Goal: Task Accomplishment & Management: Use online tool/utility

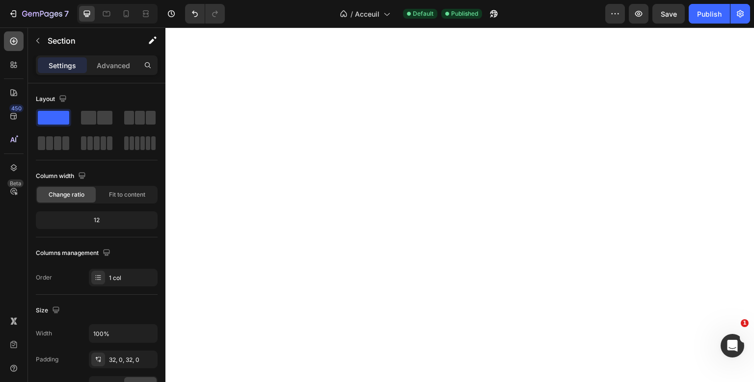
click at [15, 39] on icon at bounding box center [14, 41] width 10 height 10
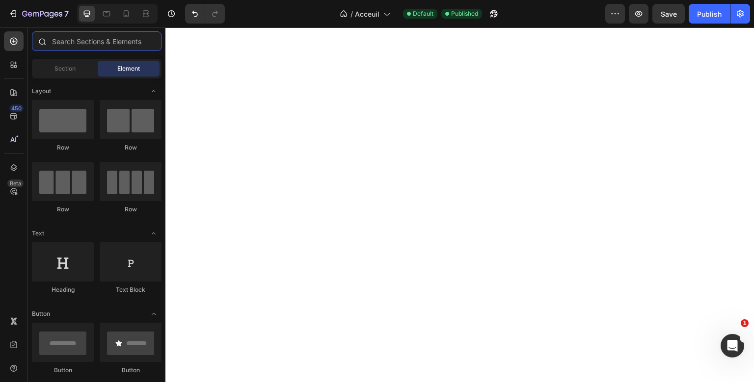
click at [72, 46] on input "text" at bounding box center [97, 41] width 130 height 20
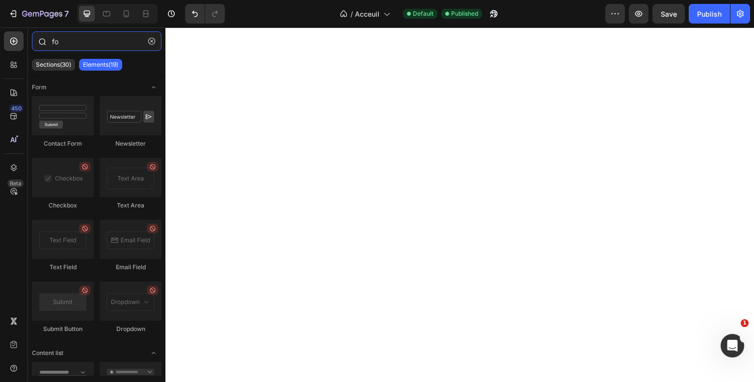
type input "f"
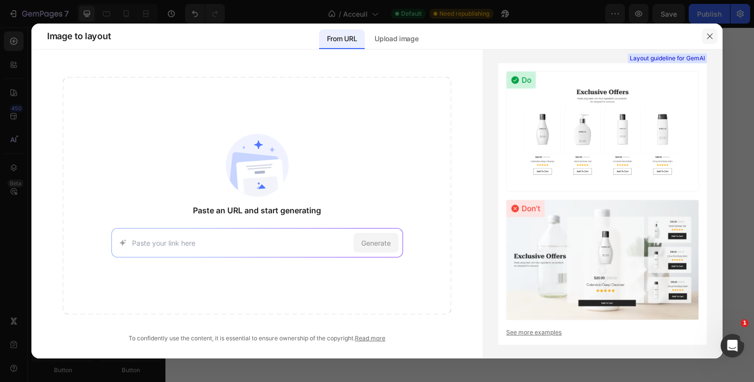
click at [707, 35] on icon "button" at bounding box center [710, 36] width 8 height 8
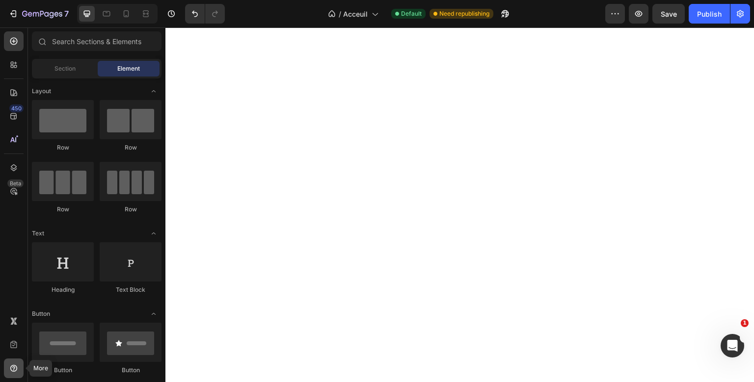
click at [13, 366] on icon at bounding box center [13, 368] width 7 height 7
click at [18, 85] on div at bounding box center [14, 93] width 20 height 20
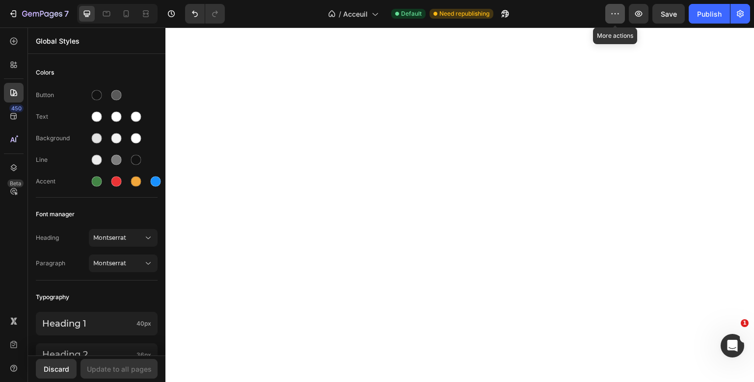
click at [623, 17] on button "button" at bounding box center [615, 14] width 20 height 20
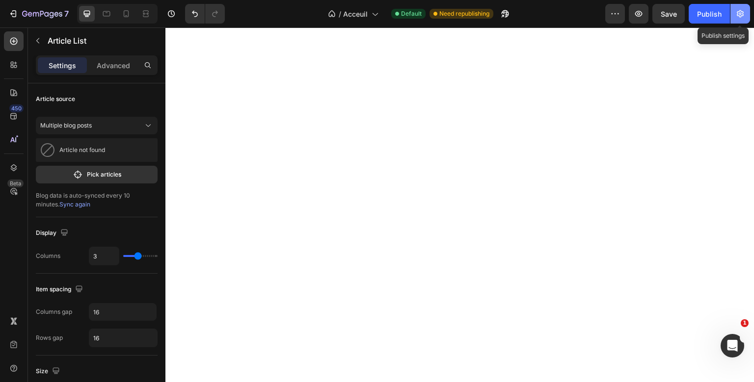
click at [738, 11] on icon "button" at bounding box center [740, 14] width 10 height 10
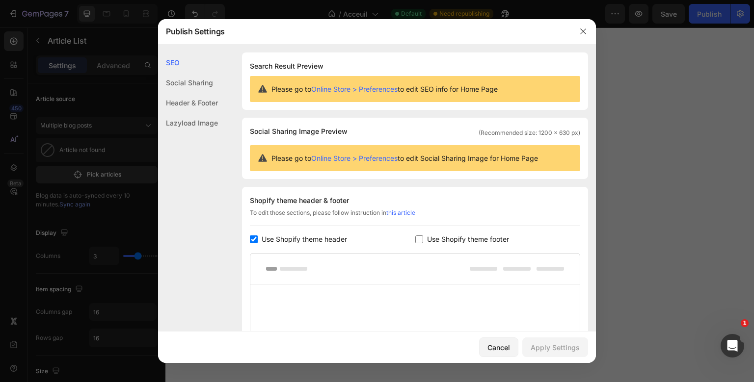
click at [190, 108] on div "Header & Footer" at bounding box center [188, 103] width 60 height 20
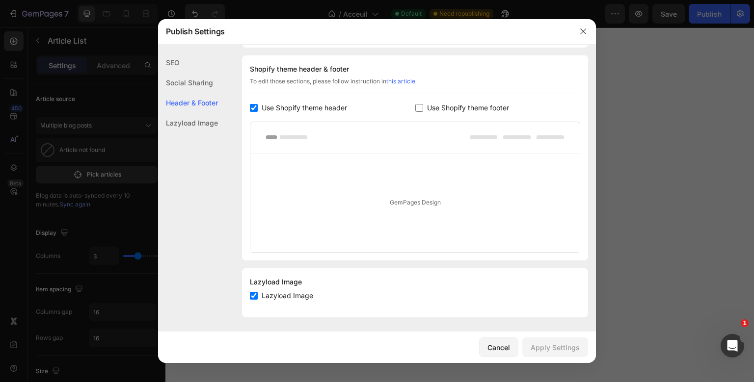
scroll to position [132, 0]
click at [458, 104] on span "Use Shopify theme footer" at bounding box center [468, 108] width 82 height 12
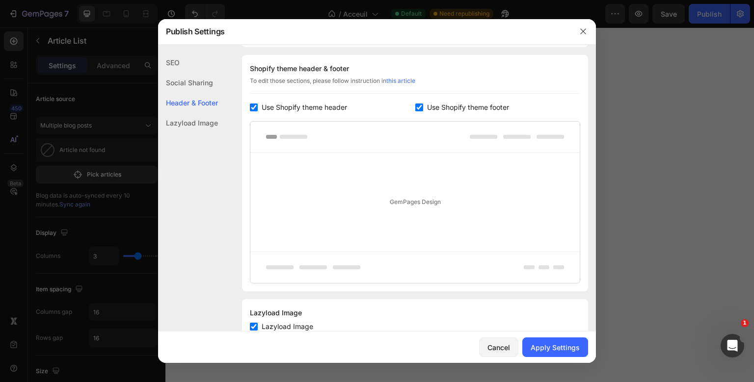
checkbox input "true"
click at [536, 343] on button "Apply Settings" at bounding box center [555, 348] width 66 height 20
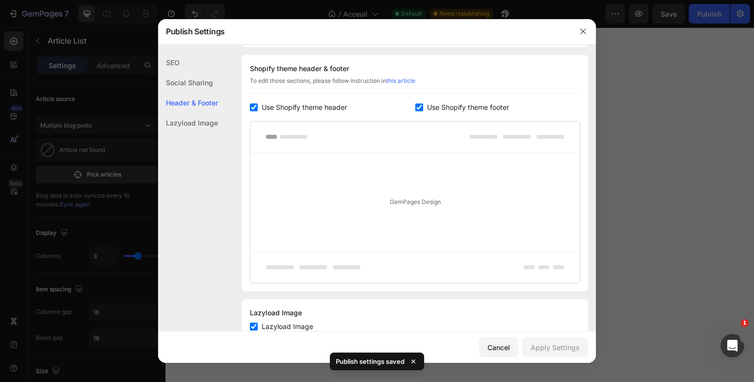
click at [637, 111] on div at bounding box center [377, 191] width 754 height 382
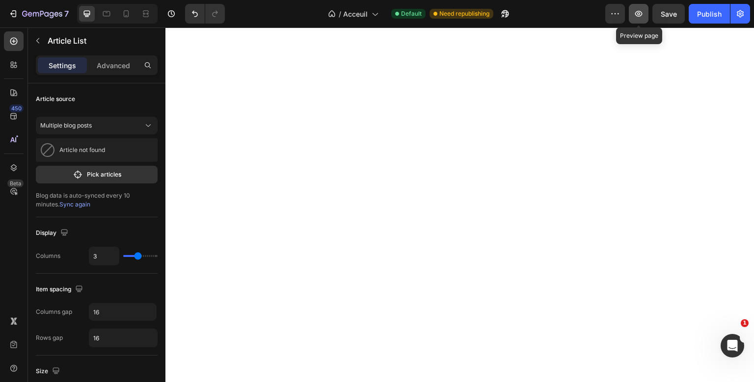
click at [638, 9] on icon "button" at bounding box center [639, 14] width 10 height 10
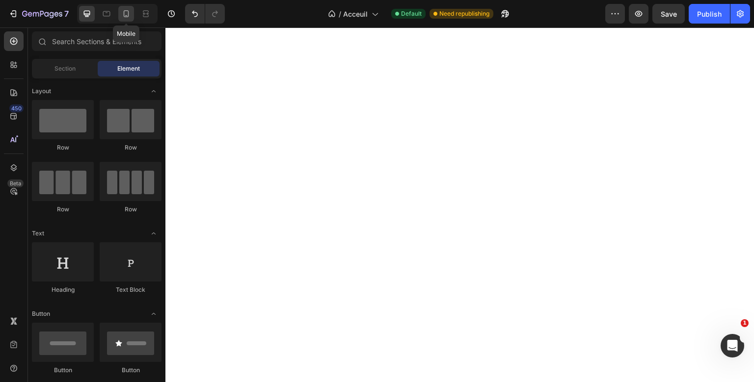
click at [126, 16] on icon at bounding box center [126, 14] width 10 height 10
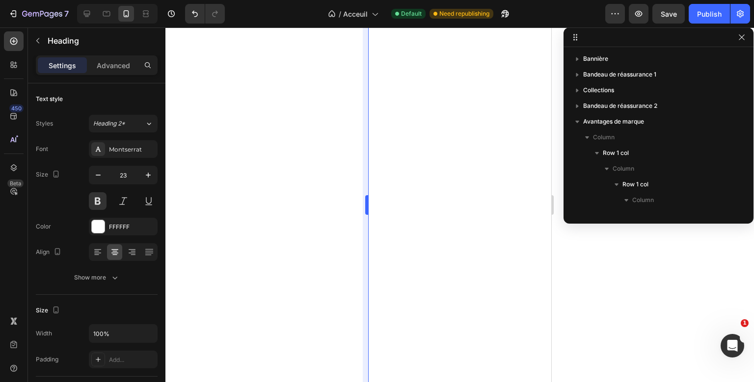
scroll to position [154, 0]
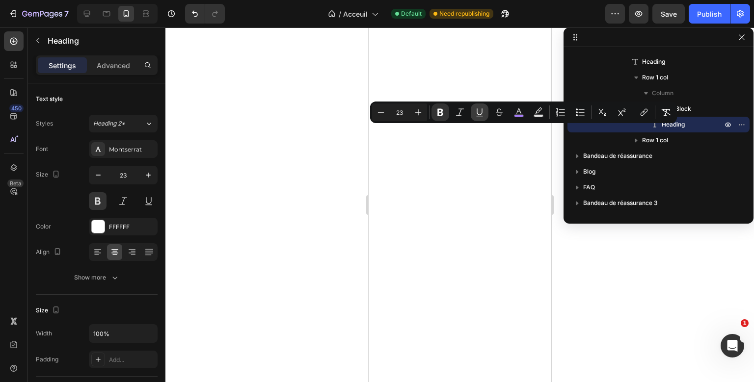
click at [475, 111] on icon "Editor contextual toolbar" at bounding box center [480, 113] width 10 height 10
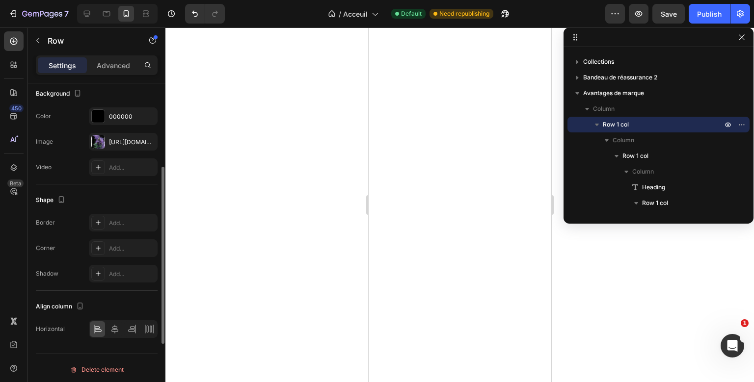
scroll to position [216, 0]
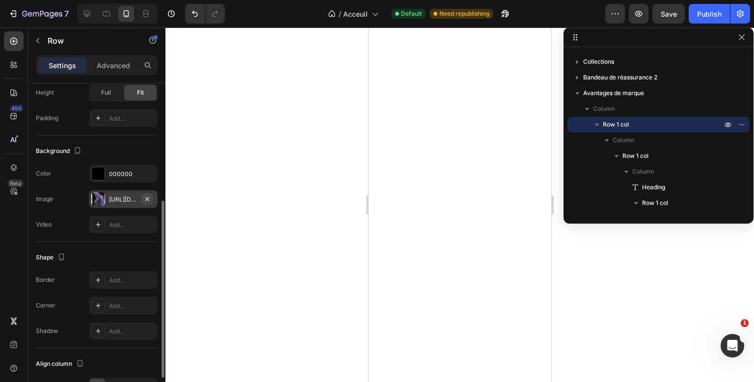
click at [145, 195] on icon "button" at bounding box center [147, 199] width 8 height 8
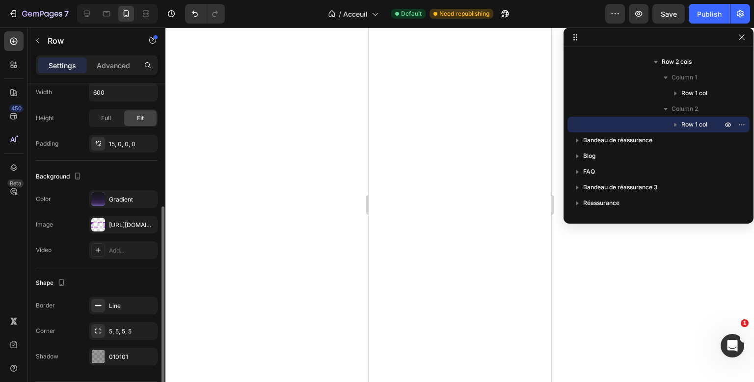
scroll to position [28, 0]
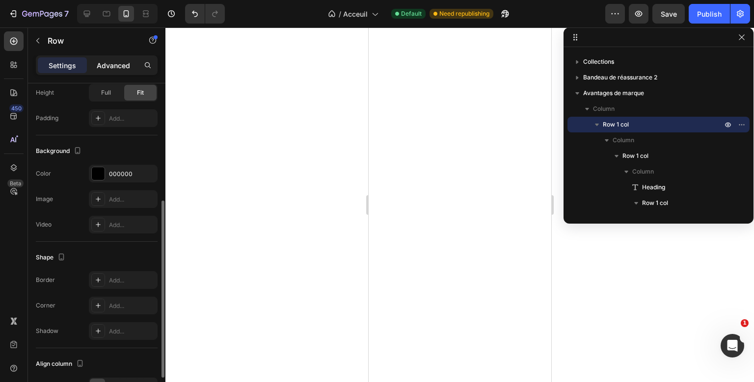
click at [123, 68] on p "Advanced" at bounding box center [113, 65] width 33 height 10
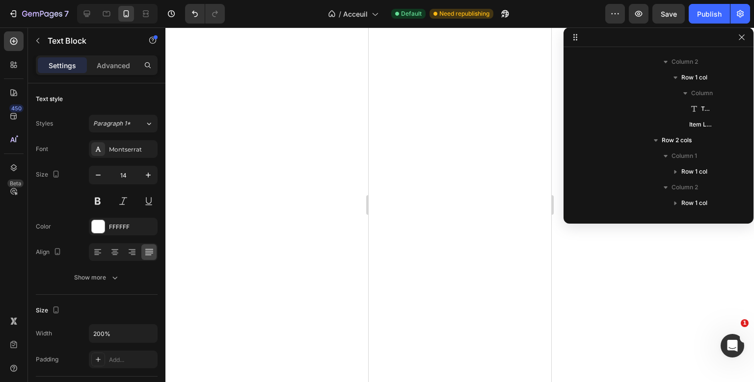
scroll to position [138, 0]
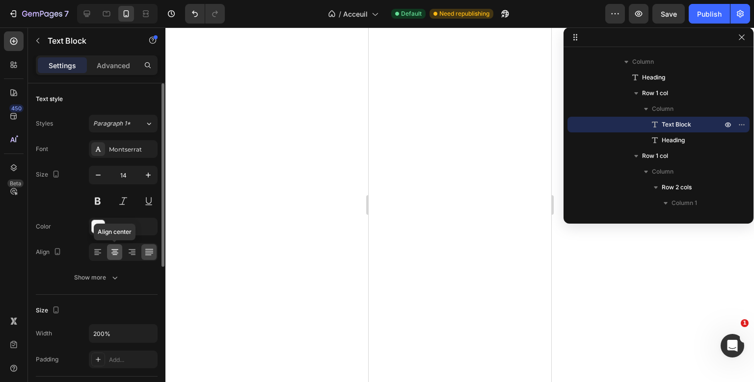
click at [116, 248] on icon at bounding box center [115, 252] width 10 height 10
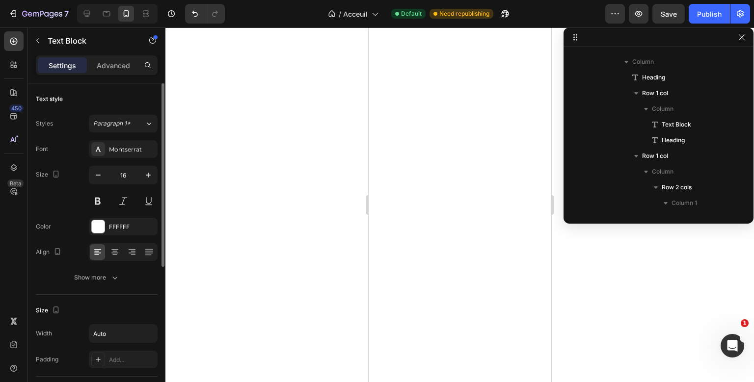
scroll to position [296, 0]
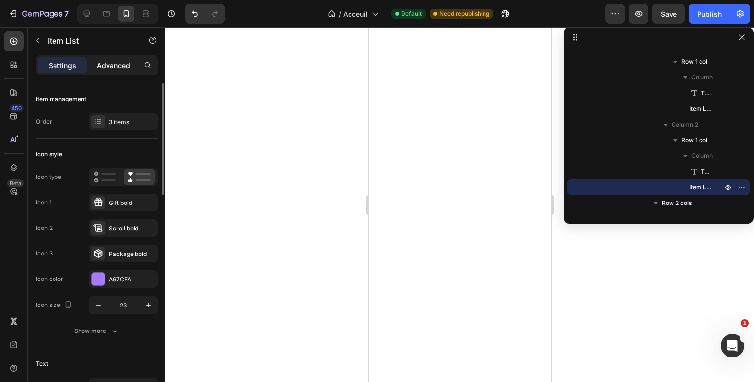
click at [124, 59] on div "Advanced" at bounding box center [113, 65] width 49 height 16
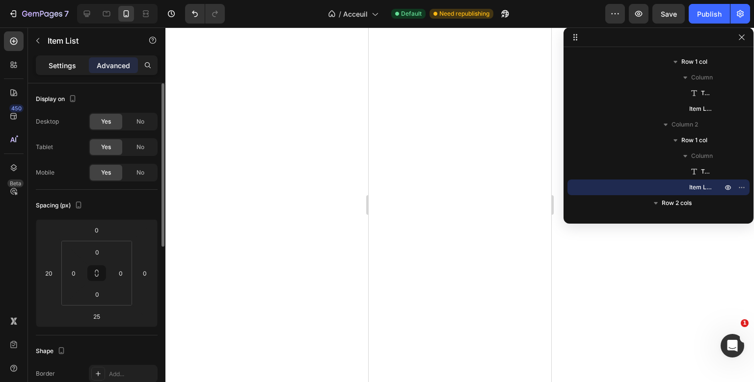
click at [64, 70] on p "Settings" at bounding box center [62, 65] width 27 height 10
type input "8"
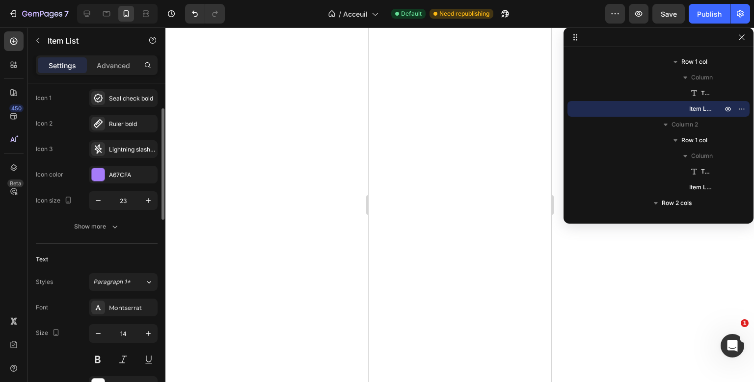
scroll to position [103, 0]
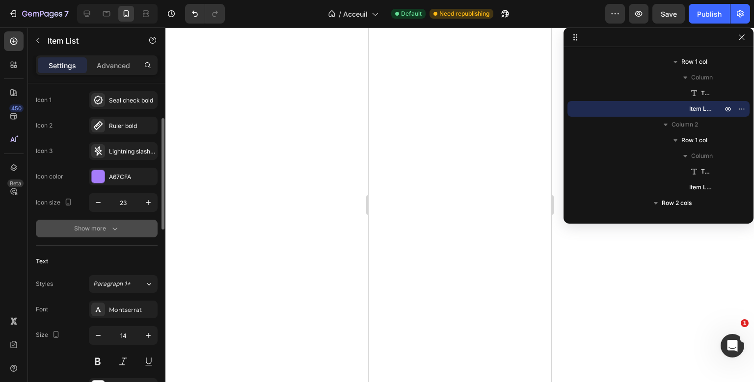
click at [78, 221] on button "Show more" at bounding box center [97, 229] width 122 height 18
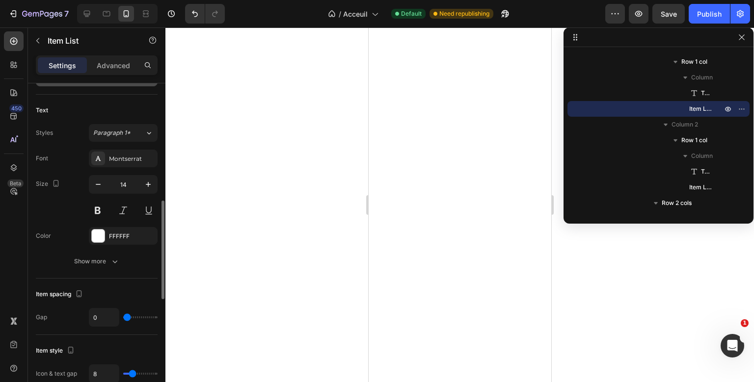
scroll to position [385, 0]
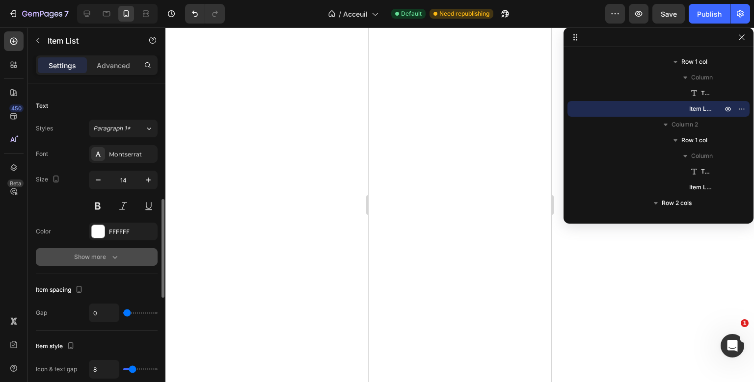
click at [85, 248] on button "Show more" at bounding box center [97, 257] width 122 height 18
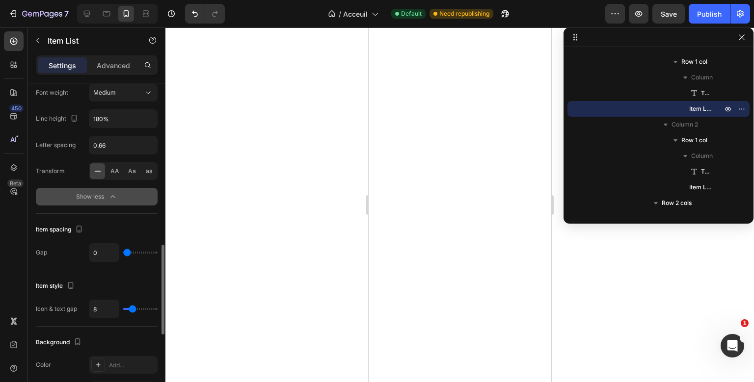
scroll to position [548, 0]
click at [109, 199] on icon "button" at bounding box center [113, 198] width 10 height 10
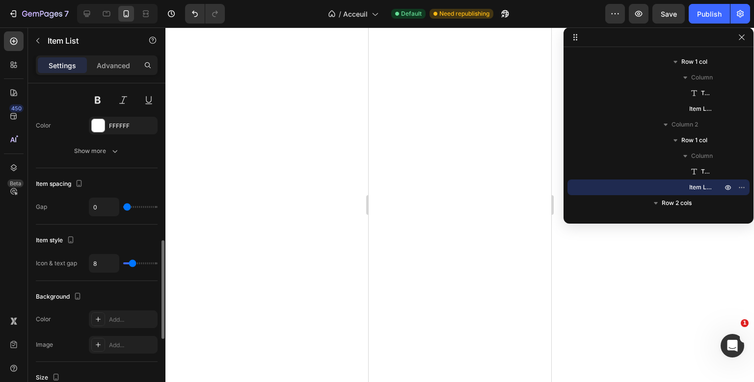
scroll to position [491, 0]
click at [98, 150] on div "Show more" at bounding box center [97, 151] width 46 height 10
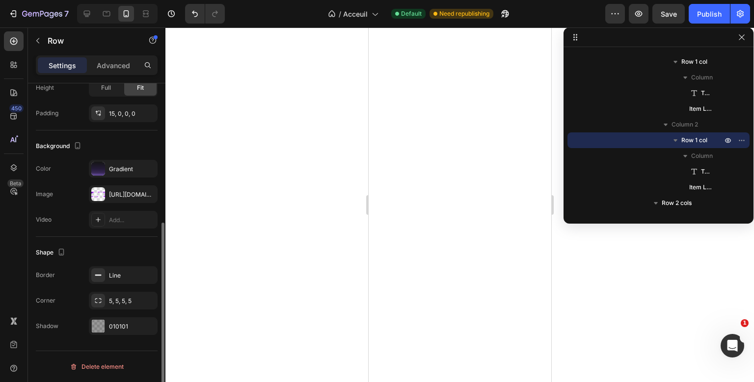
scroll to position [0, 0]
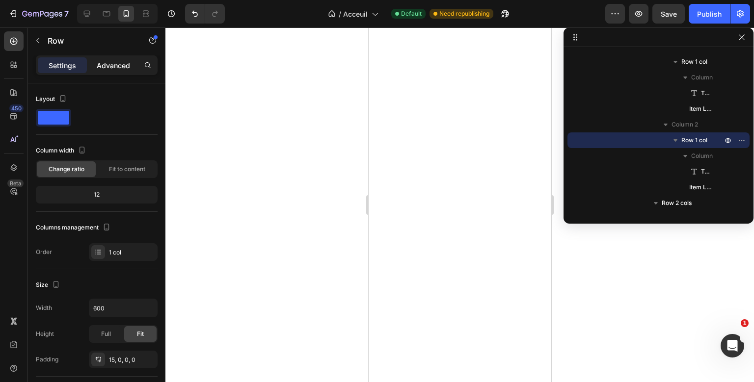
click at [129, 67] on p "Advanced" at bounding box center [113, 65] width 33 height 10
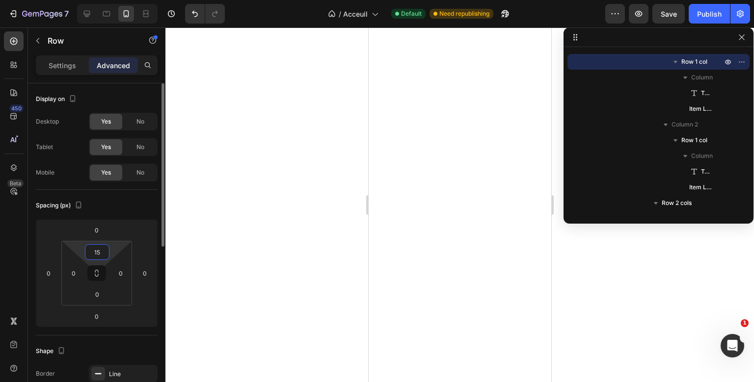
click at [101, 254] on input "15" at bounding box center [97, 252] width 20 height 15
type input "18"
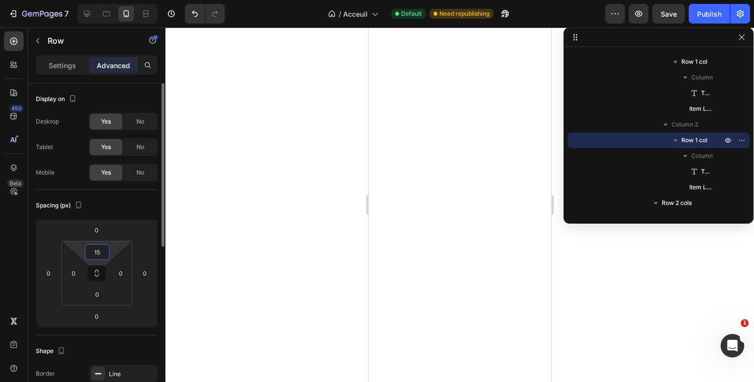
click at [98, 251] on input "15" at bounding box center [97, 252] width 20 height 15
type input "18"
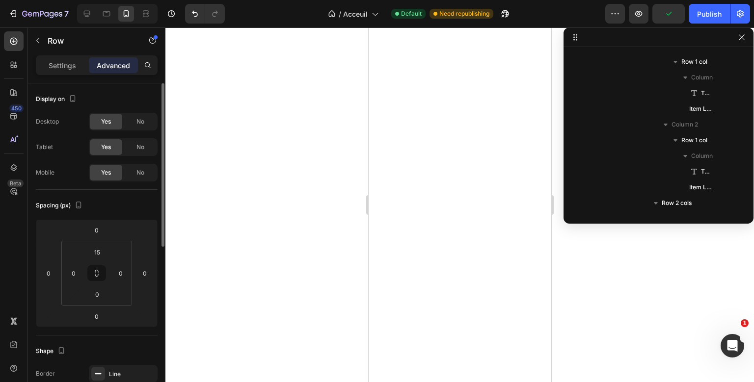
scroll to position [406, 0]
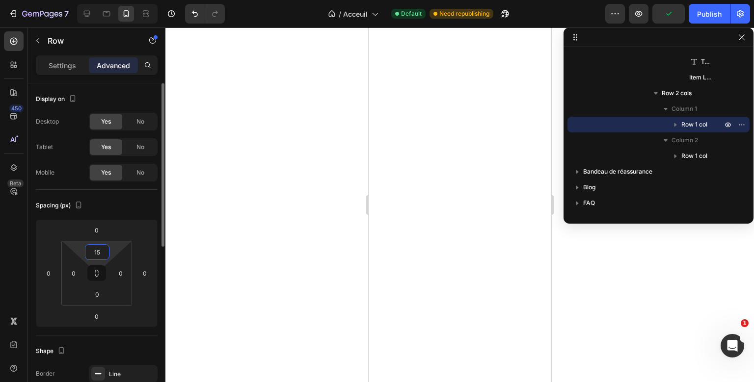
click at [101, 252] on input "15" at bounding box center [97, 252] width 20 height 15
type input "18"
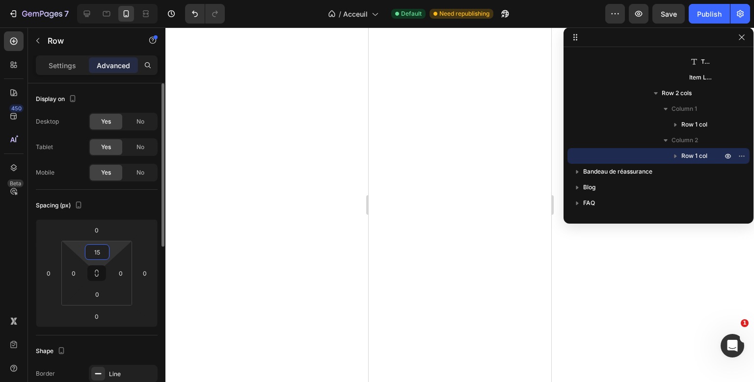
click at [103, 257] on input "15" at bounding box center [97, 252] width 20 height 15
type input "18"
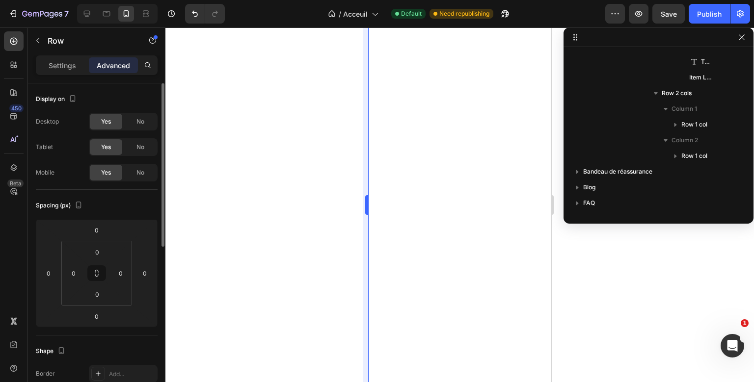
scroll to position [28, 0]
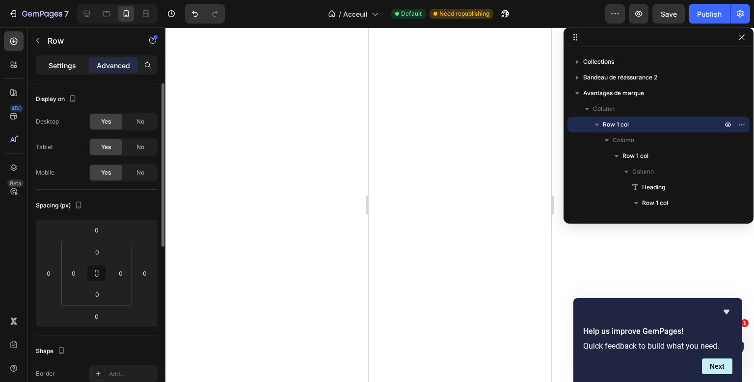
click at [77, 72] on div "Settings" at bounding box center [62, 65] width 49 height 16
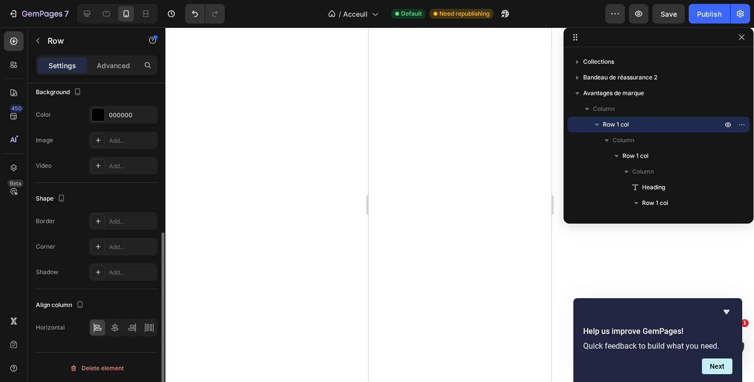
scroll to position [235, 0]
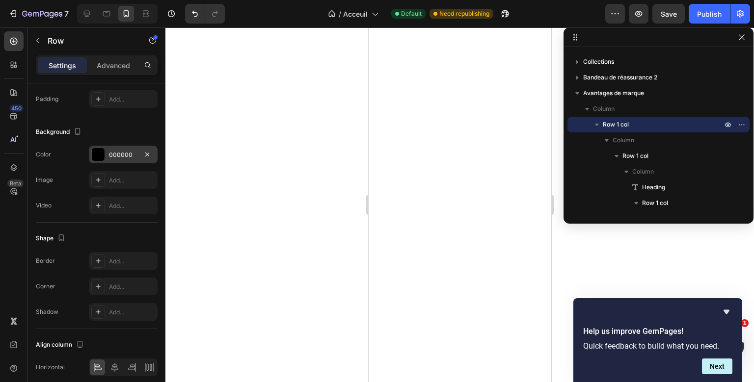
click at [124, 151] on div "000000" at bounding box center [123, 155] width 28 height 9
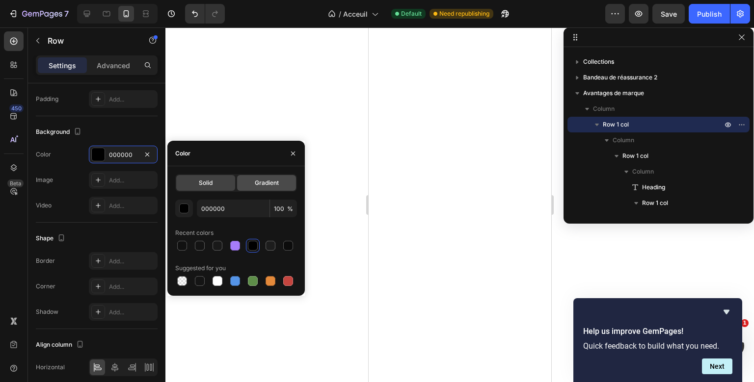
click at [248, 184] on div "Gradient" at bounding box center [266, 183] width 59 height 16
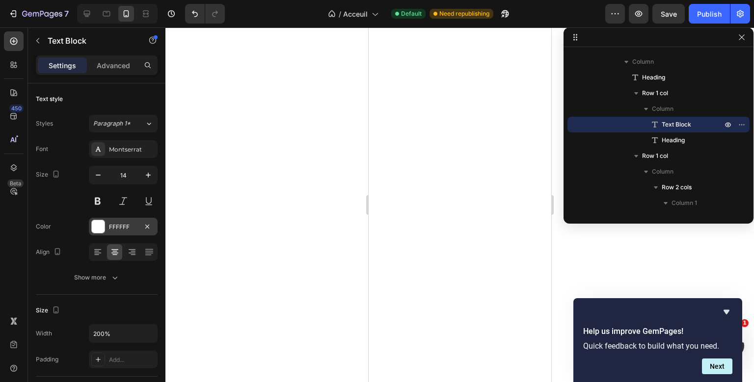
scroll to position [253, 0]
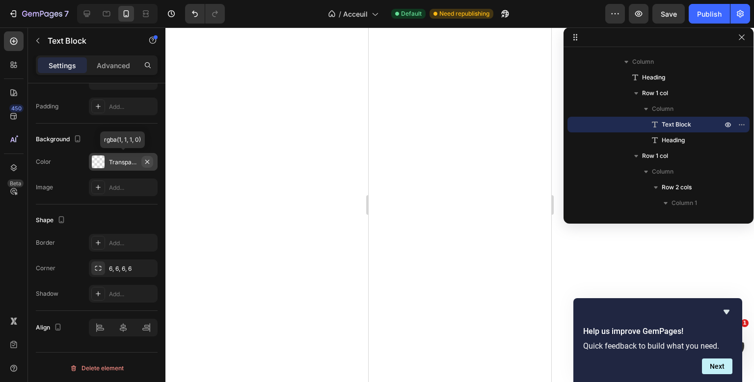
click at [148, 160] on icon "button" at bounding box center [147, 162] width 4 height 4
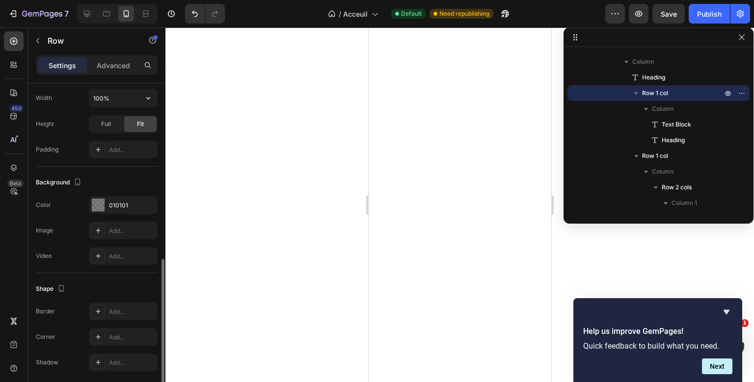
scroll to position [245, 0]
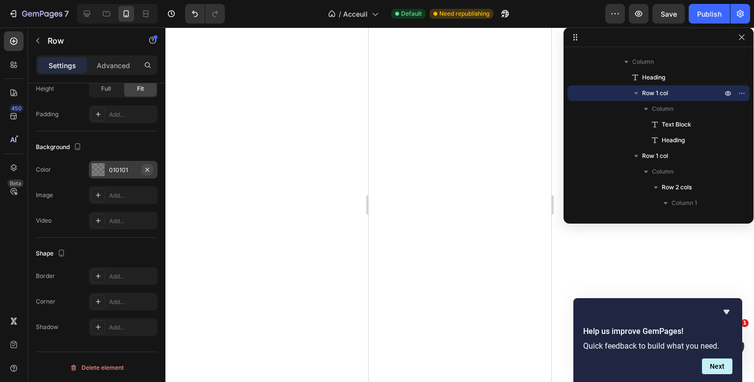
click at [149, 170] on icon "button" at bounding box center [147, 170] width 8 height 8
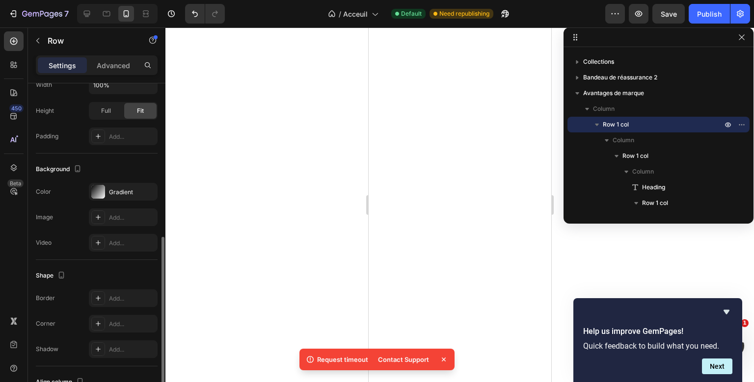
scroll to position [196, 0]
click at [117, 197] on div "Gradient" at bounding box center [123, 194] width 28 height 9
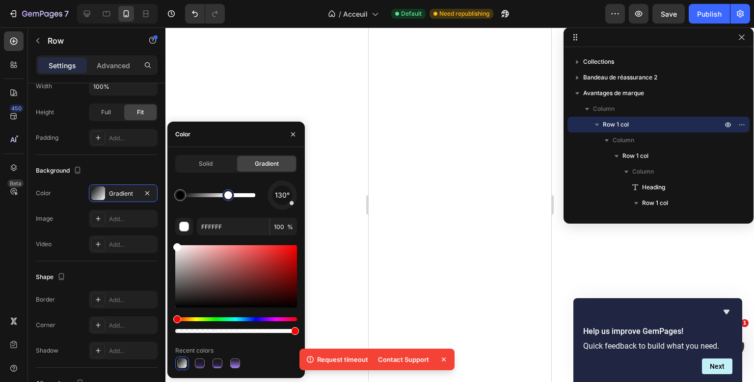
drag, startPoint x: 254, startPoint y: 198, endPoint x: 229, endPoint y: 200, distance: 25.2
click at [229, 199] on div at bounding box center [228, 195] width 8 height 8
drag, startPoint x: 229, startPoint y: 200, endPoint x: 278, endPoint y: 196, distance: 49.3
click at [278, 196] on div "130°" at bounding box center [236, 195] width 122 height 29
drag, startPoint x: 293, startPoint y: 206, endPoint x: 282, endPoint y: 214, distance: 13.6
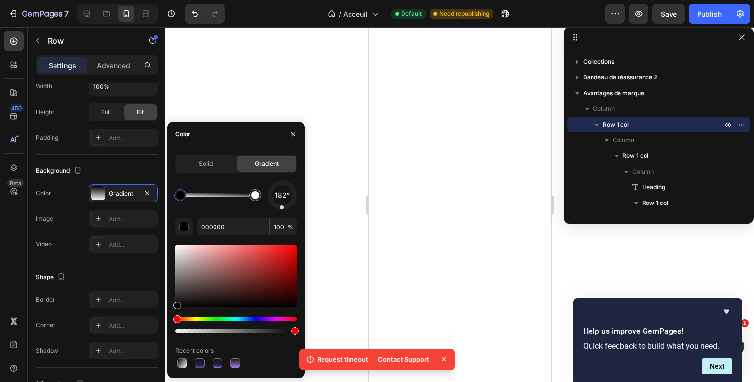
click at [282, 214] on div "182° 000000 100 % Recent colors" at bounding box center [236, 276] width 122 height 190
click at [258, 197] on div at bounding box center [255, 195] width 8 height 8
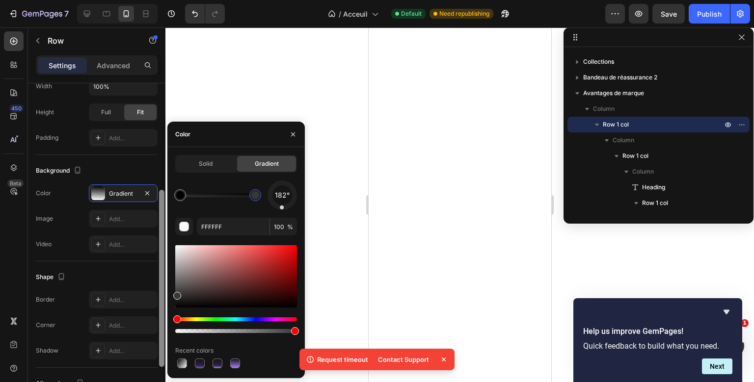
drag, startPoint x: 177, startPoint y: 258, endPoint x: 165, endPoint y: 294, distance: 37.1
click at [165, 294] on div "450 Beta Sections(30) Elements(83) Section Element Hero Section Product Detail …" at bounding box center [82, 204] width 165 height 355
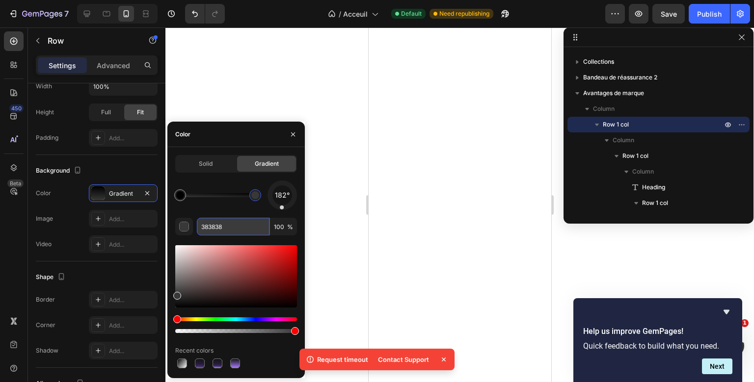
click at [206, 226] on input "383838" at bounding box center [233, 227] width 73 height 18
click at [222, 196] on div at bounding box center [217, 195] width 75 height 4
click at [218, 227] on input "101010" at bounding box center [233, 227] width 73 height 18
type input "000000"
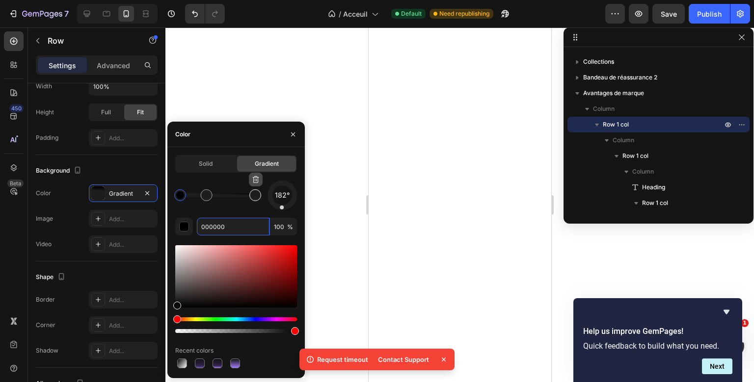
click at [259, 182] on icon "button" at bounding box center [256, 180] width 8 height 8
click at [279, 197] on span "242°" at bounding box center [282, 196] width 16 height 12
click at [284, 194] on span "242°" at bounding box center [282, 196] width 16 height 12
click at [284, 194] on span "43°" at bounding box center [282, 196] width 12 height 12
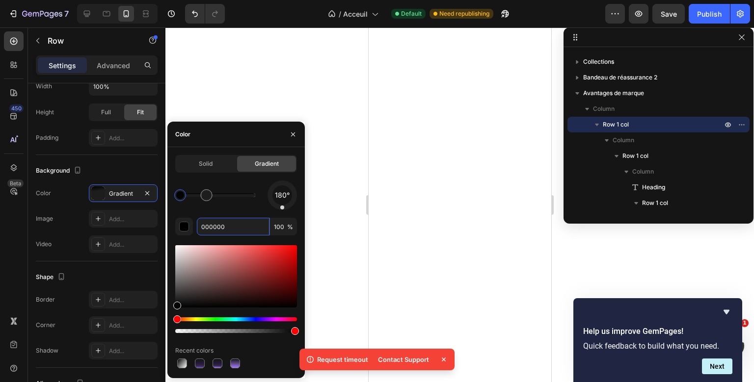
drag, startPoint x: 284, startPoint y: 194, endPoint x: 282, endPoint y: 211, distance: 17.2
click at [282, 211] on div "180° 000000 100 % Recent colors" at bounding box center [236, 276] width 122 height 190
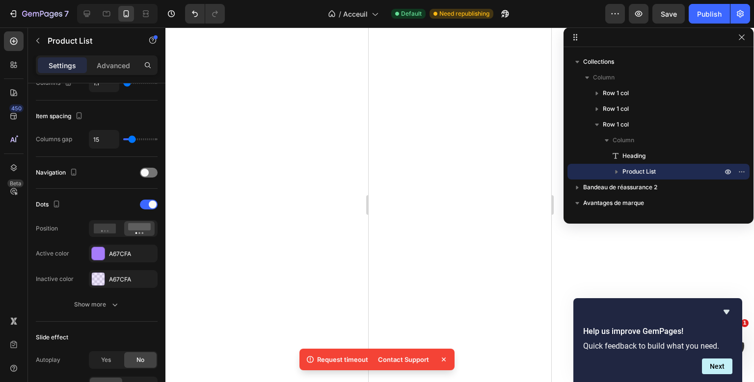
scroll to position [0, 0]
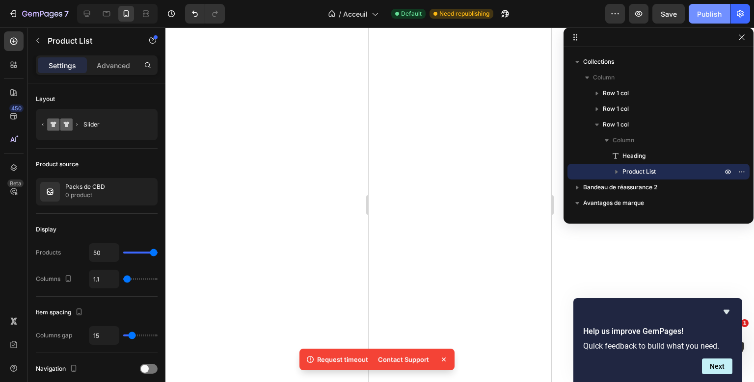
click at [714, 14] on div "Publish" at bounding box center [709, 14] width 25 height 10
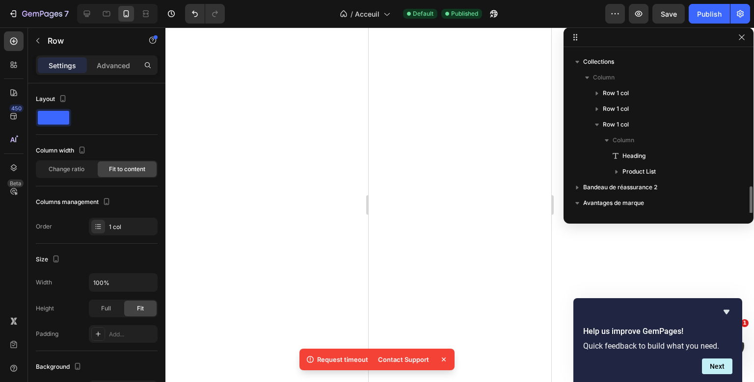
scroll to position [138, 0]
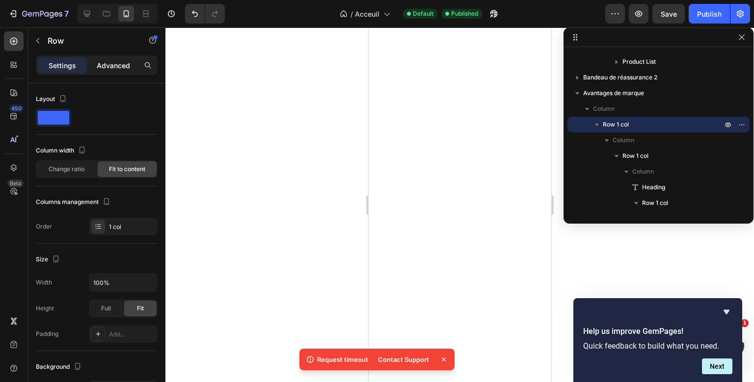
click at [115, 62] on p "Advanced" at bounding box center [113, 65] width 33 height 10
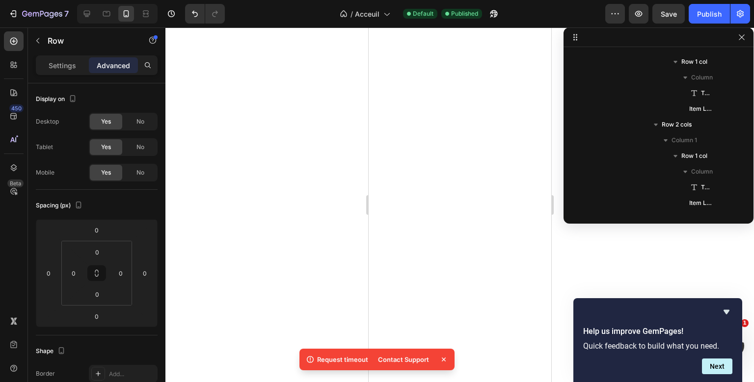
scroll to position [248, 0]
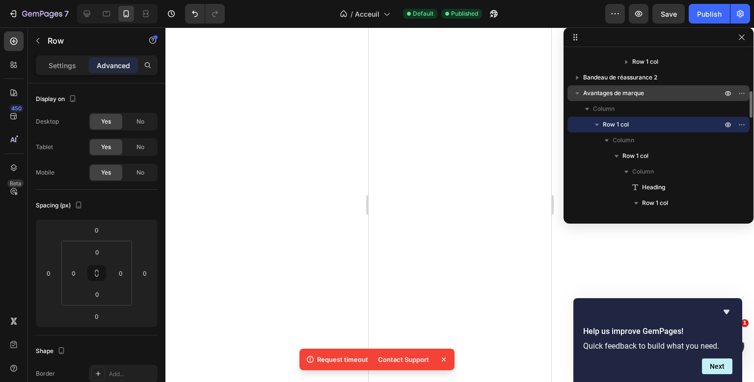
click at [622, 89] on span "Avantages de marque" at bounding box center [613, 93] width 61 height 10
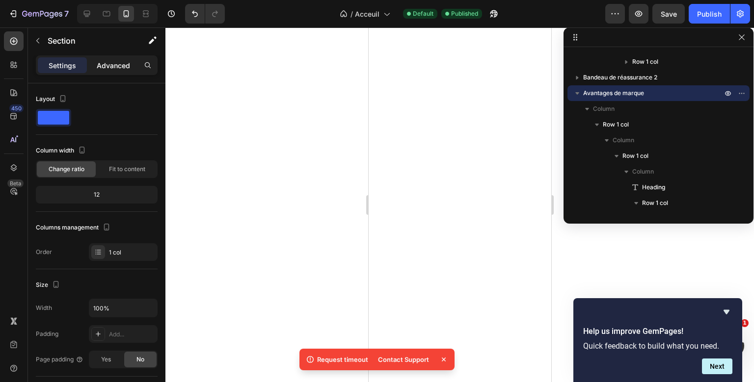
click at [124, 67] on p "Advanced" at bounding box center [113, 65] width 33 height 10
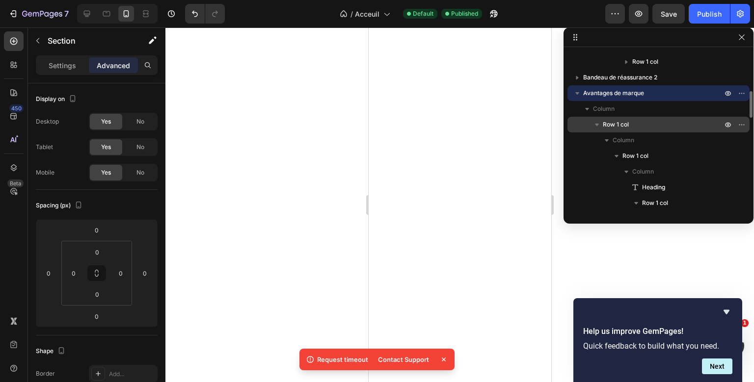
click at [623, 125] on span "Row 1 col" at bounding box center [616, 125] width 26 height 10
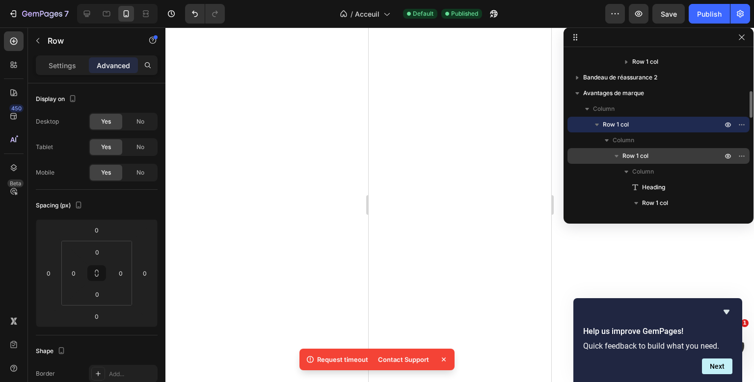
click at [639, 159] on span "Row 1 col" at bounding box center [636, 156] width 26 height 10
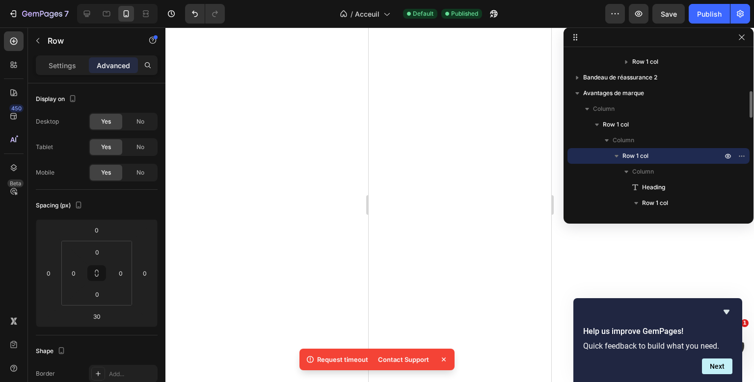
type input "6"
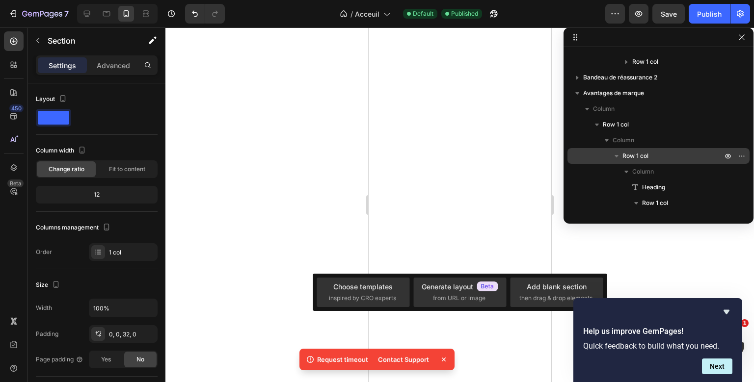
scroll to position [783, 0]
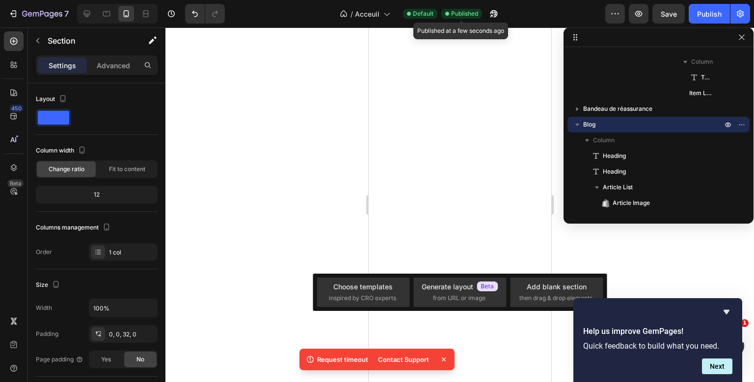
click at [474, 11] on span "Published" at bounding box center [464, 13] width 27 height 9
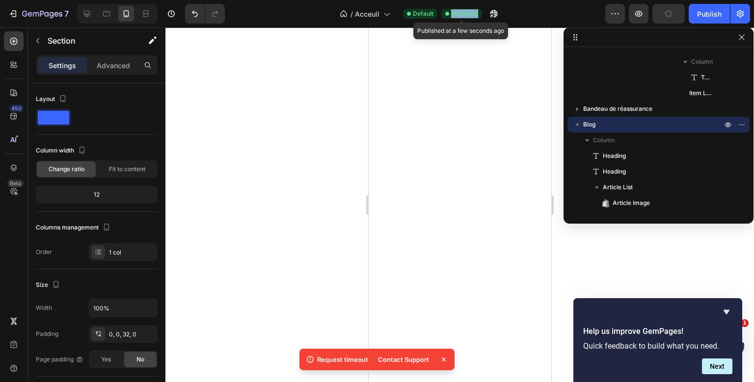
click at [474, 11] on span "Published" at bounding box center [464, 13] width 27 height 9
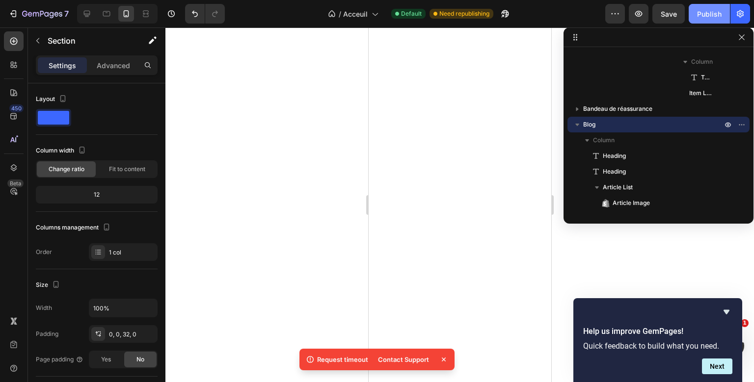
click at [715, 7] on button "Publish" at bounding box center [709, 14] width 41 height 20
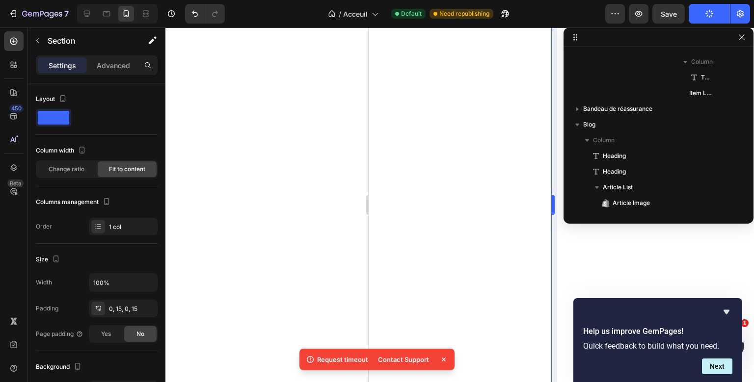
scroll to position [924, 0]
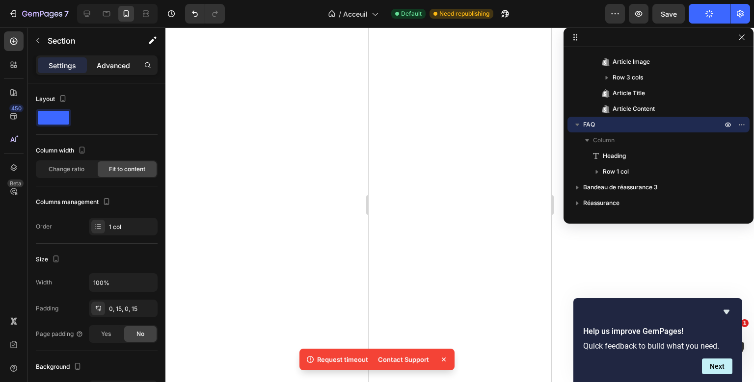
click at [113, 63] on p "Advanced" at bounding box center [113, 65] width 33 height 10
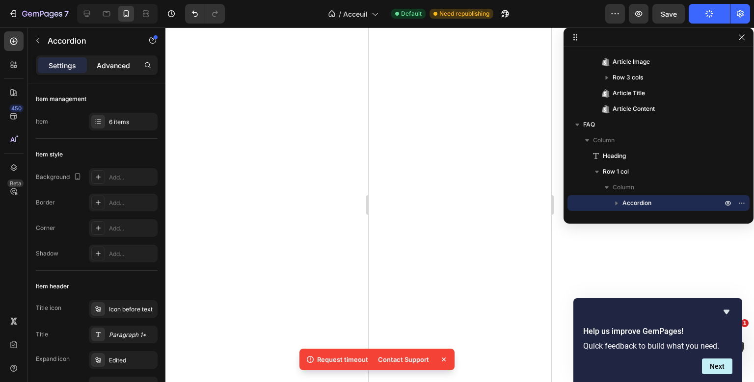
click at [109, 64] on p "Advanced" at bounding box center [113, 65] width 33 height 10
type input "100%"
type input "100"
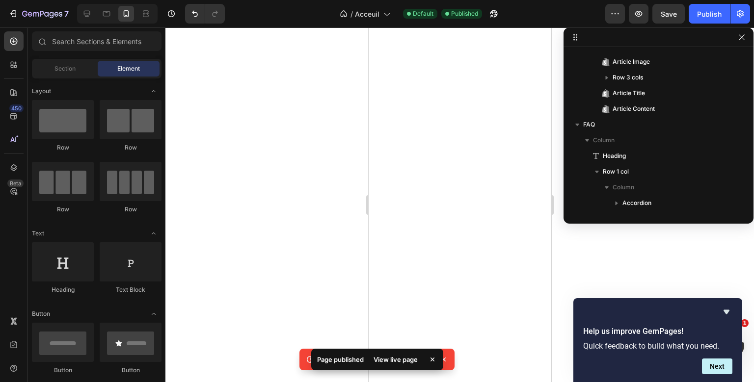
scroll to position [1000, 0]
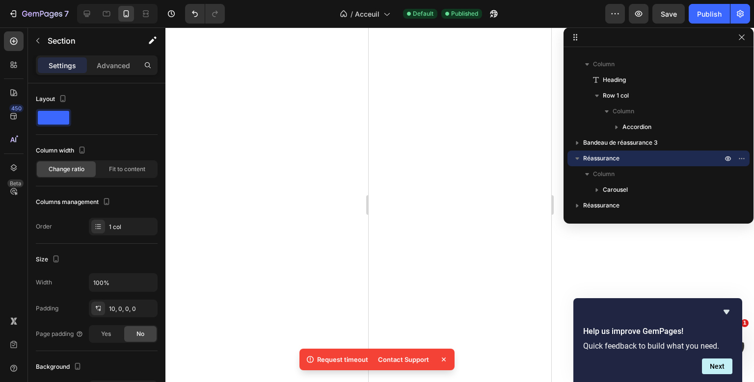
click at [443, 359] on icon at bounding box center [444, 360] width 4 height 4
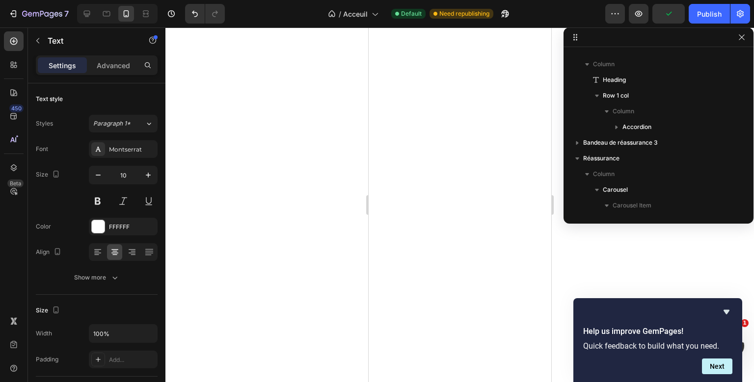
scroll to position [1128, 0]
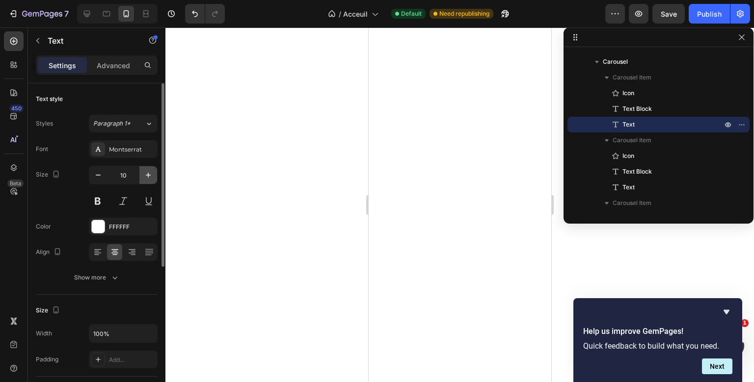
click at [148, 174] on icon "button" at bounding box center [148, 175] width 5 height 5
type input "12"
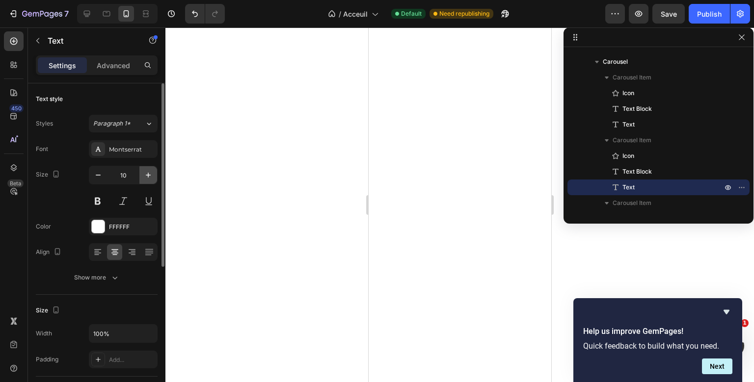
click at [149, 178] on icon "button" at bounding box center [148, 175] width 10 height 10
type input "12"
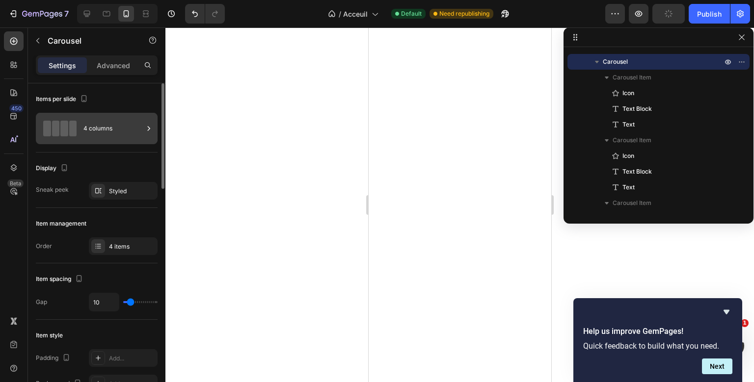
click at [87, 131] on div "4 columns" at bounding box center [113, 128] width 60 height 23
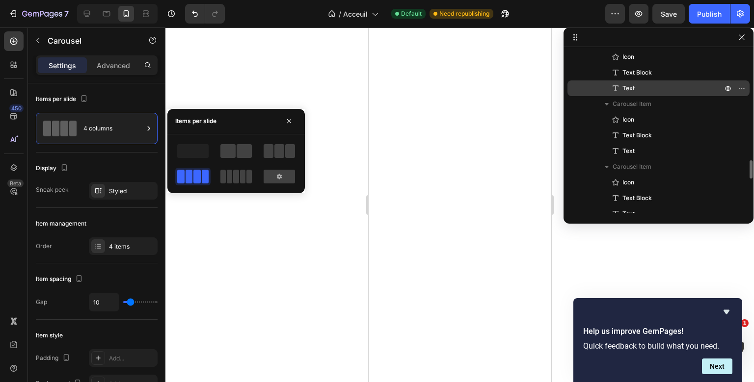
scroll to position [1227, 0]
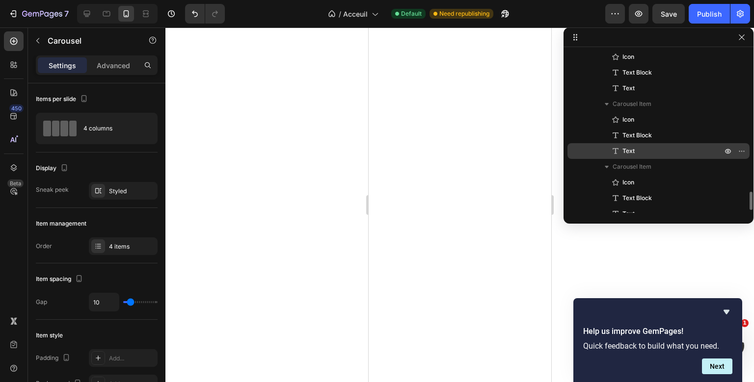
click at [643, 152] on p "Text" at bounding box center [662, 151] width 102 height 10
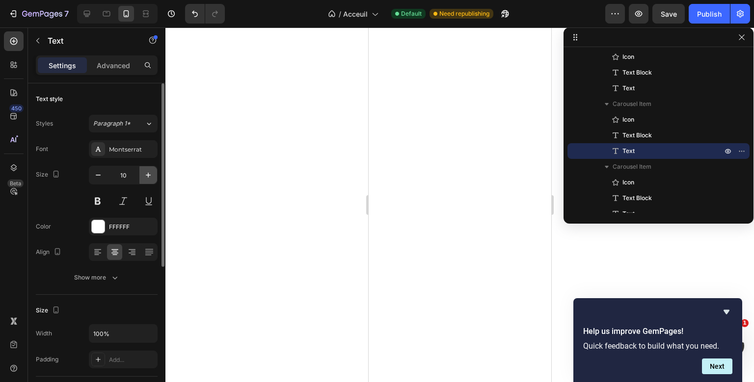
click at [147, 176] on icon "button" at bounding box center [148, 175] width 10 height 10
type input "12"
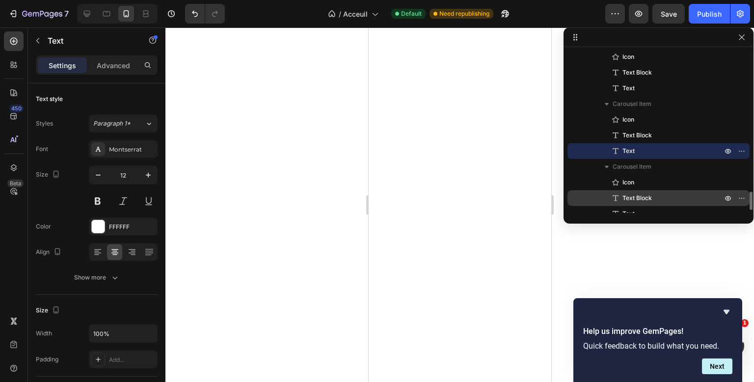
scroll to position [1249, 0]
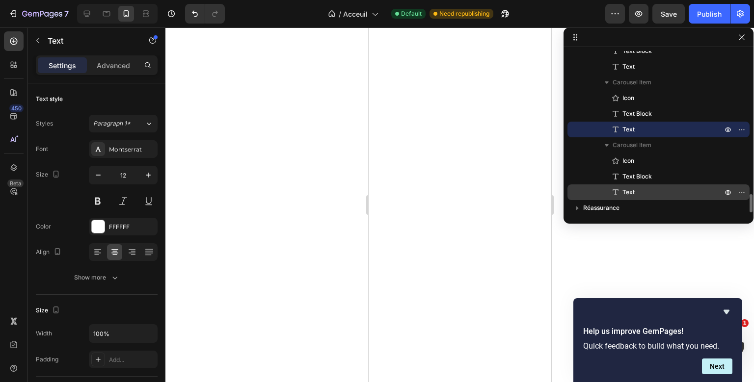
click at [637, 199] on div "Text" at bounding box center [658, 193] width 174 height 16
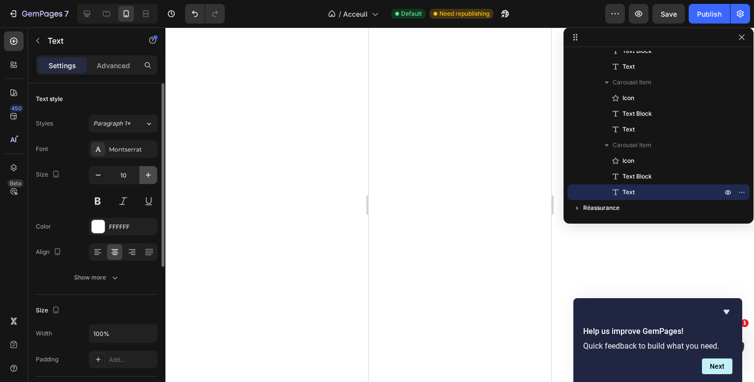
click at [144, 176] on icon "button" at bounding box center [148, 175] width 10 height 10
type input "12"
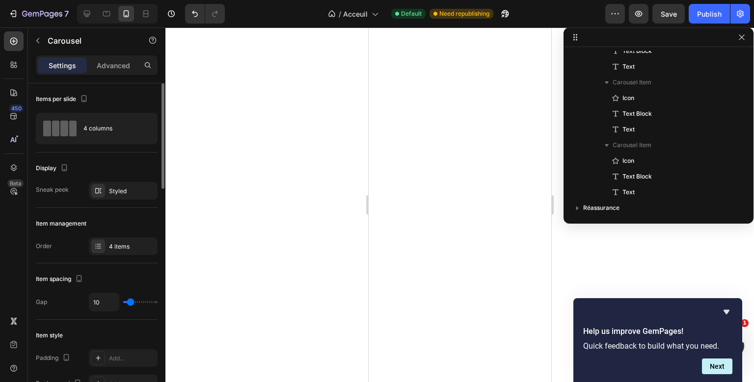
scroll to position [1065, 0]
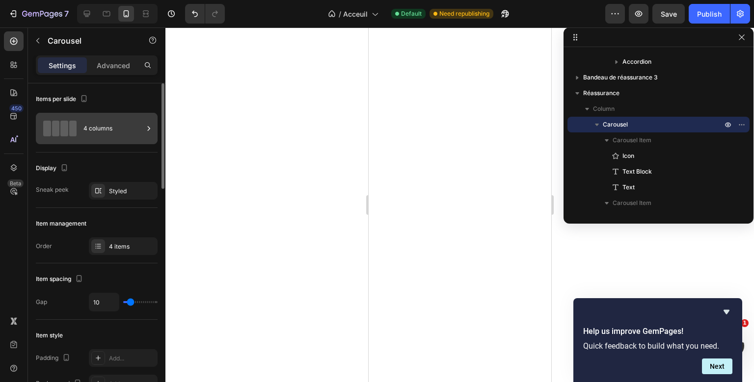
click at [128, 135] on div "4 columns" at bounding box center [113, 128] width 60 height 23
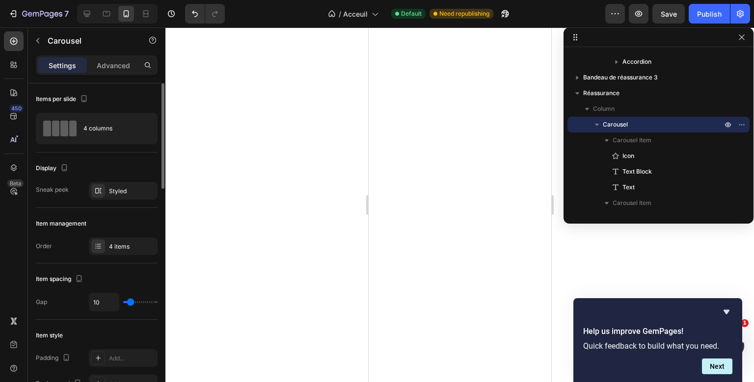
click at [113, 210] on div "Item management Order 4 items" at bounding box center [97, 235] width 122 height 55
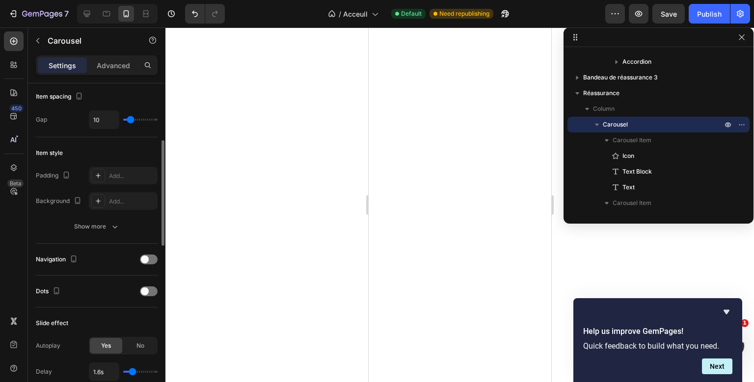
scroll to position [204, 0]
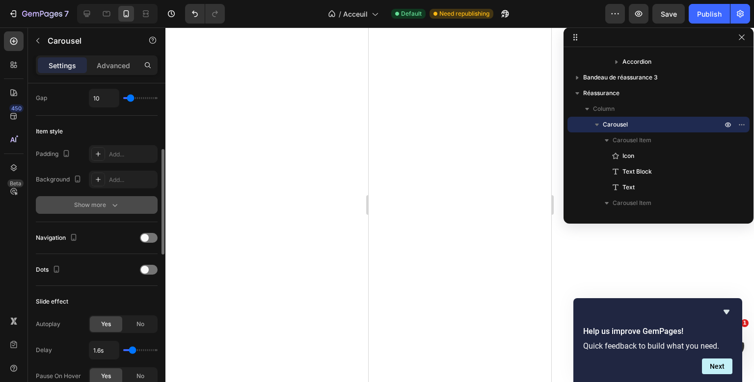
click at [115, 202] on icon "button" at bounding box center [115, 205] width 10 height 10
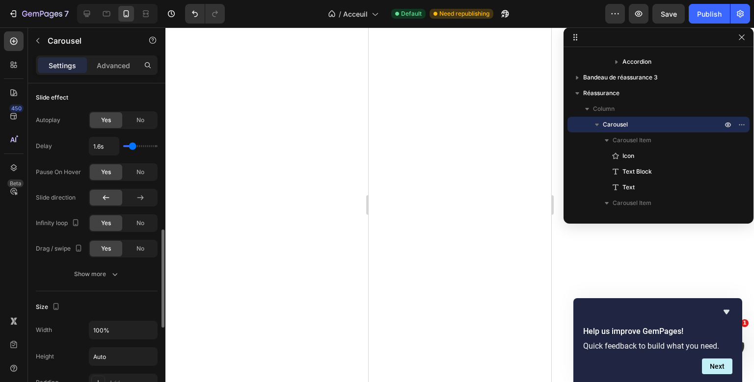
scroll to position [486, 0]
click at [111, 267] on button "Show more" at bounding box center [97, 274] width 122 height 18
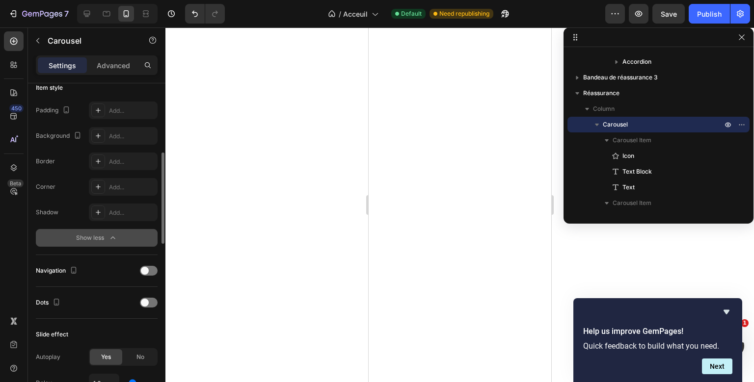
scroll to position [253, 0]
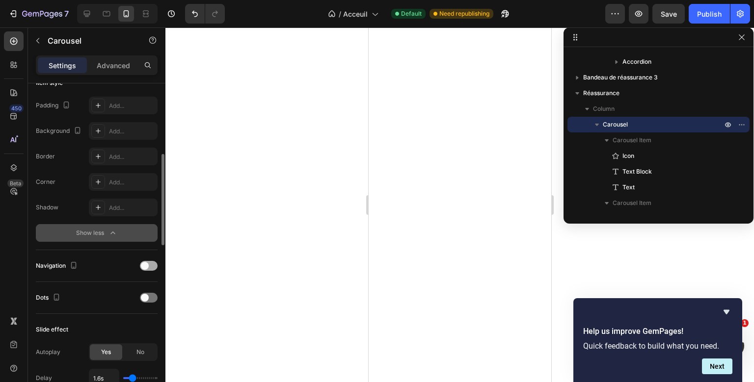
click at [152, 264] on div at bounding box center [149, 266] width 18 height 10
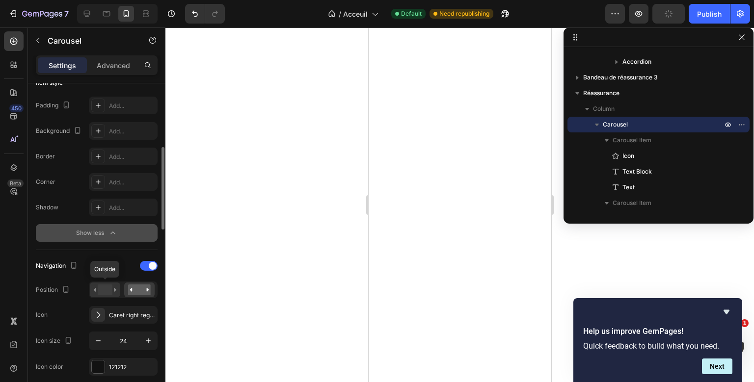
click at [117, 288] on div at bounding box center [105, 290] width 30 height 15
click at [127, 287] on div at bounding box center [139, 290] width 30 height 15
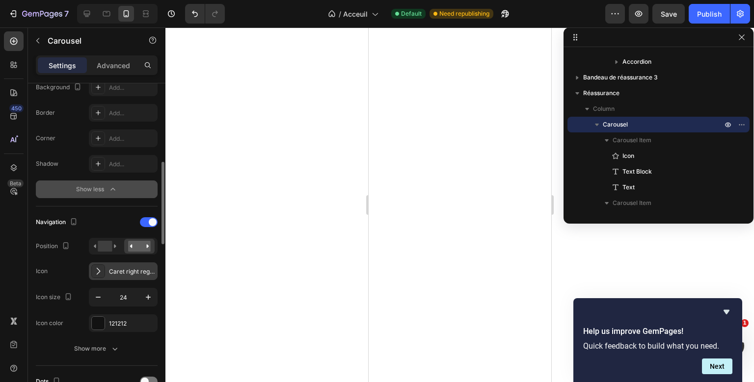
scroll to position [299, 0]
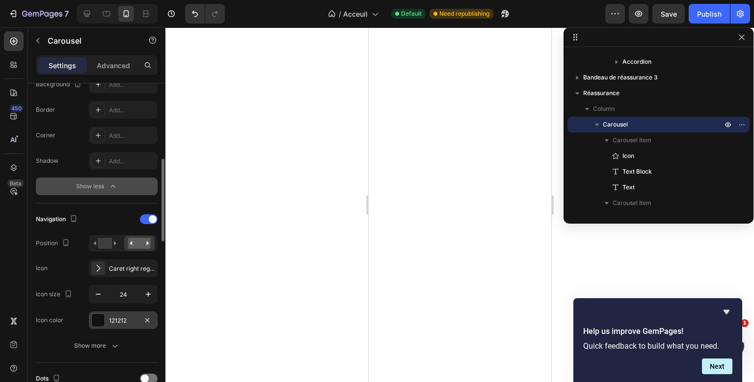
click at [128, 312] on div "121212" at bounding box center [123, 321] width 69 height 18
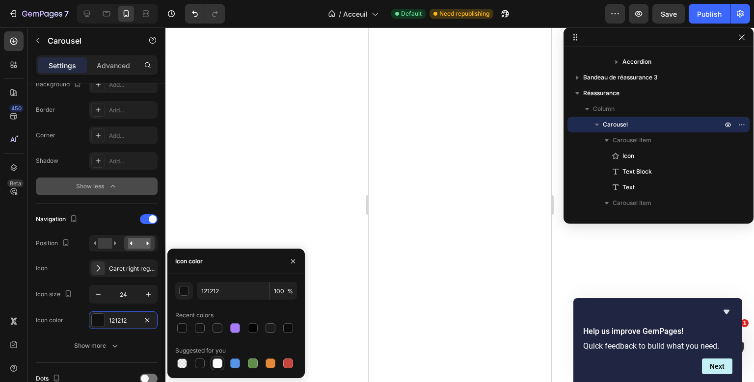
click at [220, 366] on div at bounding box center [218, 364] width 10 height 10
type input "FFFFFF"
drag, startPoint x: 220, startPoint y: 366, endPoint x: 69, endPoint y: 327, distance: 156.2
click at [167, 327] on div "FFFFFF 100 % Recent colors Suggested for you" at bounding box center [235, 326] width 137 height 88
click at [69, 327] on div "Icon color FFFFFF" at bounding box center [97, 321] width 122 height 18
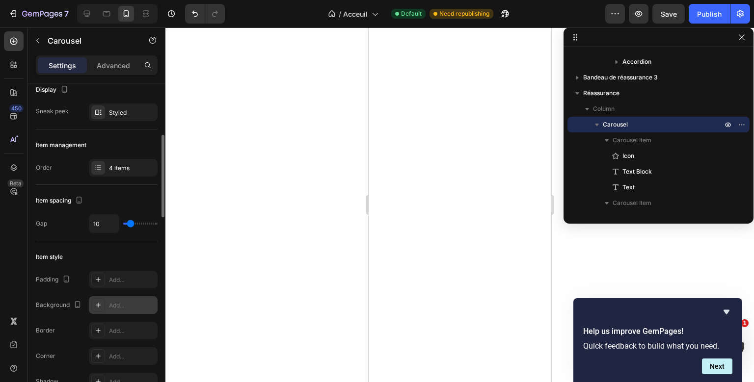
scroll to position [76, 0]
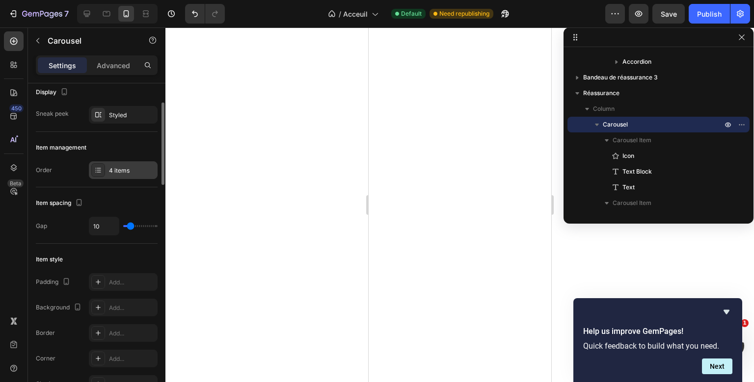
click at [123, 173] on div "4 items" at bounding box center [132, 170] width 46 height 9
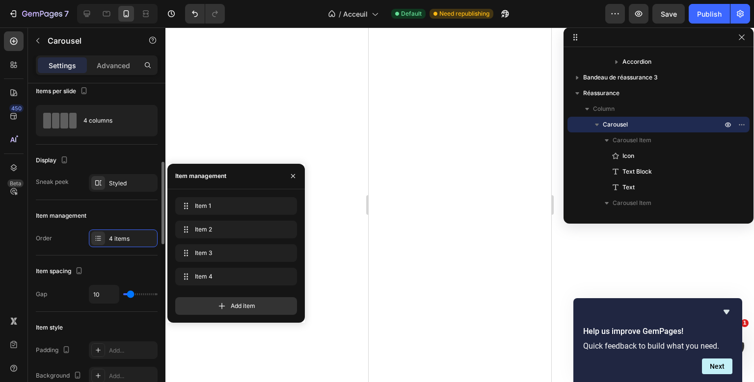
scroll to position [0, 0]
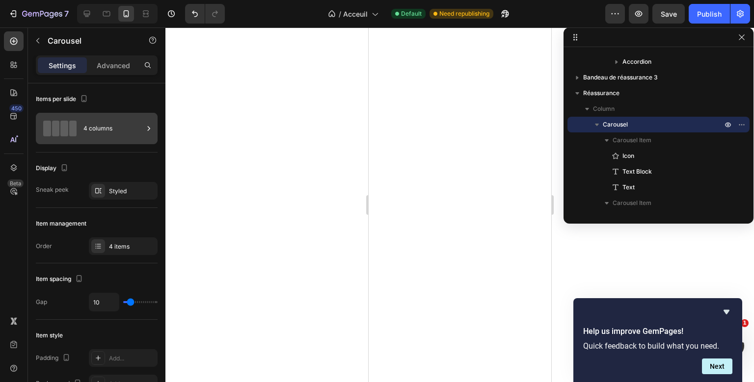
click at [126, 129] on div "4 columns" at bounding box center [113, 128] width 60 height 23
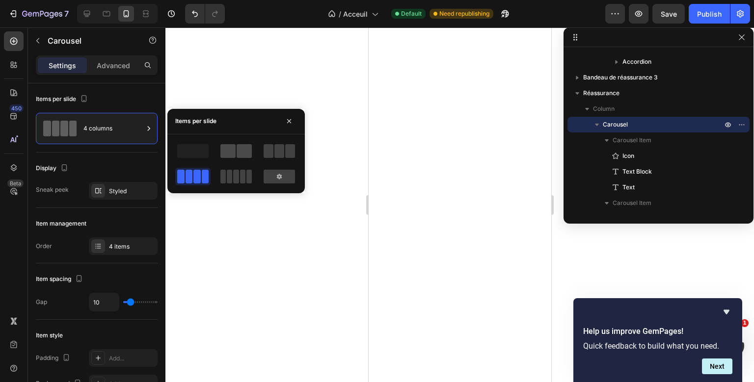
click at [223, 154] on span at bounding box center [227, 151] width 15 height 14
click at [196, 174] on span at bounding box center [196, 177] width 7 height 14
click at [229, 174] on span at bounding box center [229, 177] width 5 height 14
click at [274, 176] on div at bounding box center [279, 177] width 31 height 14
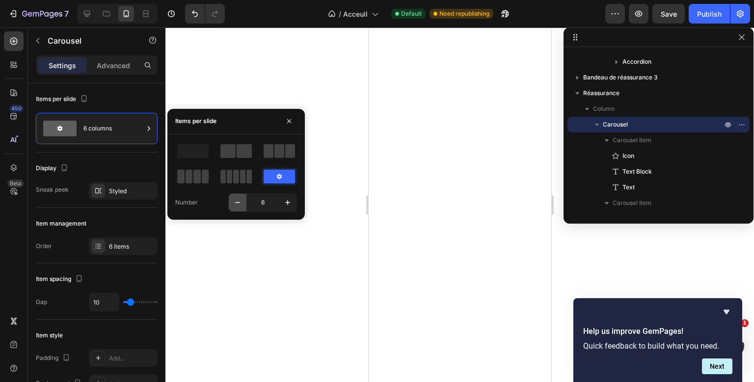
click at [239, 199] on icon "button" at bounding box center [238, 203] width 10 height 10
type input "5"
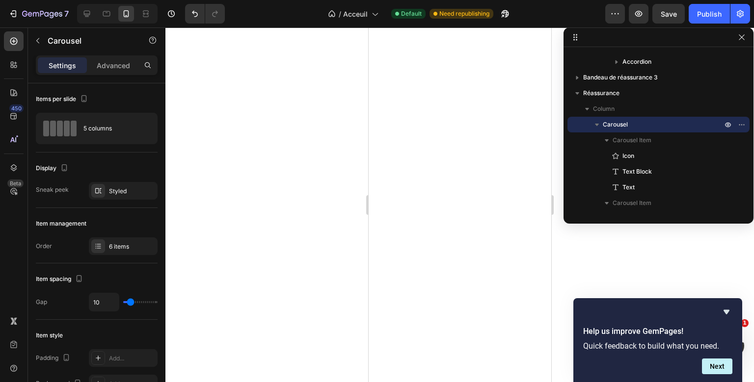
click at [239, 199] on div at bounding box center [459, 204] width 589 height 355
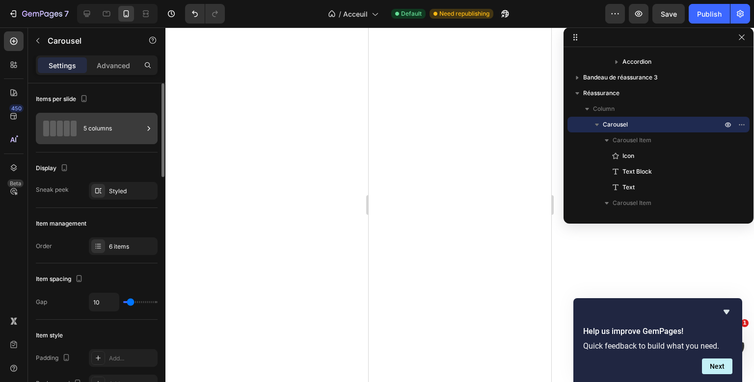
click at [103, 125] on div "5 columns" at bounding box center [113, 128] width 60 height 23
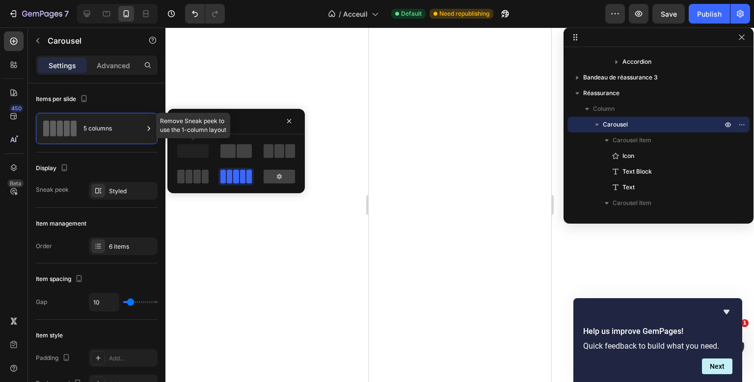
click at [193, 150] on span at bounding box center [192, 151] width 31 height 14
click at [224, 148] on span at bounding box center [227, 151] width 15 height 14
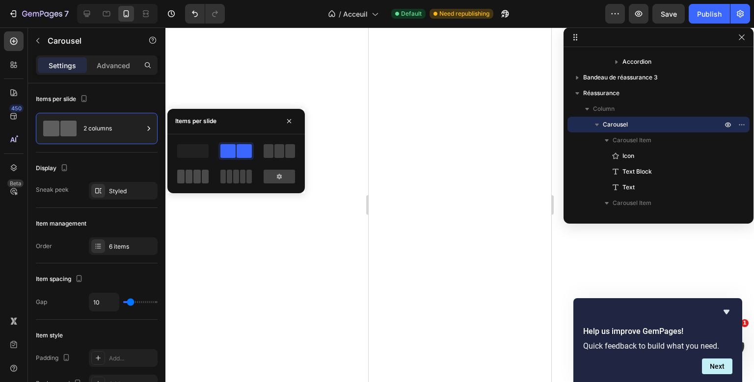
click at [208, 170] on span at bounding box center [205, 177] width 7 height 14
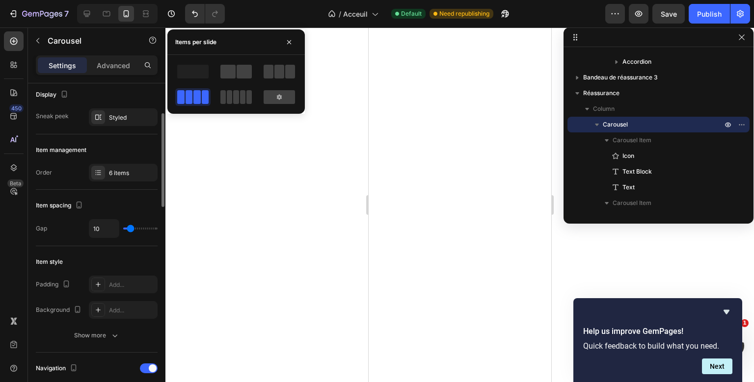
scroll to position [82, 0]
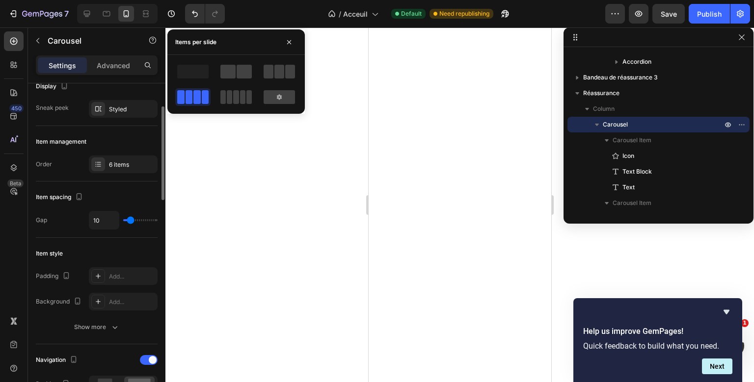
type input "19"
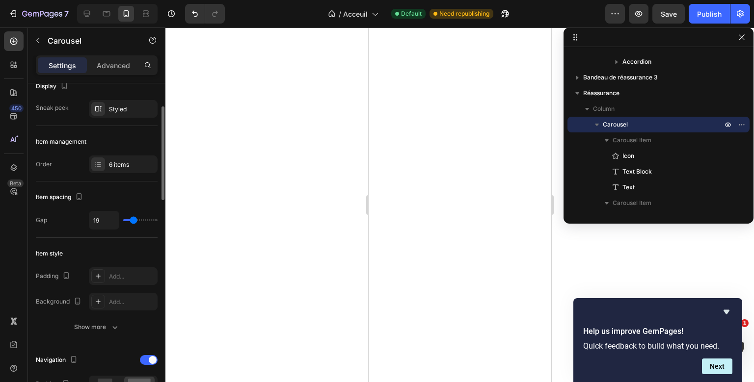
type input "36"
type input "41"
type input "48"
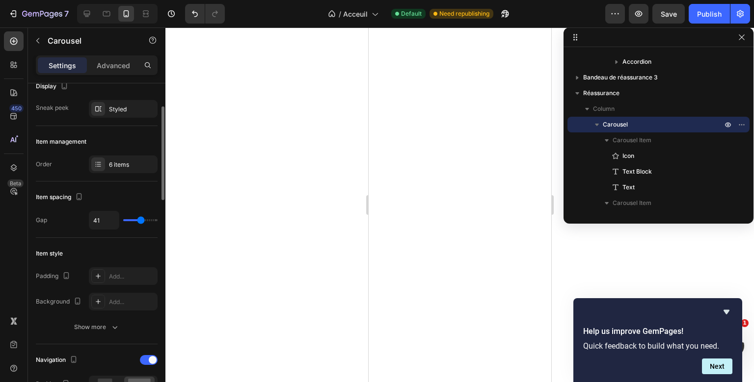
type input "48"
type input "60"
type input "72"
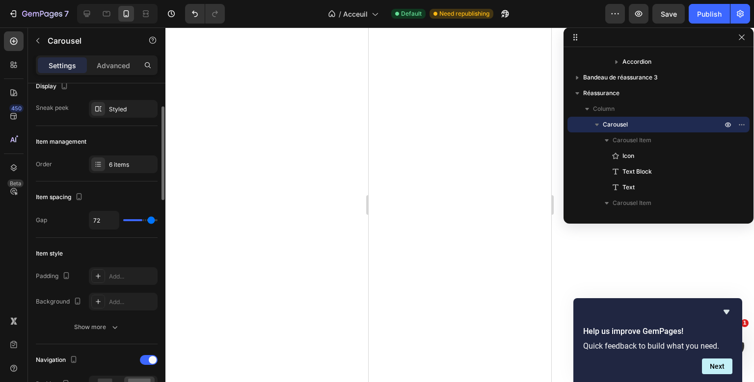
type input "80"
type input "78"
type input "58"
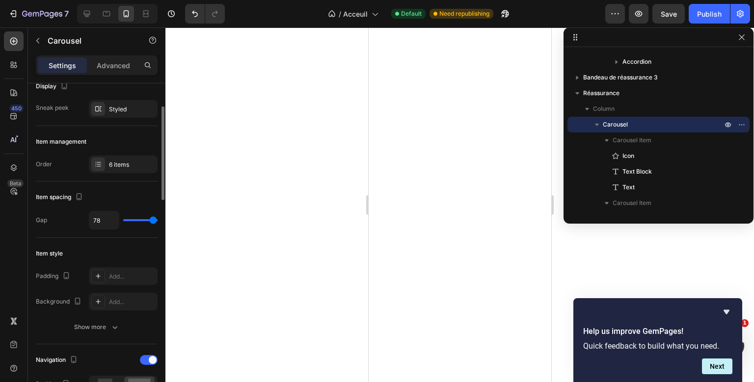
type input "58"
type input "46"
type input "42"
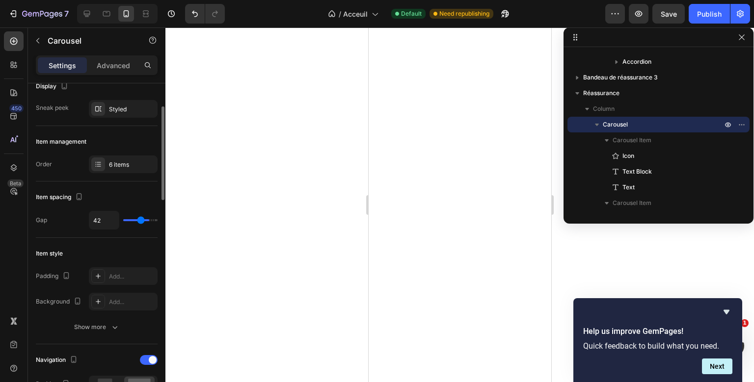
type input "26"
type input "18"
type input "12"
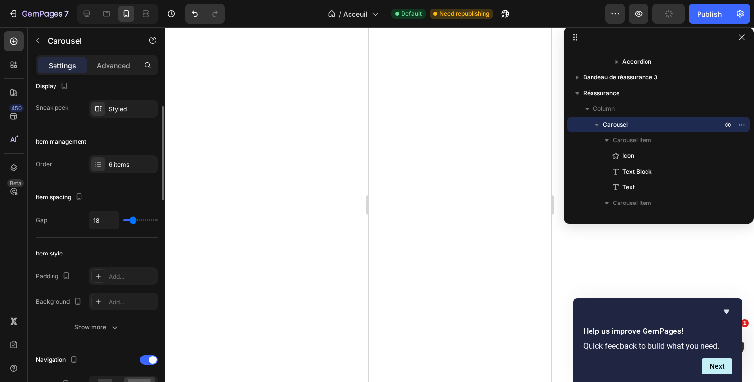
type input "12"
type input "3"
type input "0"
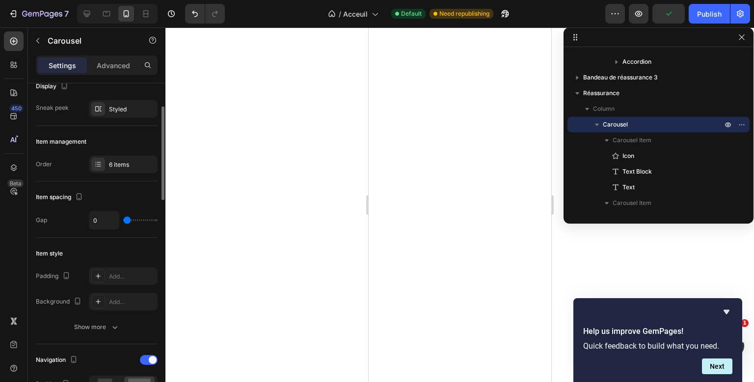
drag, startPoint x: 134, startPoint y: 219, endPoint x: 86, endPoint y: 218, distance: 47.1
click at [123, 219] on input "range" at bounding box center [140, 220] width 34 height 2
type input "10"
type input "0"
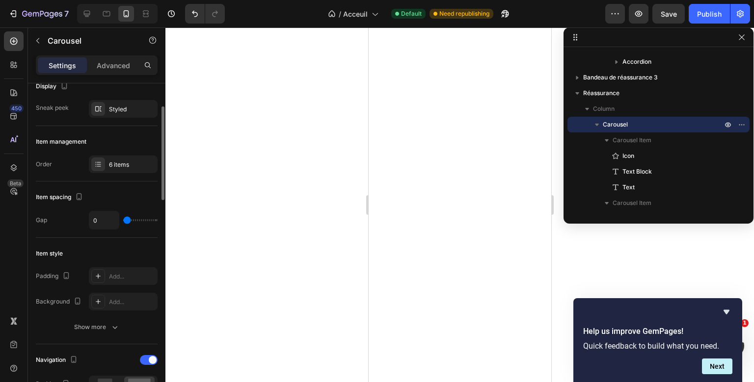
drag, startPoint x: 127, startPoint y: 219, endPoint x: 108, endPoint y: 222, distance: 19.4
click at [123, 221] on input "range" at bounding box center [140, 220] width 34 height 2
type input "0"
click at [97, 321] on button "Show more" at bounding box center [97, 328] width 122 height 18
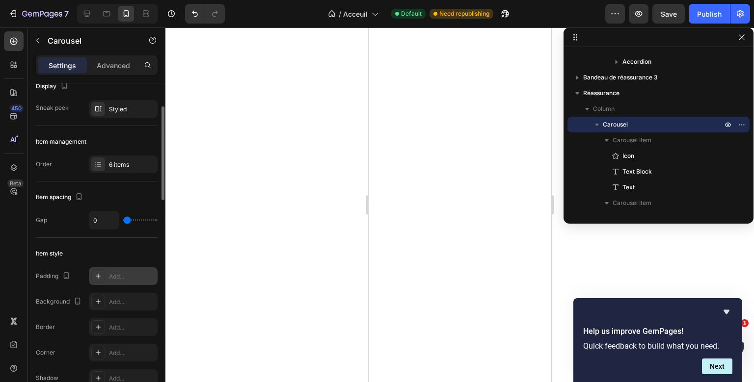
click at [118, 276] on div "Add..." at bounding box center [132, 276] width 46 height 9
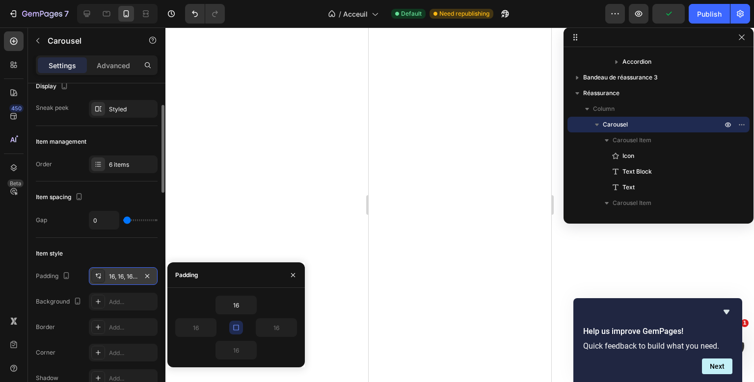
click at [239, 325] on icon "button" at bounding box center [236, 328] width 8 height 8
click at [238, 325] on icon "button" at bounding box center [236, 328] width 8 height 8
click at [238, 310] on input "16" at bounding box center [236, 306] width 40 height 18
type input "0"
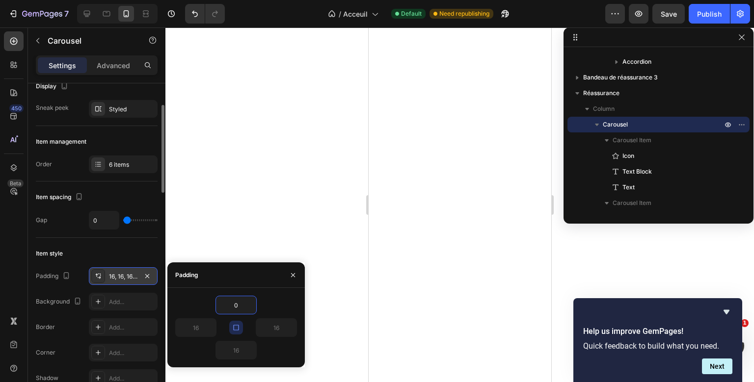
type input "0"
click at [238, 327] on icon "button" at bounding box center [236, 328] width 8 height 8
click at [275, 326] on input "0" at bounding box center [276, 328] width 40 height 18
type input "1"
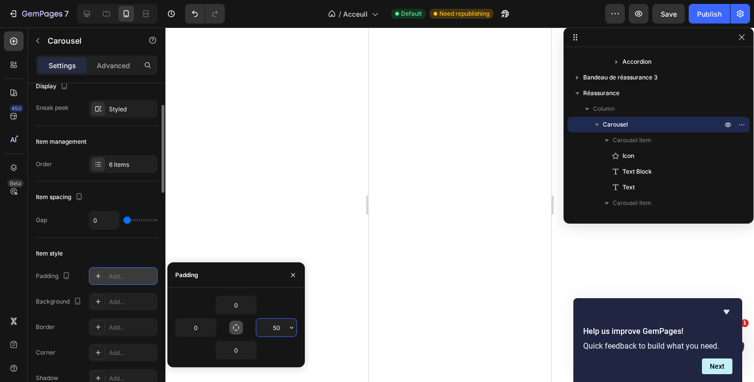
type input "5"
click at [150, 252] on div "Item style" at bounding box center [97, 254] width 122 height 16
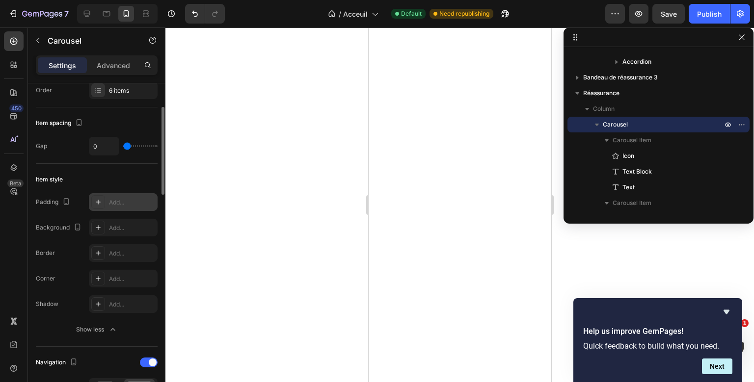
scroll to position [168, 0]
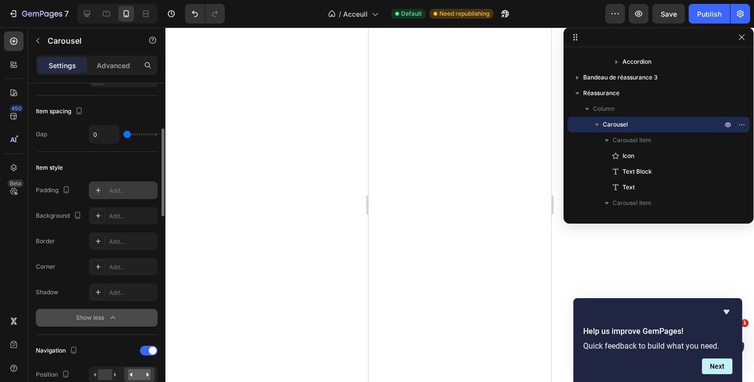
click at [117, 311] on button "Show less" at bounding box center [97, 318] width 122 height 18
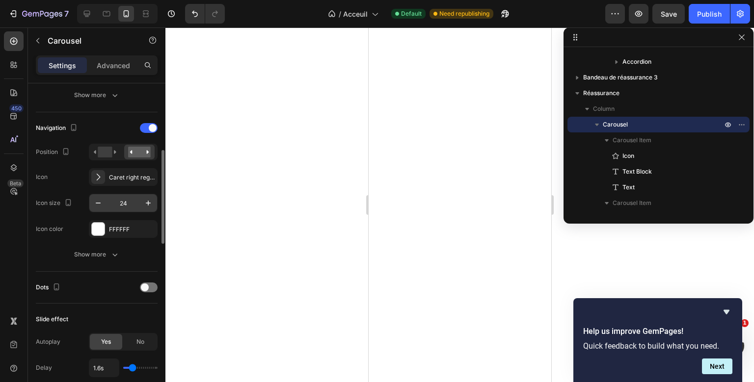
scroll to position [315, 0]
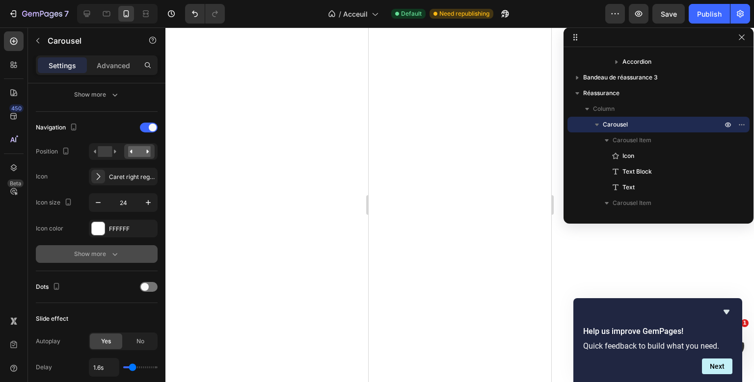
click at [117, 252] on icon "button" at bounding box center [115, 254] width 10 height 10
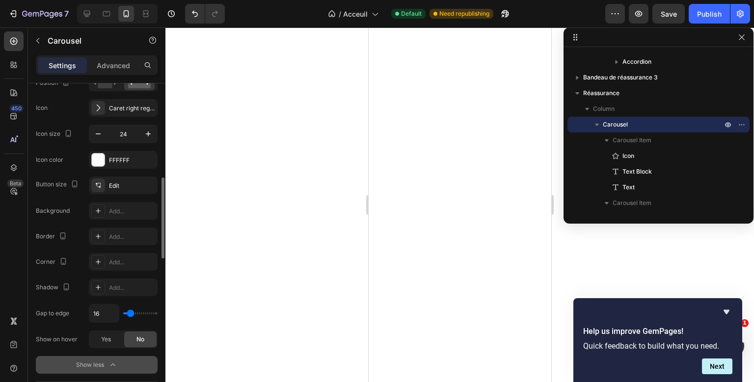
scroll to position [374, 0]
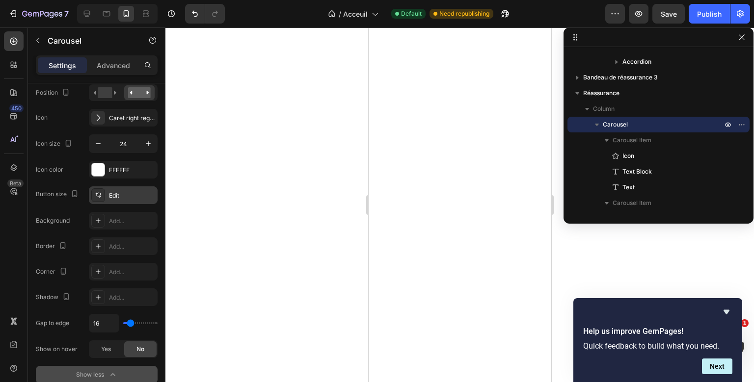
click at [122, 197] on div "Edit" at bounding box center [132, 195] width 46 height 9
click at [70, 225] on div "Background Add..." at bounding box center [97, 221] width 122 height 18
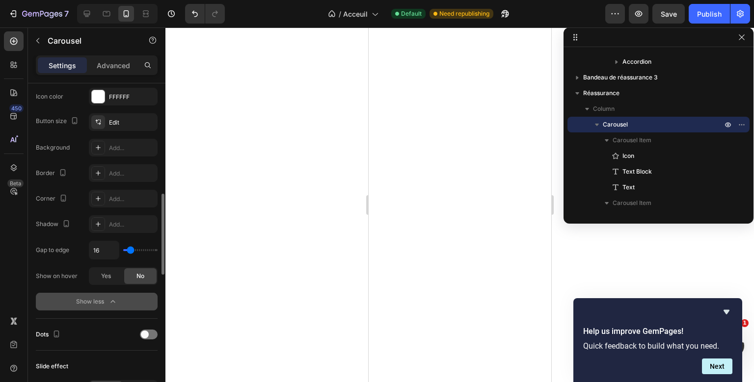
scroll to position [450, 0]
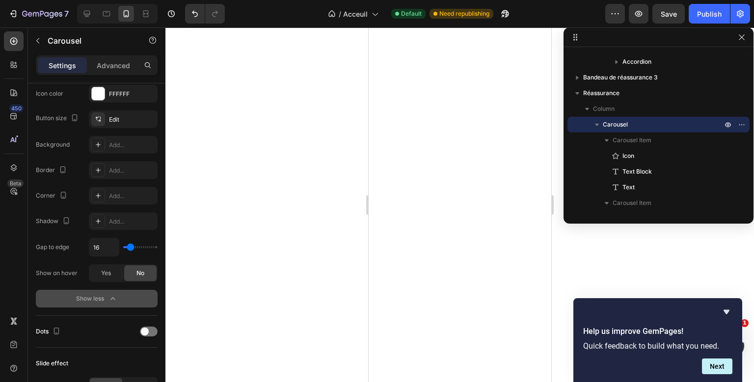
type input "10"
type input "0"
drag, startPoint x: 130, startPoint y: 246, endPoint x: 116, endPoint y: 248, distance: 14.0
click at [123, 248] on input "range" at bounding box center [140, 247] width 34 height 2
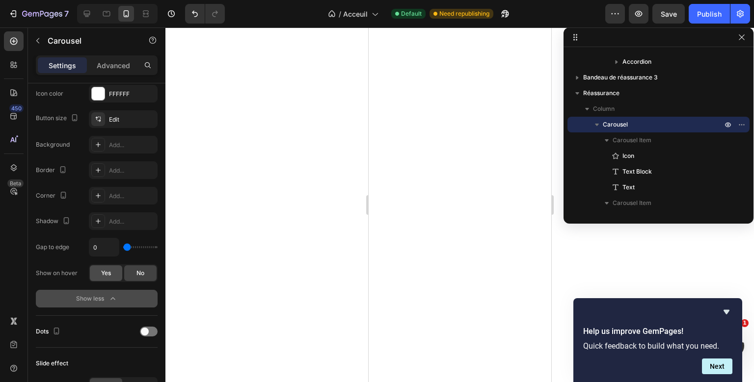
type input "0"
click at [108, 270] on span "Yes" at bounding box center [106, 273] width 10 height 9
click at [148, 270] on div "No" at bounding box center [140, 274] width 32 height 16
click at [108, 290] on button "Show less" at bounding box center [97, 299] width 122 height 18
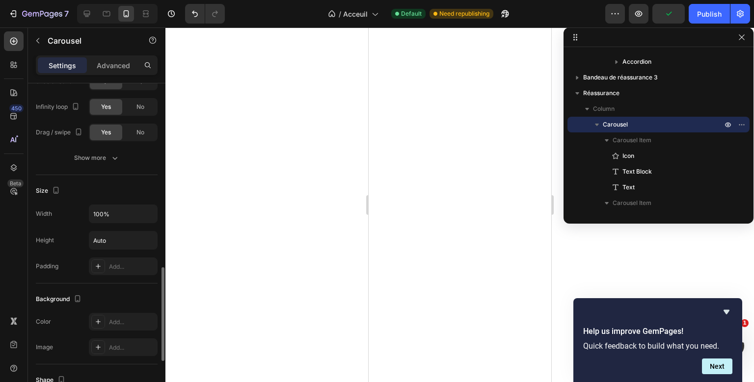
scroll to position [653, 0]
click at [114, 211] on input "100%" at bounding box center [123, 213] width 68 height 18
click at [145, 206] on button "button" at bounding box center [148, 213] width 18 height 18
click at [103, 209] on input "100%" at bounding box center [123, 213] width 68 height 18
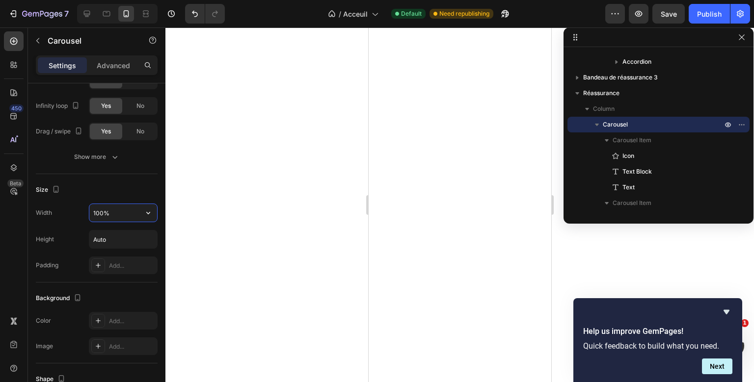
click at [103, 209] on input "100%" at bounding box center [123, 213] width 68 height 18
type input "100%"
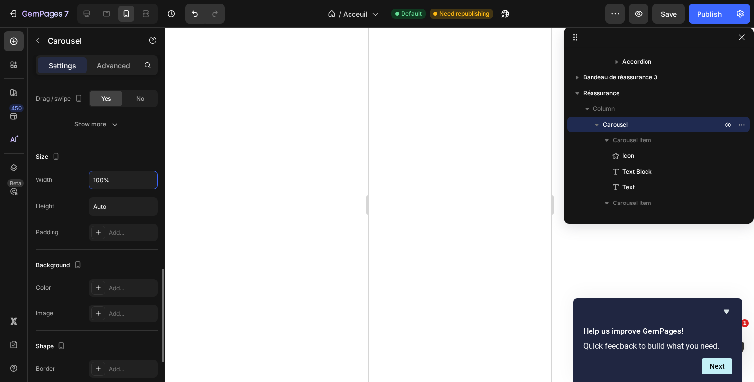
scroll to position [694, 0]
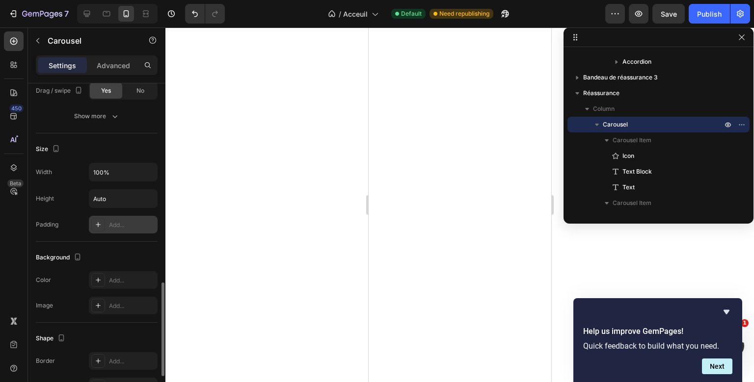
click at [108, 220] on div "Add..." at bounding box center [123, 225] width 69 height 18
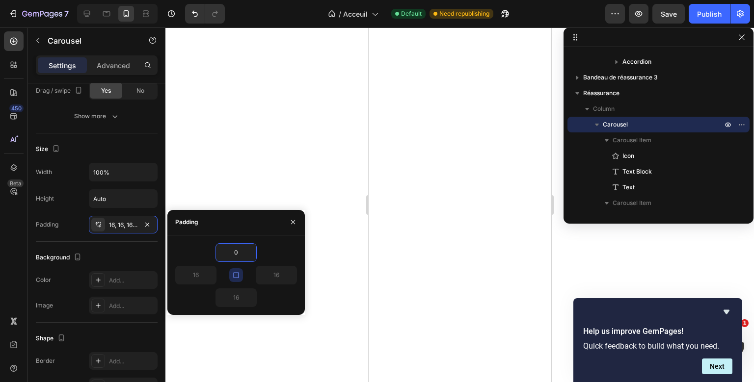
type input "0"
click at [239, 276] on icon "button" at bounding box center [235, 274] width 5 height 5
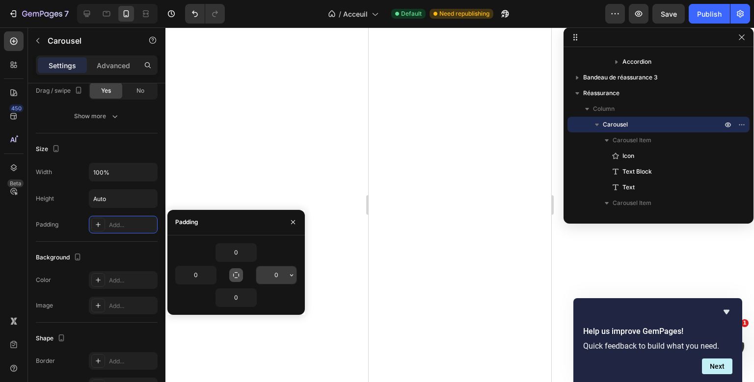
click at [274, 271] on input "0" at bounding box center [276, 276] width 40 height 18
type input "1"
type input "0"
click at [188, 272] on input "0" at bounding box center [196, 276] width 40 height 18
type input "5"
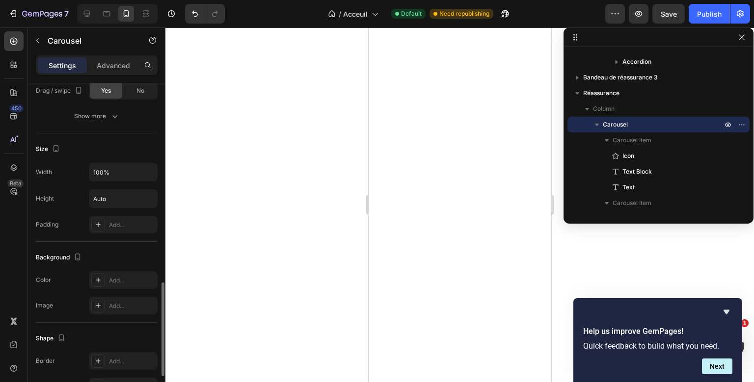
click at [111, 259] on div "Background" at bounding box center [97, 258] width 122 height 16
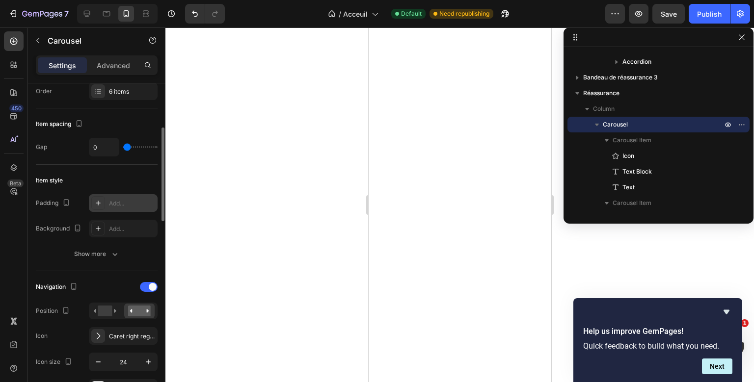
scroll to position [0, 0]
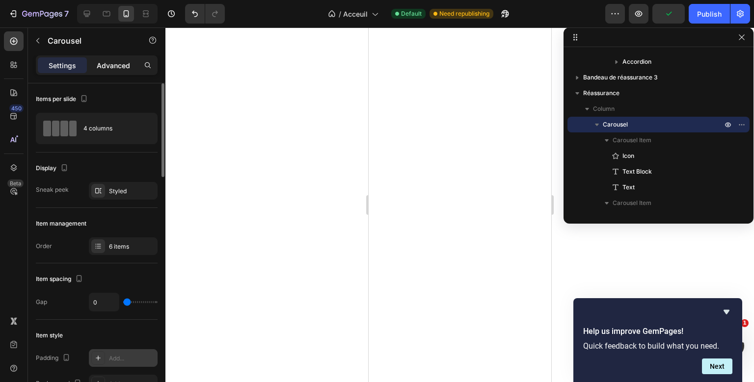
click at [123, 66] on p "Advanced" at bounding box center [113, 65] width 33 height 10
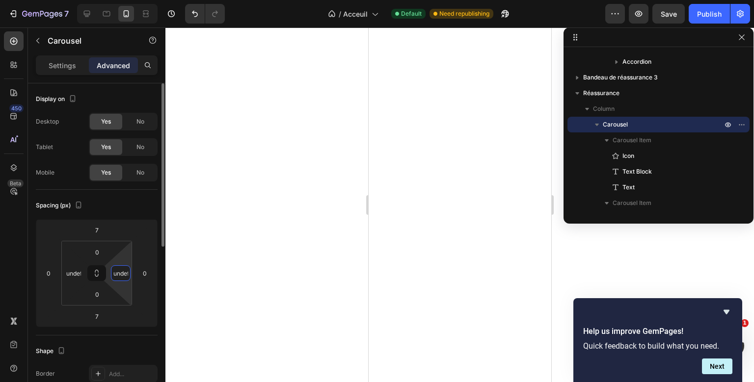
click at [123, 276] on input "undefined" at bounding box center [120, 273] width 15 height 15
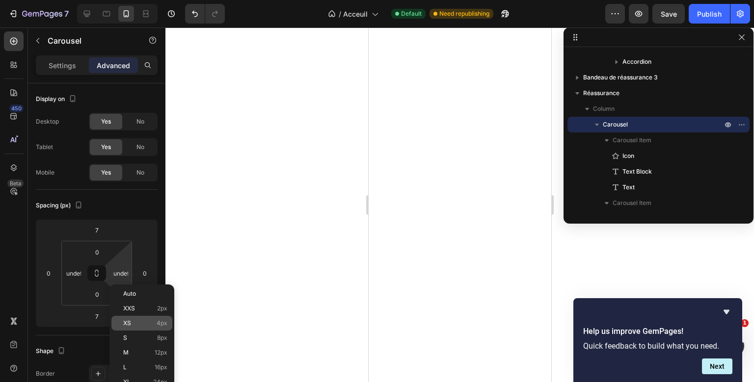
click at [126, 320] on div "XS 4px" at bounding box center [141, 323] width 61 height 15
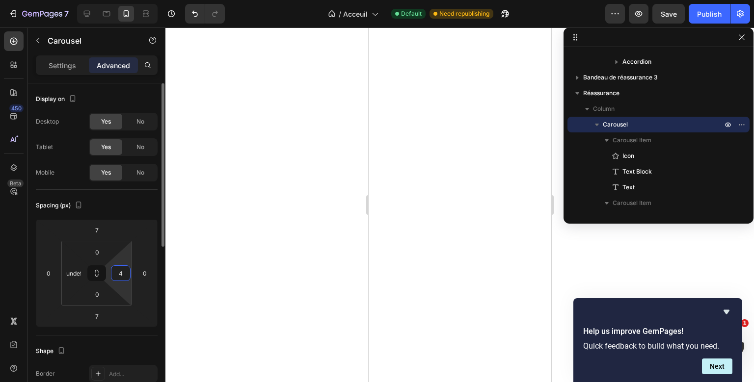
click at [123, 273] on input "4" at bounding box center [120, 273] width 15 height 15
type input "5"
type input "0"
click at [76, 274] on input "undefined" at bounding box center [73, 273] width 15 height 15
type input "0"
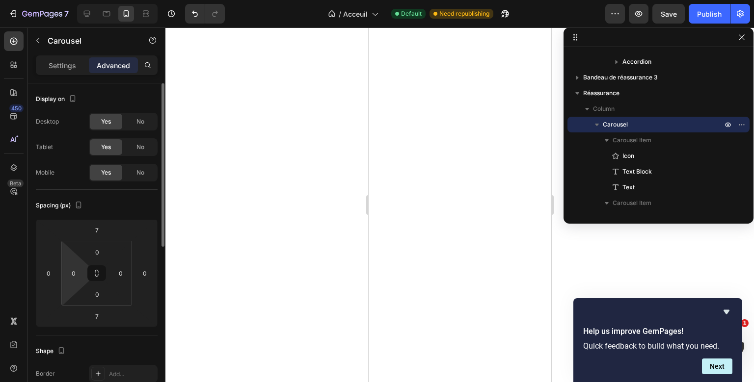
click at [122, 200] on div "Spacing (px)" at bounding box center [97, 206] width 122 height 16
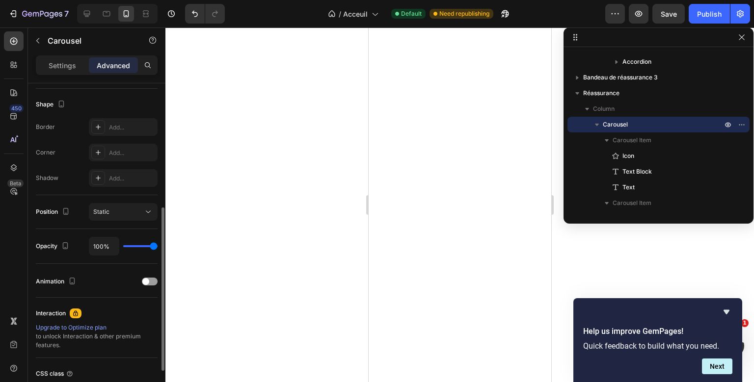
scroll to position [247, 0]
click at [72, 63] on p "Settings" at bounding box center [62, 65] width 27 height 10
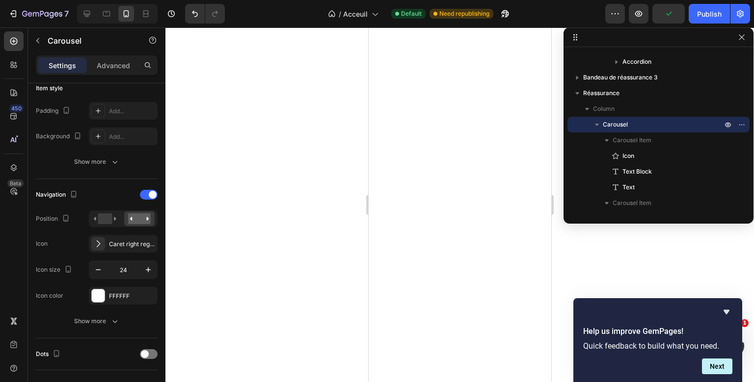
scroll to position [0, 0]
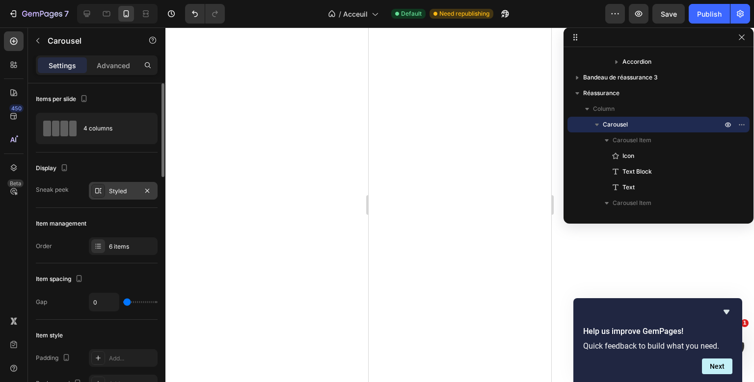
click at [117, 191] on div "Styled" at bounding box center [123, 191] width 28 height 9
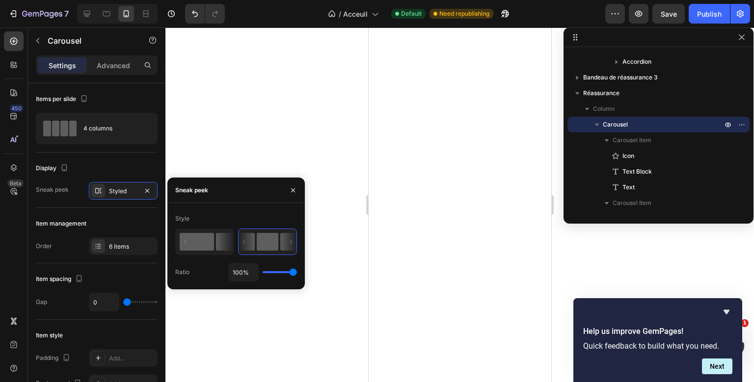
click at [211, 242] on rect at bounding box center [197, 242] width 34 height 18
type input "50%"
type input "50"
type input "47%"
type input "47"
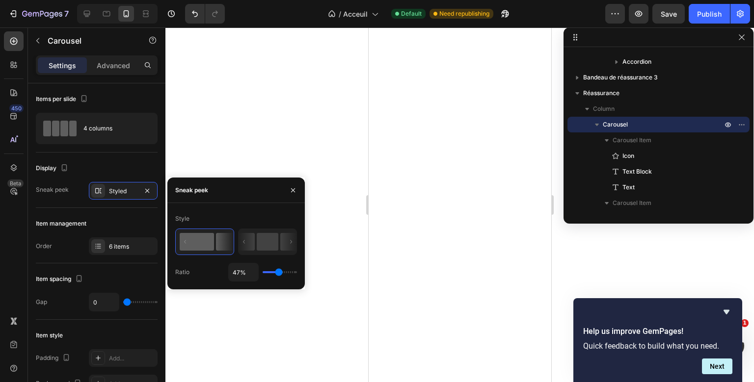
type input "50%"
type input "50"
type input "73%"
type input "73"
type input "86%"
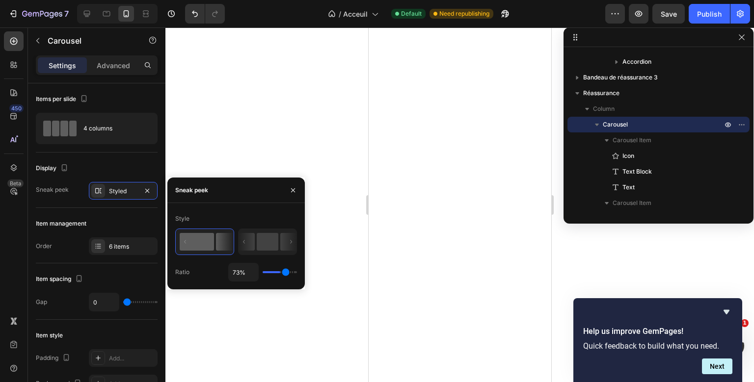
type input "86"
type input "94%"
type input "94"
type input "100%"
drag, startPoint x: 279, startPoint y: 274, endPoint x: 312, endPoint y: 273, distance: 32.9
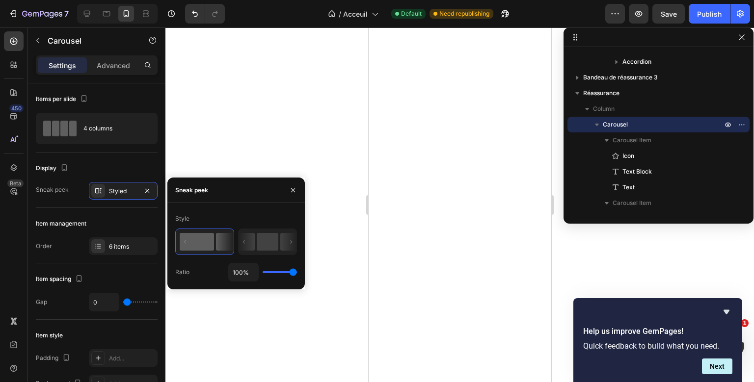
click at [297, 273] on input "range" at bounding box center [280, 272] width 34 height 2
type input "100"
click at [126, 221] on div "Item management" at bounding box center [97, 224] width 122 height 16
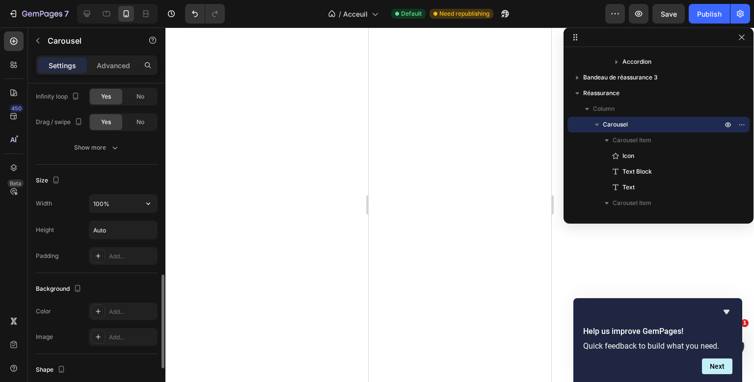
scroll to position [666, 0]
click at [133, 197] on input "100%" at bounding box center [123, 201] width 68 height 18
type input "100%"
click at [51, 227] on div "Height" at bounding box center [45, 227] width 18 height 9
click at [103, 244] on div "Add..." at bounding box center [123, 253] width 69 height 18
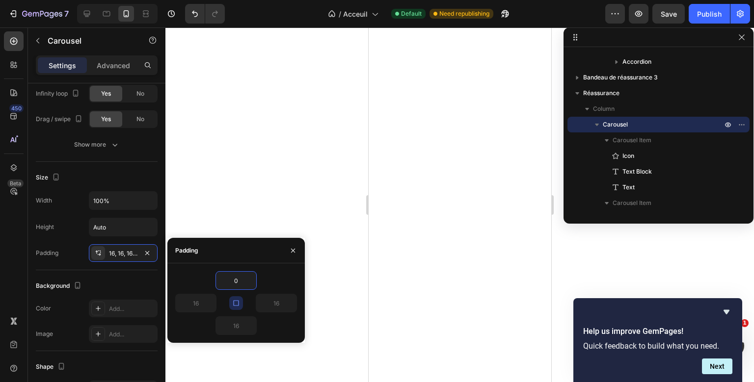
type input "0"
click at [238, 303] on icon "button" at bounding box center [236, 303] width 8 height 8
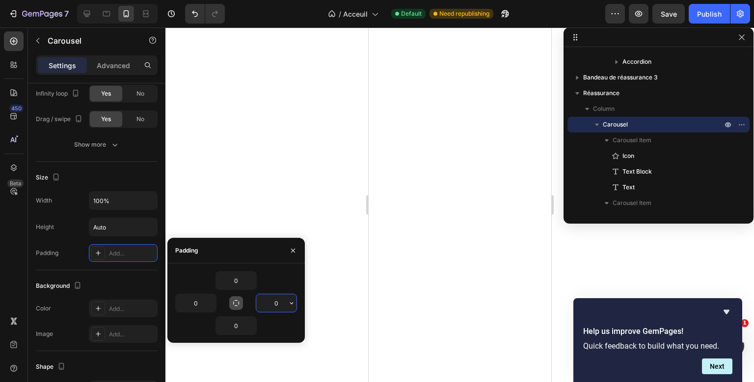
click at [264, 302] on input "0" at bounding box center [276, 304] width 40 height 18
type input "1"
type input "0"
click at [188, 303] on input "0" at bounding box center [196, 304] width 40 height 18
type input "1"
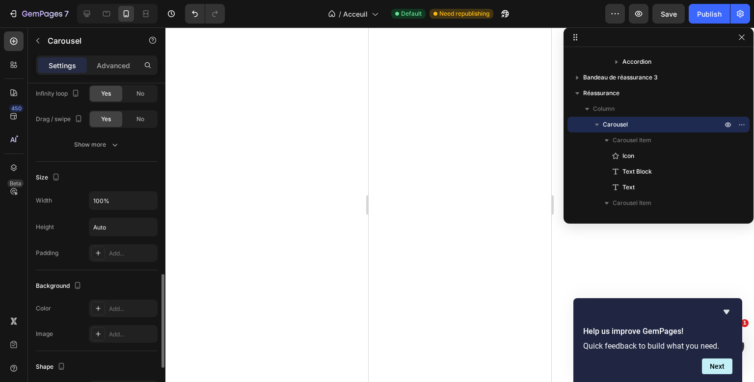
click at [105, 273] on div "Background Color Add... Image Add..." at bounding box center [97, 311] width 122 height 81
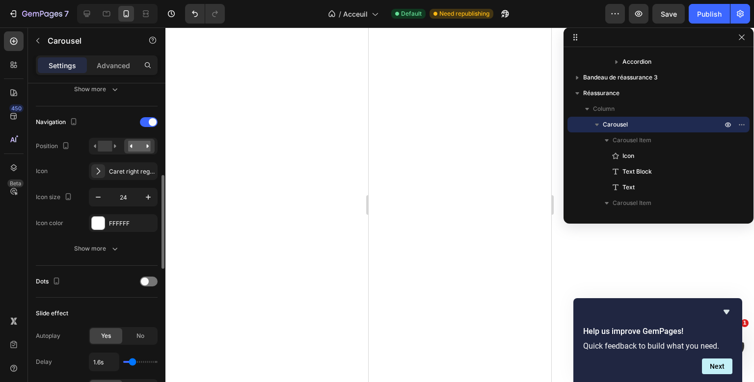
scroll to position [320, 0]
click at [105, 246] on div "Show more" at bounding box center [97, 249] width 46 height 10
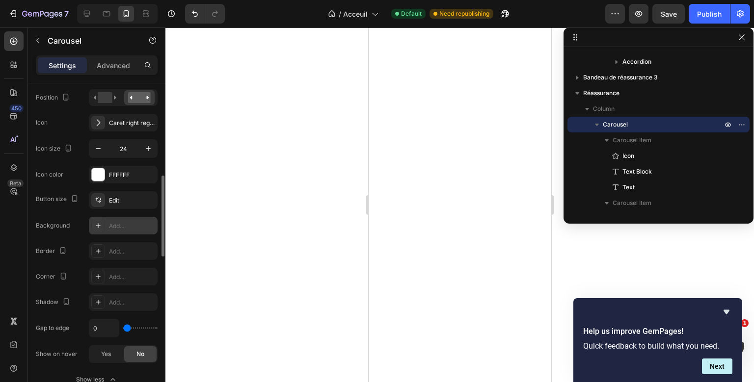
scroll to position [397, 0]
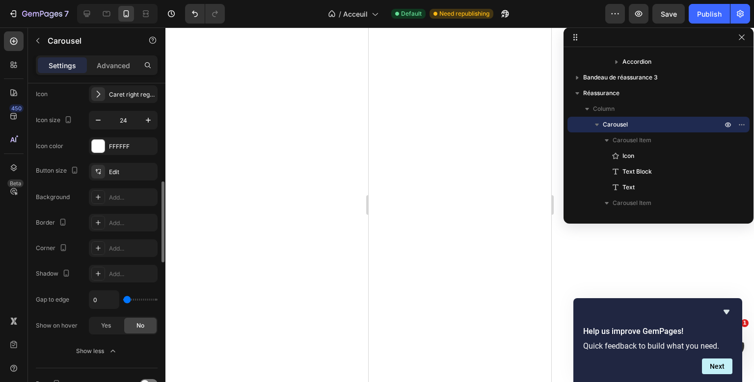
type input "2"
type input "33"
type input "41"
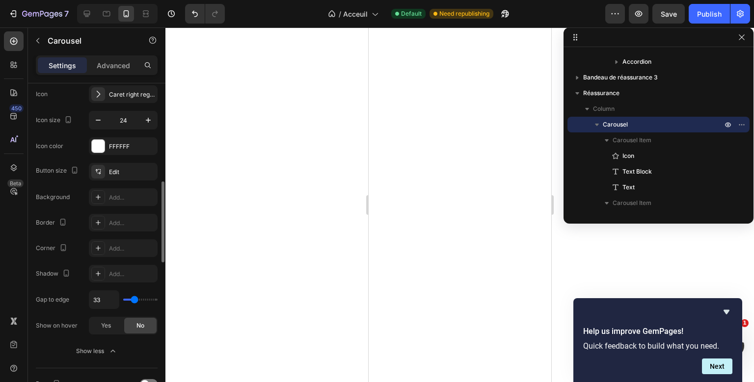
type input "41"
type input "43"
type input "57"
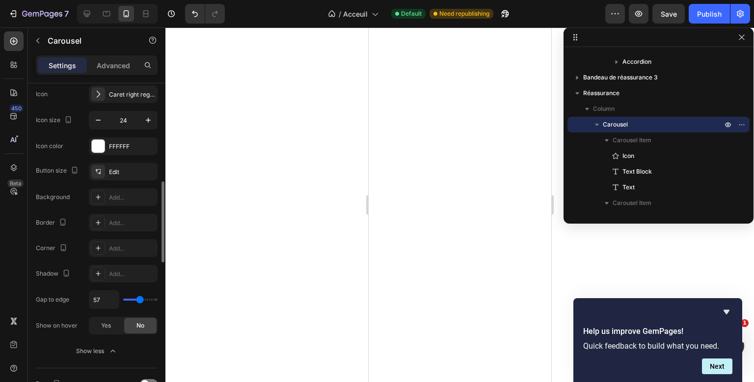
type input "65"
type input "68"
type input "99"
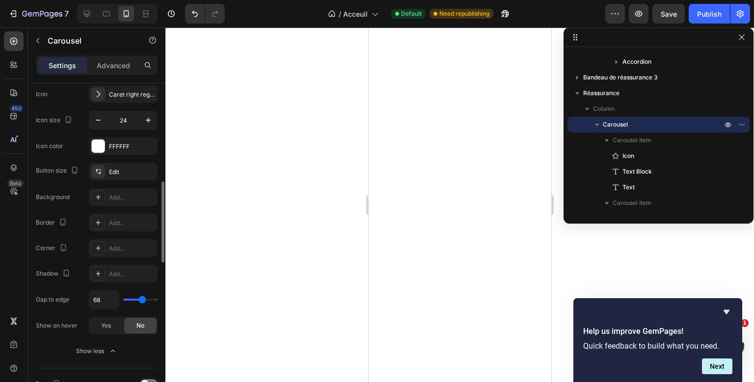
type input "99"
type input "120"
type input "118"
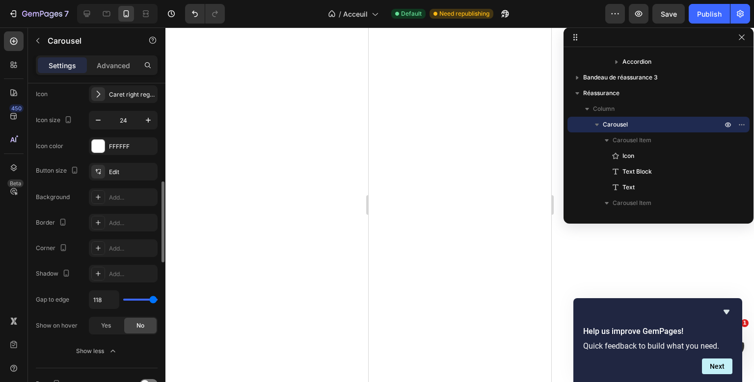
type input "25"
type input "10"
type input "0"
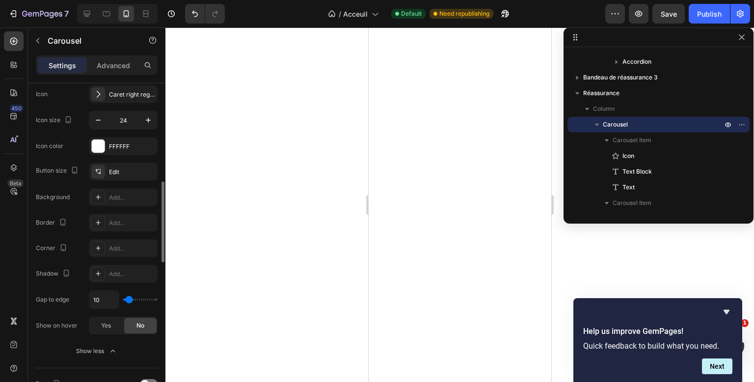
type input "0"
type input "2"
type input "23"
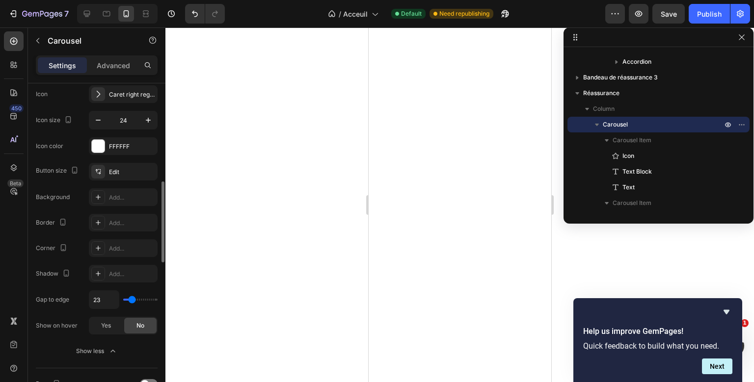
type input "38"
type input "51"
type input "59"
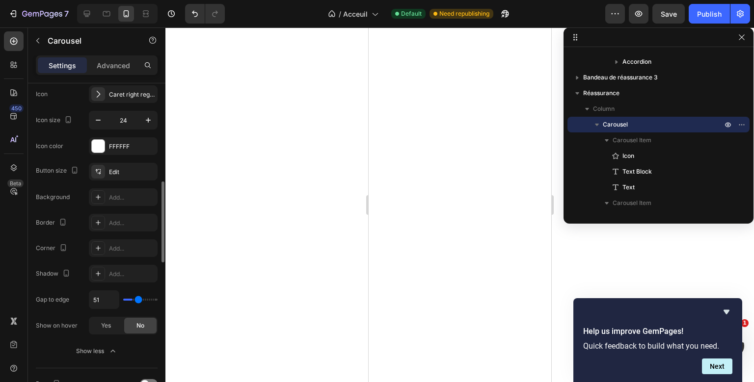
type input "59"
type input "67"
type input "78"
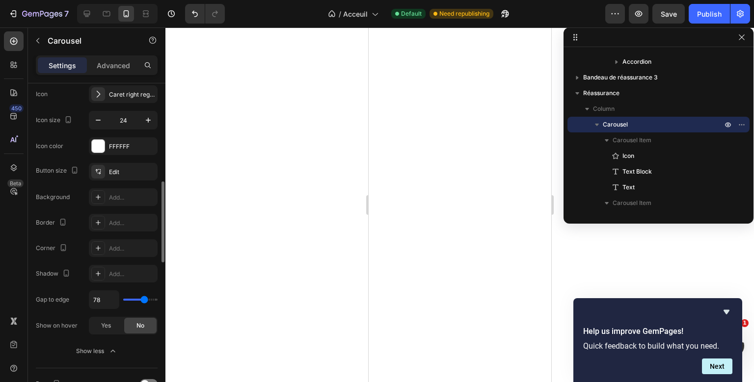
type input "86"
type input "87"
type input "89"
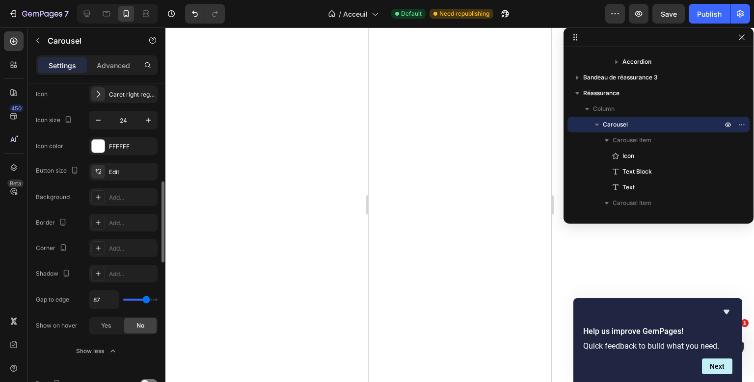
type input "89"
type input "87"
type input "78"
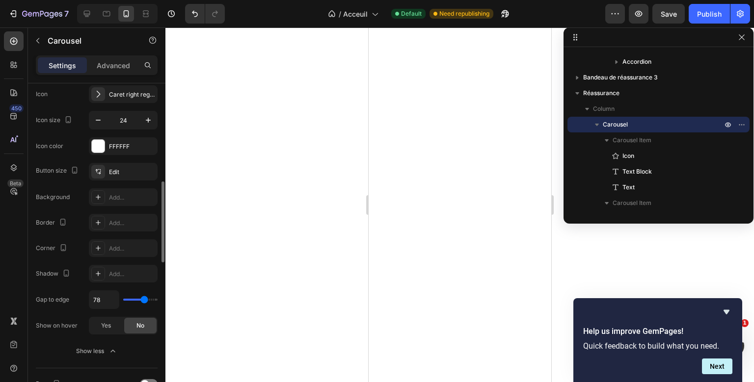
type input "0"
drag, startPoint x: 128, startPoint y: 297, endPoint x: 95, endPoint y: 283, distance: 35.6
click at [123, 299] on input "range" at bounding box center [140, 300] width 34 height 2
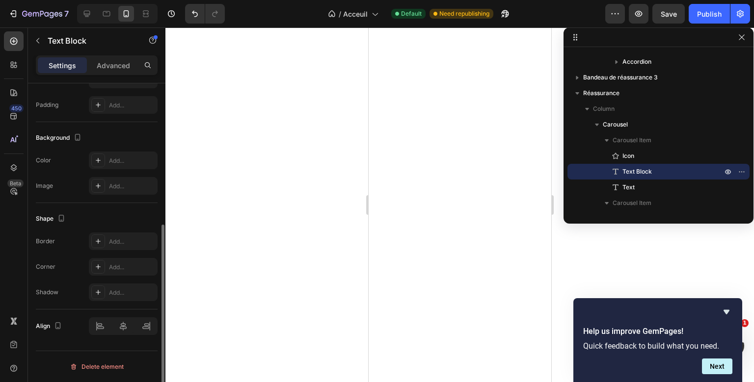
scroll to position [0, 0]
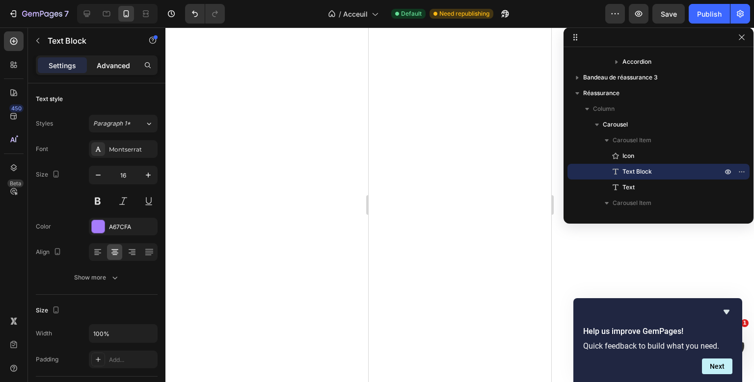
click at [126, 61] on p "Advanced" at bounding box center [113, 65] width 33 height 10
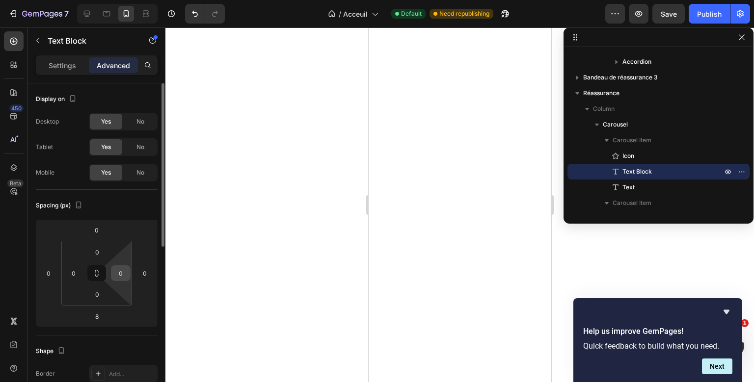
click at [121, 271] on input "0" at bounding box center [120, 273] width 15 height 15
type input "5"
type input "0"
click at [141, 270] on input "0" at bounding box center [144, 273] width 15 height 15
type input "1"
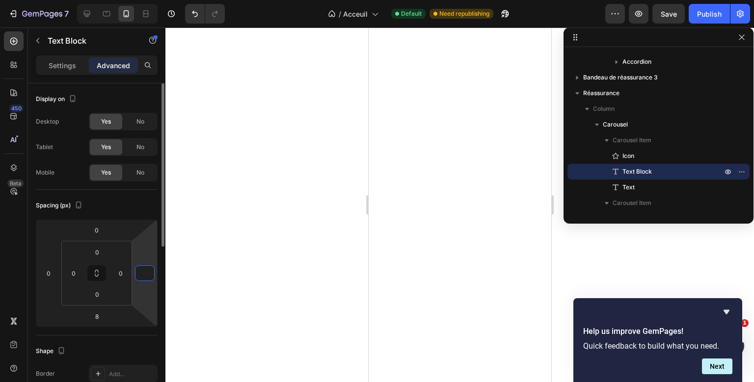
type input "0"
click at [127, 202] on div "Spacing (px)" at bounding box center [97, 206] width 122 height 16
click at [78, 68] on div "Settings" at bounding box center [62, 65] width 49 height 16
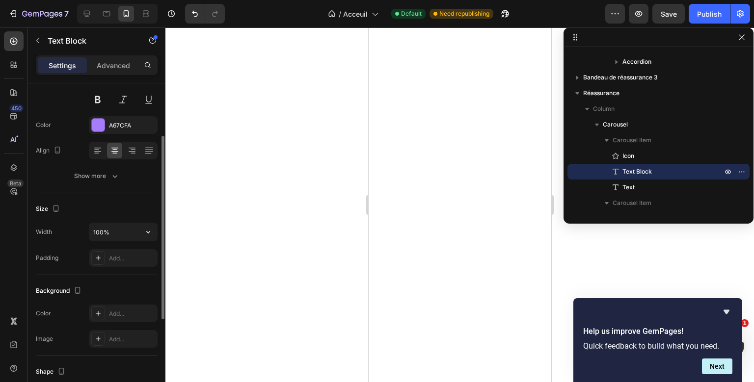
scroll to position [104, 0]
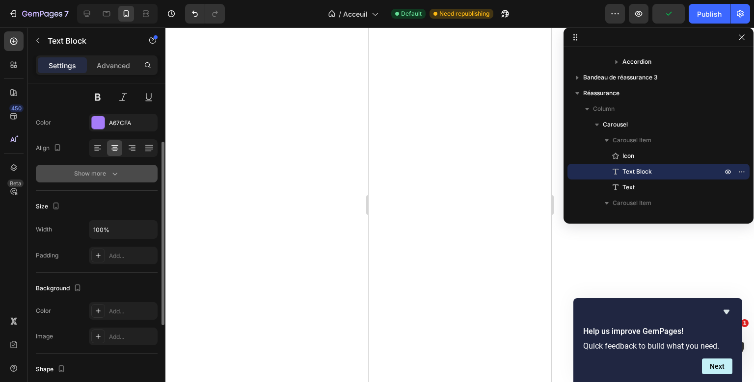
click at [113, 170] on icon "button" at bounding box center [115, 174] width 10 height 10
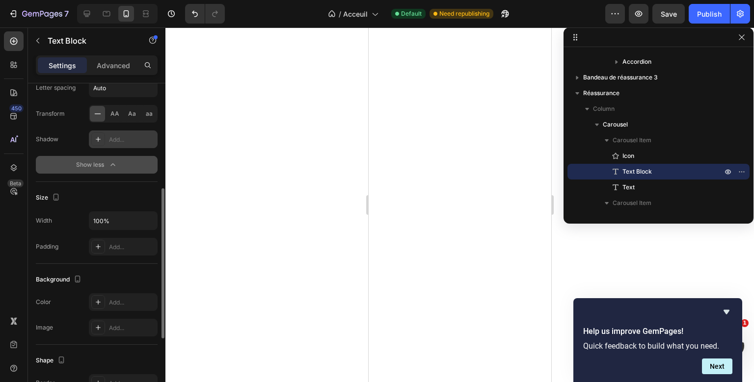
scroll to position [248, 0]
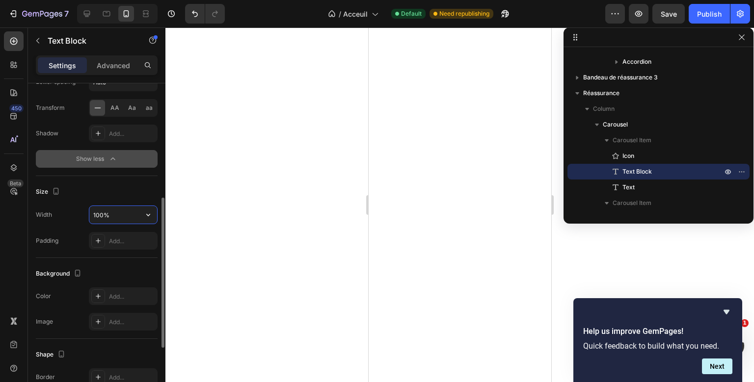
click at [105, 221] on input "100%" at bounding box center [123, 215] width 68 height 18
click at [150, 214] on icon "button" at bounding box center [148, 215] width 10 height 10
click at [97, 217] on input "100%" at bounding box center [123, 215] width 68 height 18
type input "100%"
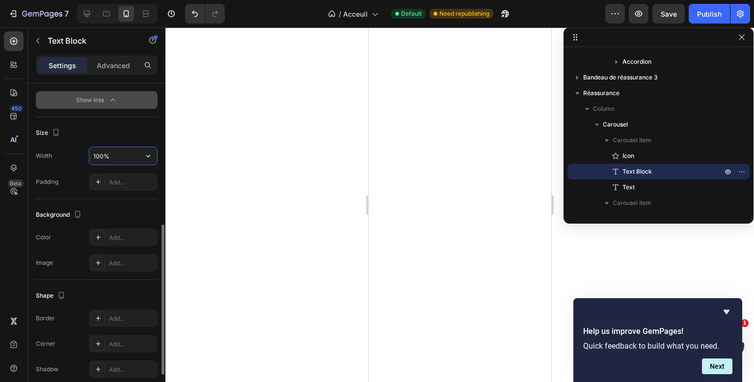
scroll to position [317, 0]
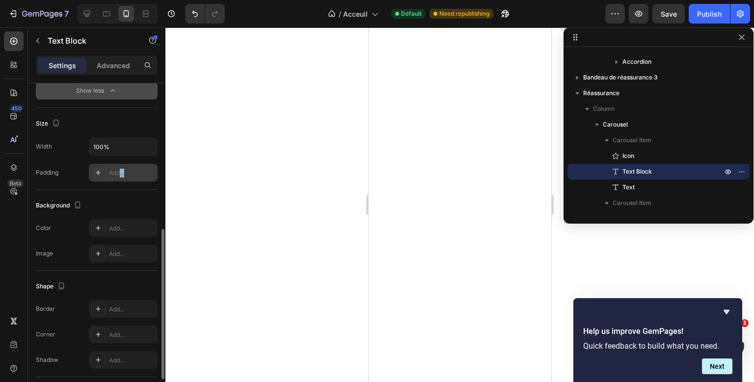
drag, startPoint x: 121, startPoint y: 182, endPoint x: 128, endPoint y: 168, distance: 15.6
click at [128, 168] on div "Size Width 100% Padding Add..." at bounding box center [97, 149] width 122 height 82
click at [128, 169] on div "Add..." at bounding box center [132, 173] width 46 height 9
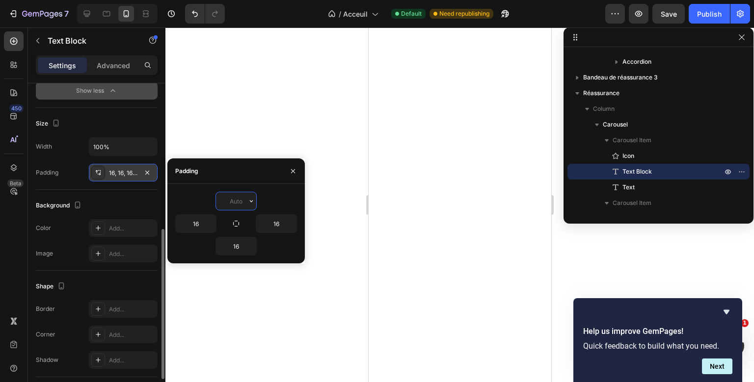
type input "0"
click at [138, 200] on div "Background" at bounding box center [97, 206] width 122 height 16
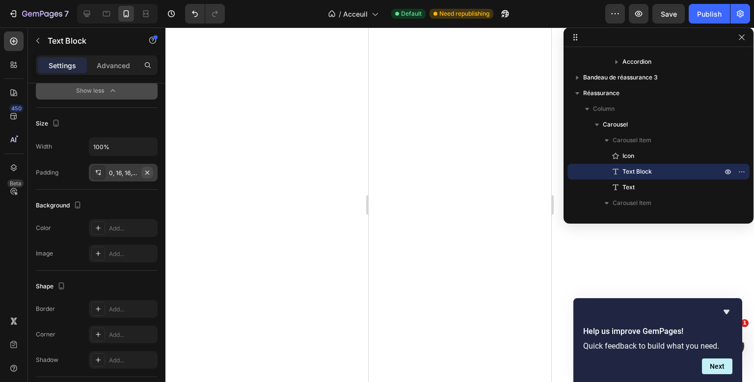
click at [146, 172] on icon "button" at bounding box center [147, 172] width 4 height 4
click at [641, 125] on p "Carousel" at bounding box center [663, 125] width 121 height 10
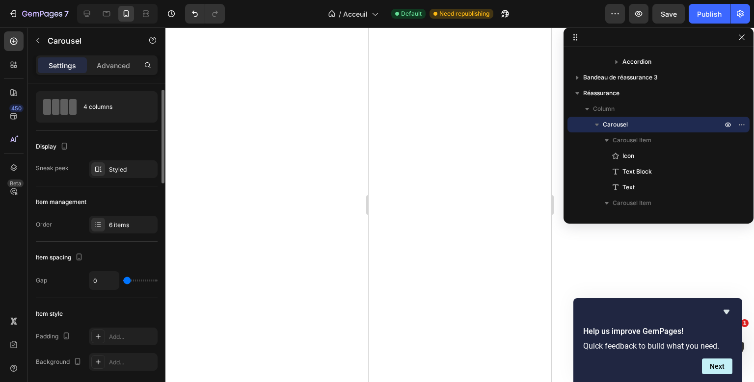
scroll to position [22, 0]
type input "6"
type input "31"
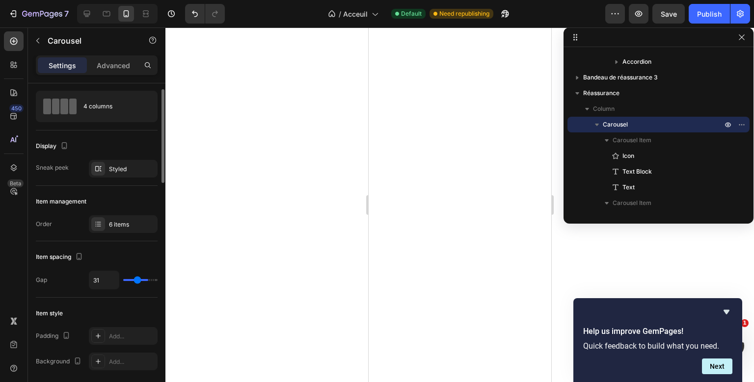
type input "71"
type input "80"
type input "78"
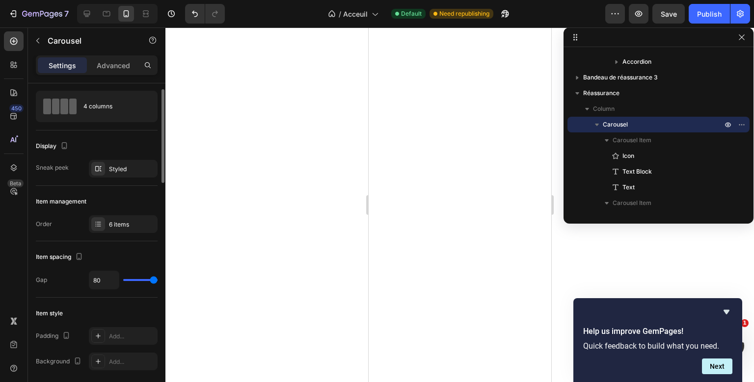
type input "78"
type input "74"
type input "70"
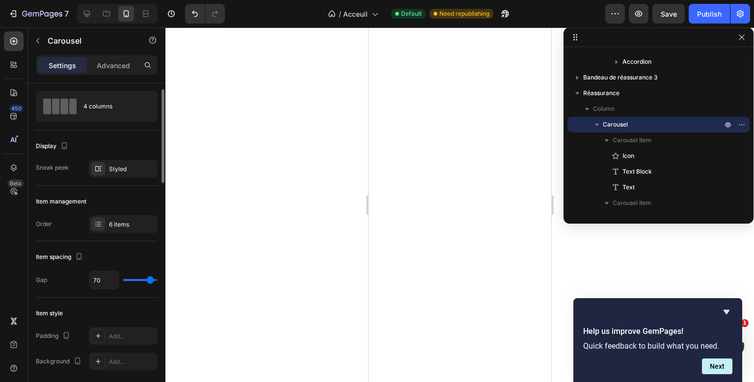
type input "66"
type input "67"
type input "80"
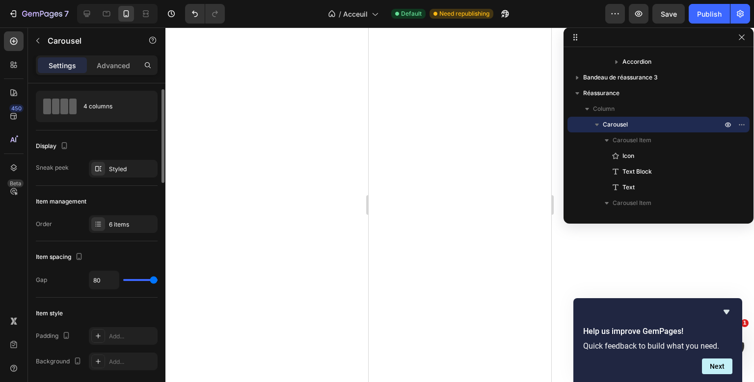
drag, startPoint x: 130, startPoint y: 280, endPoint x: 162, endPoint y: 272, distance: 33.0
click at [158, 279] on input "range" at bounding box center [140, 280] width 34 height 2
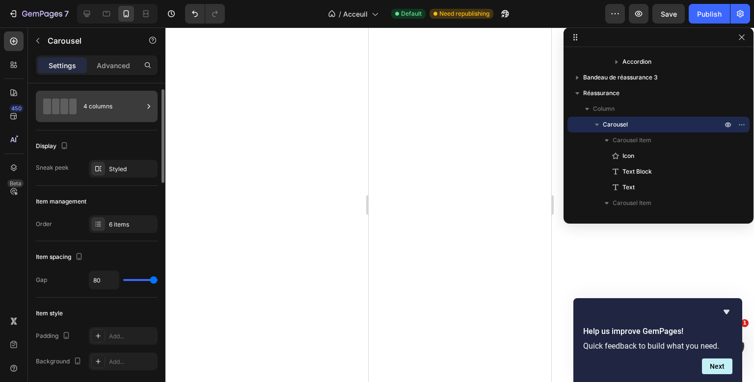
type input "80"
click at [112, 113] on div "4 columns" at bounding box center [113, 106] width 60 height 23
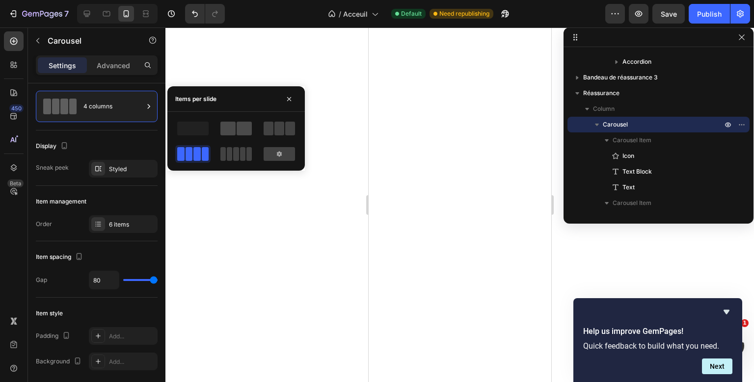
click at [249, 126] on span at bounding box center [244, 129] width 15 height 14
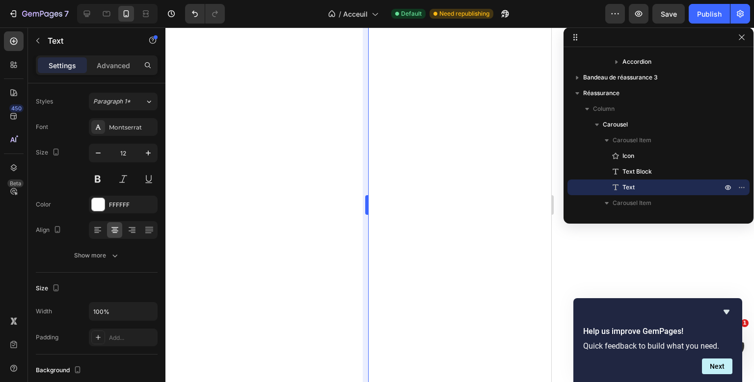
scroll to position [0, 0]
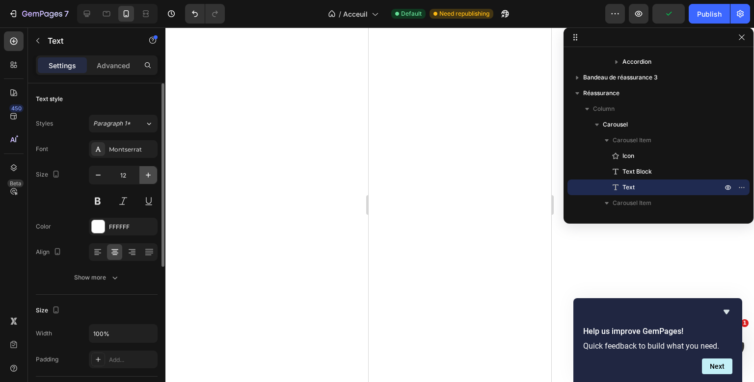
click at [151, 178] on icon "button" at bounding box center [148, 175] width 10 height 10
type input "14"
click at [698, 18] on button "Publish" at bounding box center [709, 14] width 41 height 20
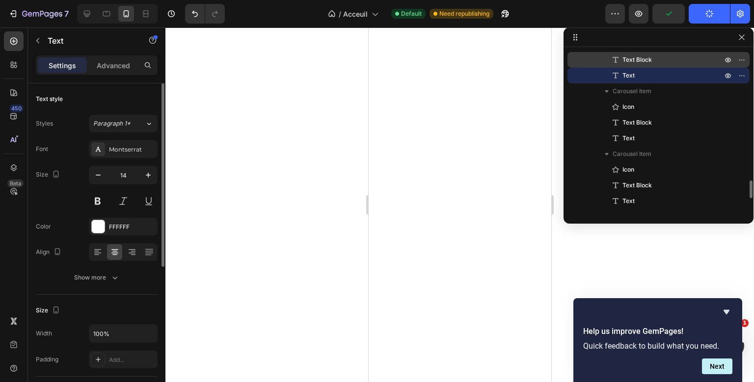
scroll to position [1180, 0]
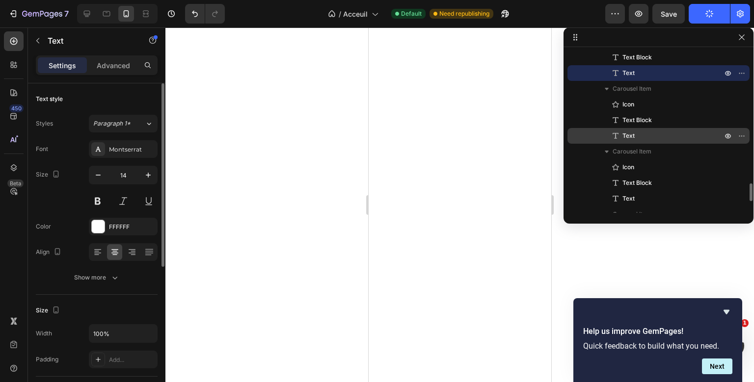
click at [625, 133] on span "Text" at bounding box center [629, 136] width 12 height 10
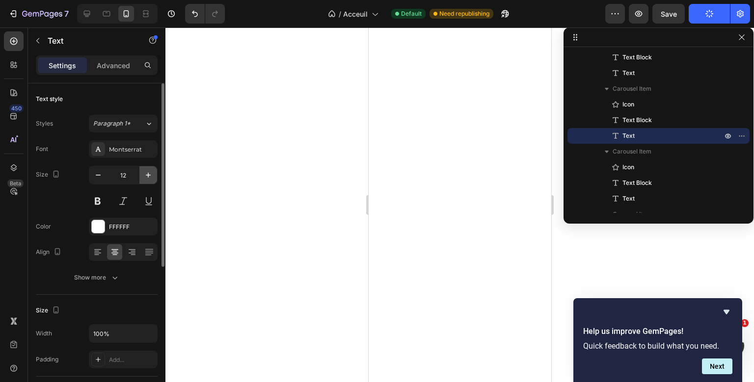
click at [147, 175] on icon "button" at bounding box center [148, 175] width 5 height 5
click at [148, 183] on button "button" at bounding box center [148, 175] width 18 height 18
type input "14"
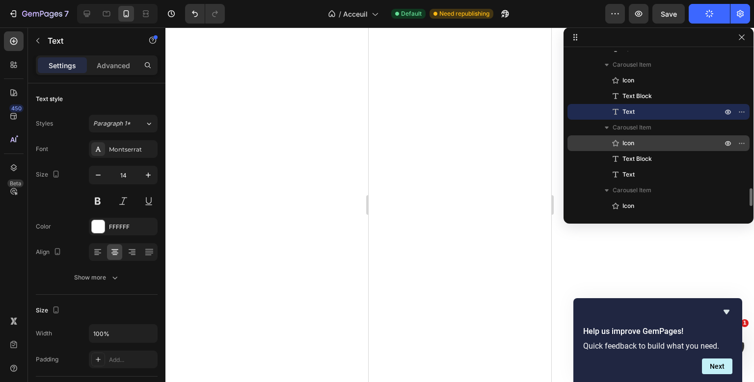
scroll to position [1206, 0]
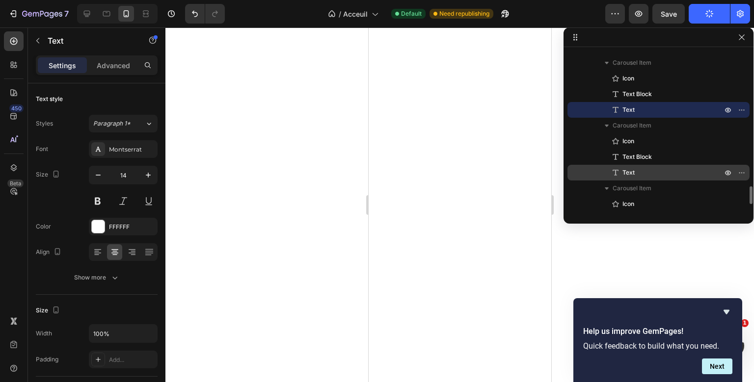
click at [618, 169] on icon at bounding box center [616, 173] width 10 height 10
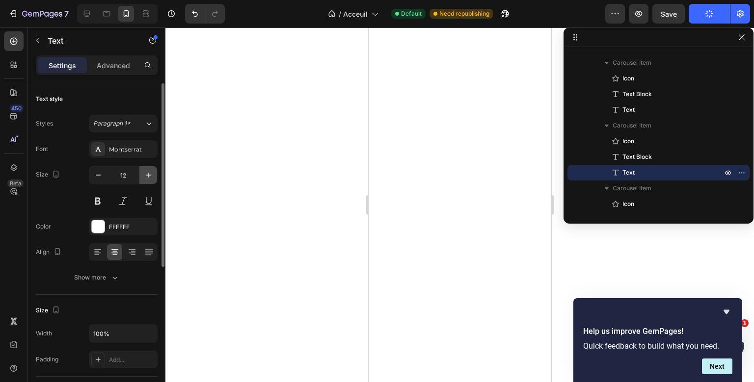
click at [146, 172] on icon "button" at bounding box center [148, 175] width 10 height 10
type input "14"
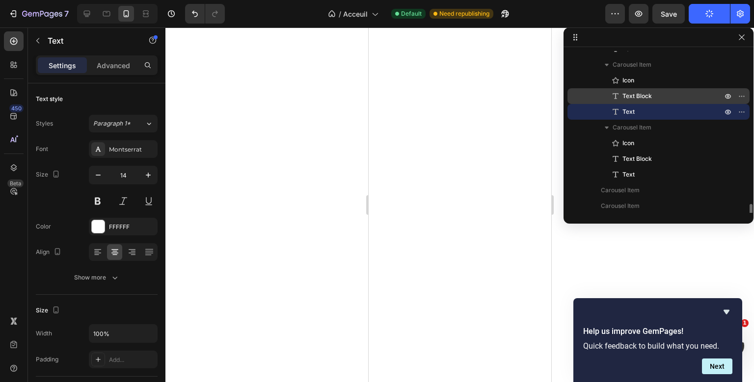
scroll to position [1283, 0]
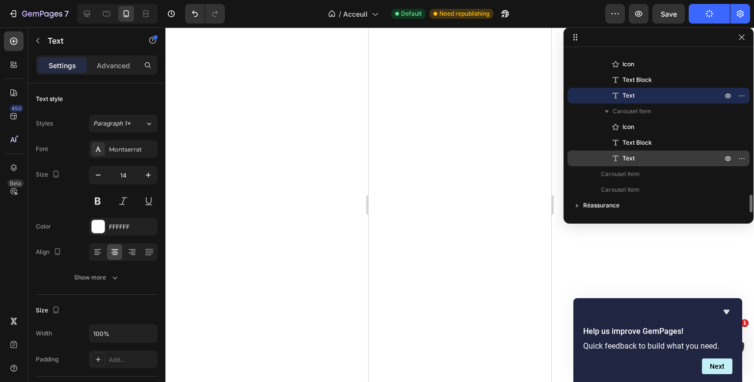
click at [636, 157] on p "Text" at bounding box center [662, 159] width 102 height 10
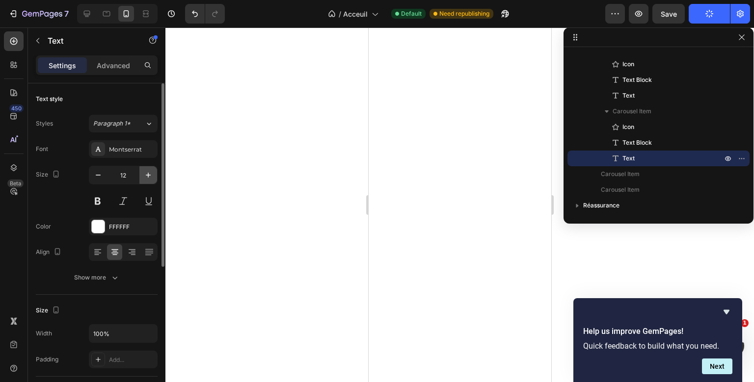
click at [150, 177] on icon "button" at bounding box center [148, 175] width 10 height 10
type input "14"
click at [60, 203] on div "Size 14" at bounding box center [97, 188] width 122 height 44
click at [620, 18] on icon "button" at bounding box center [615, 14] width 10 height 10
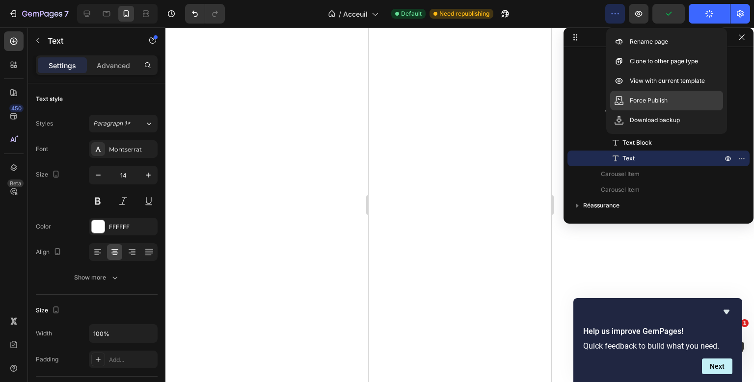
click at [643, 101] on p "Force Publish" at bounding box center [649, 101] width 38 height 10
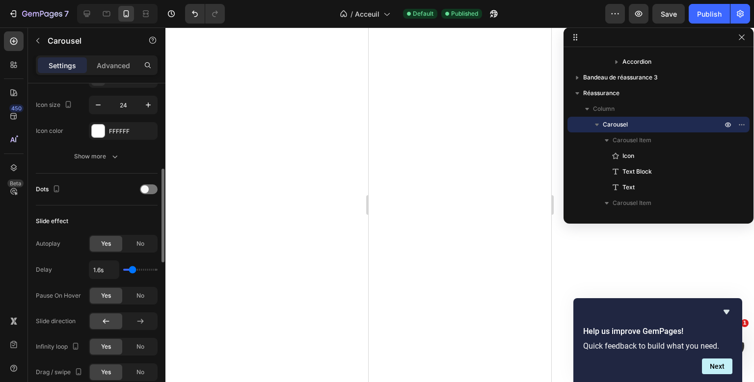
scroll to position [418, 0]
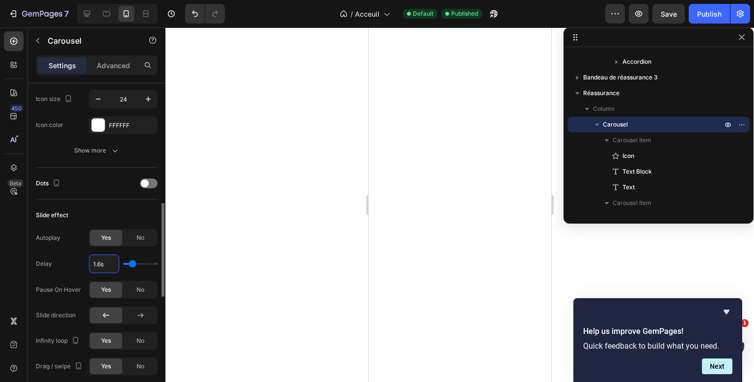
click at [103, 261] on input "1.6s" at bounding box center [103, 264] width 29 height 18
type input "2s"
type input "2"
type input "2.5s"
type input "2.5"
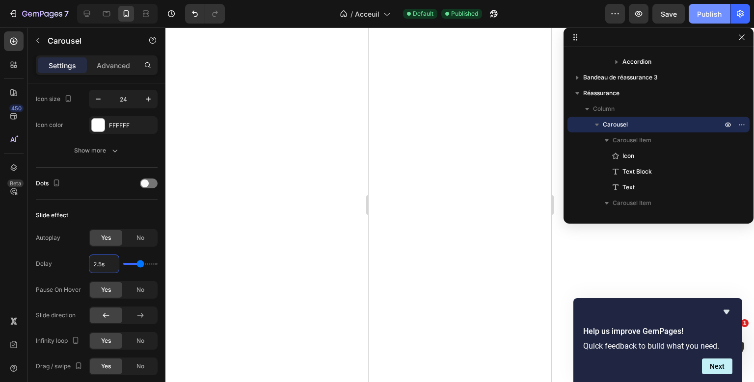
type input "2.5s"
click at [708, 17] on div "Publish" at bounding box center [709, 14] width 25 height 10
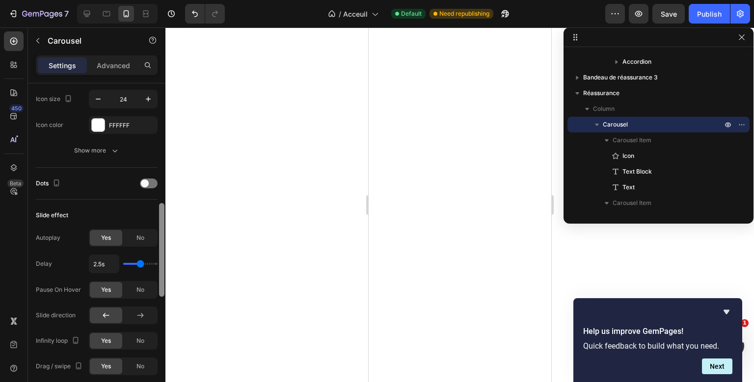
scroll to position [0, 0]
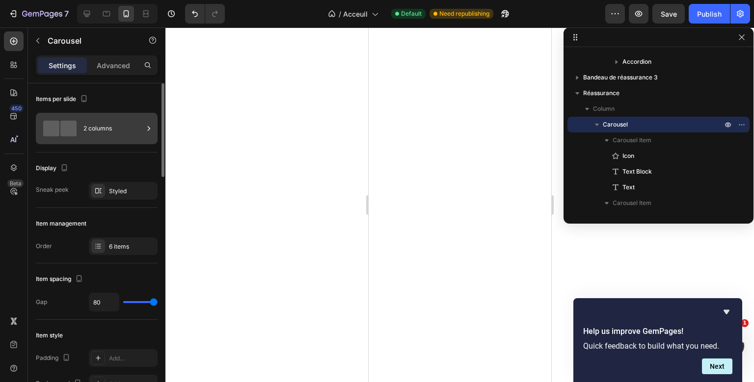
click at [111, 125] on div "2 columns" at bounding box center [113, 128] width 60 height 23
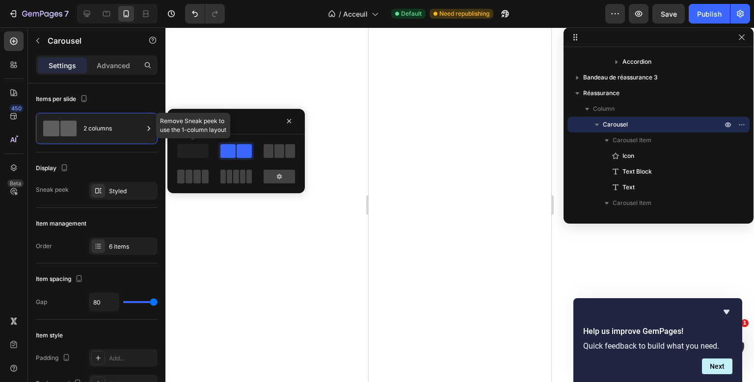
click at [193, 153] on span at bounding box center [192, 151] width 31 height 14
click at [268, 172] on div at bounding box center [279, 177] width 31 height 14
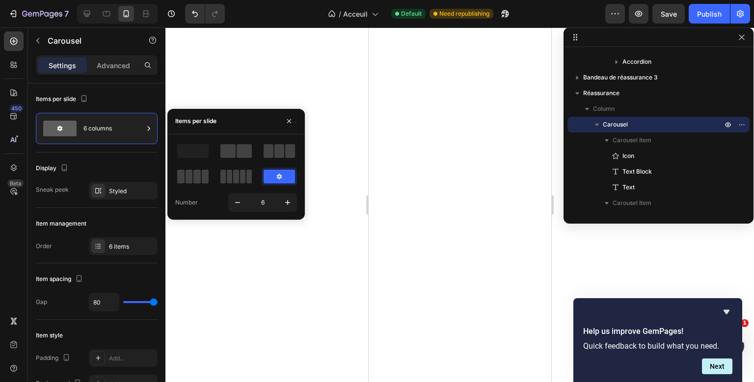
click at [288, 171] on div at bounding box center [279, 177] width 31 height 14
click at [244, 205] on button "button" at bounding box center [238, 203] width 18 height 18
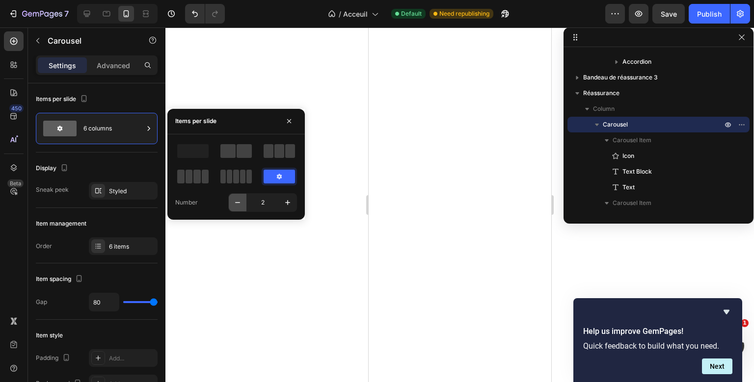
click at [244, 205] on button "button" at bounding box center [238, 203] width 18 height 18
type input "1"
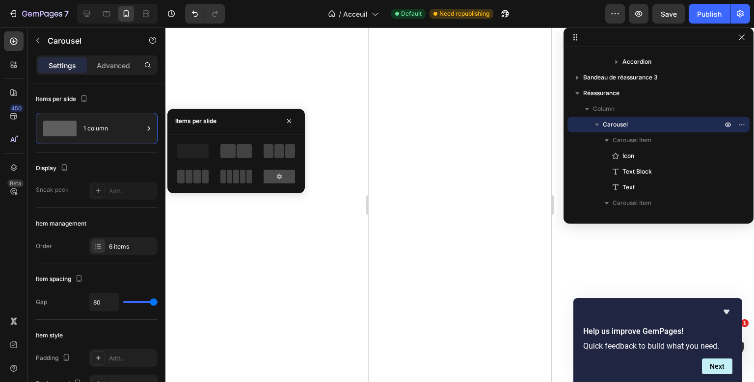
click at [268, 175] on div at bounding box center [279, 177] width 31 height 14
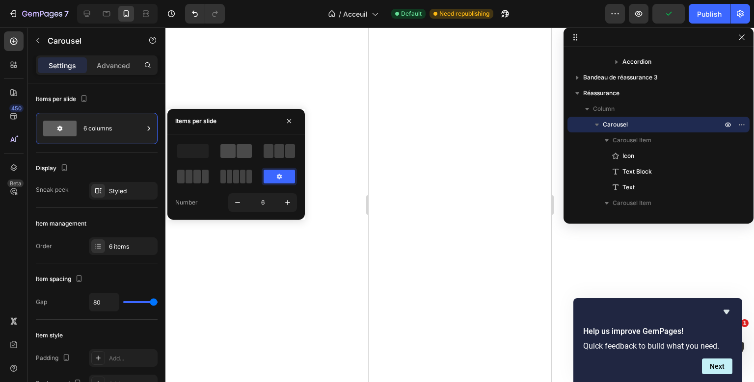
click at [243, 147] on span at bounding box center [244, 151] width 15 height 14
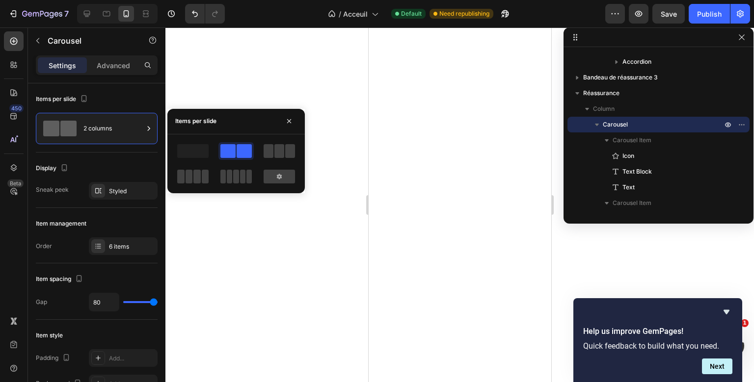
click at [278, 159] on div at bounding box center [236, 163] width 122 height 43
click at [278, 159] on div at bounding box center [279, 151] width 35 height 18
click at [241, 151] on span at bounding box center [244, 151] width 15 height 14
click at [119, 219] on div "Item management" at bounding box center [97, 224] width 122 height 16
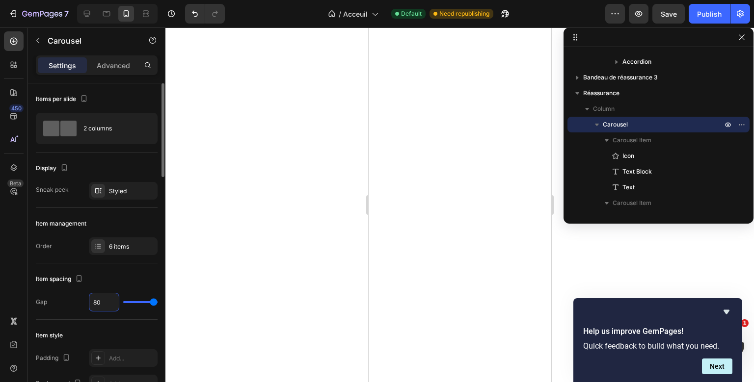
click at [103, 295] on input "80" at bounding box center [103, 303] width 29 height 18
type input "1"
type input "10"
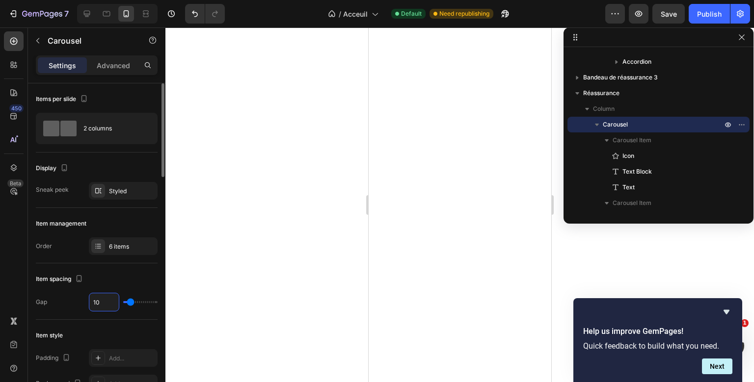
type input "100"
type input "80"
click at [103, 282] on div "Item spacing" at bounding box center [97, 279] width 122 height 16
click at [697, 12] on button "Publish" at bounding box center [709, 14] width 41 height 20
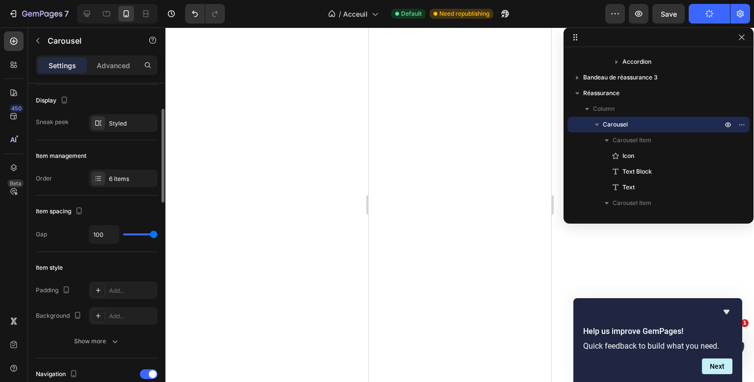
scroll to position [64, 0]
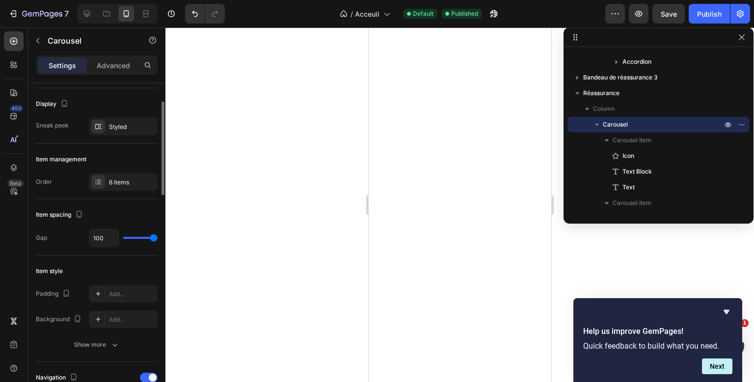
type input "74"
type input "0"
drag, startPoint x: 154, startPoint y: 238, endPoint x: 107, endPoint y: 233, distance: 47.4
click at [123, 237] on input "range" at bounding box center [140, 238] width 34 height 2
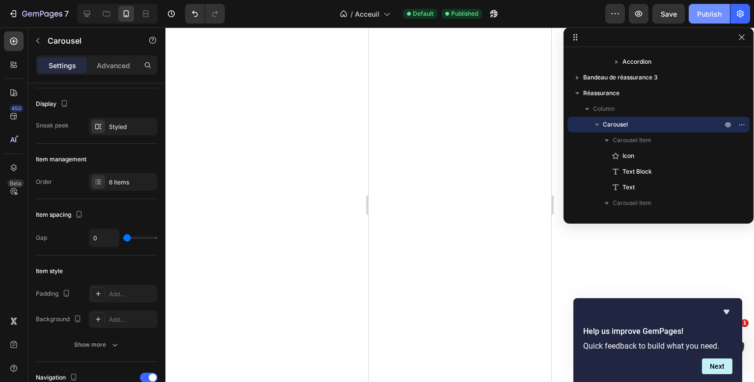
type input "0"
click at [710, 22] on button "Publish" at bounding box center [709, 14] width 41 height 20
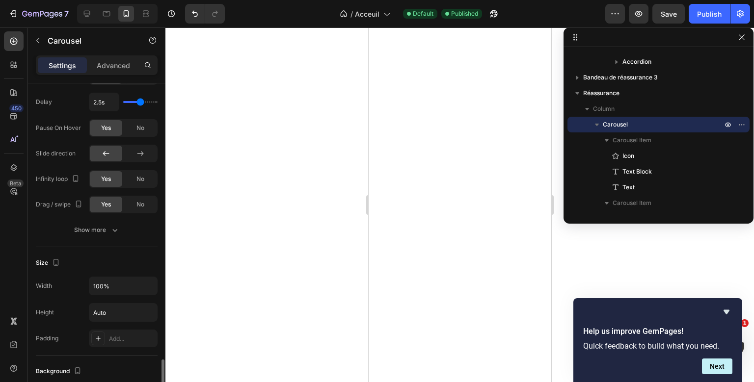
scroll to position [812, 0]
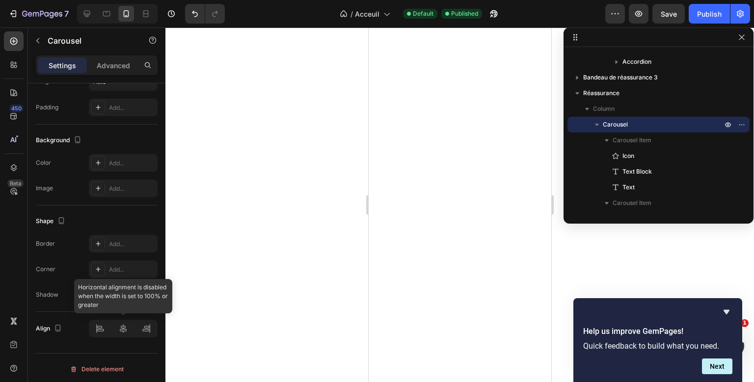
click at [131, 328] on div at bounding box center [123, 329] width 69 height 18
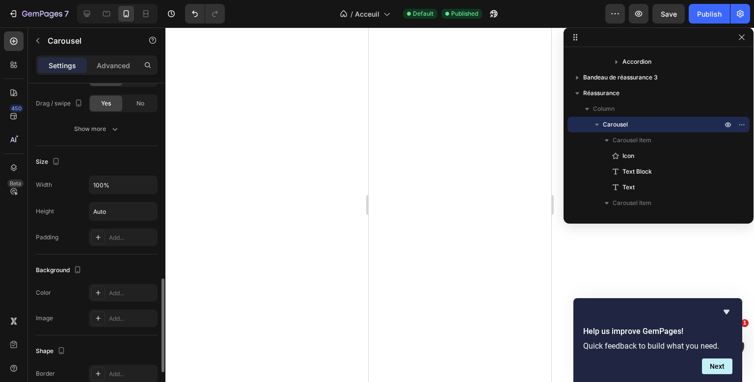
scroll to position [662, 0]
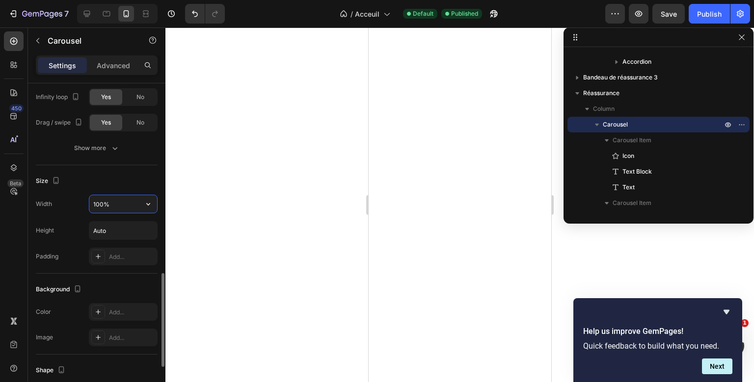
click at [109, 199] on input "100%" at bounding box center [123, 204] width 68 height 18
click at [143, 201] on button "button" at bounding box center [148, 204] width 18 height 18
click at [114, 244] on p "Full 100%" at bounding box center [121, 246] width 56 height 9
click at [146, 199] on icon "button" at bounding box center [148, 204] width 10 height 10
click at [127, 223] on div "Default 100%" at bounding box center [113, 227] width 81 height 19
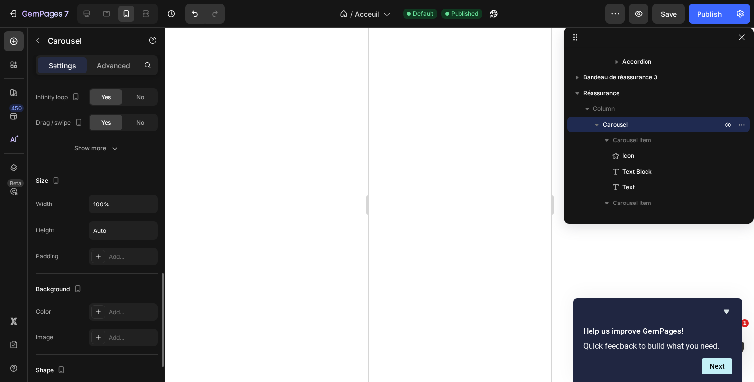
scroll to position [812, 0]
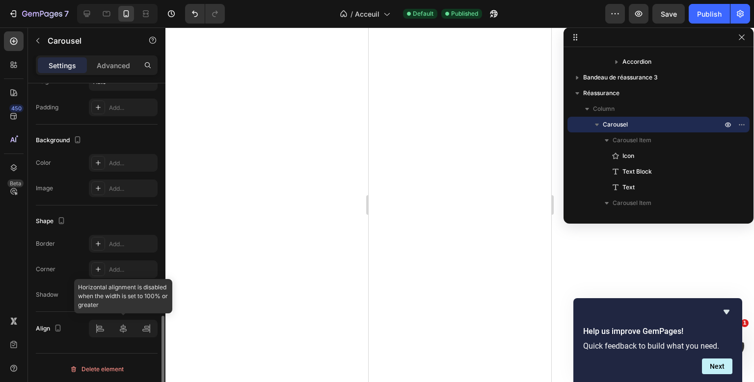
click at [119, 331] on div at bounding box center [123, 329] width 69 height 18
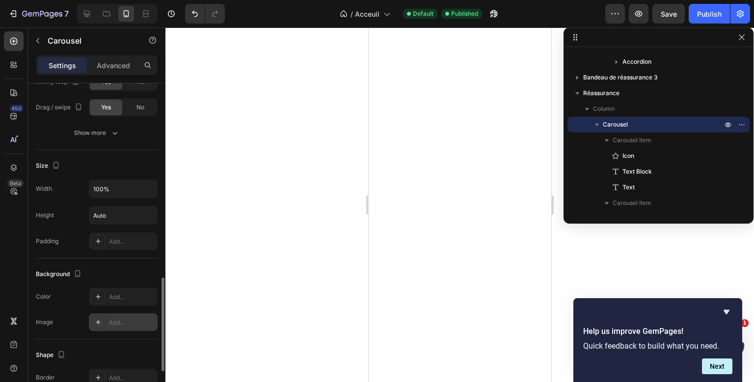
scroll to position [677, 0]
click at [102, 188] on input "100%" at bounding box center [123, 190] width 68 height 18
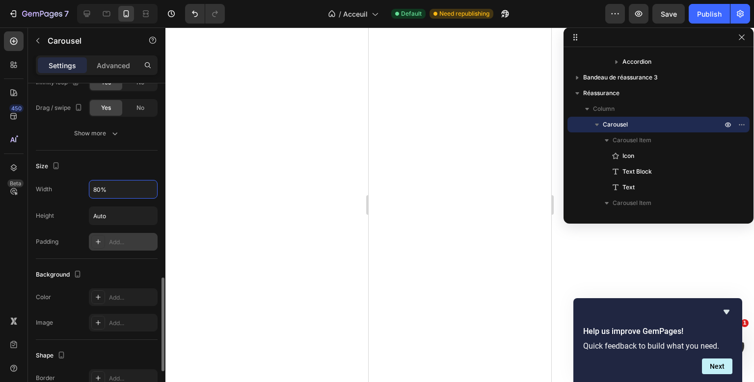
scroll to position [812, 0]
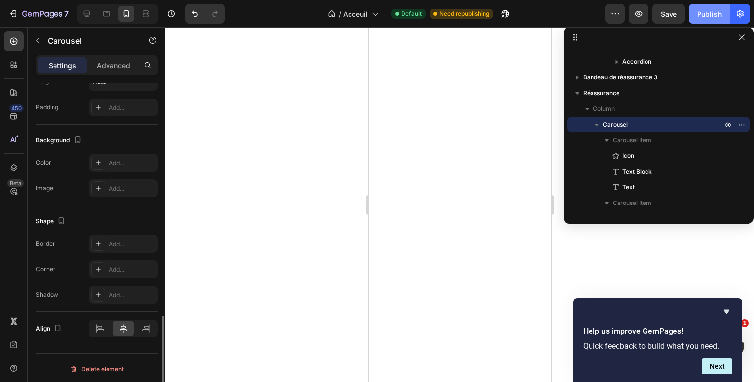
click at [696, 13] on button "Publish" at bounding box center [709, 14] width 41 height 20
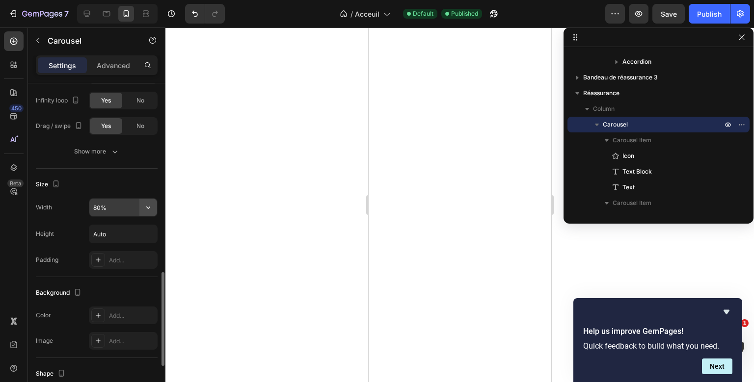
click at [145, 205] on icon "button" at bounding box center [148, 208] width 10 height 10
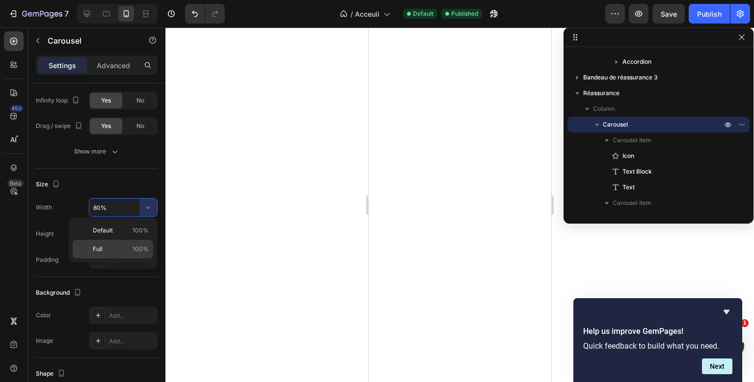
click at [119, 247] on p "Full 100%" at bounding box center [121, 249] width 56 height 9
type input "100%"
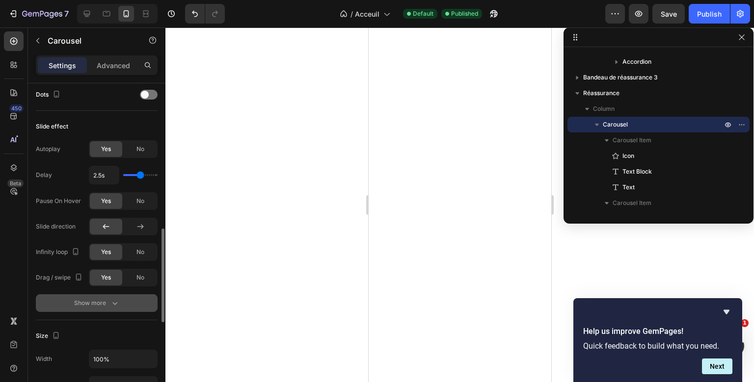
scroll to position [507, 0]
click at [119, 69] on p "Advanced" at bounding box center [113, 65] width 33 height 10
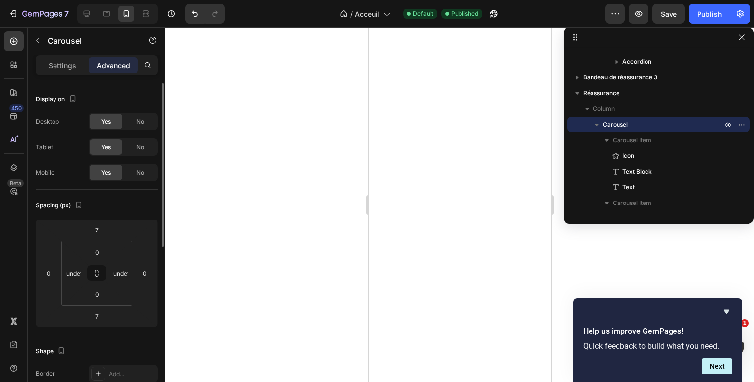
scroll to position [88, 0]
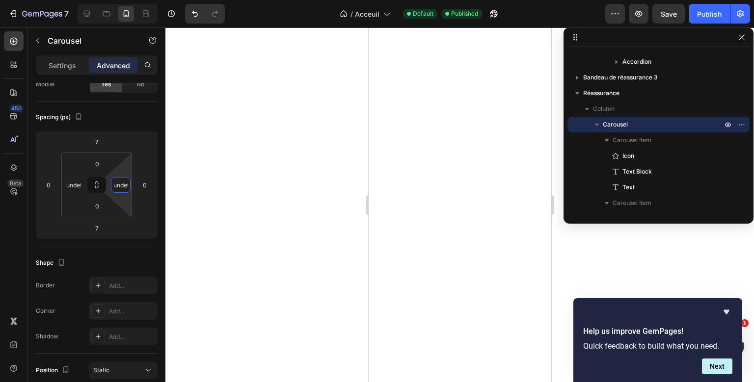
click at [125, 186] on input "undefined" at bounding box center [120, 185] width 15 height 15
type input "0"
click at [81, 181] on input "undefined" at bounding box center [73, 185] width 15 height 15
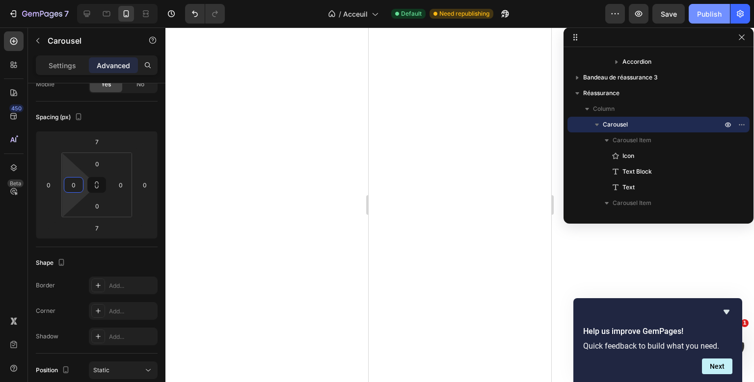
click at [714, 15] on div "Publish" at bounding box center [709, 14] width 25 height 10
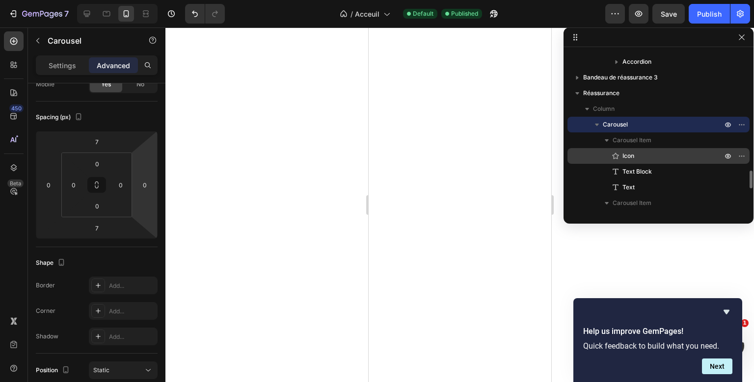
click at [636, 161] on p "Icon" at bounding box center [662, 156] width 102 height 10
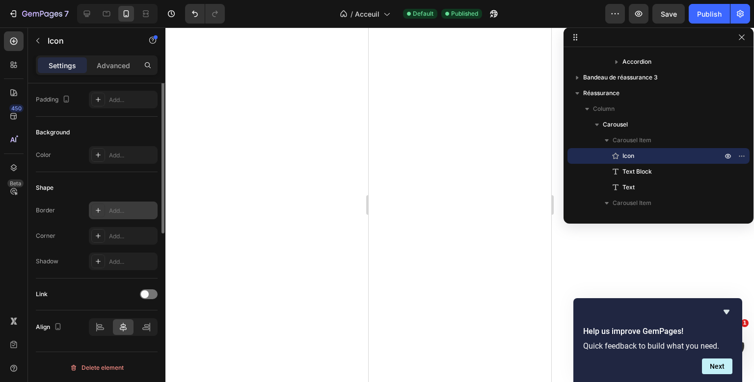
scroll to position [0, 0]
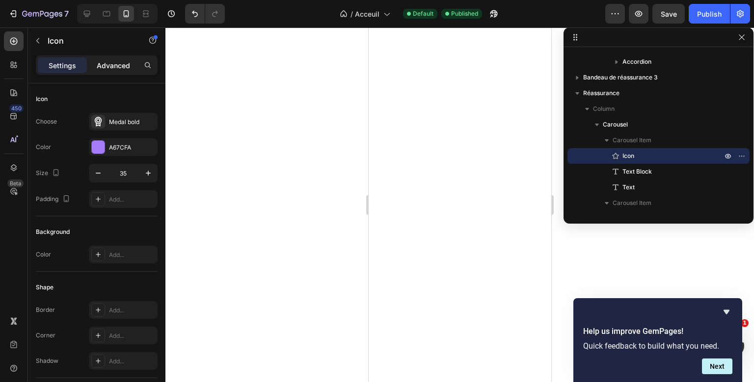
click at [123, 63] on p "Advanced" at bounding box center [113, 65] width 33 height 10
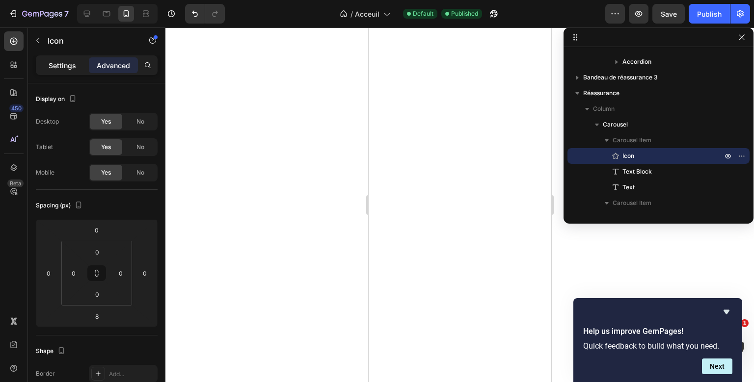
click at [75, 66] on p "Settings" at bounding box center [62, 65] width 27 height 10
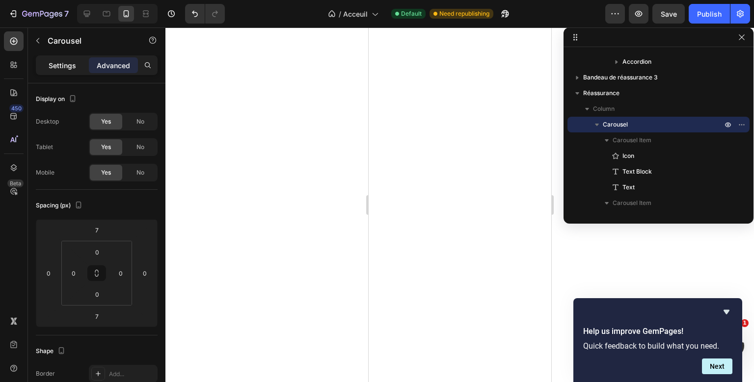
click at [70, 58] on div "Settings" at bounding box center [62, 65] width 49 height 16
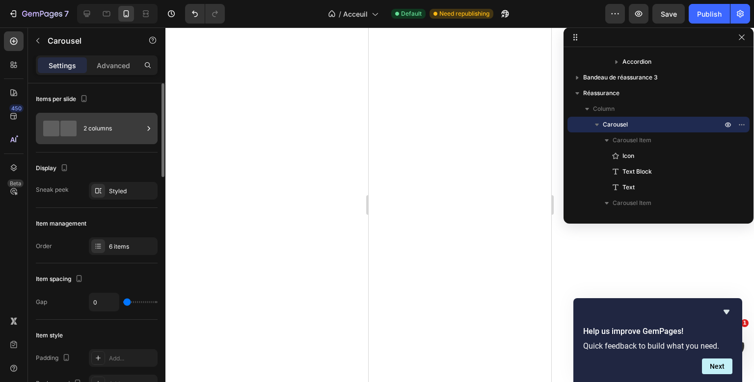
click at [115, 128] on div "2 columns" at bounding box center [113, 128] width 60 height 23
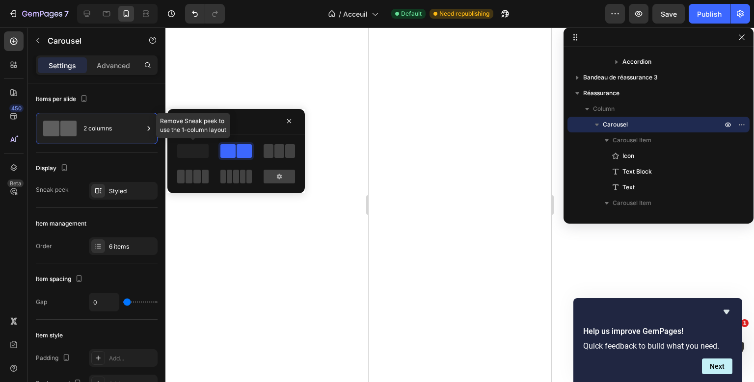
click at [202, 153] on span at bounding box center [192, 151] width 31 height 14
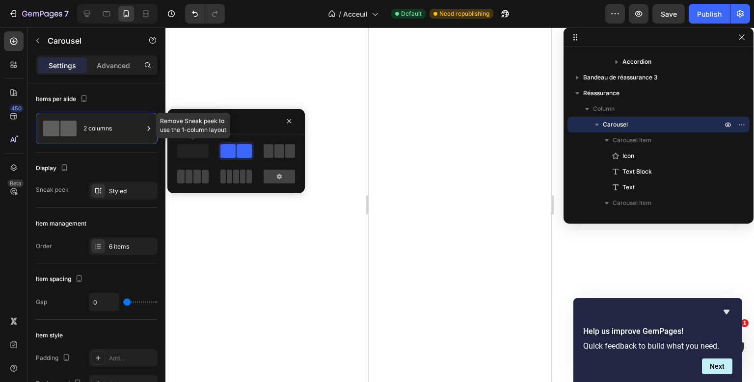
click at [202, 153] on span at bounding box center [192, 151] width 31 height 14
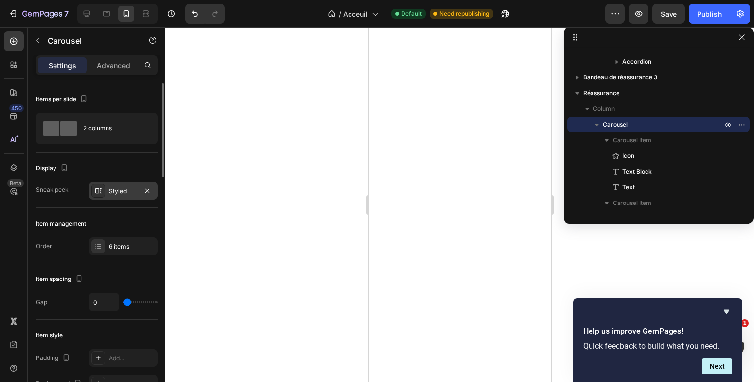
click at [124, 192] on div "Styled" at bounding box center [123, 191] width 28 height 9
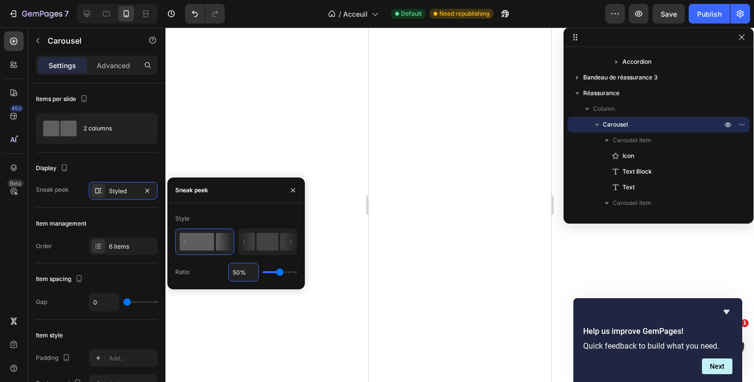
click at [236, 277] on input "50%" at bounding box center [243, 273] width 29 height 18
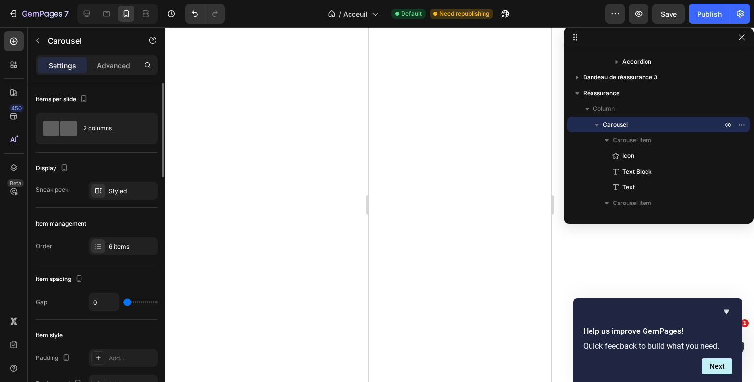
click at [133, 219] on div "Item management" at bounding box center [97, 224] width 122 height 16
click at [125, 188] on div "Styled" at bounding box center [123, 191] width 28 height 9
click at [694, 10] on button "Publish" at bounding box center [709, 14] width 41 height 20
click at [110, 238] on div "6 items" at bounding box center [123, 247] width 69 height 18
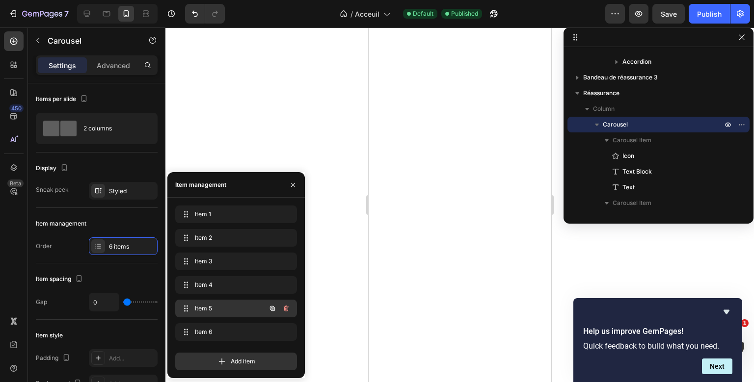
click at [287, 305] on icon "button" at bounding box center [286, 309] width 8 height 8
click at [287, 305] on div "Delete" at bounding box center [280, 308] width 18 height 9
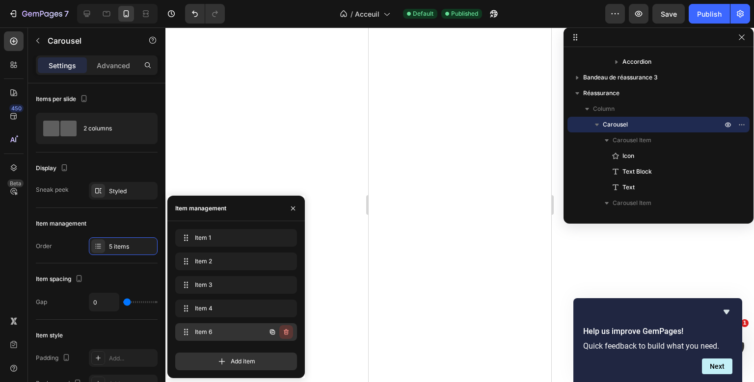
click at [287, 327] on button "button" at bounding box center [286, 332] width 14 height 14
click at [287, 327] on button "Delete" at bounding box center [279, 332] width 27 height 14
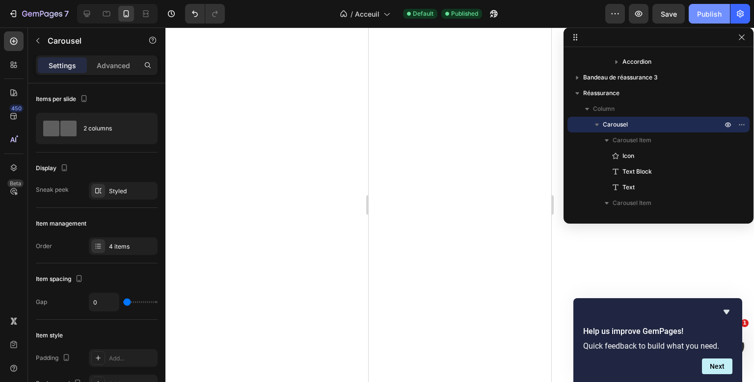
click at [711, 9] on div "Publish" at bounding box center [709, 14] width 25 height 10
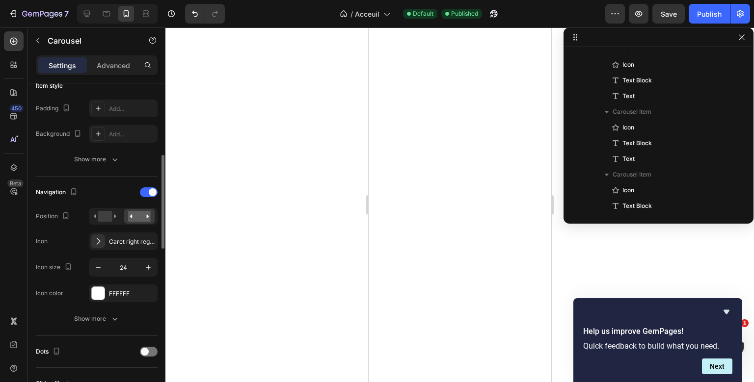
scroll to position [266, 0]
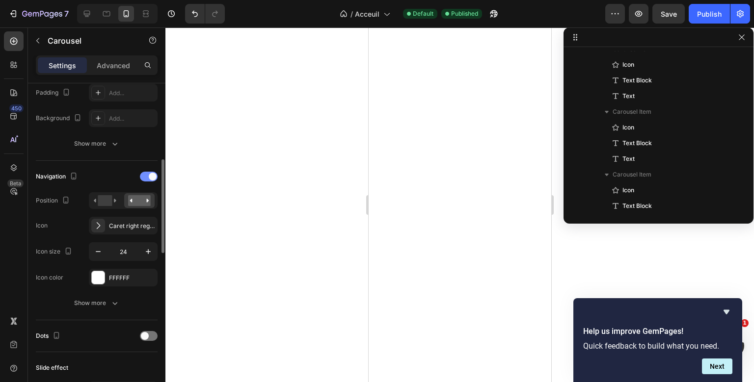
click at [144, 172] on div at bounding box center [149, 177] width 18 height 10
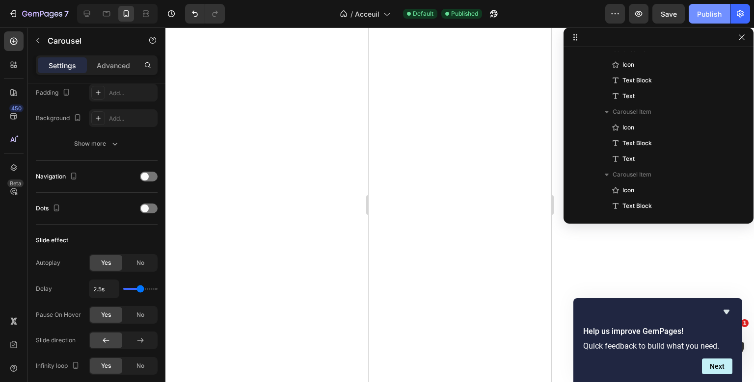
click at [709, 8] on button "Publish" at bounding box center [709, 14] width 41 height 20
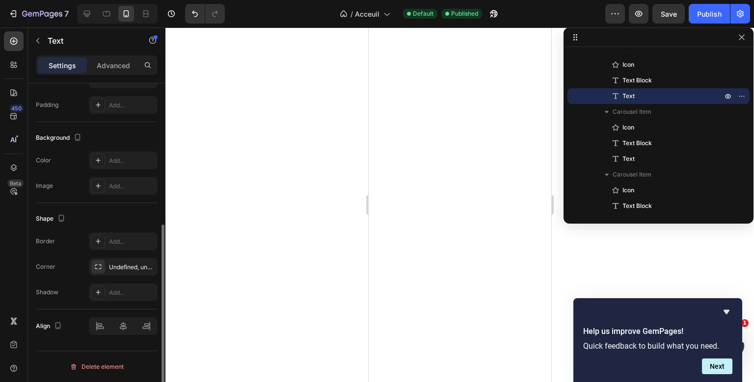
scroll to position [0, 0]
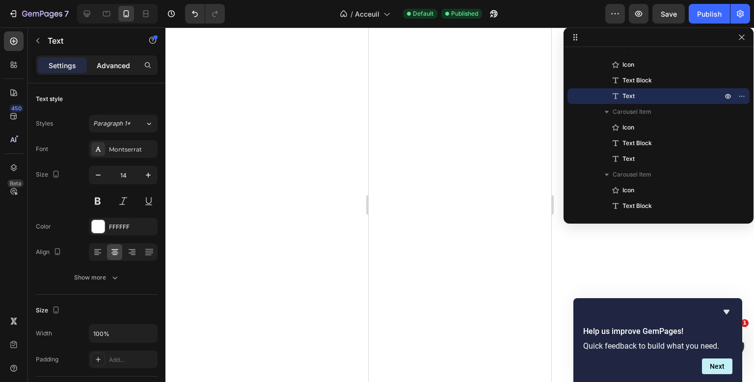
click at [121, 69] on p "Advanced" at bounding box center [113, 65] width 33 height 10
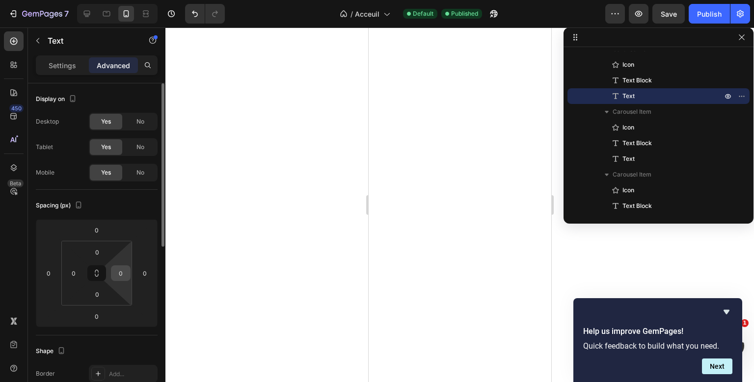
click at [121, 269] on input "0" at bounding box center [120, 273] width 15 height 15
click at [74, 274] on input "0" at bounding box center [73, 273] width 15 height 15
click at [121, 278] on input "15" at bounding box center [120, 273] width 15 height 15
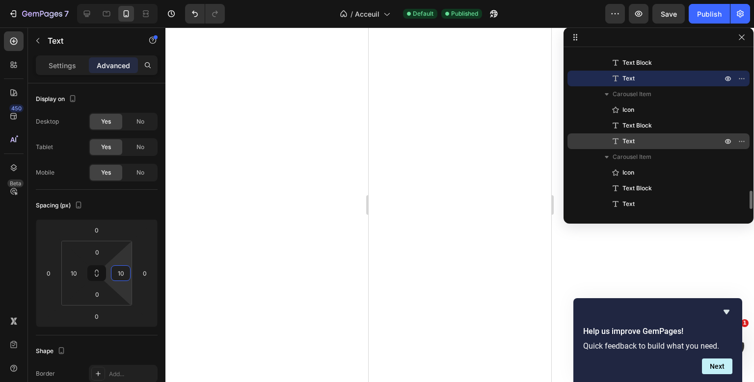
scroll to position [1179, 0]
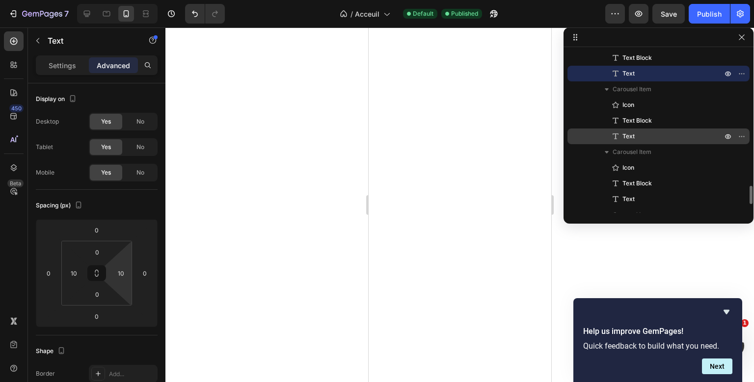
click at [661, 132] on p "Text" at bounding box center [662, 137] width 102 height 10
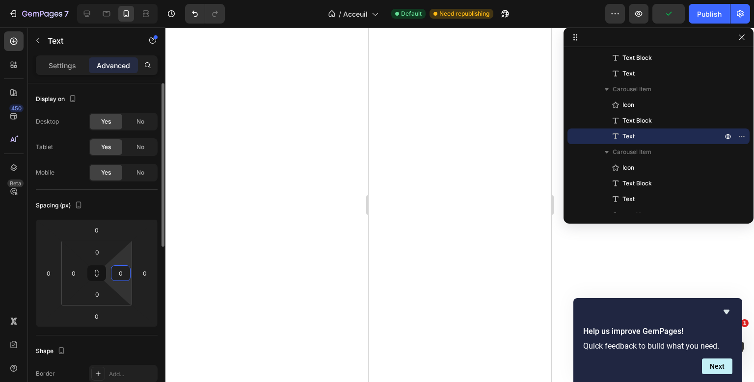
click at [123, 270] on input "0" at bounding box center [120, 273] width 15 height 15
click at [74, 272] on input "0" at bounding box center [73, 273] width 15 height 15
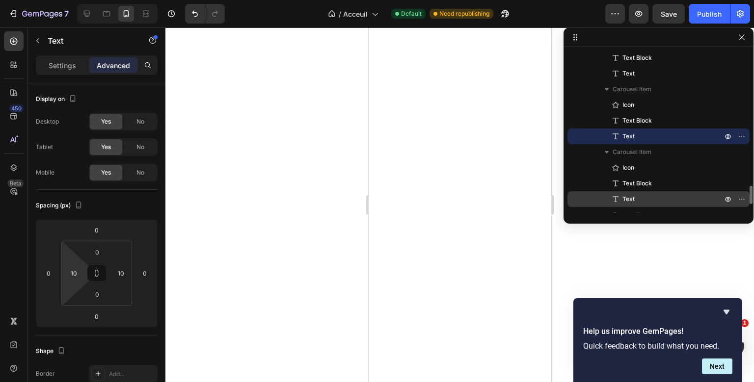
click at [633, 196] on span "Text" at bounding box center [629, 199] width 12 height 10
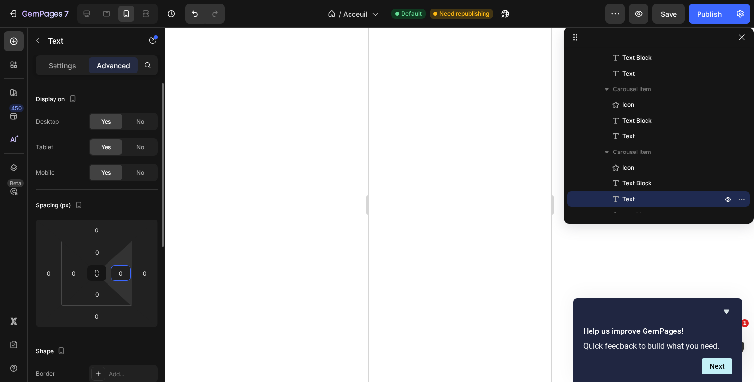
click at [125, 268] on input "0" at bounding box center [120, 273] width 15 height 15
click at [76, 278] on input "0" at bounding box center [73, 273] width 15 height 15
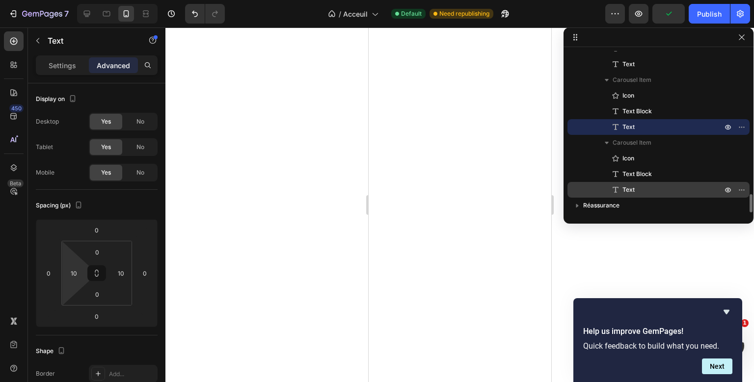
click at [638, 184] on div "Text" at bounding box center [658, 190] width 174 height 16
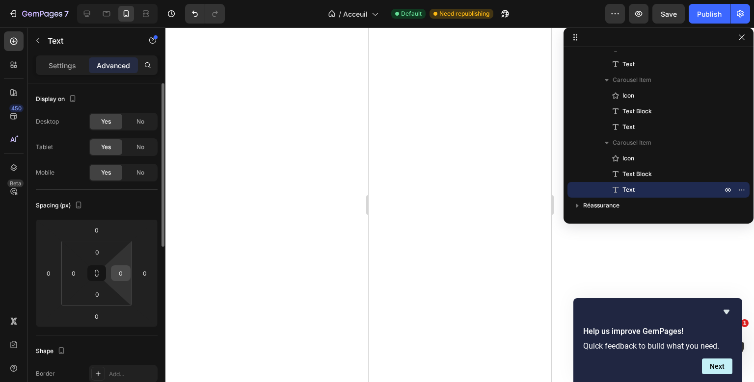
click at [121, 278] on input "0" at bounding box center [120, 273] width 15 height 15
click at [77, 276] on input "0" at bounding box center [73, 273] width 15 height 15
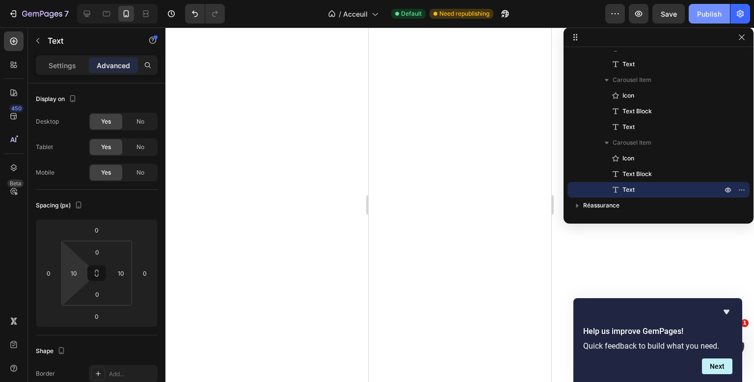
click at [722, 14] on div "Publish" at bounding box center [709, 14] width 25 height 10
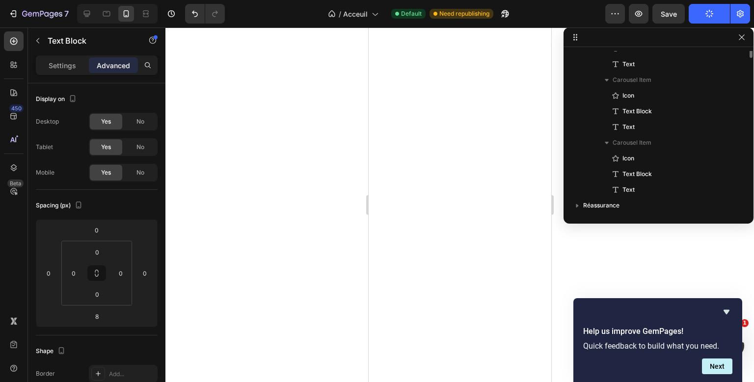
scroll to position [1112, 0]
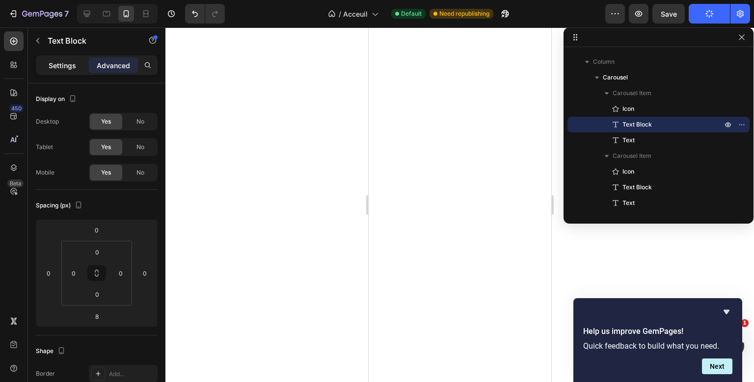
click at [84, 66] on div "Settings" at bounding box center [62, 65] width 49 height 16
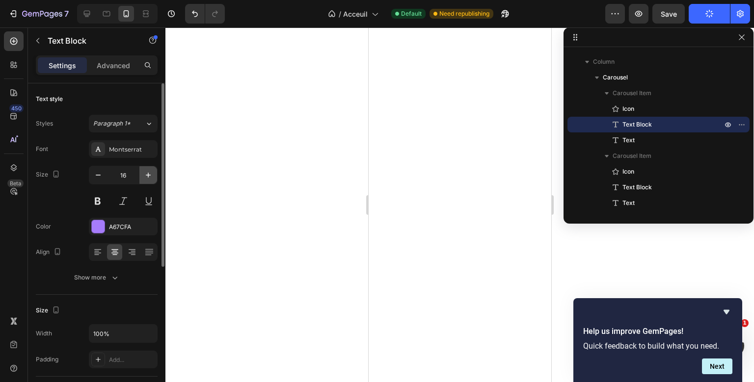
click at [147, 172] on icon "button" at bounding box center [148, 175] width 10 height 10
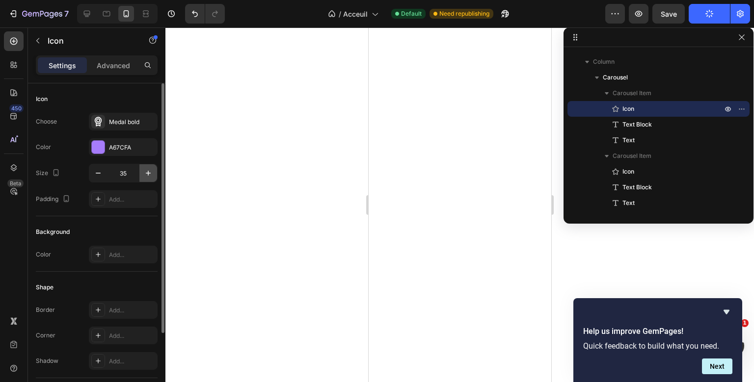
click at [148, 167] on button "button" at bounding box center [148, 173] width 18 height 18
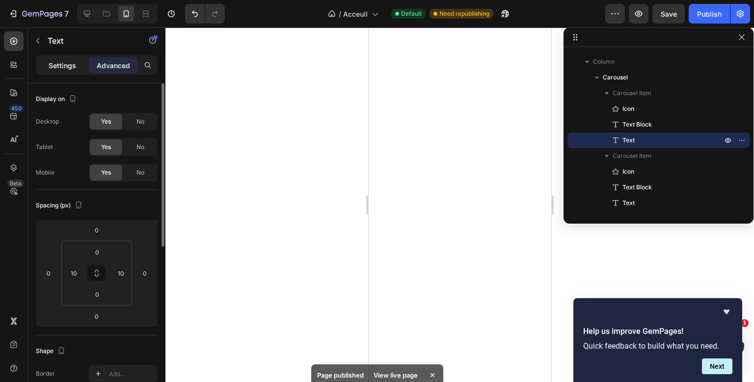
click at [76, 72] on div "Settings" at bounding box center [62, 65] width 49 height 16
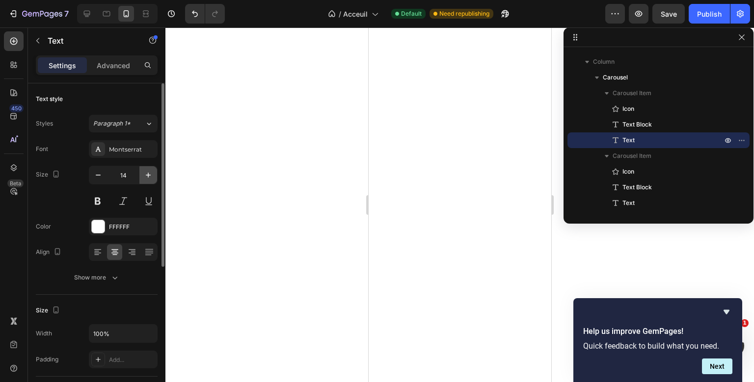
click at [154, 175] on button "button" at bounding box center [148, 175] width 18 height 18
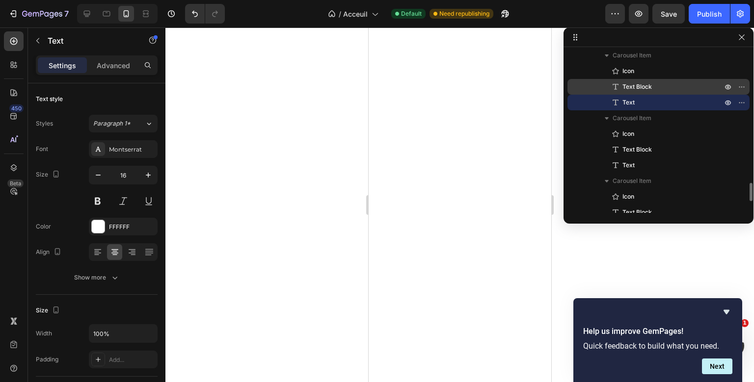
scroll to position [1150, 0]
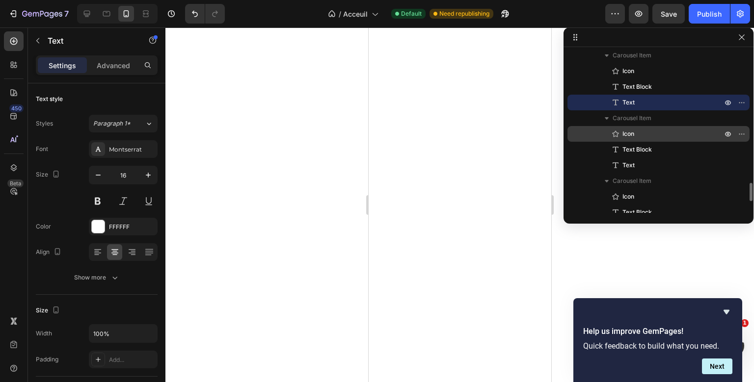
click at [647, 132] on p "Icon" at bounding box center [662, 134] width 102 height 10
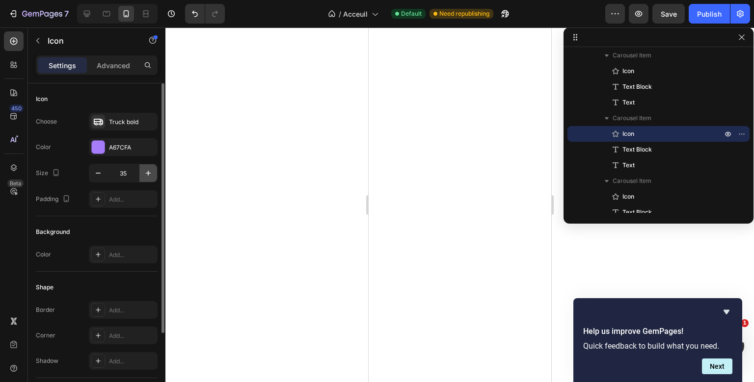
click at [150, 174] on icon "button" at bounding box center [148, 173] width 10 height 10
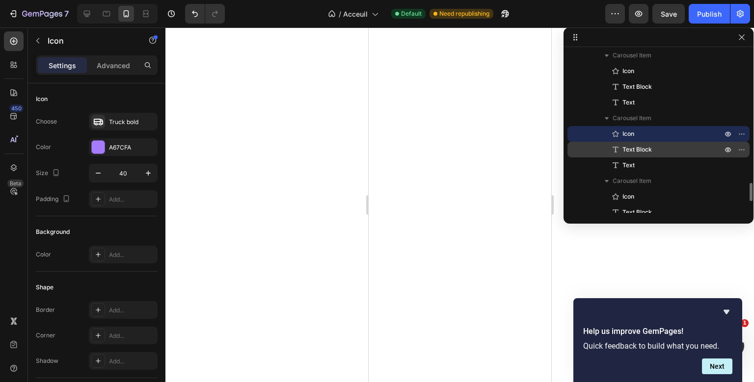
click at [620, 145] on icon at bounding box center [616, 150] width 10 height 10
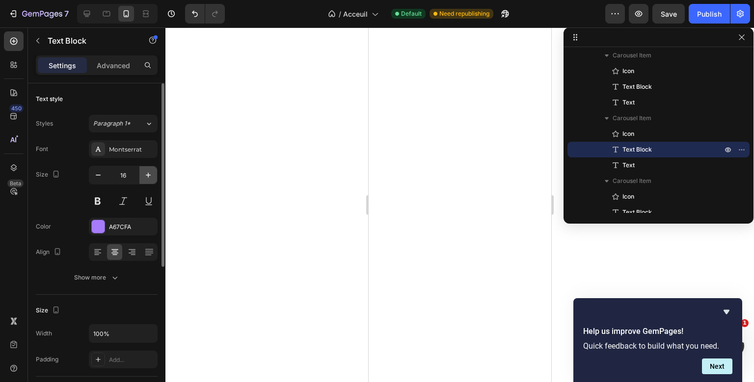
click at [149, 175] on icon "button" at bounding box center [148, 175] width 5 height 5
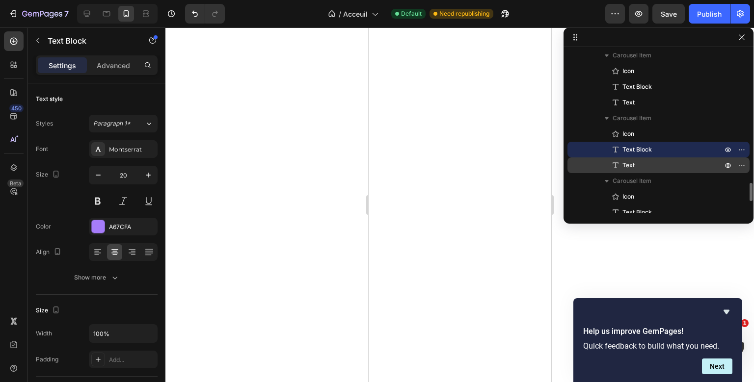
click at [639, 164] on p "Text" at bounding box center [662, 166] width 102 height 10
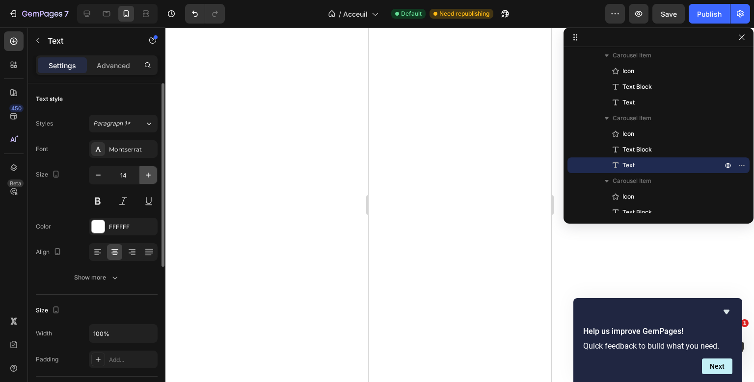
click at [145, 168] on button "button" at bounding box center [148, 175] width 18 height 18
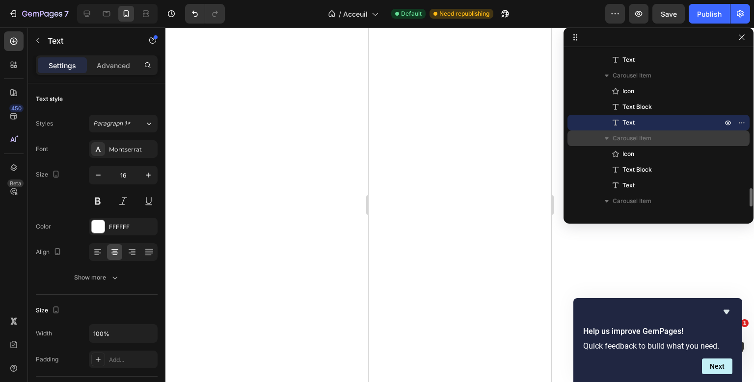
scroll to position [1193, 0]
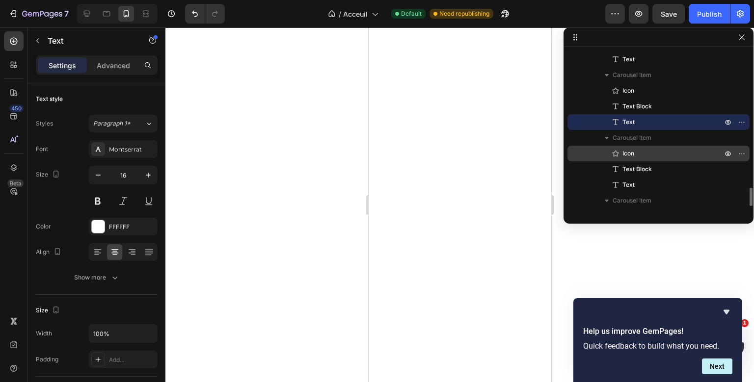
click at [644, 152] on p "Icon" at bounding box center [662, 154] width 102 height 10
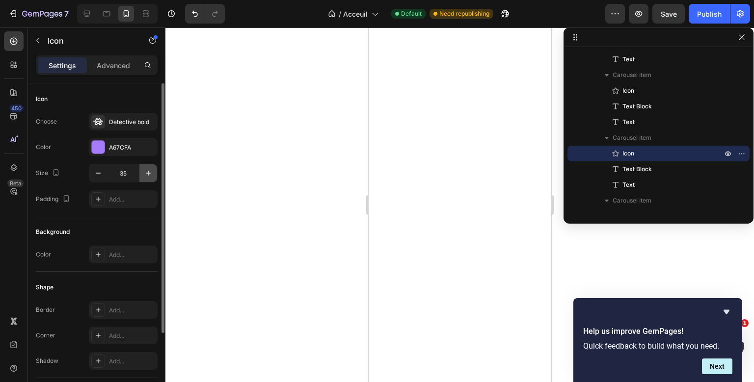
click at [154, 175] on button "button" at bounding box center [148, 173] width 18 height 18
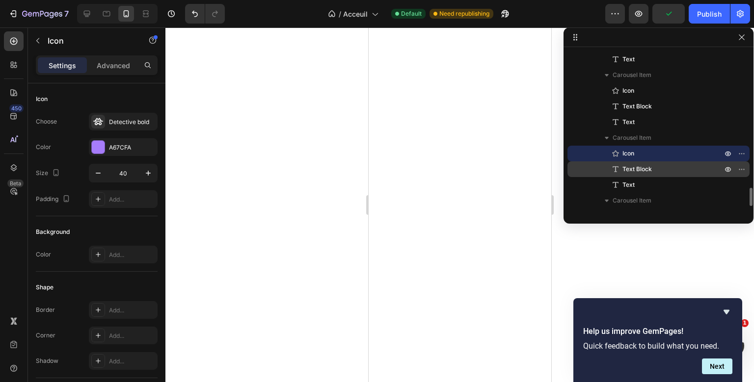
click at [641, 172] on span "Text Block" at bounding box center [637, 169] width 29 height 10
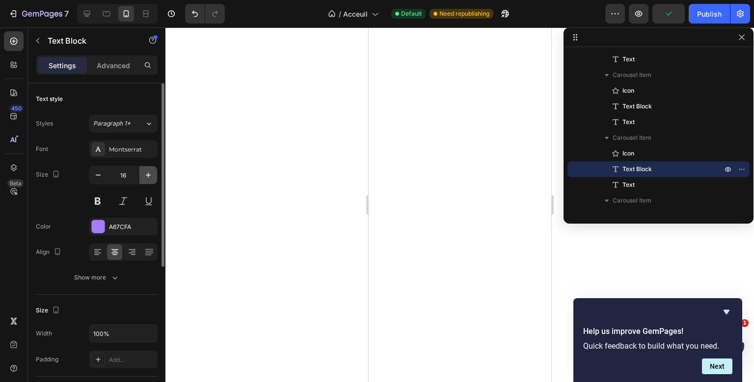
click at [144, 182] on button "button" at bounding box center [148, 175] width 18 height 18
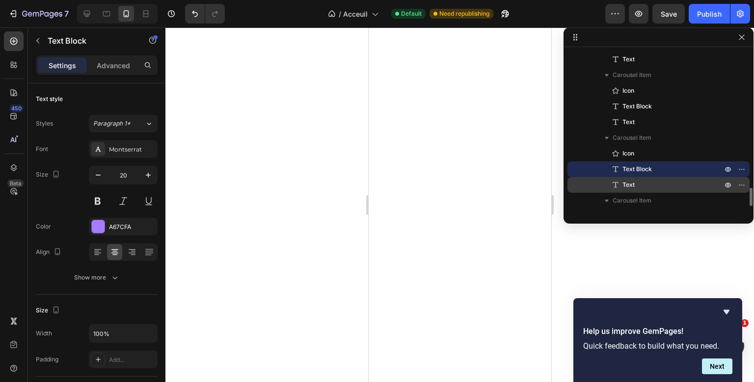
click at [641, 184] on p "Text" at bounding box center [662, 185] width 102 height 10
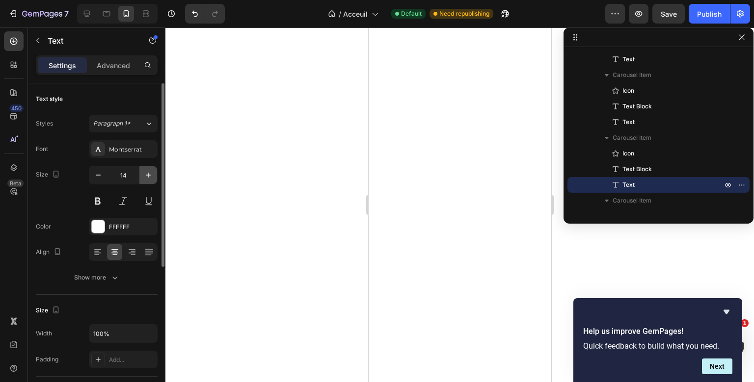
click at [155, 174] on button "button" at bounding box center [148, 175] width 18 height 18
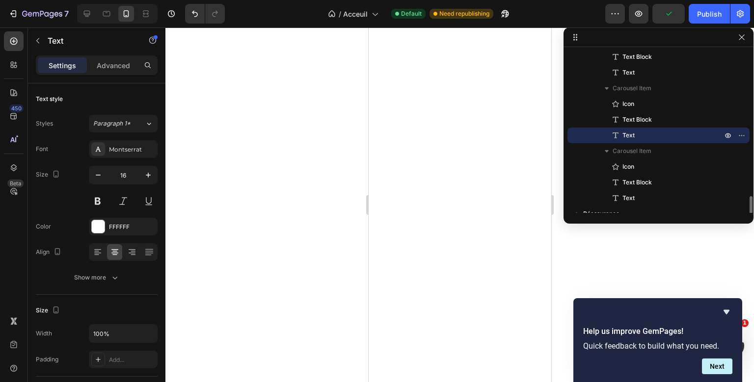
scroll to position [1251, 0]
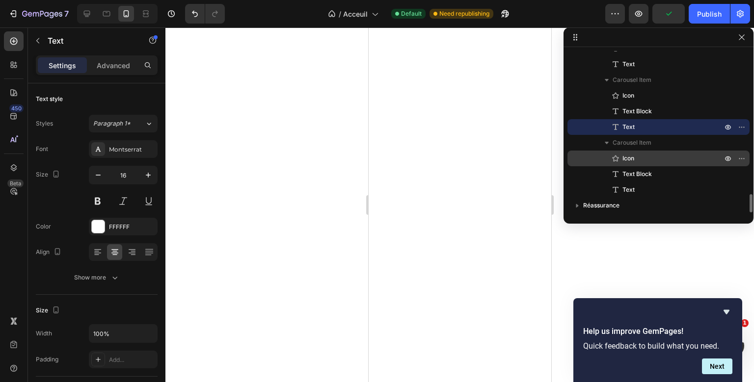
click at [643, 156] on p "Icon" at bounding box center [662, 159] width 102 height 10
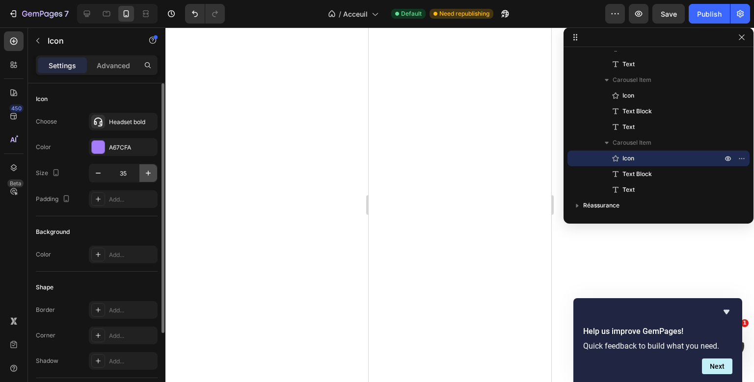
click at [151, 171] on icon "button" at bounding box center [148, 173] width 10 height 10
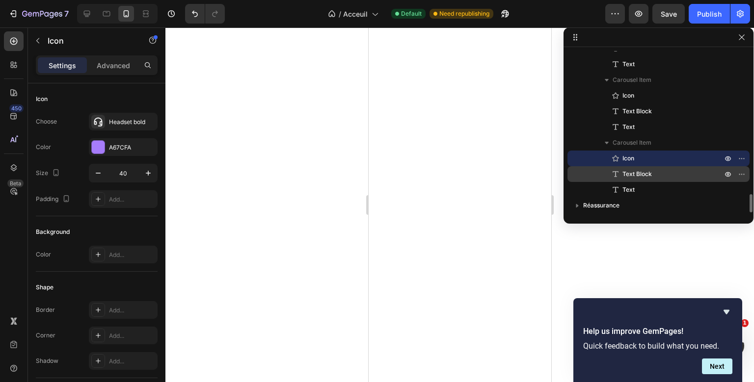
click at [653, 168] on div "Text Block" at bounding box center [658, 174] width 174 height 16
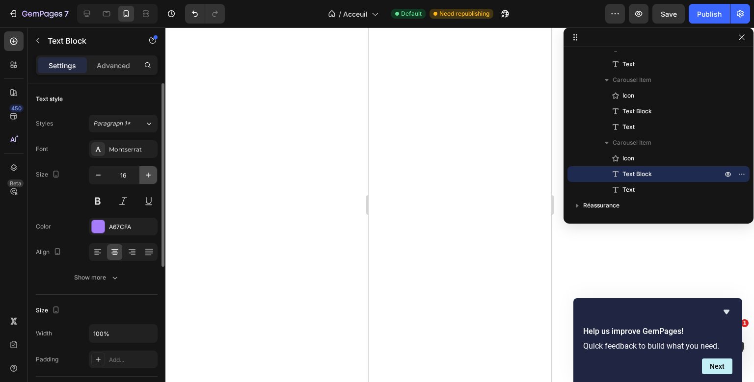
click at [146, 178] on icon "button" at bounding box center [148, 175] width 10 height 10
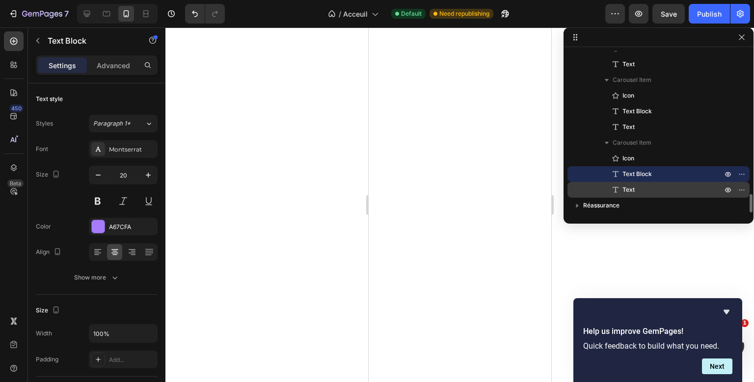
click at [618, 186] on icon at bounding box center [616, 190] width 10 height 10
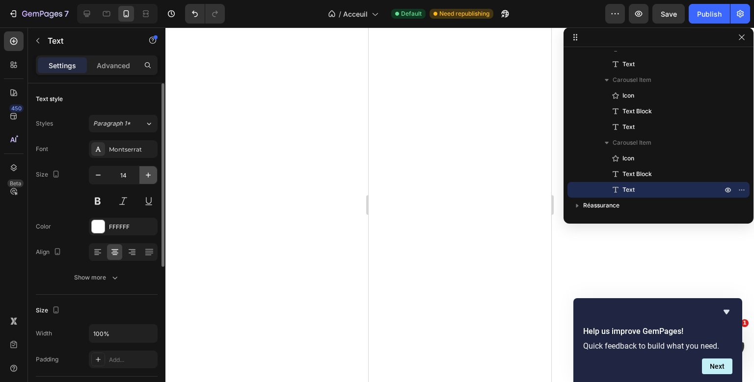
click at [146, 178] on icon "button" at bounding box center [148, 175] width 10 height 10
click at [731, 13] on div "Publish" at bounding box center [719, 14] width 61 height 20
click at [724, 17] on button "Publish" at bounding box center [709, 14] width 41 height 20
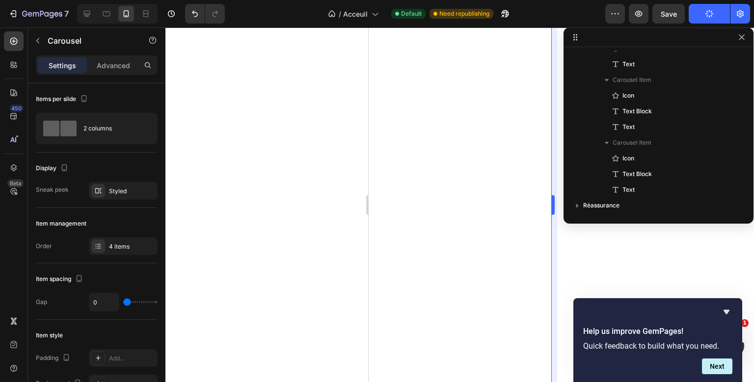
scroll to position [1065, 0]
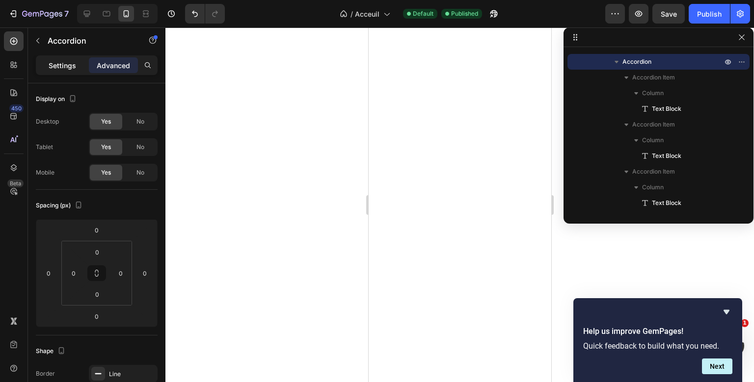
click at [63, 64] on p "Settings" at bounding box center [62, 65] width 27 height 10
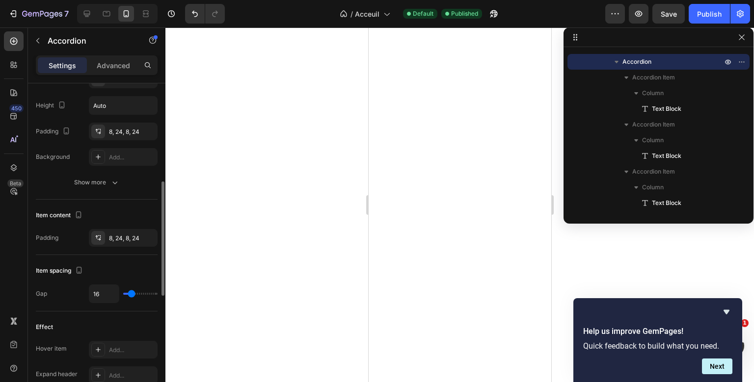
scroll to position [259, 0]
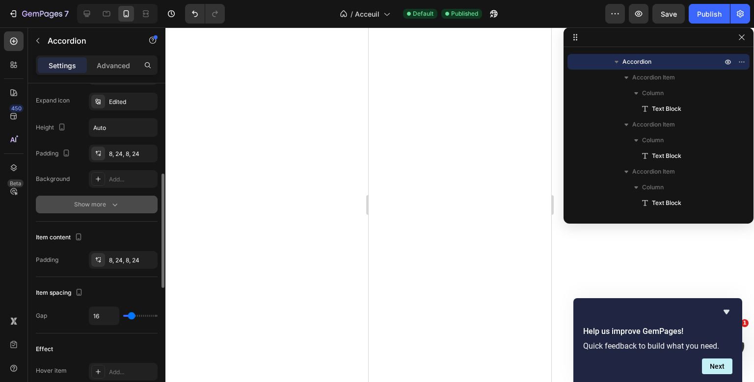
click at [98, 207] on div "Show more" at bounding box center [97, 205] width 46 height 10
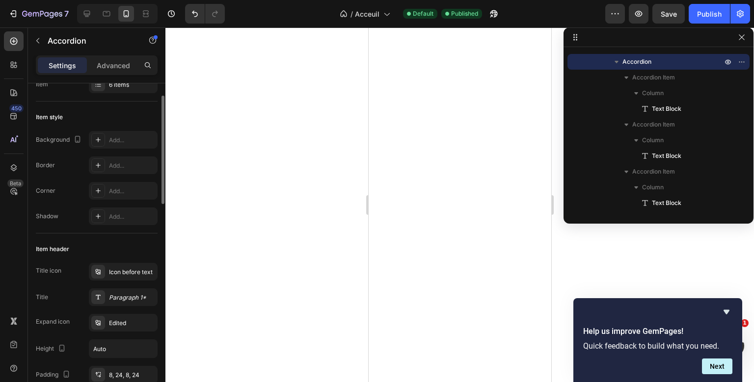
scroll to position [0, 0]
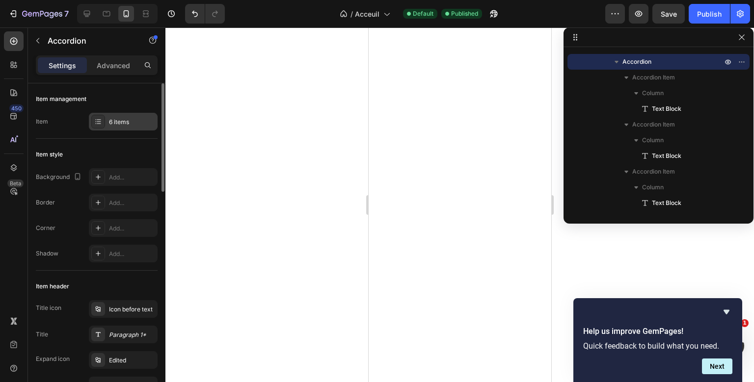
click at [124, 121] on div "6 items" at bounding box center [132, 122] width 46 height 9
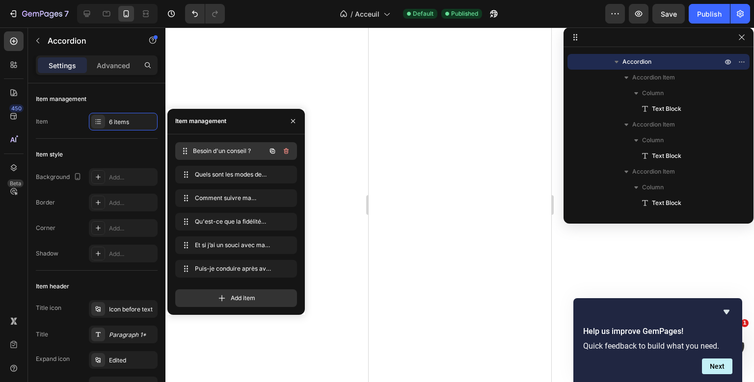
click at [236, 147] on span "Besoin d'un conseil ?" at bounding box center [229, 151] width 73 height 9
click at [139, 148] on div "Item style" at bounding box center [97, 155] width 122 height 16
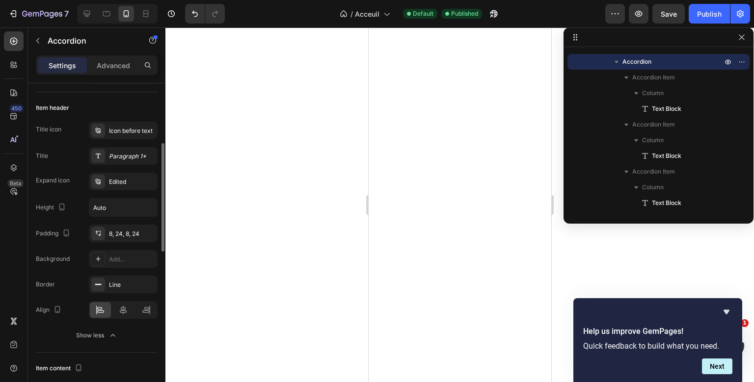
scroll to position [179, 0]
click at [645, 108] on icon at bounding box center [645, 109] width 10 height 10
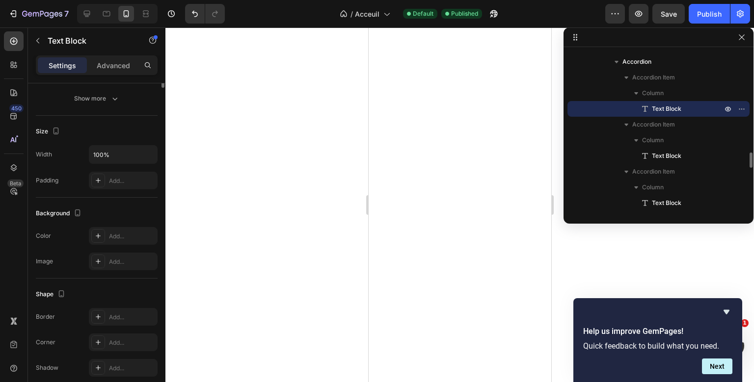
scroll to position [0, 0]
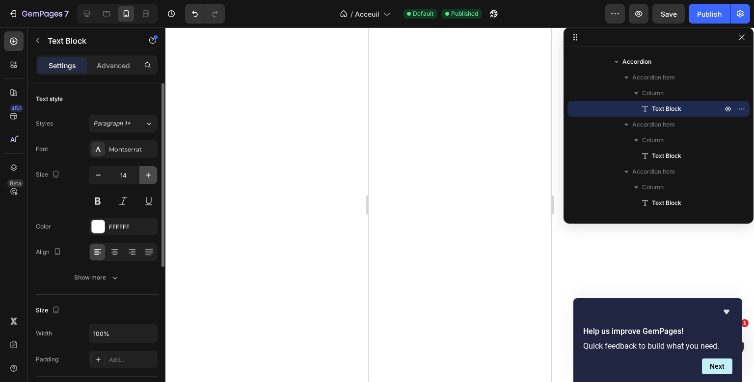
click at [150, 178] on icon "button" at bounding box center [148, 175] width 10 height 10
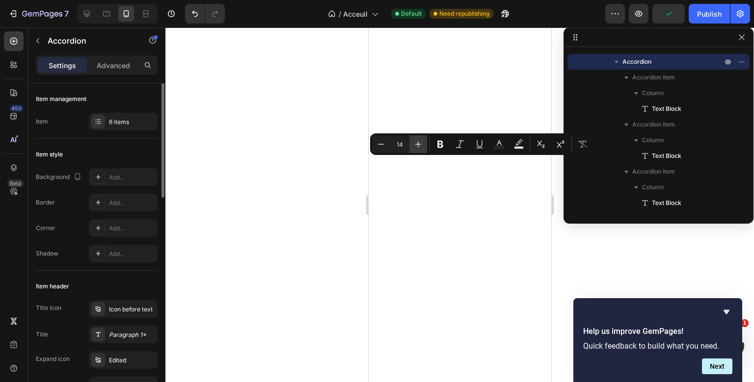
click at [419, 146] on icon "Editor contextual toolbar" at bounding box center [418, 144] width 10 height 10
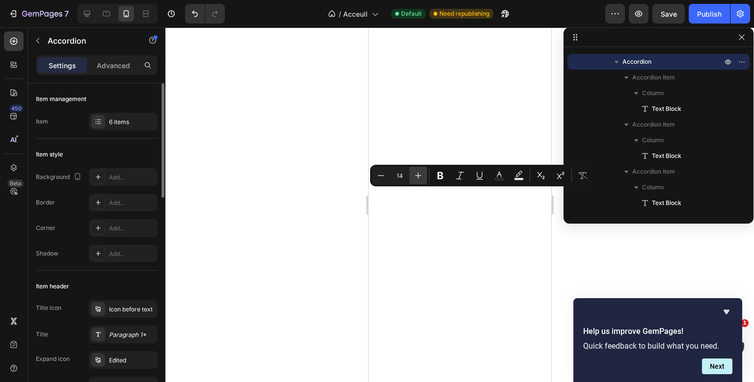
click at [415, 175] on icon "Editor contextual toolbar" at bounding box center [418, 176] width 10 height 10
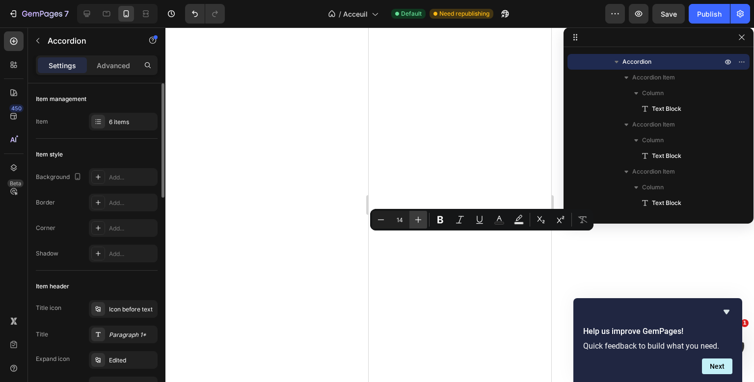
click at [421, 221] on icon "Editor contextual toolbar" at bounding box center [418, 220] width 10 height 10
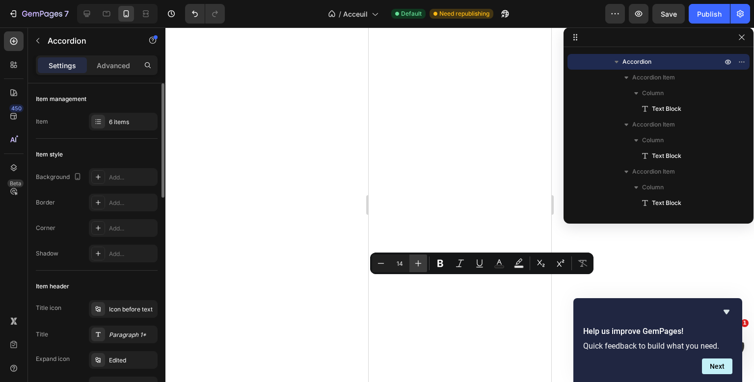
click at [420, 263] on icon "Editor contextual toolbar" at bounding box center [418, 264] width 10 height 10
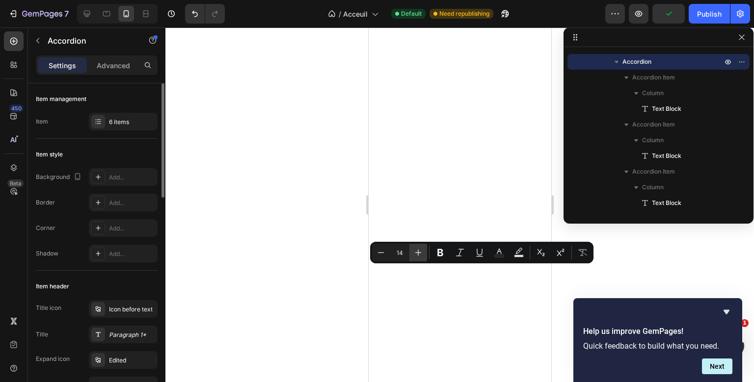
click at [419, 255] on icon "Editor contextual toolbar" at bounding box center [418, 253] width 10 height 10
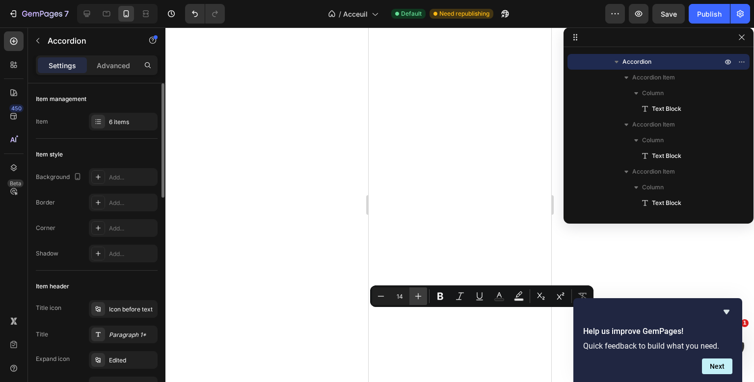
click at [417, 294] on icon "Editor contextual toolbar" at bounding box center [418, 297] width 10 height 10
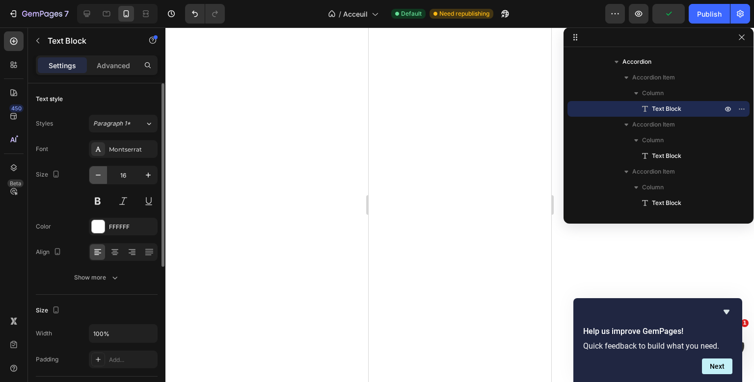
click at [102, 175] on icon "button" at bounding box center [98, 175] width 10 height 10
click at [146, 173] on icon "button" at bounding box center [148, 175] width 10 height 10
click at [166, 173] on div at bounding box center [459, 204] width 589 height 355
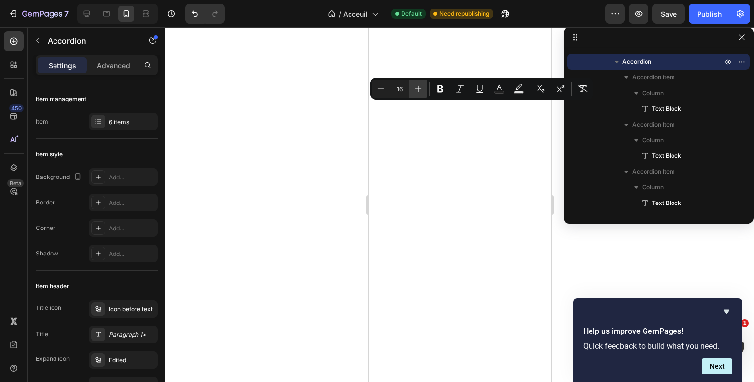
click at [422, 86] on icon "Editor contextual toolbar" at bounding box center [418, 89] width 10 height 10
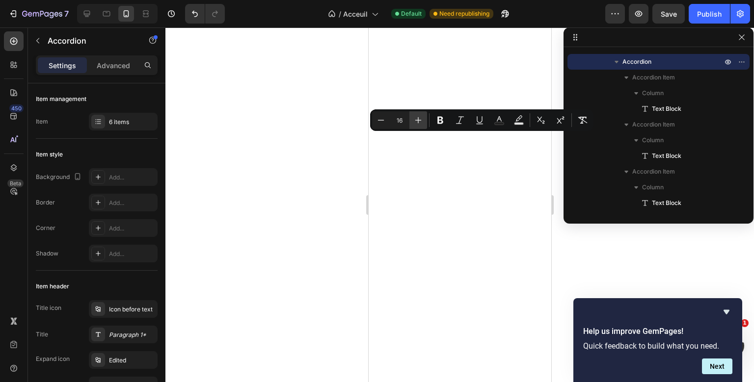
click at [417, 121] on icon "Editor contextual toolbar" at bounding box center [418, 120] width 6 height 6
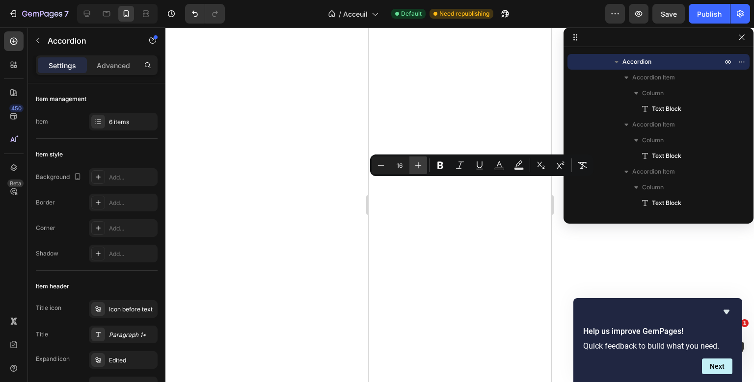
click at [419, 162] on icon "Editor contextual toolbar" at bounding box center [418, 166] width 10 height 10
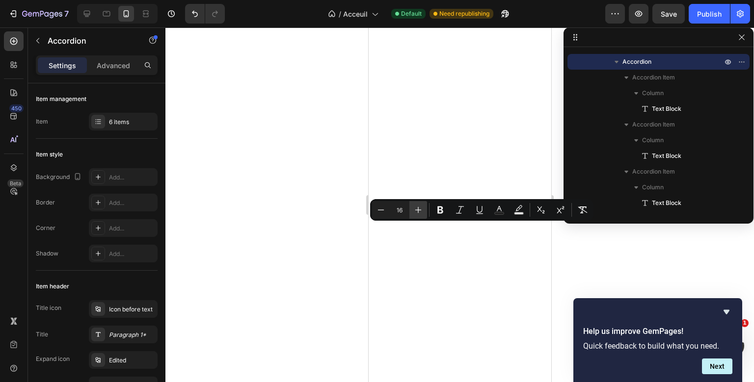
click at [419, 214] on icon "Editor contextual toolbar" at bounding box center [418, 210] width 10 height 10
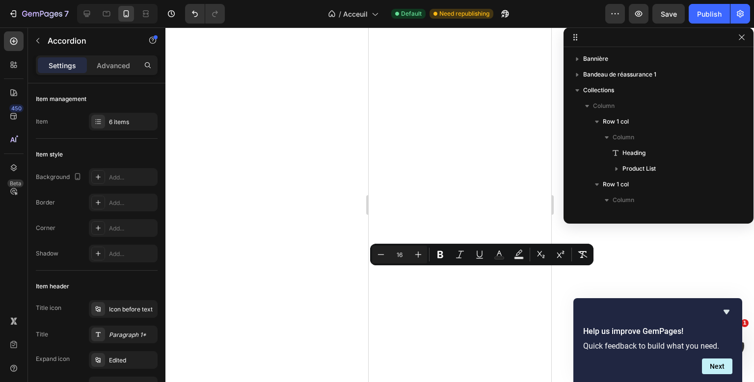
scroll to position [1065, 0]
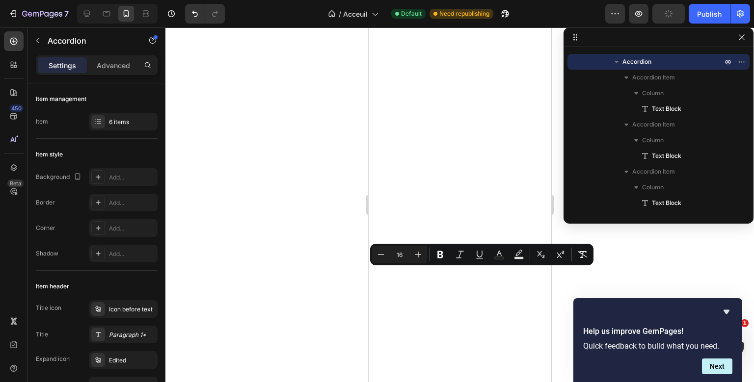
click at [424, 256] on button "Plus" at bounding box center [418, 255] width 18 height 18
type input "18"
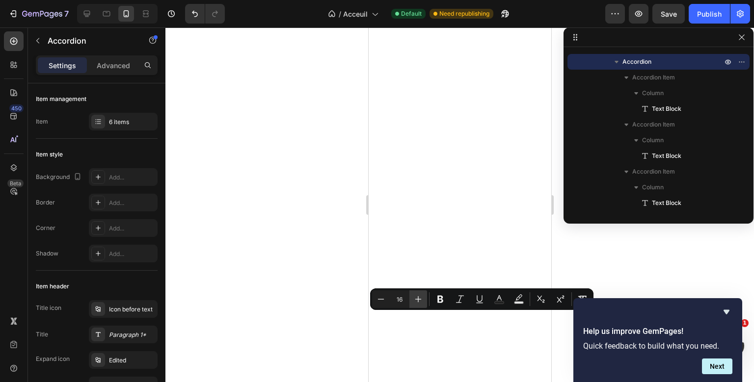
click at [419, 295] on icon "Editor contextual toolbar" at bounding box center [418, 300] width 10 height 10
type input "18"
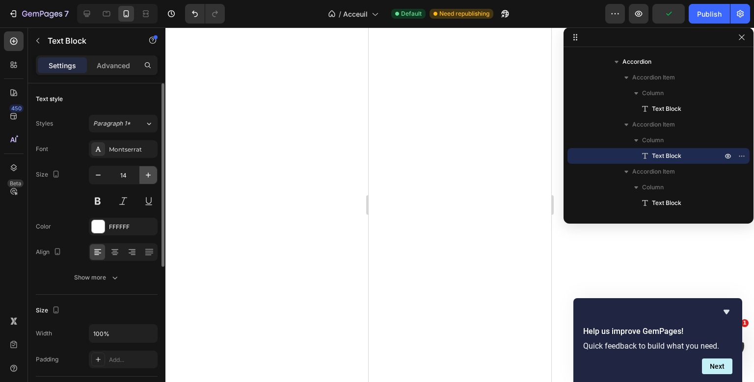
click at [150, 181] on button "button" at bounding box center [148, 175] width 18 height 18
type input "16"
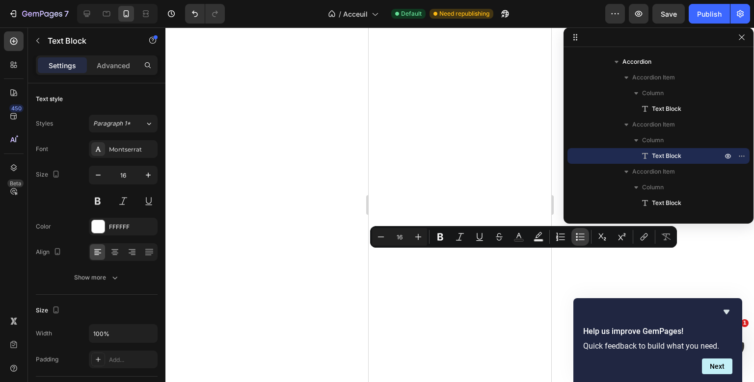
click at [578, 241] on icon "Editor contextual toolbar" at bounding box center [580, 237] width 10 height 10
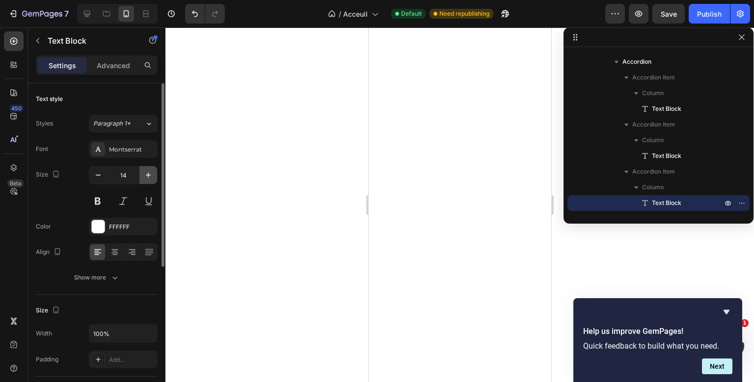
click at [146, 171] on icon "button" at bounding box center [148, 175] width 10 height 10
type input "16"
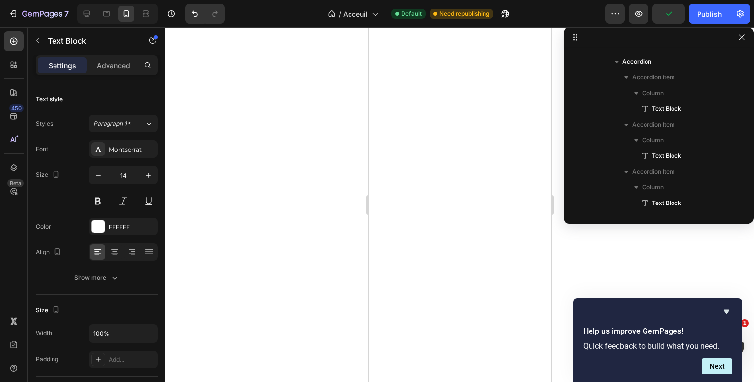
scroll to position [1191, 0]
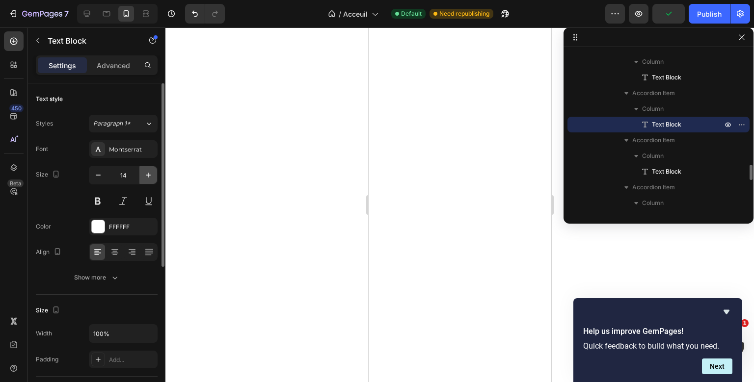
click at [141, 172] on button "button" at bounding box center [148, 175] width 18 height 18
type input "16"
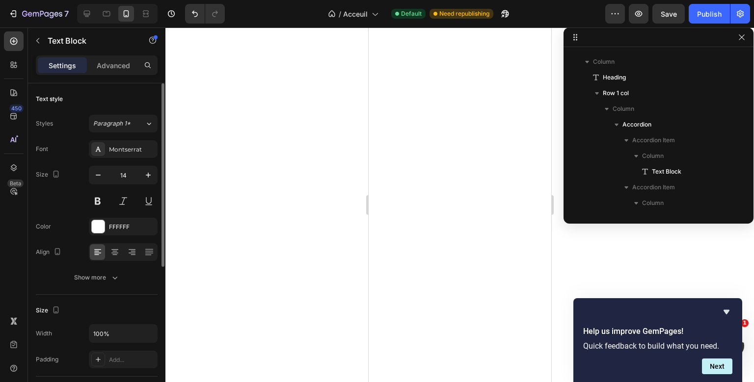
scroll to position [1238, 0]
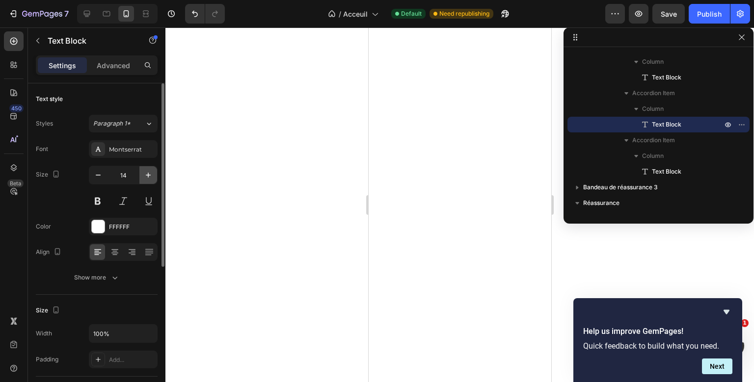
click at [144, 177] on icon "button" at bounding box center [148, 175] width 10 height 10
type input "16"
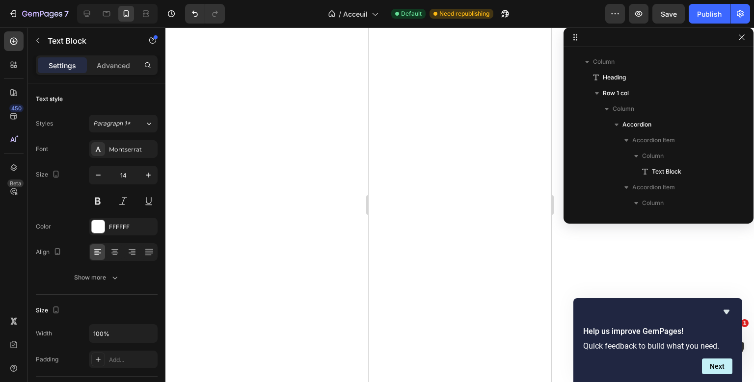
scroll to position [1285, 0]
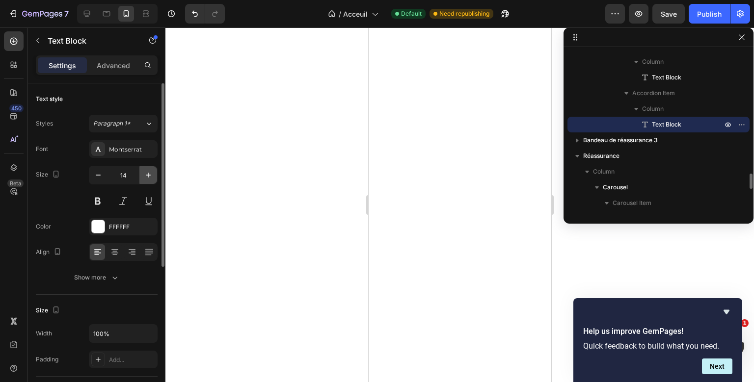
click at [144, 168] on button "button" at bounding box center [148, 175] width 18 height 18
type input "16"
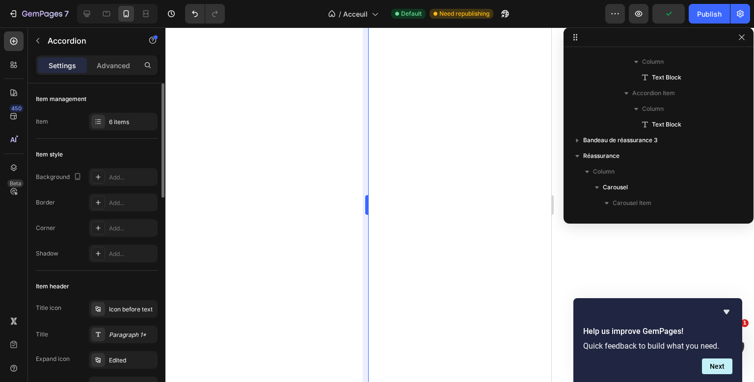
scroll to position [1003, 0]
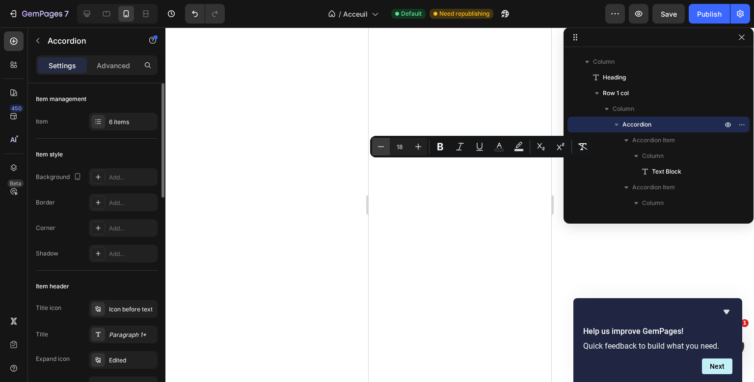
click at [381, 142] on icon "Editor contextual toolbar" at bounding box center [381, 147] width 10 height 10
type input "16"
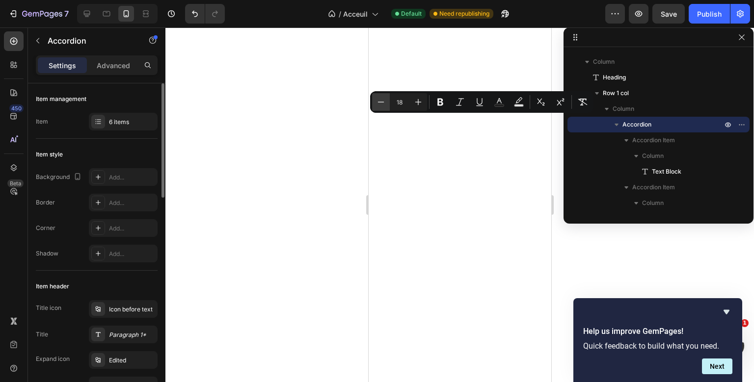
click at [384, 104] on icon "Editor contextual toolbar" at bounding box center [381, 102] width 10 height 10
type input "16"
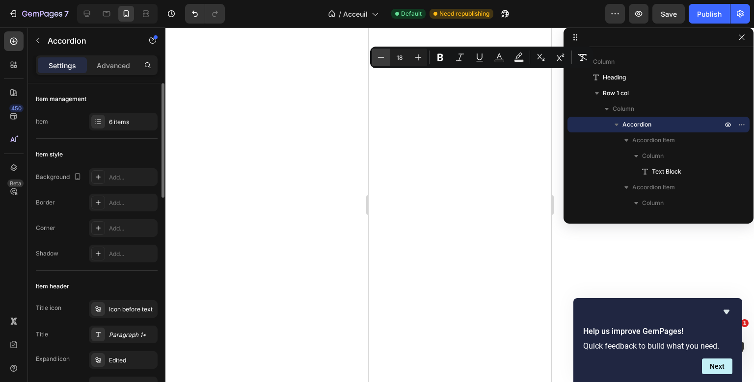
drag, startPoint x: 371, startPoint y: 54, endPoint x: 377, endPoint y: 56, distance: 6.6
click at [377, 56] on div "Minus 18 Plus Bold Italic Underline Text Color Text Background Color Subscript …" at bounding box center [481, 58] width 223 height 22
click at [377, 56] on icon "Editor contextual toolbar" at bounding box center [381, 58] width 10 height 10
type input "16"
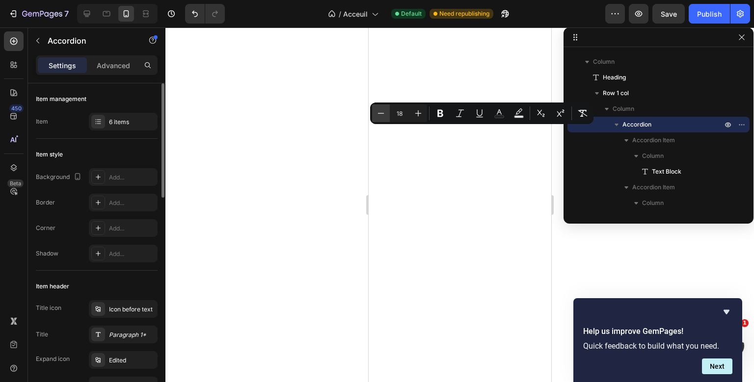
click at [384, 108] on button "Minus" at bounding box center [381, 114] width 18 height 18
type input "16"
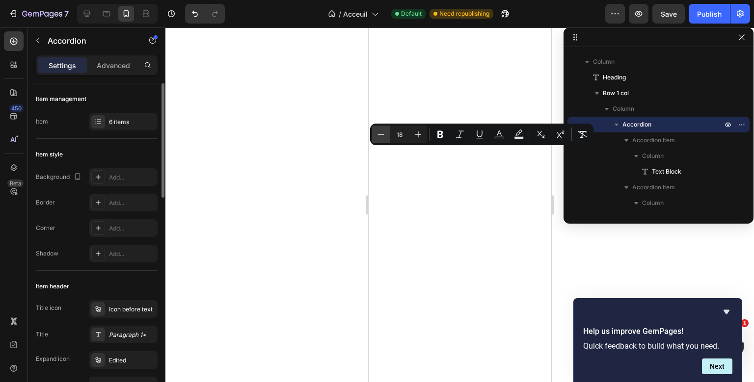
click at [382, 137] on icon "Editor contextual toolbar" at bounding box center [381, 135] width 10 height 10
type input "16"
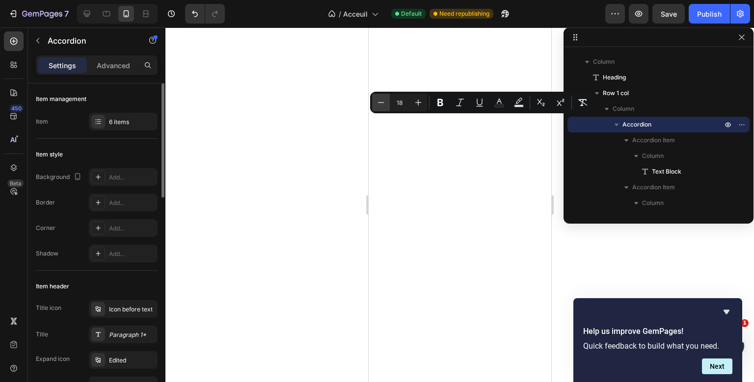
click at [387, 95] on button "Minus" at bounding box center [381, 103] width 18 height 18
type input "16"
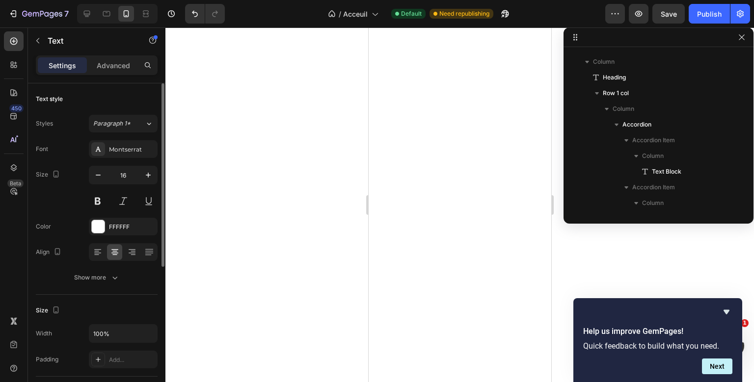
scroll to position [1411, 0]
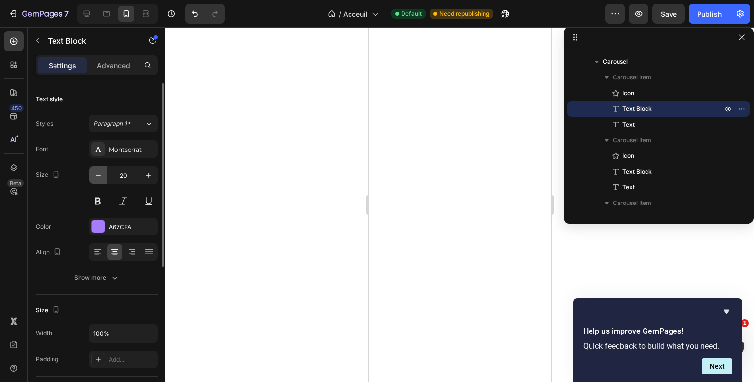
click at [97, 175] on icon "button" at bounding box center [98, 175] width 5 height 1
type input "18"
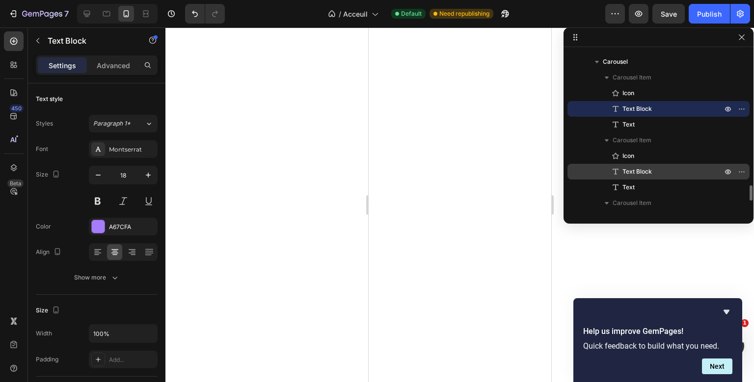
click at [635, 166] on div "Text Block" at bounding box center [658, 172] width 174 height 16
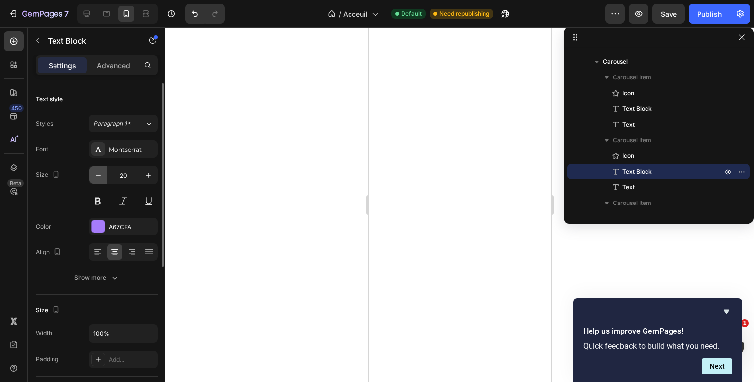
click at [99, 176] on icon "button" at bounding box center [98, 175] width 10 height 10
type input "18"
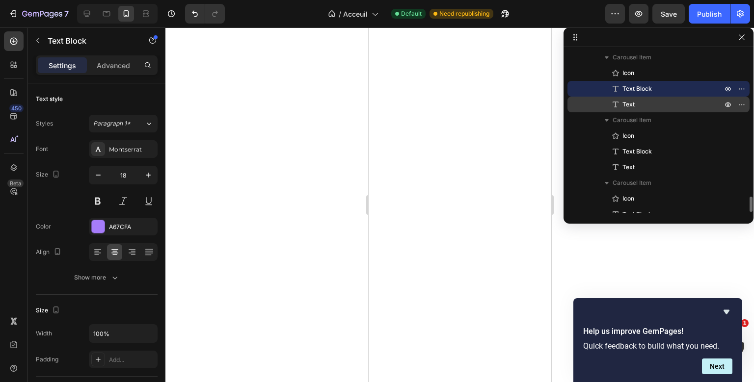
scroll to position [1497, 0]
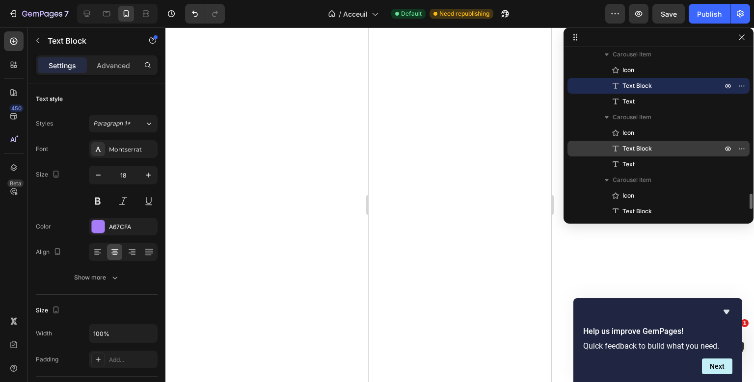
click at [614, 146] on icon at bounding box center [616, 149] width 6 height 6
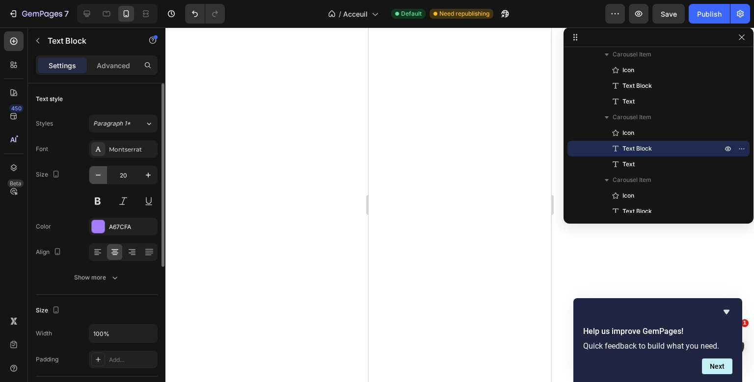
click at [99, 173] on icon "button" at bounding box center [98, 175] width 10 height 10
type input "18"
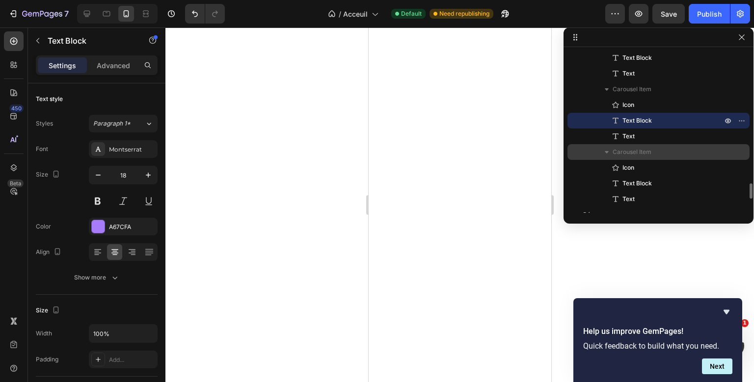
scroll to position [1526, 0]
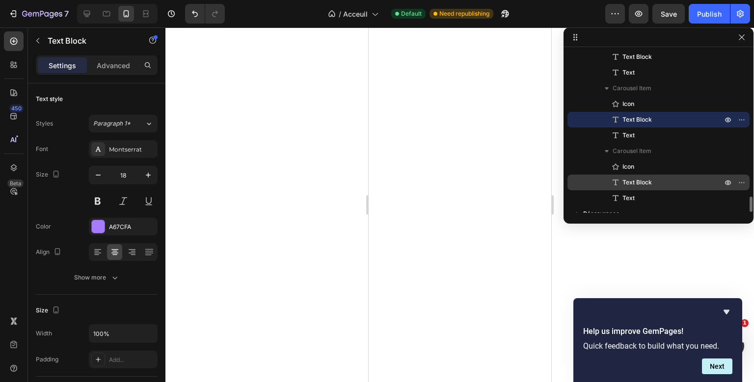
click at [643, 179] on span "Text Block" at bounding box center [637, 183] width 29 height 10
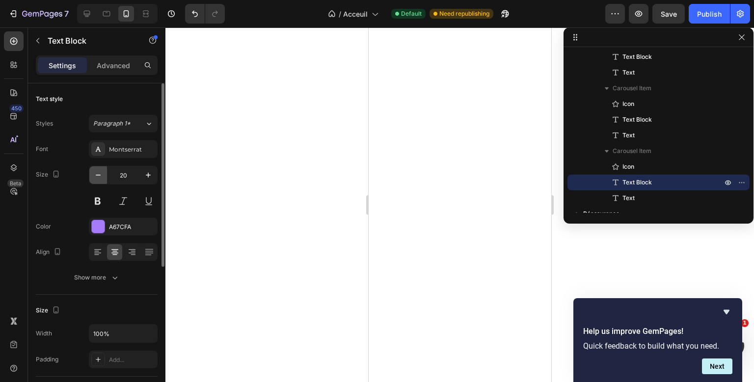
click at [102, 178] on icon "button" at bounding box center [98, 175] width 10 height 10
type input "18"
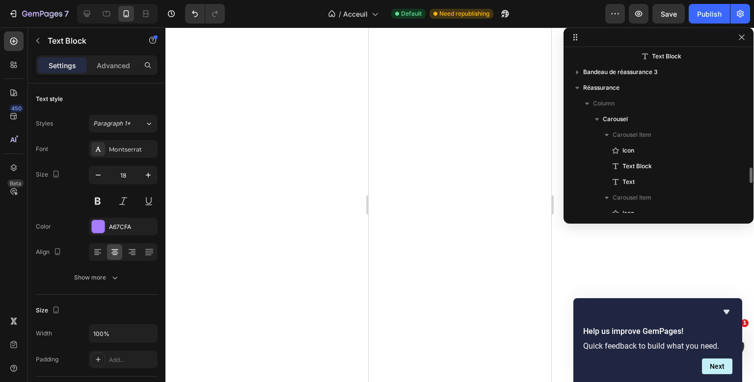
scroll to position [1341, 0]
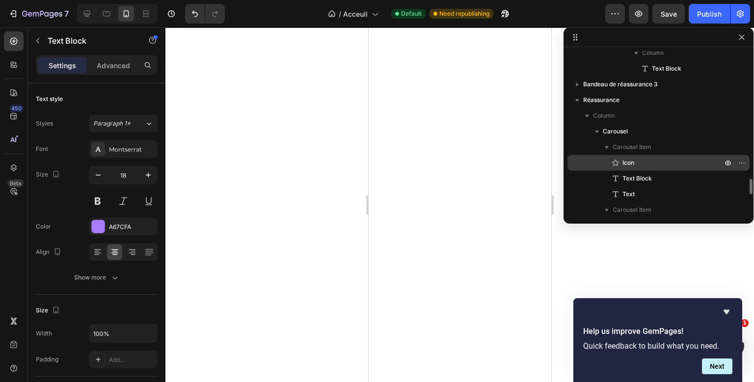
click at [620, 163] on icon at bounding box center [616, 163] width 10 height 10
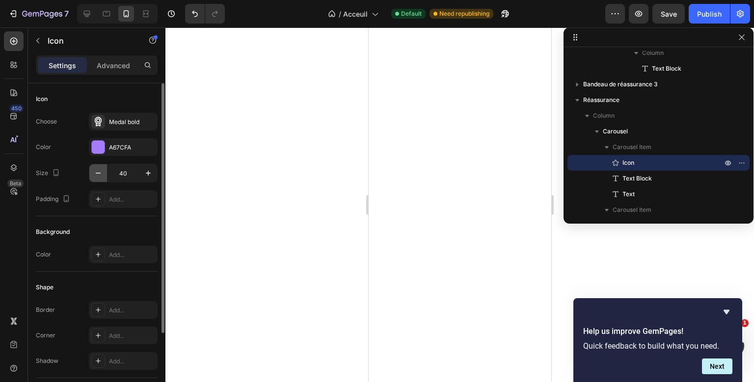
click at [99, 173] on icon "button" at bounding box center [98, 173] width 5 height 1
click at [147, 170] on icon "button" at bounding box center [148, 173] width 10 height 10
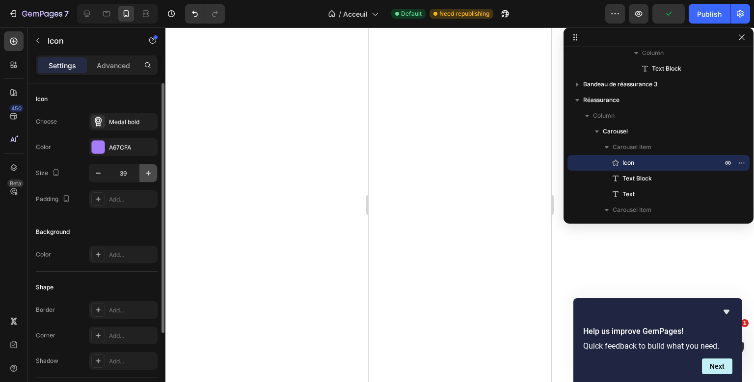
click at [147, 170] on icon "button" at bounding box center [148, 173] width 10 height 10
type input "40"
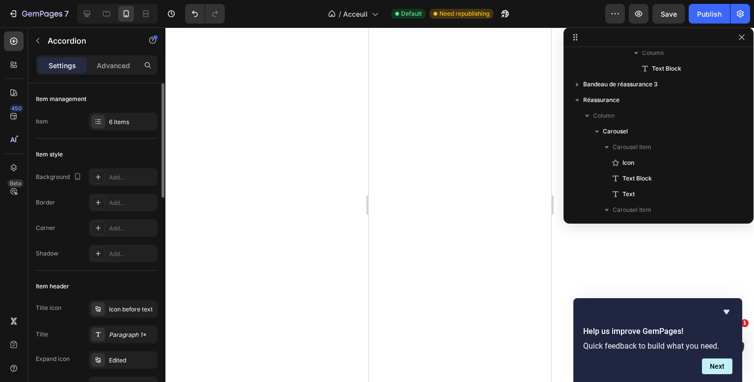
scroll to position [1003, 0]
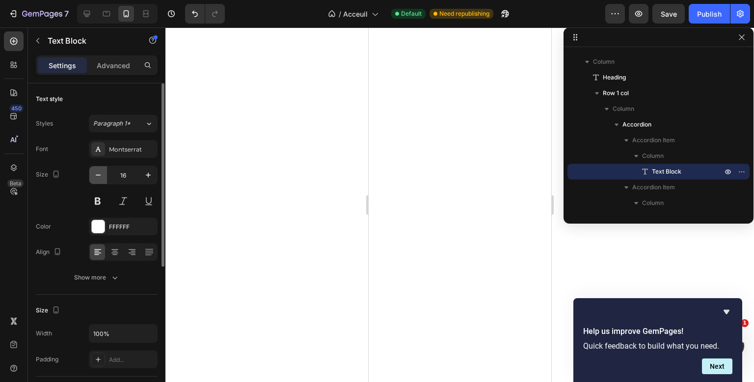
click at [101, 174] on icon "button" at bounding box center [98, 175] width 10 height 10
type input "14"
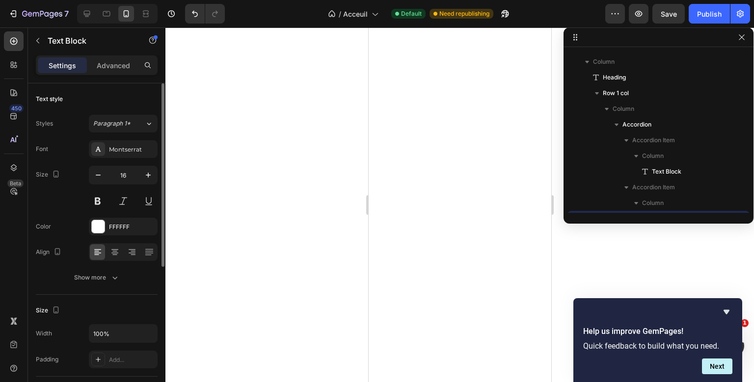
scroll to position [1097, 0]
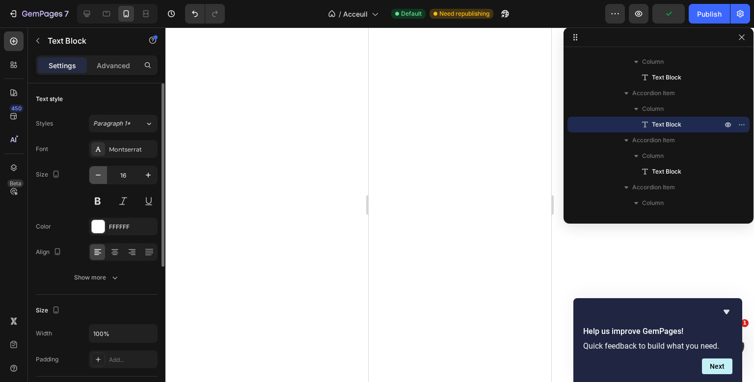
click at [91, 176] on button "button" at bounding box center [98, 175] width 18 height 18
type input "14"
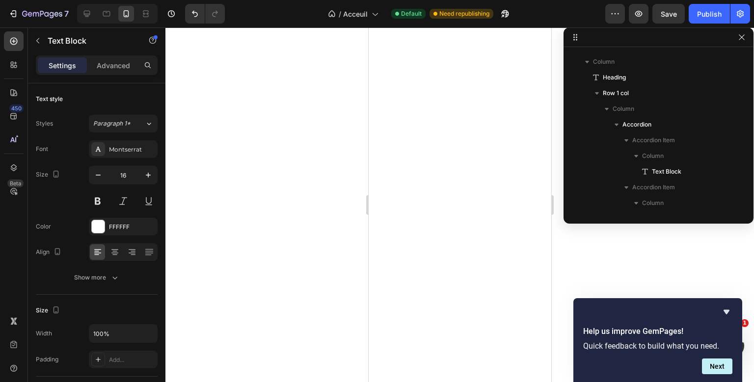
scroll to position [1144, 0]
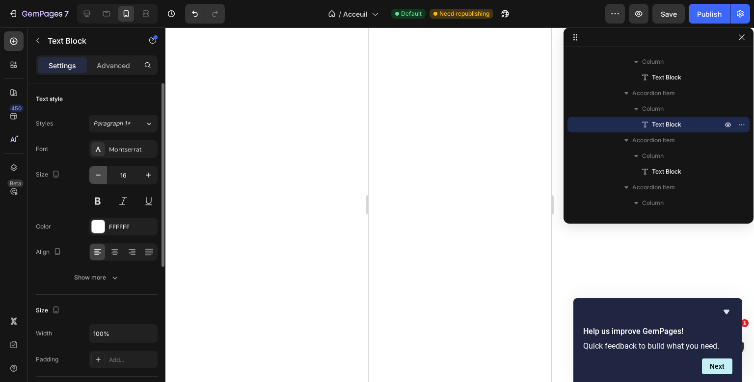
click at [96, 172] on icon "button" at bounding box center [98, 175] width 10 height 10
type input "14"
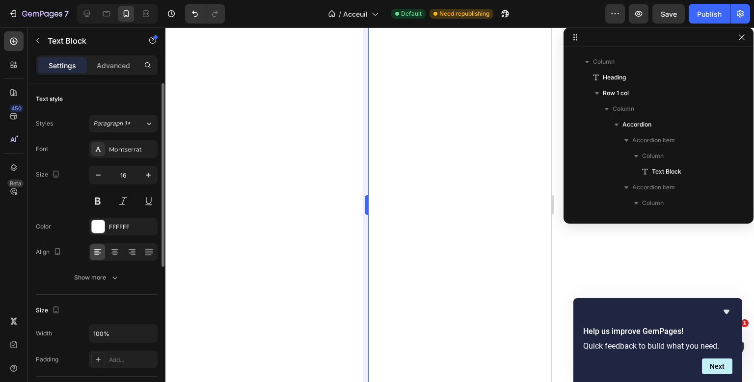
scroll to position [1191, 0]
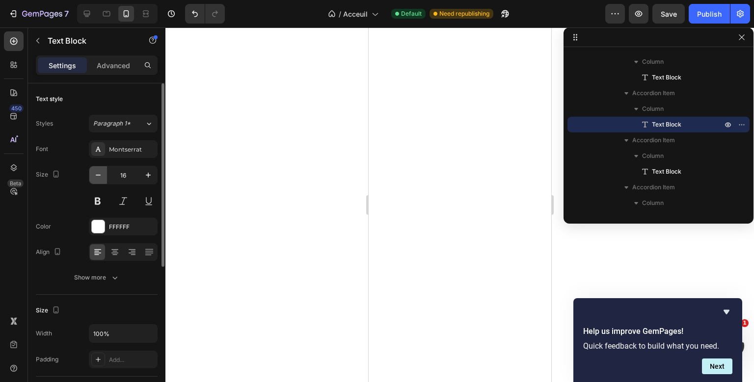
click at [104, 176] on button "button" at bounding box center [98, 175] width 18 height 18
type input "14"
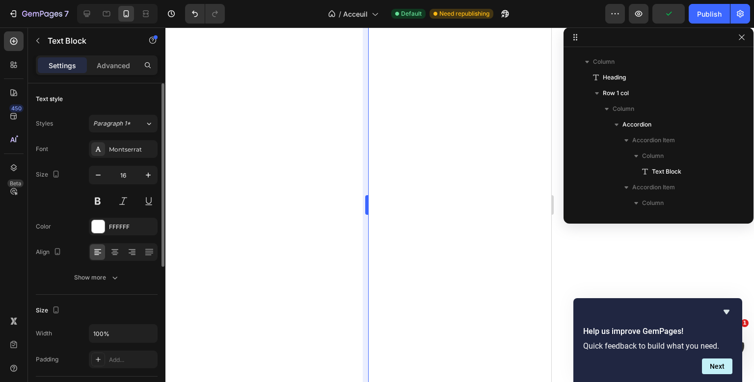
scroll to position [1238, 0]
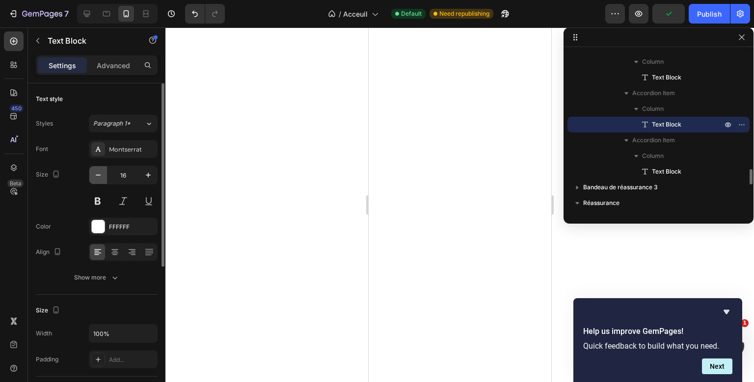
click at [98, 177] on icon "button" at bounding box center [98, 175] width 10 height 10
type input "14"
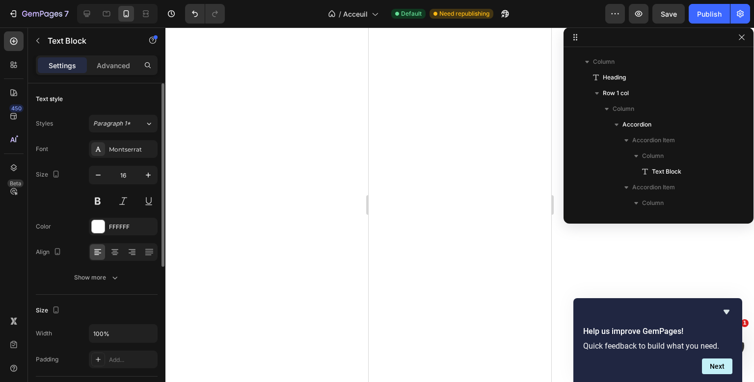
scroll to position [1285, 0]
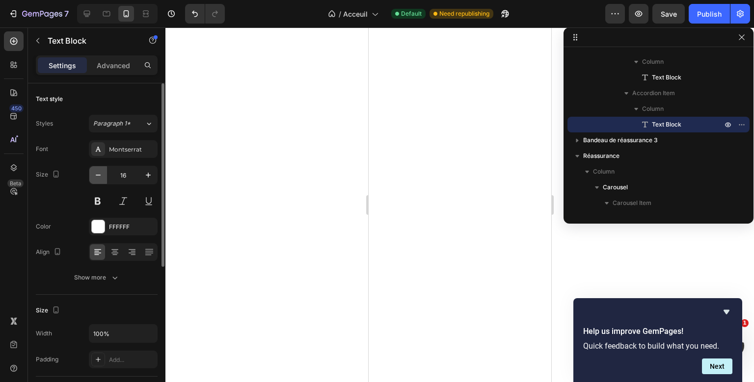
click at [95, 182] on button "button" at bounding box center [98, 175] width 18 height 18
type input "14"
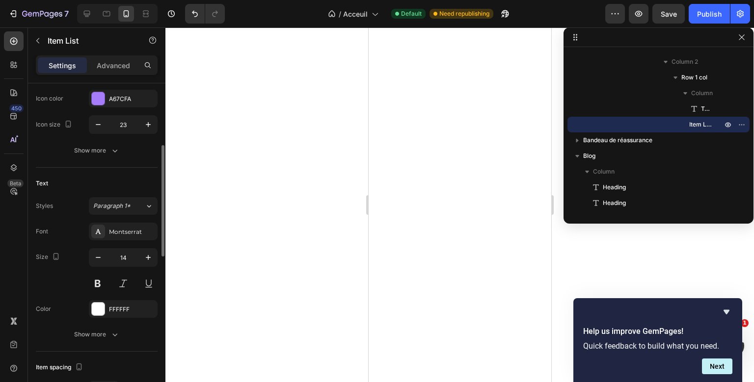
scroll to position [184, 0]
click at [143, 255] on button "button" at bounding box center [148, 255] width 18 height 18
type input "16"
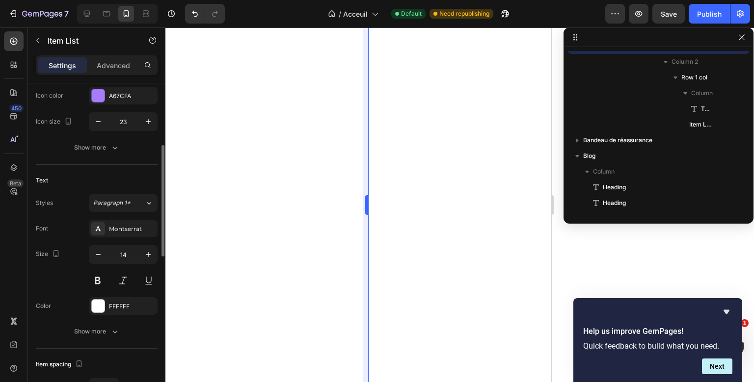
scroll to position [673, 0]
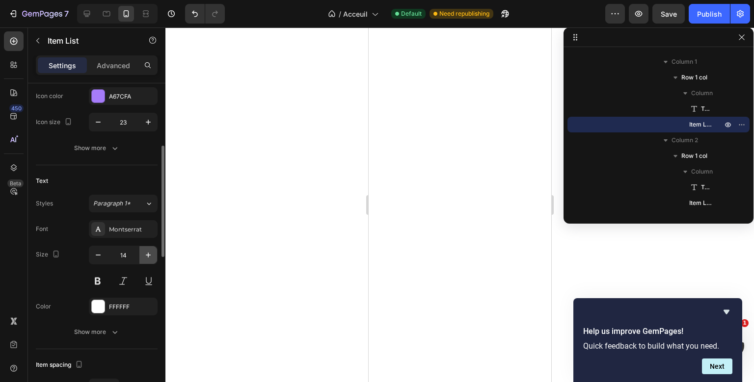
click at [144, 253] on icon "button" at bounding box center [148, 255] width 10 height 10
type input "16"
click at [150, 252] on icon "button" at bounding box center [148, 256] width 10 height 10
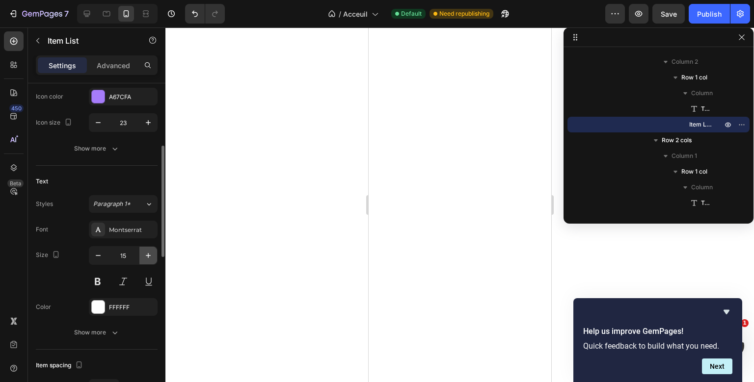
click at [150, 252] on icon "button" at bounding box center [148, 256] width 10 height 10
type input "16"
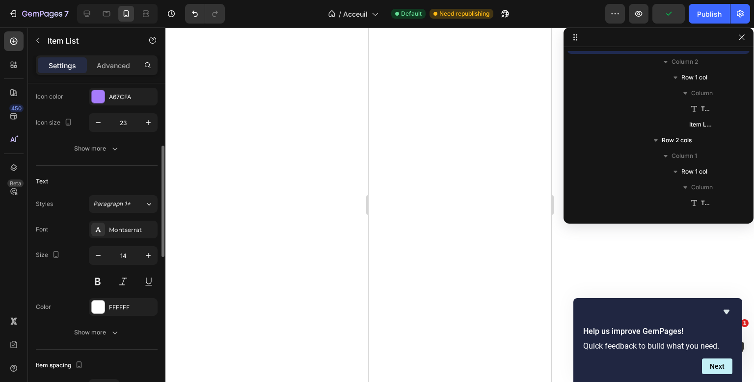
scroll to position [500, 0]
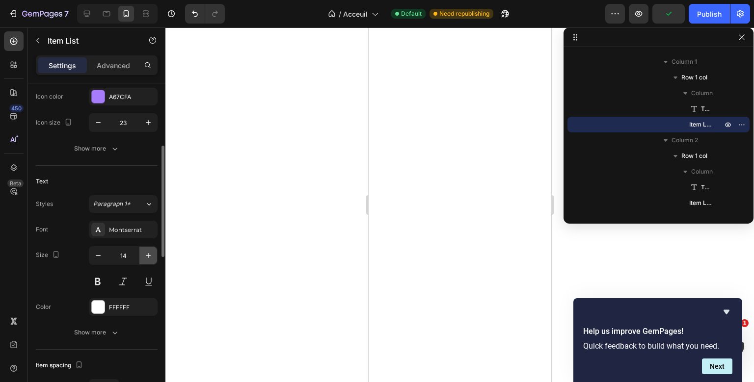
click at [142, 261] on button "button" at bounding box center [148, 256] width 18 height 18
type input "16"
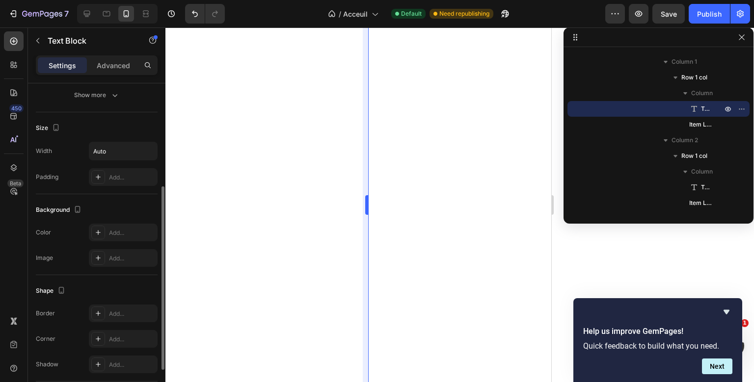
scroll to position [0, 0]
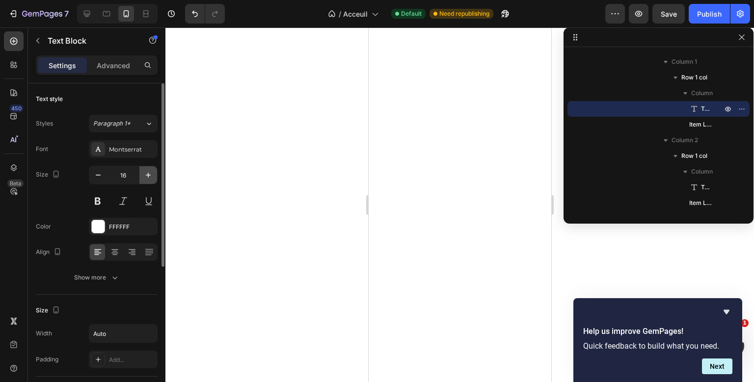
click at [146, 174] on icon "button" at bounding box center [148, 175] width 10 height 10
type input "18"
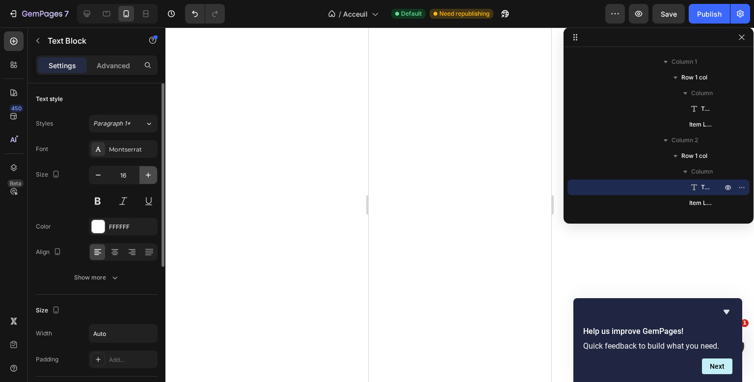
click at [150, 175] on icon "button" at bounding box center [148, 175] width 5 height 5
type input "18"
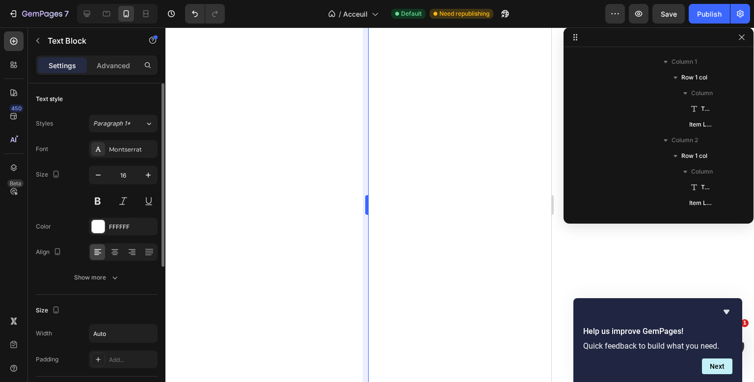
scroll to position [657, 0]
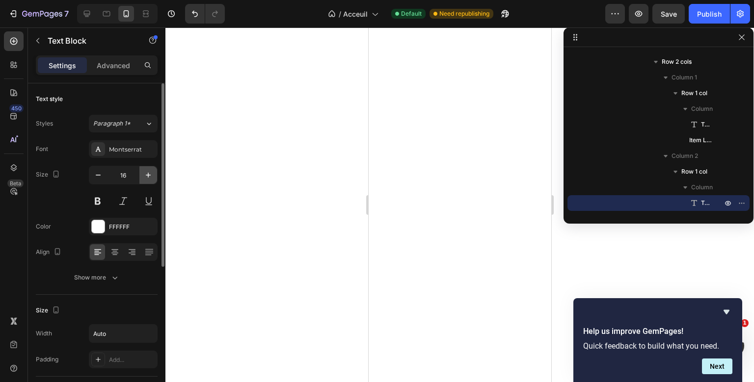
click at [145, 177] on icon "button" at bounding box center [148, 175] width 10 height 10
type input "18"
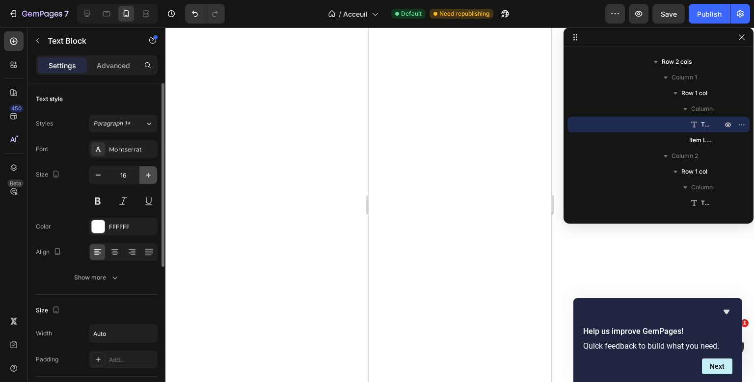
click at [150, 167] on button "button" at bounding box center [148, 175] width 18 height 18
type input "18"
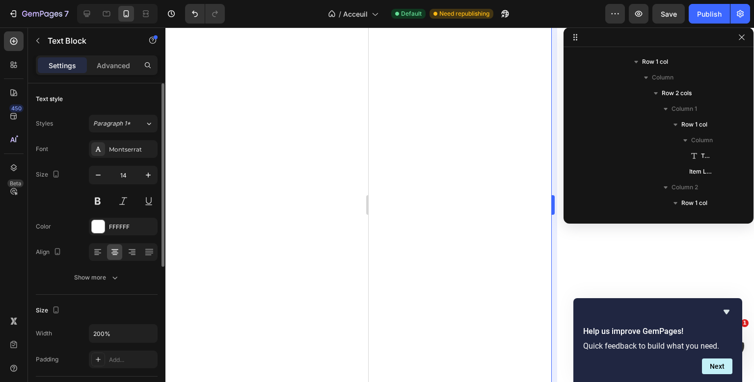
scroll to position [358, 0]
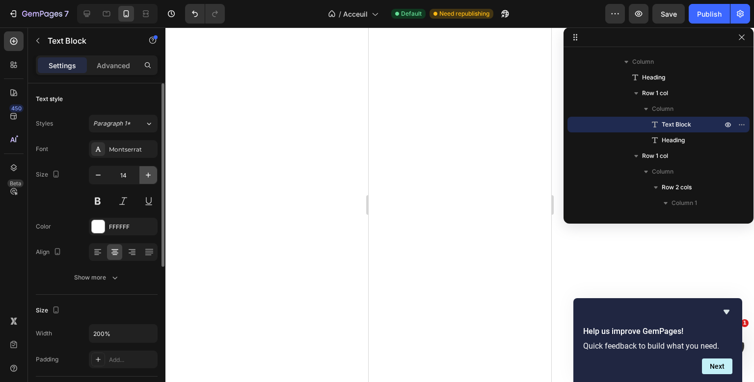
click at [148, 174] on icon "button" at bounding box center [148, 175] width 5 height 5
type input "16"
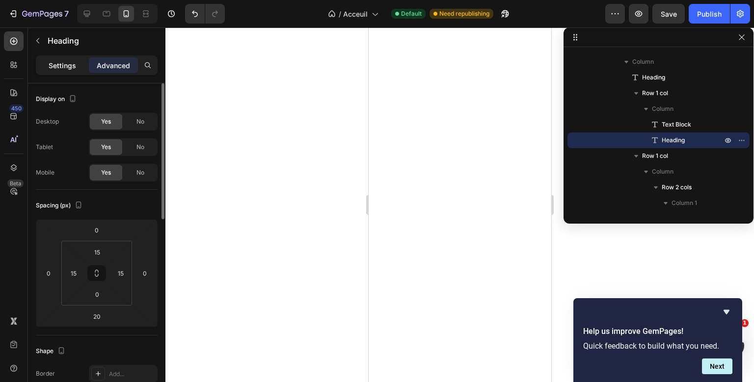
click at [66, 67] on p "Settings" at bounding box center [62, 65] width 27 height 10
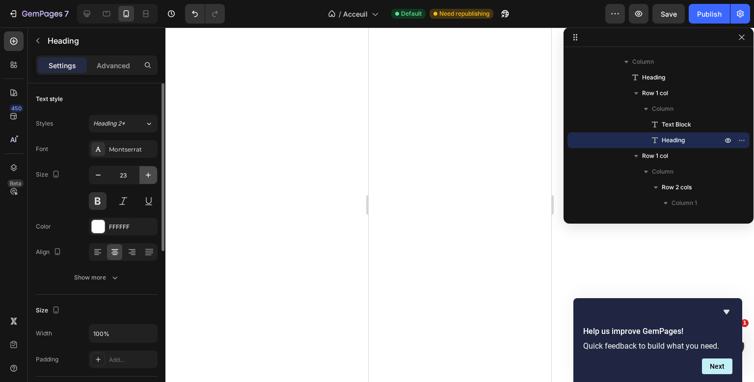
click at [144, 170] on icon "button" at bounding box center [148, 175] width 10 height 10
type input "25"
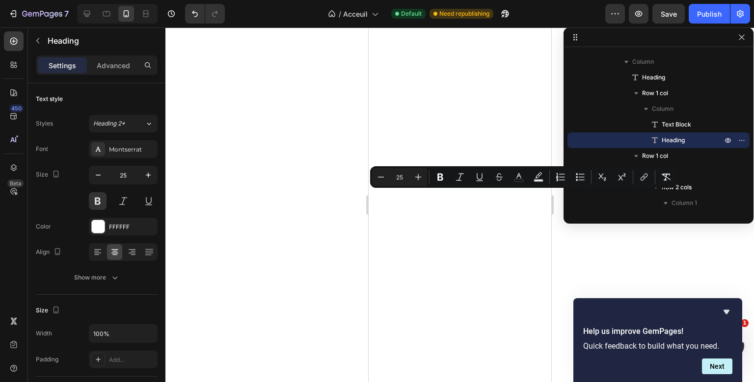
type input "23"
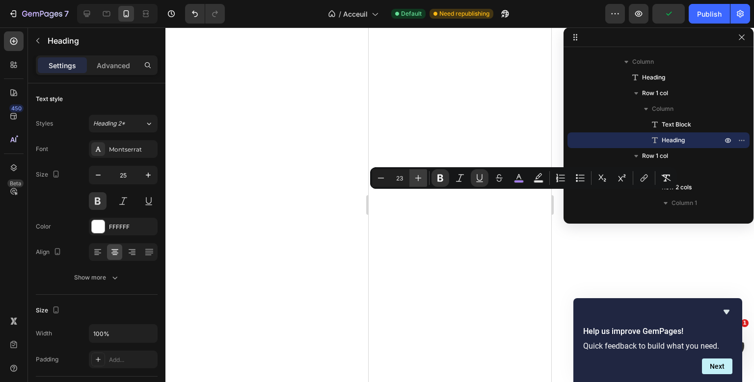
click at [414, 179] on icon "Editor contextual toolbar" at bounding box center [418, 178] width 10 height 10
type input "25"
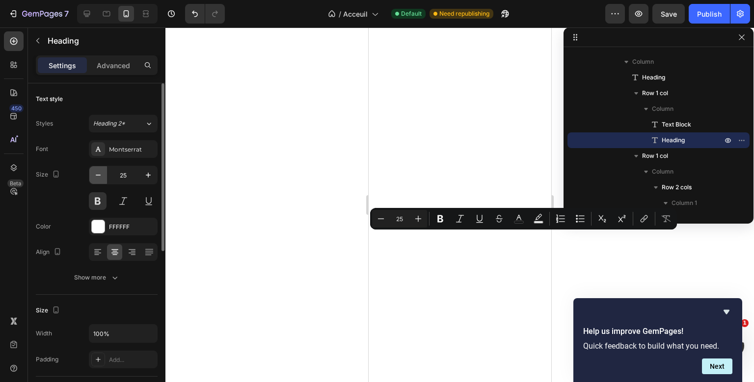
click at [101, 175] on icon "button" at bounding box center [98, 175] width 10 height 10
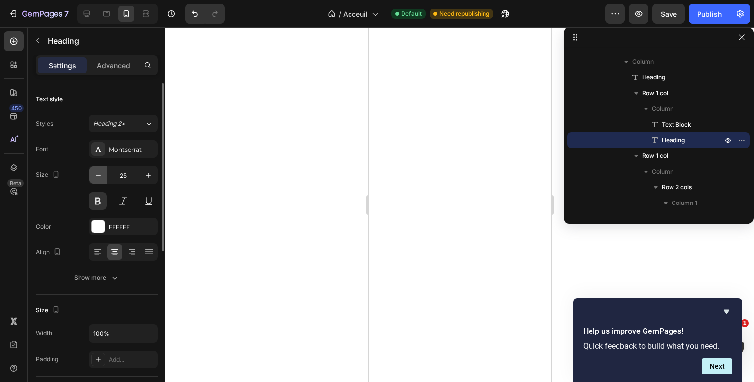
click at [101, 175] on icon "button" at bounding box center [98, 175] width 10 height 10
type input "23"
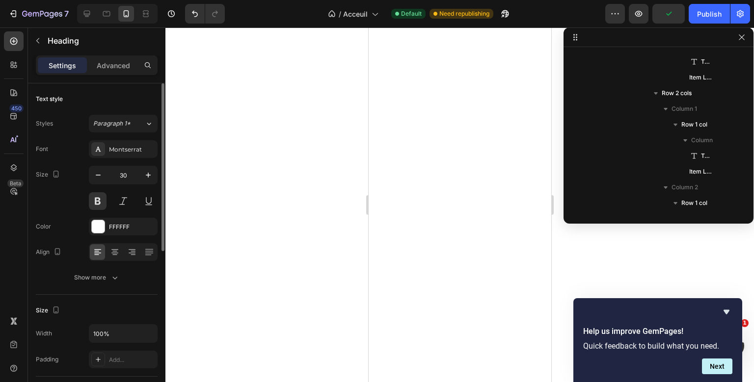
scroll to position [186, 0]
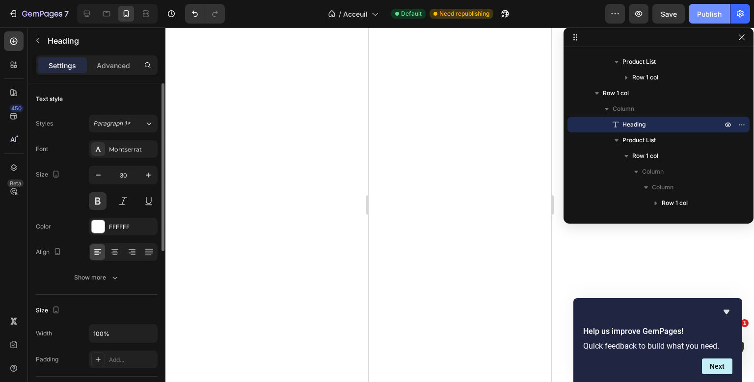
drag, startPoint x: 686, startPoint y: 12, endPoint x: 693, endPoint y: 15, distance: 7.5
click at [693, 15] on div "Preview Save Publish" at bounding box center [677, 14] width 145 height 20
click at [693, 15] on button "Publish" at bounding box center [709, 14] width 41 height 20
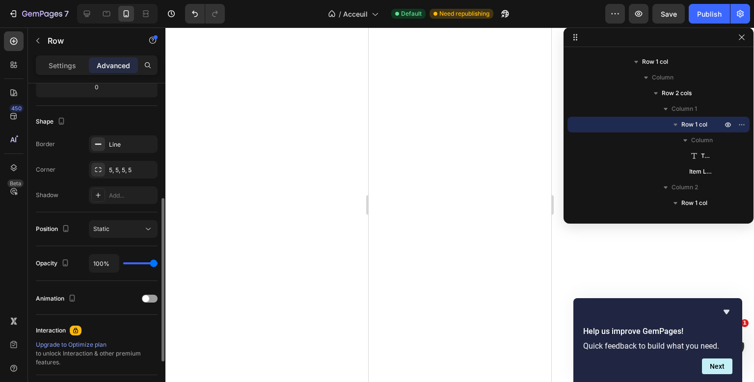
scroll to position [240, 0]
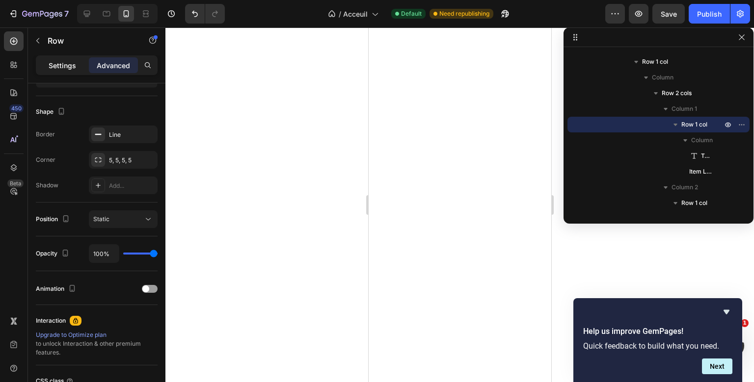
click at [80, 70] on div "Settings" at bounding box center [62, 65] width 49 height 16
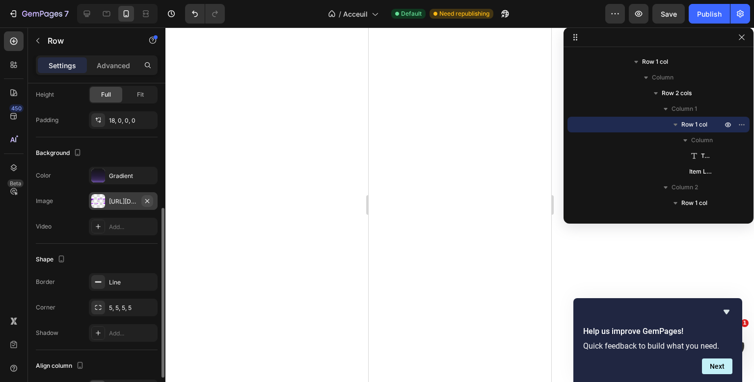
click at [148, 201] on icon "button" at bounding box center [147, 201] width 8 height 8
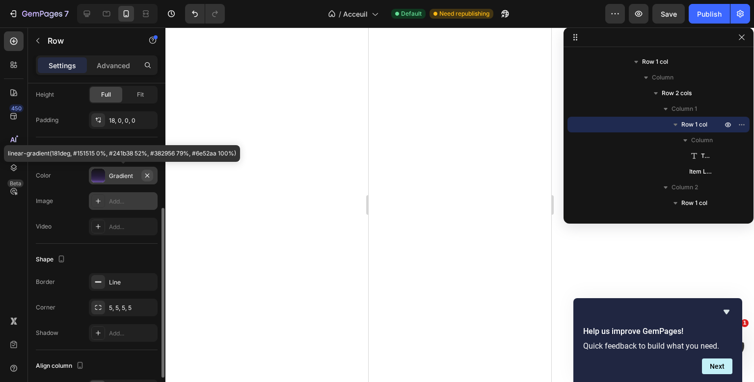
click at [152, 178] on button "button" at bounding box center [147, 176] width 12 height 12
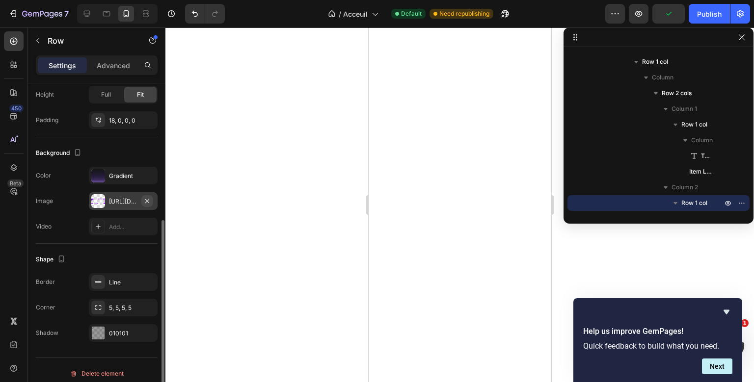
click at [151, 200] on icon "button" at bounding box center [147, 201] width 8 height 8
click at [149, 170] on button "button" at bounding box center [147, 176] width 12 height 12
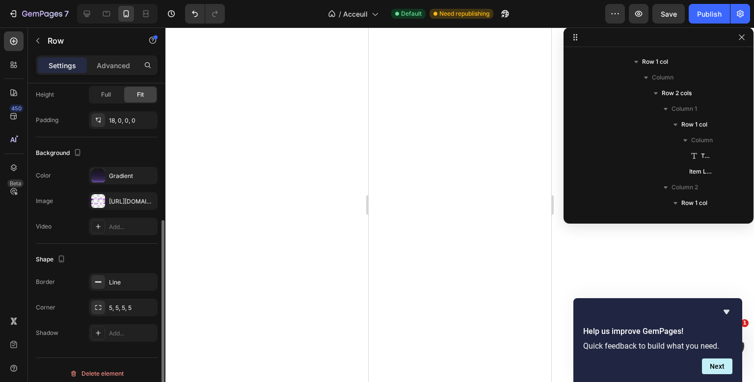
scroll to position [814, 0]
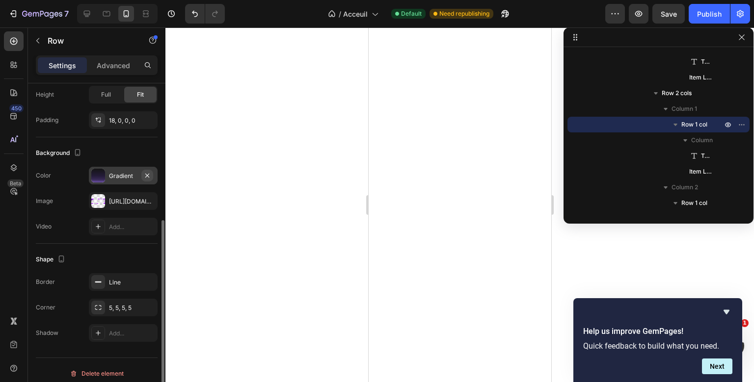
click at [150, 176] on icon "button" at bounding box center [147, 176] width 8 height 8
click at [149, 198] on icon "button" at bounding box center [147, 201] width 8 height 8
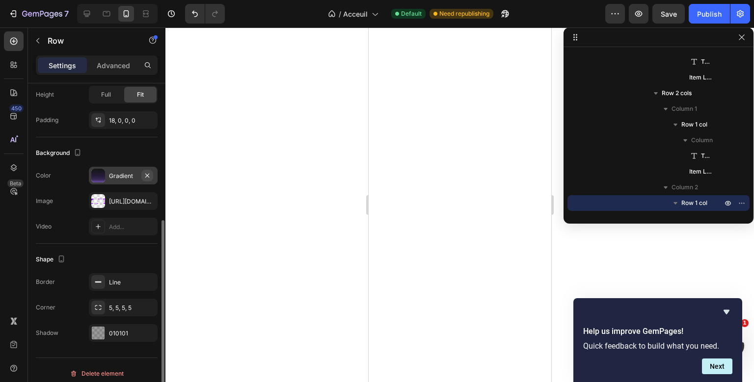
click at [144, 176] on icon "button" at bounding box center [147, 176] width 8 height 8
click at [144, 176] on div "Add..." at bounding box center [132, 176] width 46 height 9
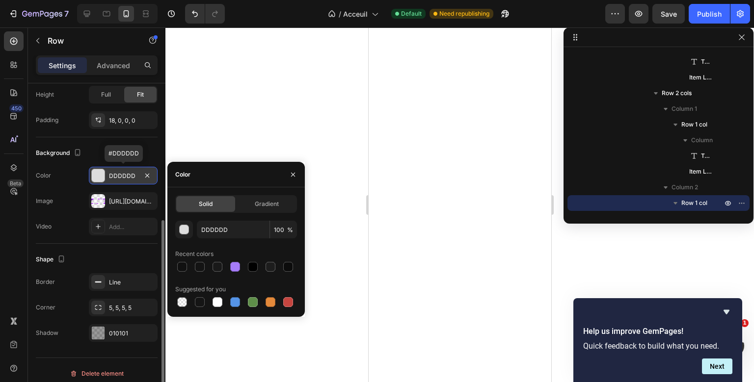
click at [144, 176] on icon "button" at bounding box center [147, 176] width 8 height 8
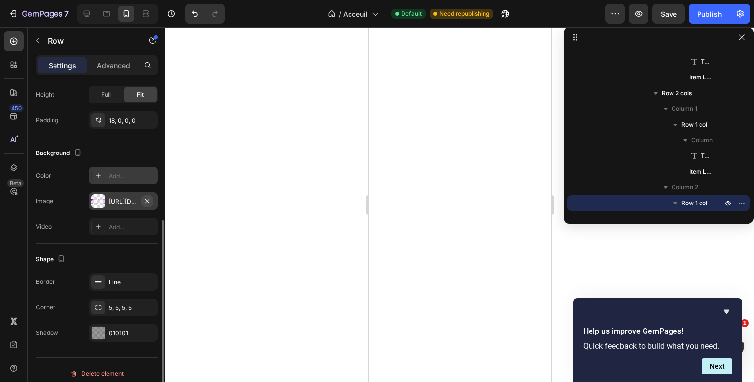
click at [146, 197] on icon "button" at bounding box center [147, 201] width 8 height 8
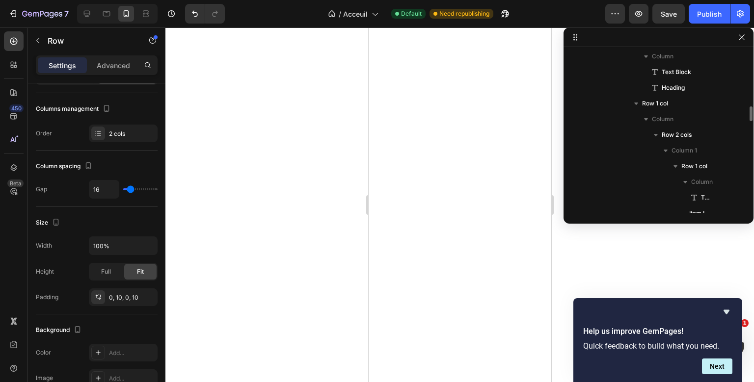
scroll to position [590, 0]
click at [643, 109] on span "Row 1 col" at bounding box center [655, 113] width 26 height 10
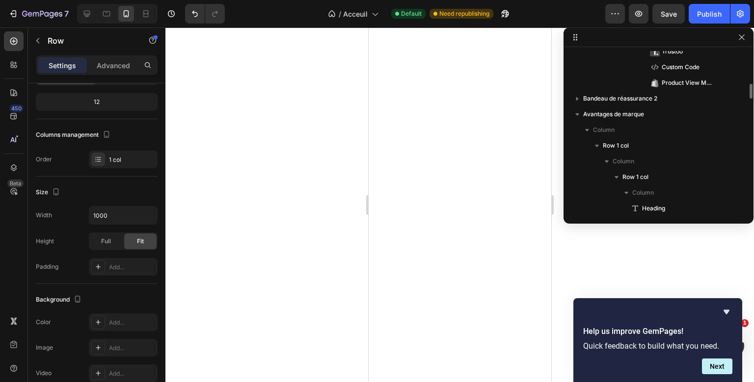
scroll to position [410, 0]
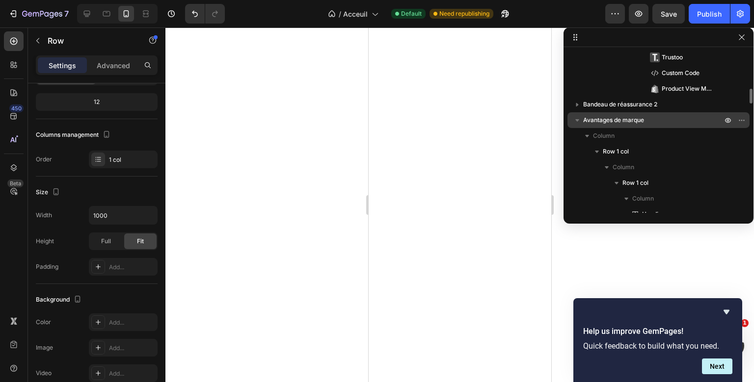
click at [657, 120] on p "Avantages de marque" at bounding box center [653, 120] width 141 height 10
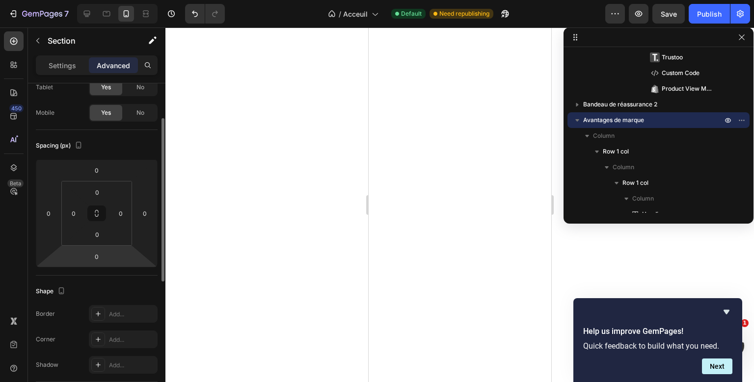
scroll to position [59, 0]
click at [77, 69] on div "Settings" at bounding box center [62, 65] width 49 height 16
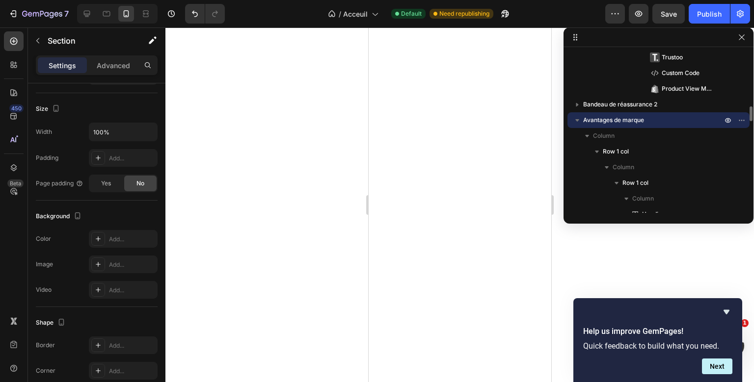
scroll to position [430, 0]
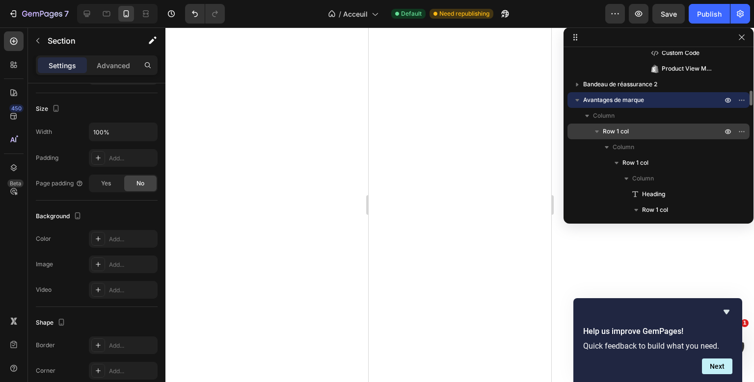
click at [620, 131] on span "Row 1 col" at bounding box center [616, 132] width 26 height 10
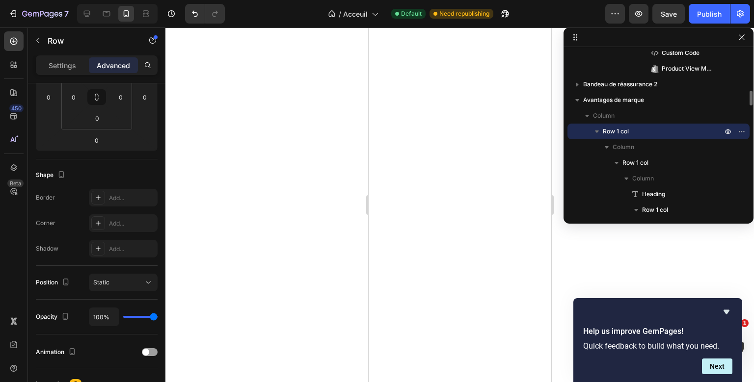
scroll to position [0, 0]
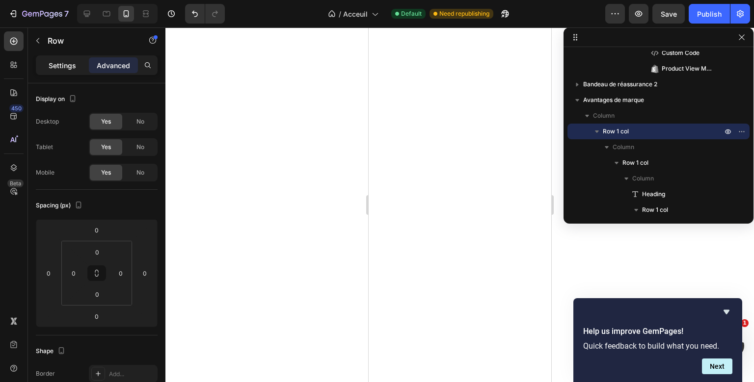
click at [71, 65] on p "Settings" at bounding box center [62, 65] width 27 height 10
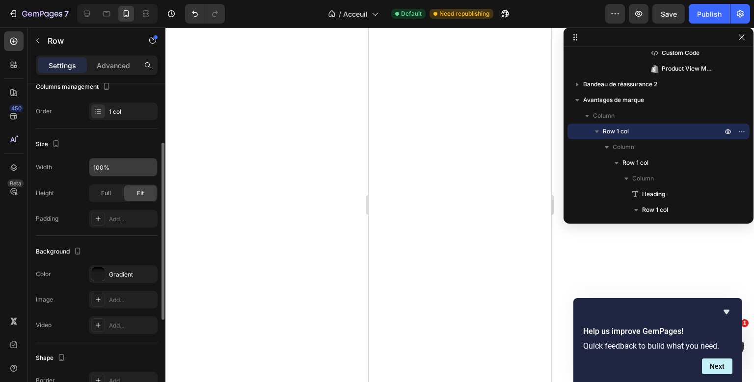
scroll to position [111, 0]
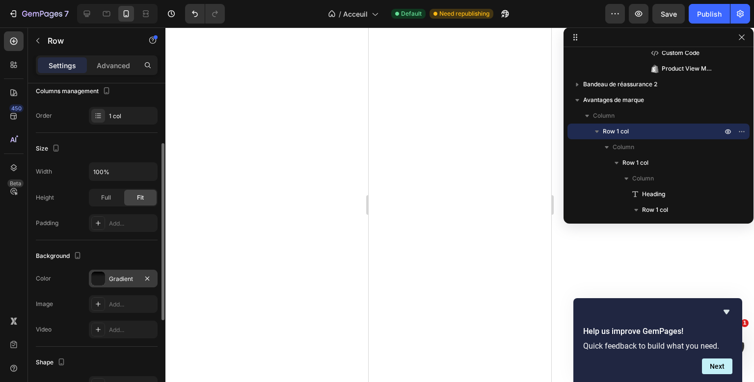
click at [117, 278] on div "Gradient" at bounding box center [123, 279] width 28 height 9
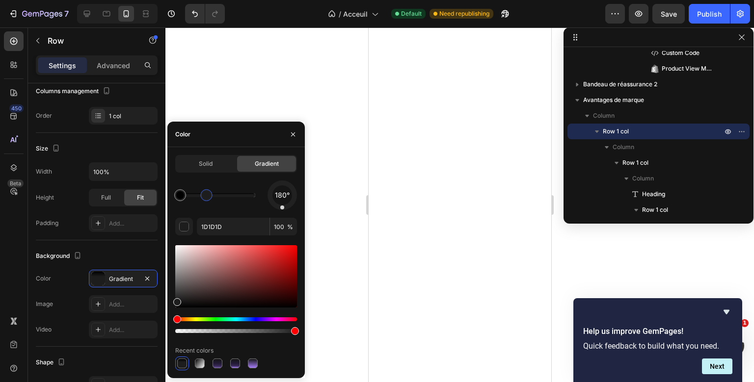
click at [211, 195] on div at bounding box center [207, 196] width 12 height 12
click at [219, 227] on input "1D1D1D" at bounding box center [233, 227] width 73 height 18
drag, startPoint x: 209, startPoint y: 200, endPoint x: 263, endPoint y: 196, distance: 54.1
click at [263, 196] on div at bounding box center [255, 196] width 18 height 18
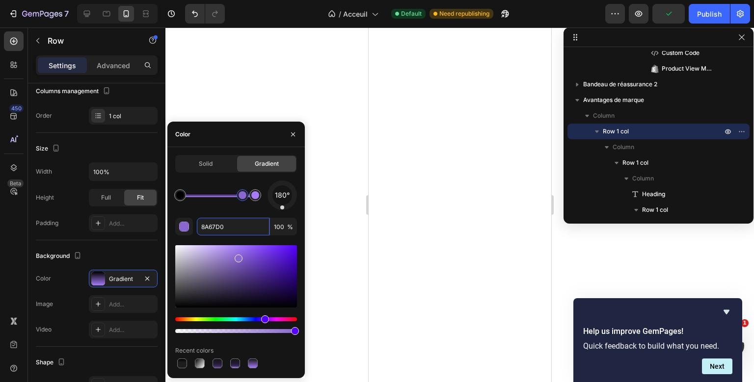
click at [243, 197] on div at bounding box center [217, 195] width 75 height 4
click at [238, 285] on div at bounding box center [236, 276] width 122 height 62
click at [239, 291] on div at bounding box center [236, 276] width 122 height 62
click at [240, 282] on div at bounding box center [236, 276] width 122 height 62
click at [227, 198] on div at bounding box center [226, 195] width 8 height 8
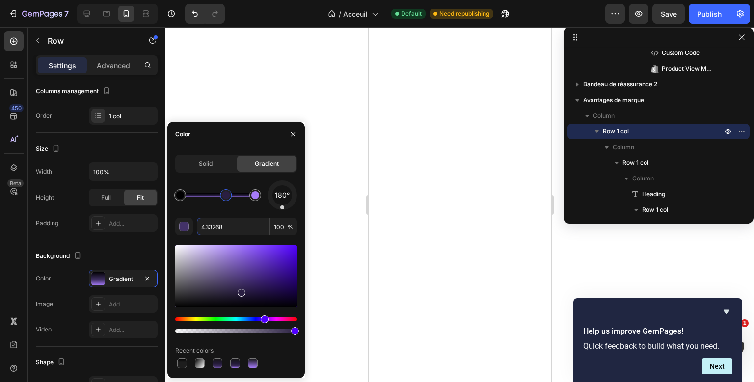
click at [241, 292] on div at bounding box center [236, 276] width 122 height 62
click at [241, 298] on div at bounding box center [236, 276] width 122 height 62
click at [258, 200] on div at bounding box center [255, 196] width 12 height 12
click at [238, 269] on div at bounding box center [236, 276] width 122 height 62
click at [240, 278] on div at bounding box center [236, 276] width 122 height 62
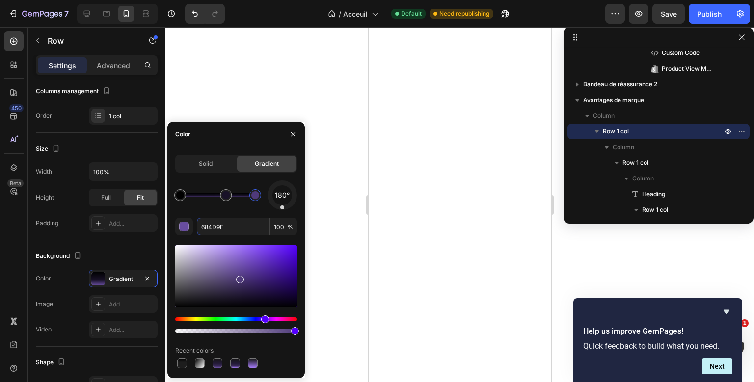
type input "4F3A7A"
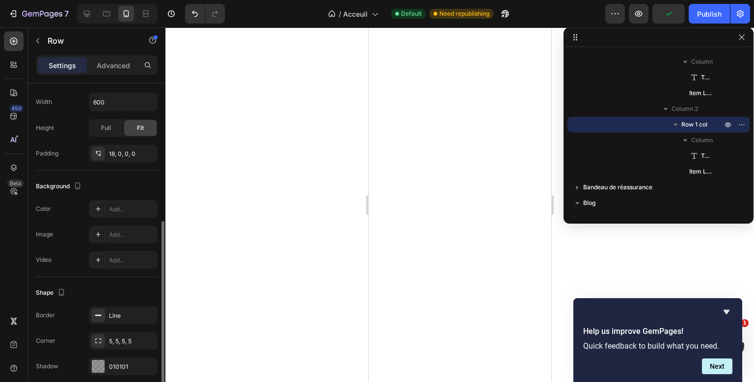
scroll to position [205, 0]
click at [121, 232] on div "Add..." at bounding box center [132, 236] width 46 height 9
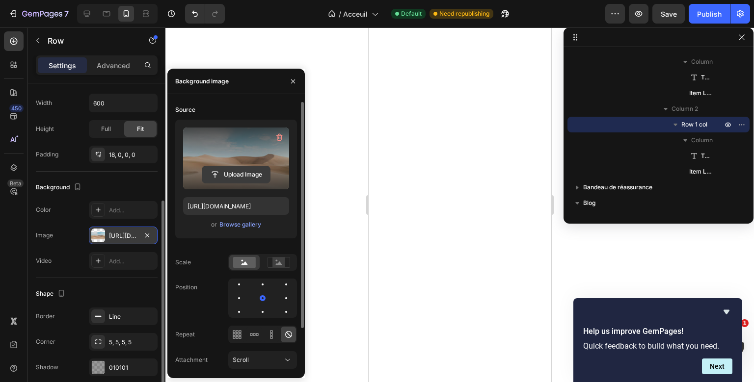
click at [252, 180] on input "file" at bounding box center [236, 174] width 68 height 17
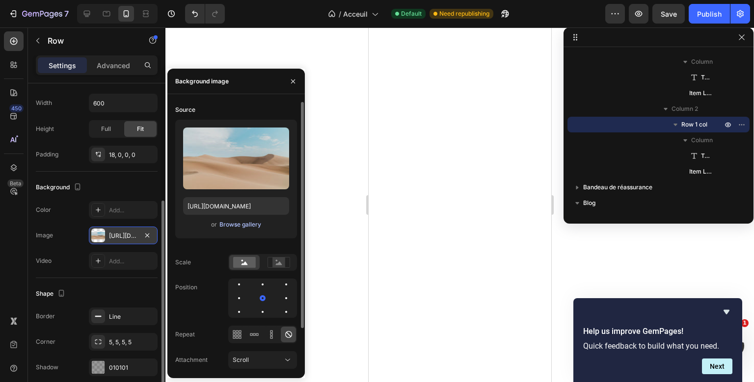
click at [249, 224] on div "Browse gallery" at bounding box center [240, 224] width 42 height 9
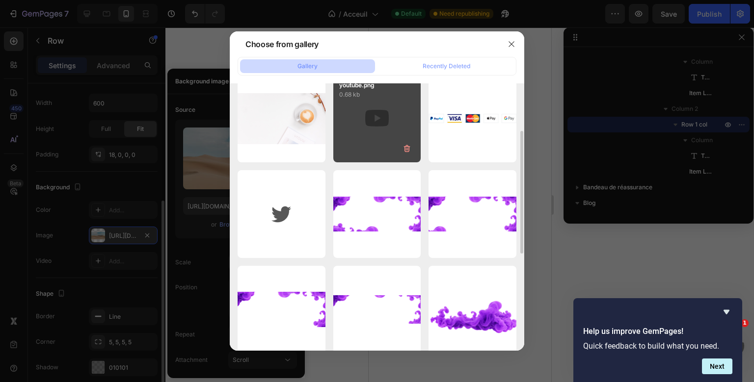
scroll to position [112, 0]
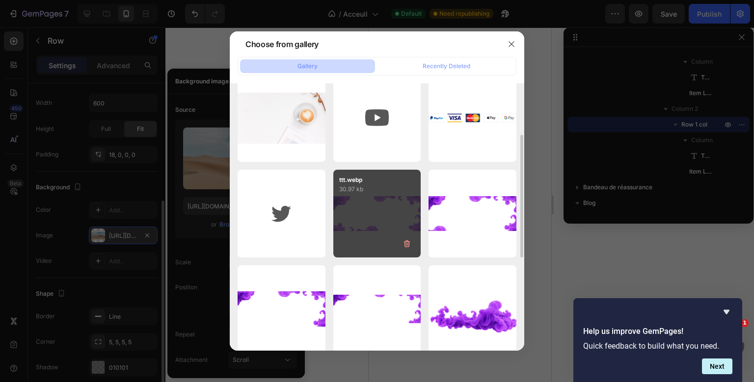
click at [401, 198] on div "ttt.webp 30.97 kb" at bounding box center [377, 214] width 88 height 88
type input "[URL][DOMAIN_NAME]"
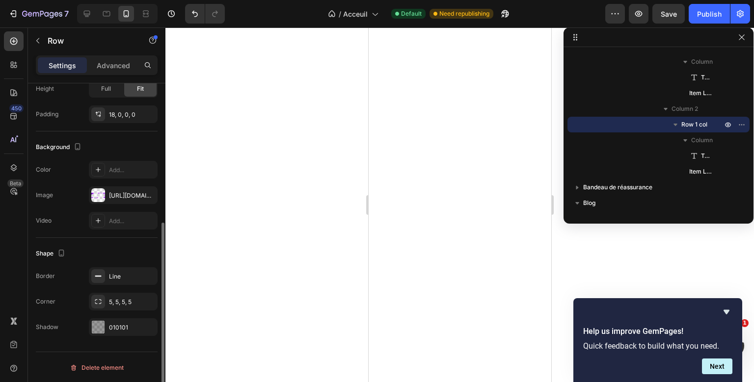
scroll to position [245, 0]
click at [152, 192] on button "button" at bounding box center [147, 196] width 12 height 12
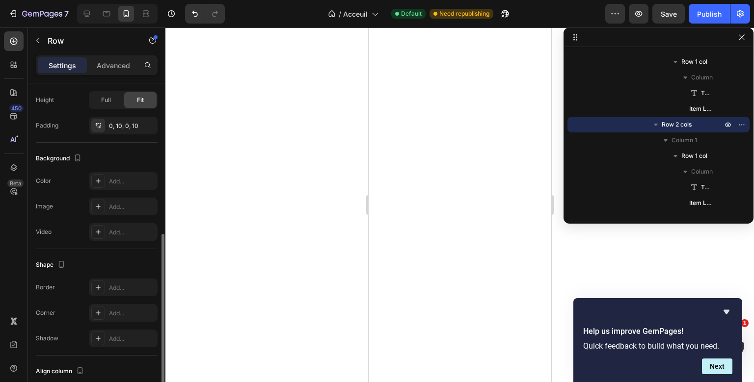
scroll to position [265, 0]
click at [131, 199] on div "Add..." at bounding box center [123, 207] width 69 height 18
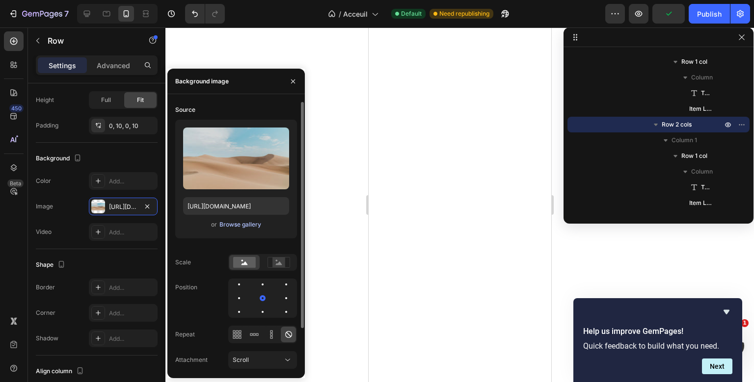
click at [254, 225] on div "Browse gallery" at bounding box center [240, 224] width 42 height 9
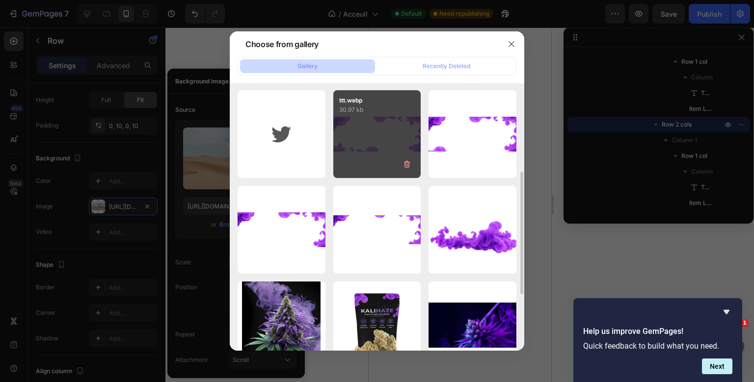
scroll to position [192, 0]
click at [388, 152] on div "ttt.webp 30.97 kb" at bounding box center [377, 134] width 88 height 88
type input "[URL][DOMAIN_NAME]"
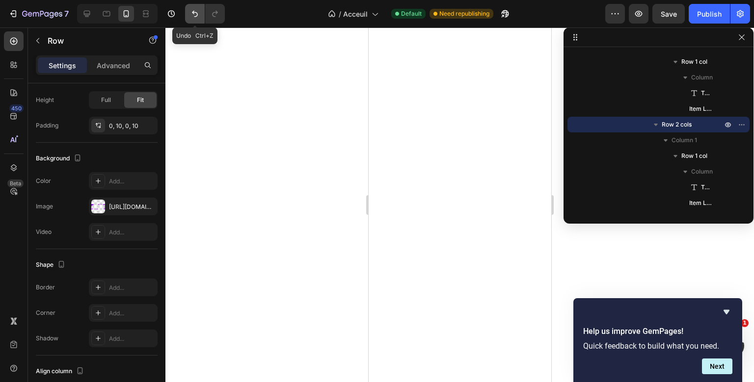
click at [193, 13] on icon "Undo/Redo" at bounding box center [195, 14] width 6 height 6
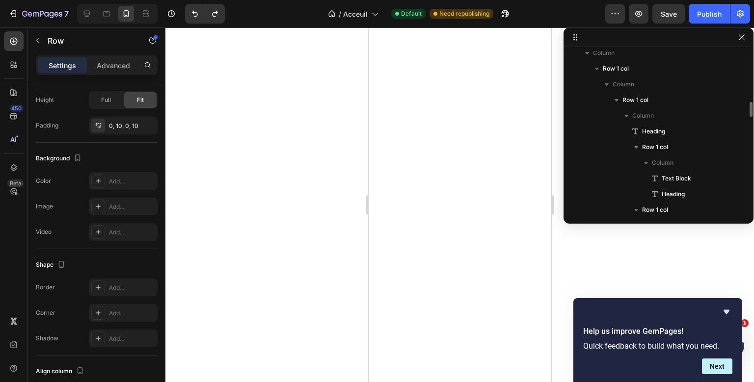
scroll to position [462, 0]
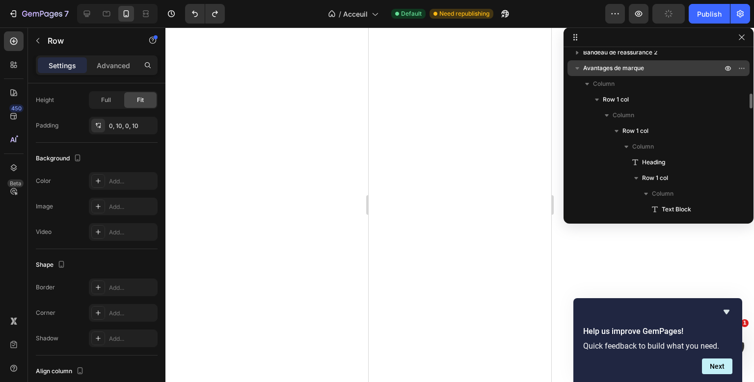
click at [661, 74] on div "Avantages de marque" at bounding box center [658, 68] width 174 height 16
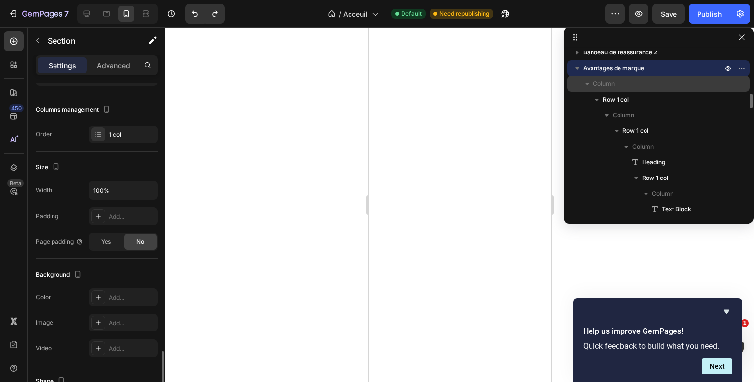
scroll to position [245, 0]
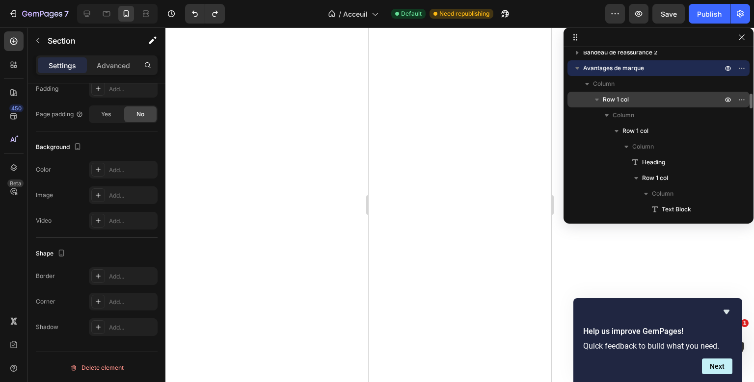
click at [605, 94] on div "Row 1 col" at bounding box center [658, 100] width 174 height 16
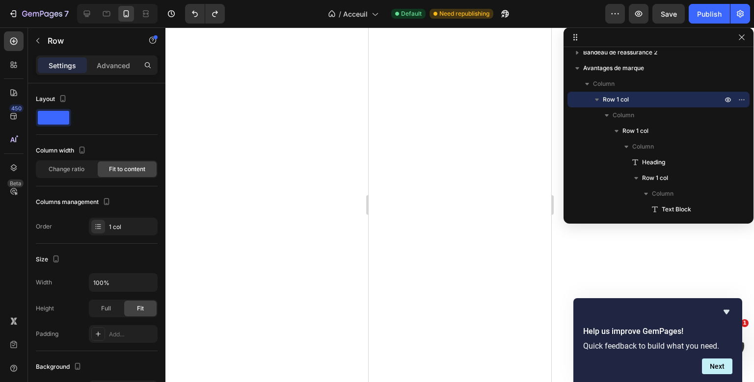
scroll to position [275, 0]
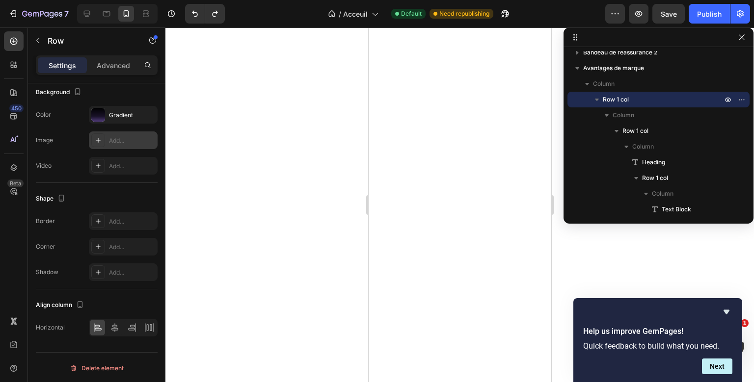
click at [124, 133] on div "Add..." at bounding box center [123, 141] width 69 height 18
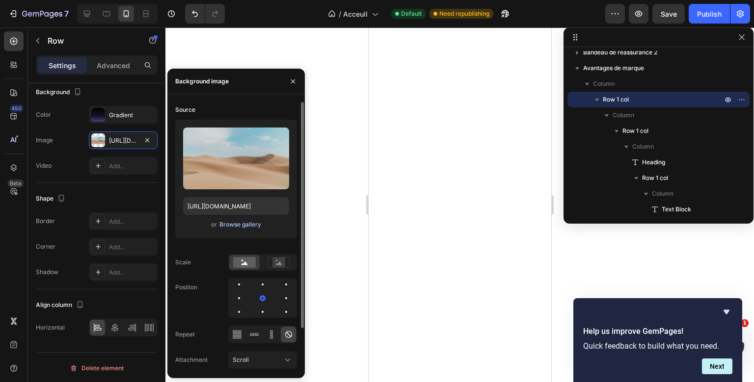
click at [245, 225] on div "Browse gallery" at bounding box center [240, 224] width 42 height 9
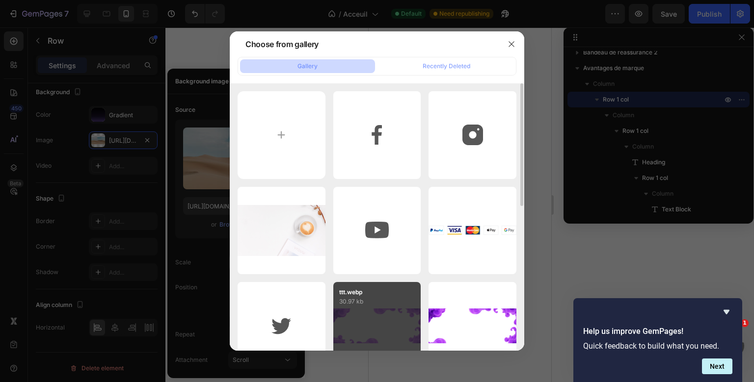
click at [368, 325] on div "ttt.webp 30.97 kb" at bounding box center [377, 326] width 88 height 88
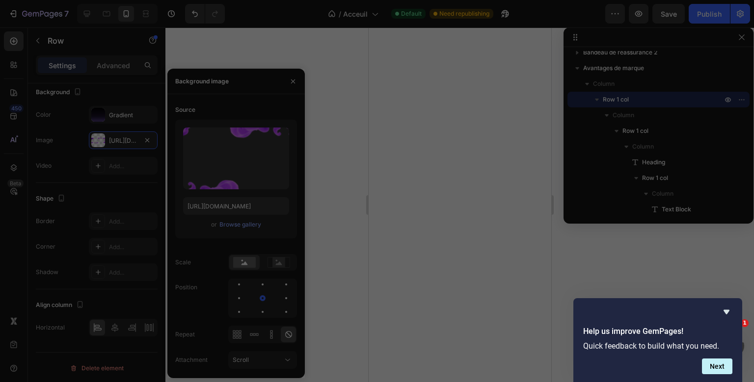
type input "[URL][DOMAIN_NAME]"
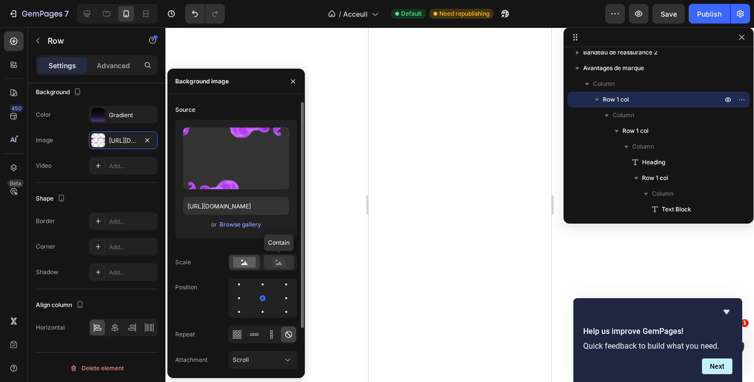
click at [272, 258] on rect at bounding box center [279, 262] width 22 height 10
click at [254, 261] on rect at bounding box center [244, 262] width 23 height 11
click at [262, 283] on div at bounding box center [263, 285] width 12 height 12
click at [258, 313] on div at bounding box center [263, 312] width 12 height 12
click at [237, 298] on div at bounding box center [239, 299] width 12 height 12
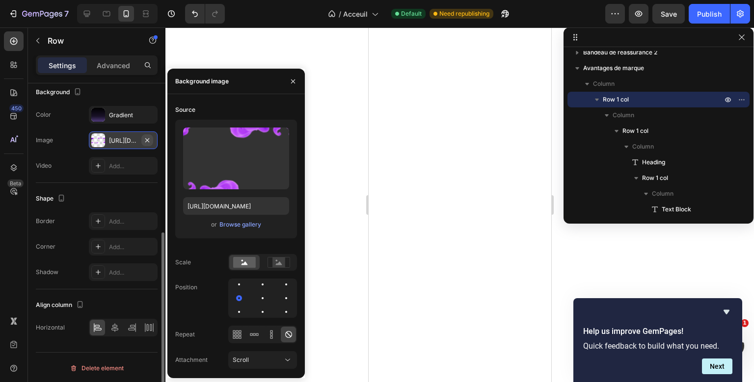
click at [146, 137] on icon "button" at bounding box center [147, 140] width 8 height 8
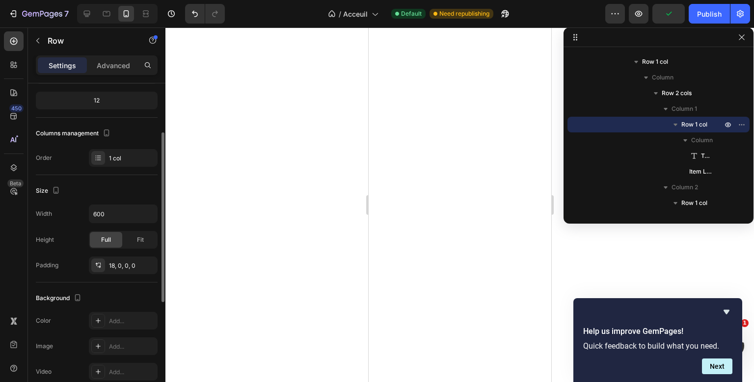
scroll to position [94, 0]
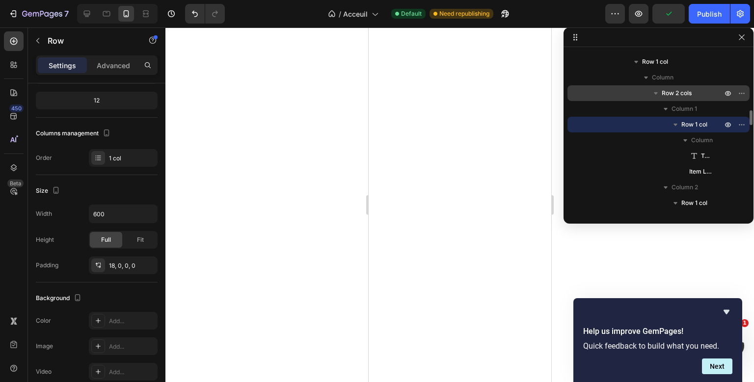
click at [678, 97] on span "Row 2 cols" at bounding box center [677, 93] width 30 height 10
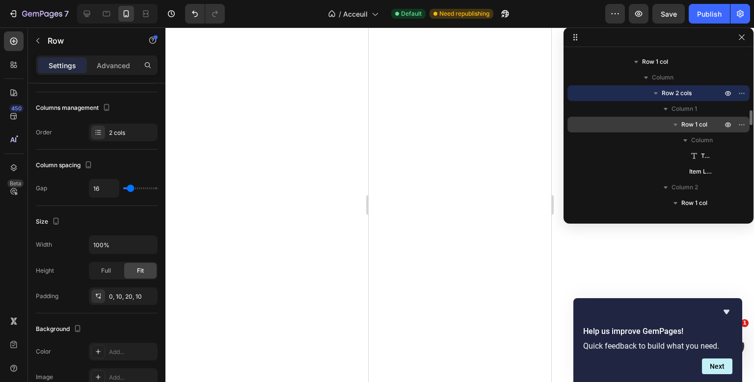
click at [685, 123] on span "Row 1 col" at bounding box center [694, 125] width 26 height 10
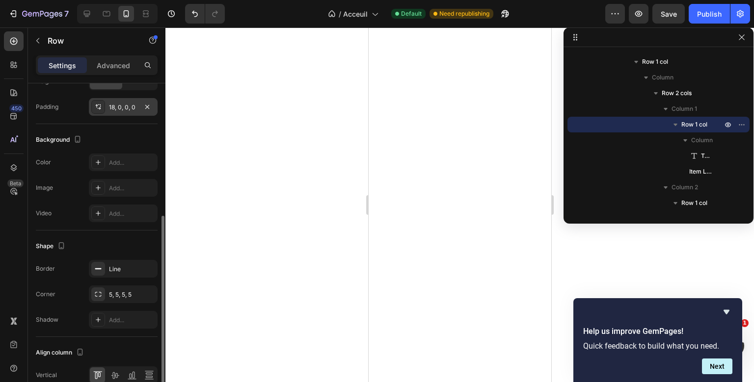
scroll to position [253, 0]
click at [133, 161] on div "Add..." at bounding box center [132, 162] width 46 height 9
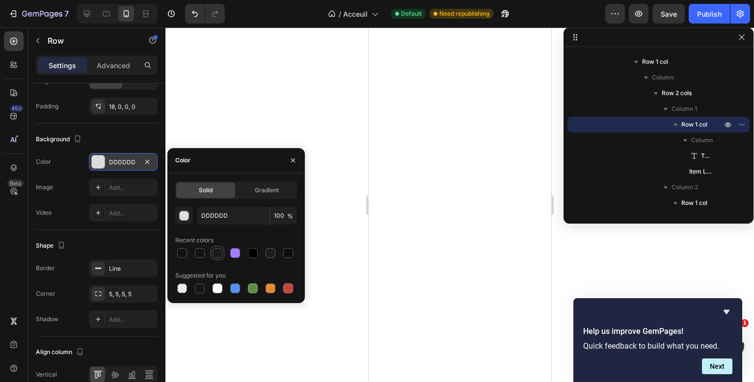
click at [215, 252] on div at bounding box center [218, 253] width 10 height 10
click at [197, 256] on div at bounding box center [200, 253] width 10 height 10
click at [181, 251] on div at bounding box center [182, 253] width 10 height 10
type input "111111"
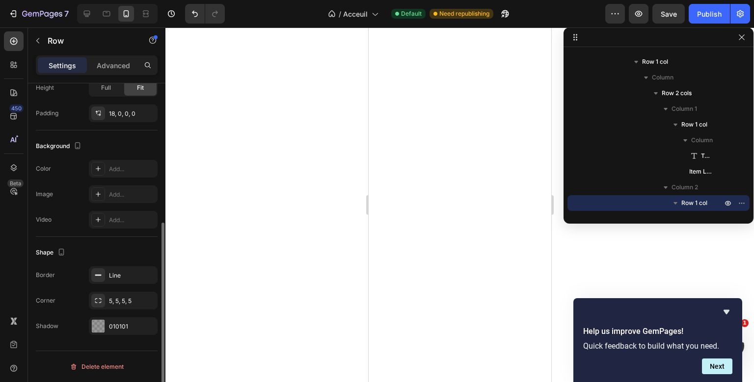
scroll to position [245, 0]
click at [129, 172] on div "Add..." at bounding box center [132, 170] width 46 height 9
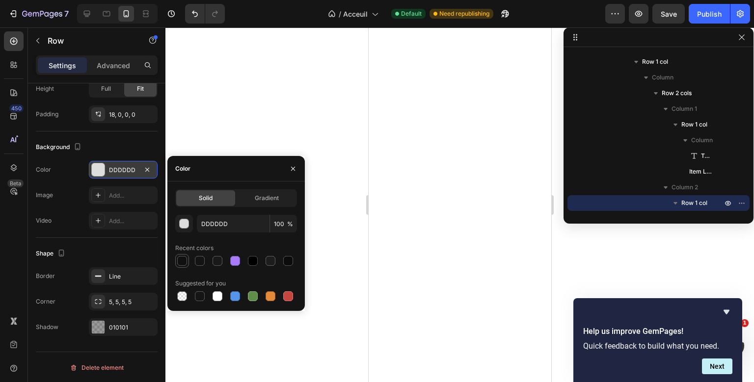
click at [188, 262] on div at bounding box center [182, 261] width 12 height 12
type input "111111"
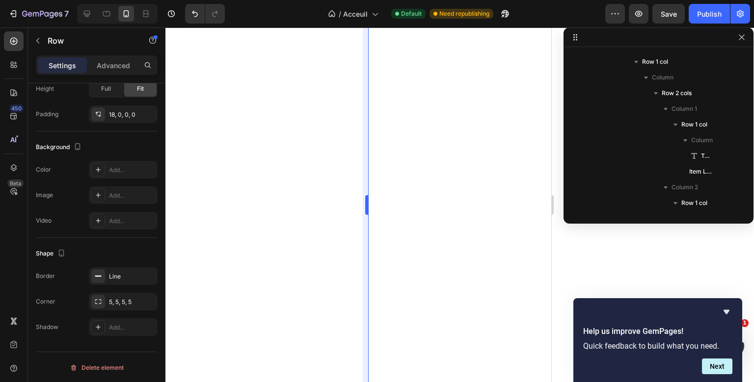
scroll to position [814, 0]
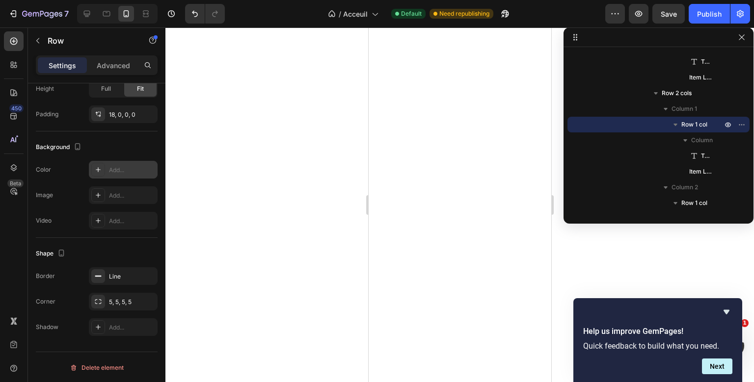
click at [105, 166] on div at bounding box center [98, 170] width 14 height 14
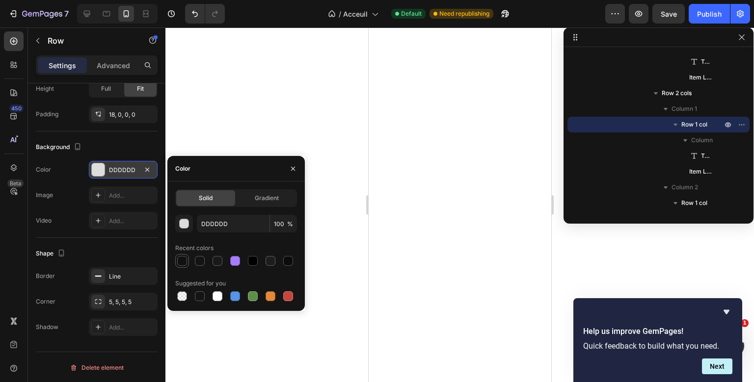
click at [185, 263] on div at bounding box center [182, 261] width 10 height 10
type input "111111"
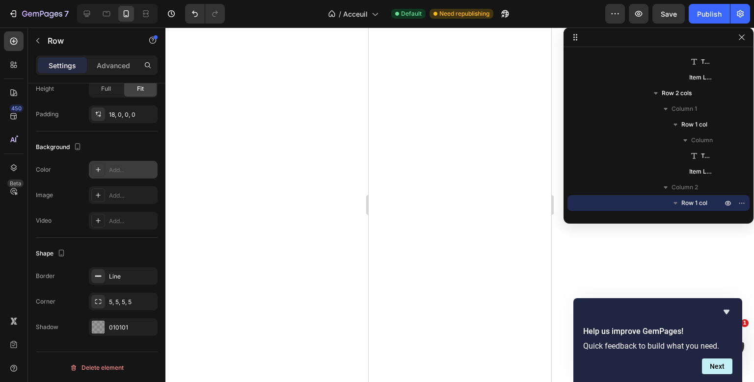
click at [121, 175] on div "Add..." at bounding box center [123, 170] width 69 height 18
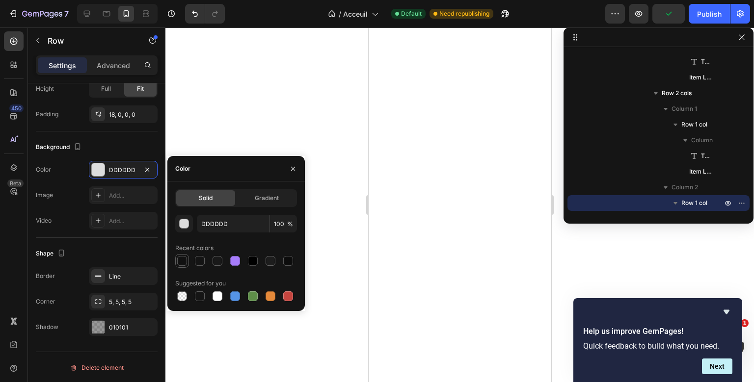
click at [186, 260] on div at bounding box center [182, 261] width 10 height 10
type input "111111"
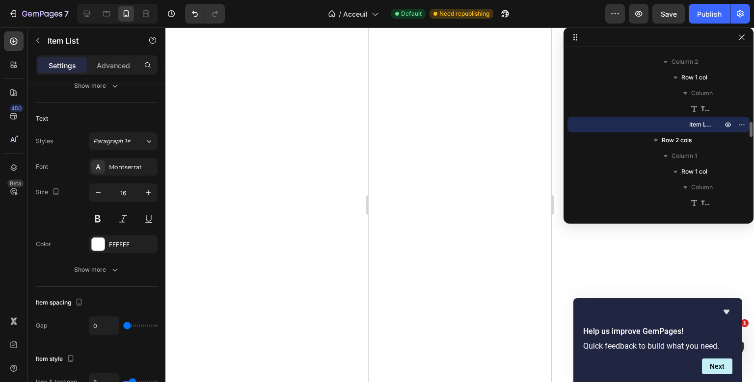
scroll to position [0, 0]
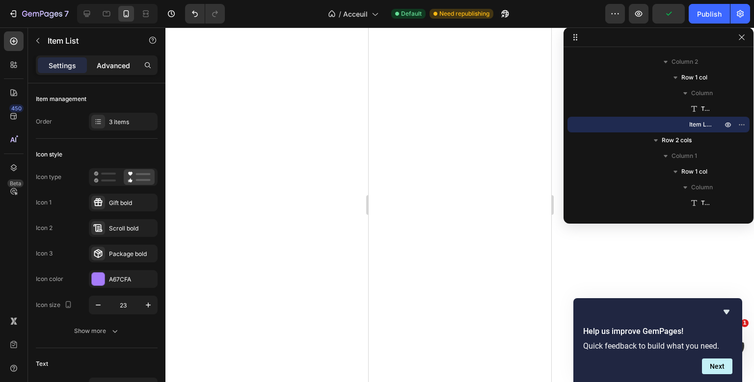
click at [114, 70] on p "Advanced" at bounding box center [113, 65] width 33 height 10
type input "100%"
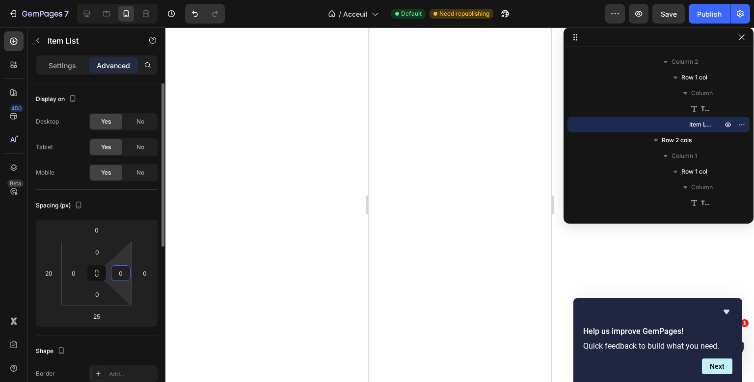
click at [127, 268] on input "0" at bounding box center [120, 273] width 15 height 15
type input "10"
click at [118, 275] on input "0" at bounding box center [120, 273] width 15 height 15
type input "1"
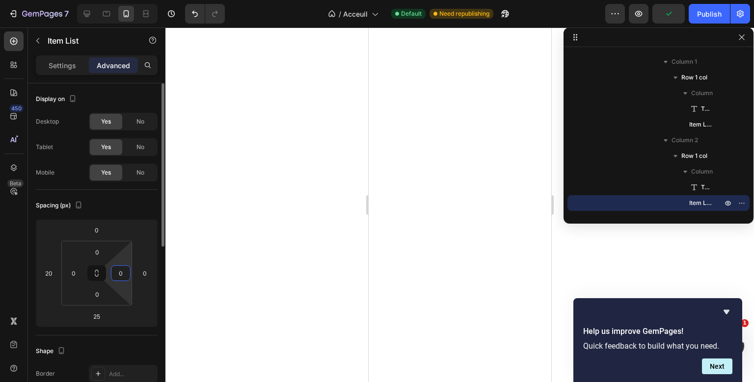
click at [124, 277] on input "0" at bounding box center [120, 273] width 15 height 15
type input "1"
type input "5"
type input "1"
type input "0"
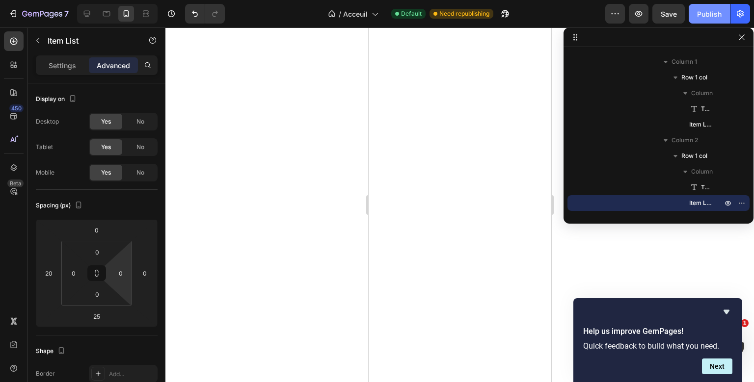
click at [706, 15] on div "Publish" at bounding box center [709, 14] width 25 height 10
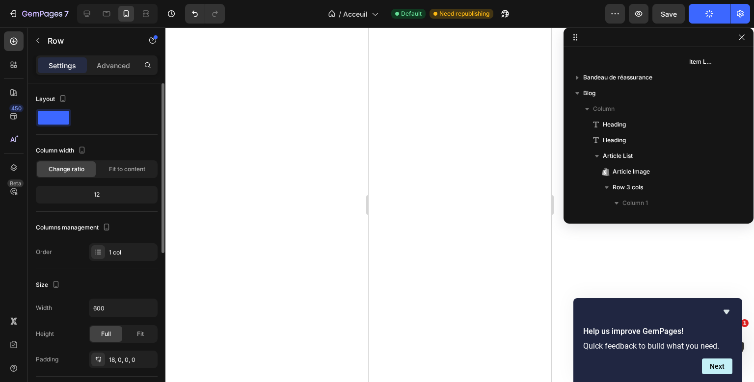
scroll to position [641, 0]
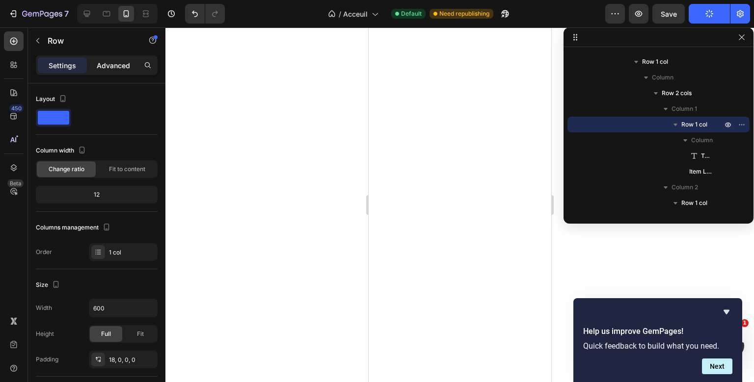
click at [119, 66] on p "Advanced" at bounding box center [113, 65] width 33 height 10
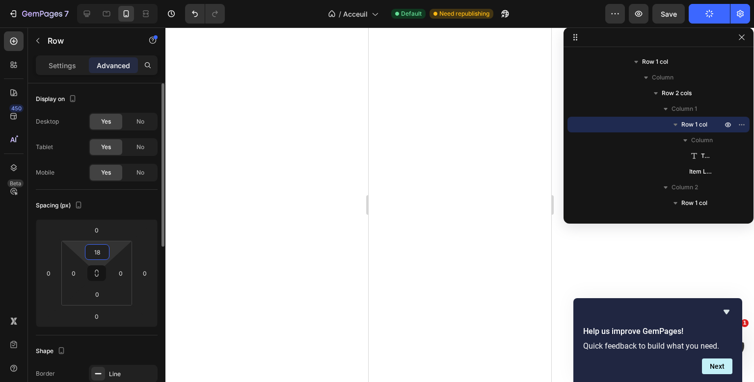
click at [100, 254] on input "18" at bounding box center [97, 252] width 20 height 15
type input "0"
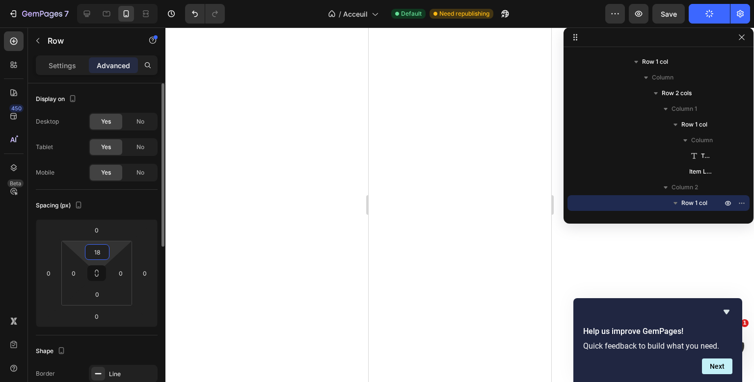
click at [101, 252] on input "18" at bounding box center [97, 252] width 20 height 15
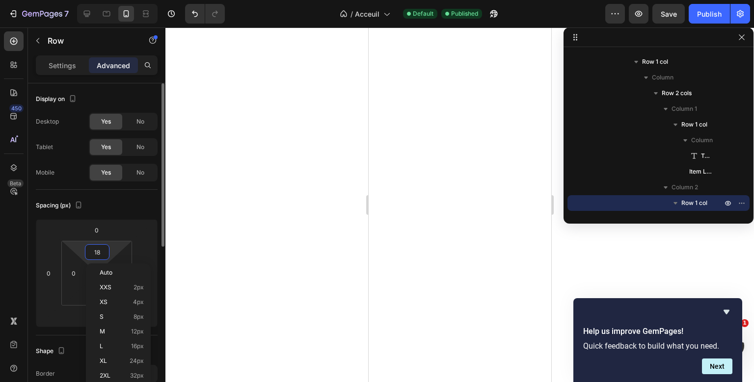
type input "0"
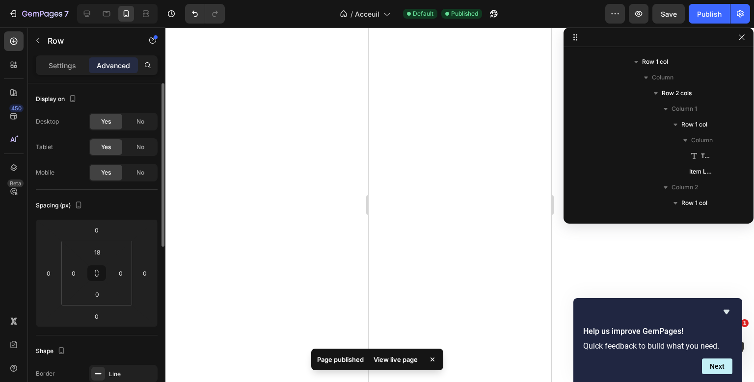
scroll to position [814, 0]
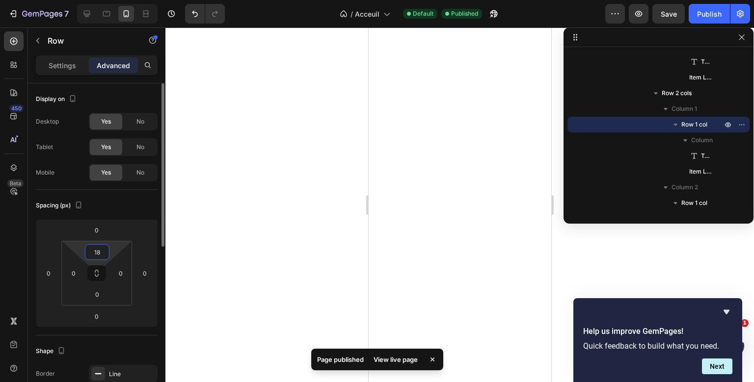
click at [96, 249] on input "18" at bounding box center [97, 252] width 20 height 15
type input "0"
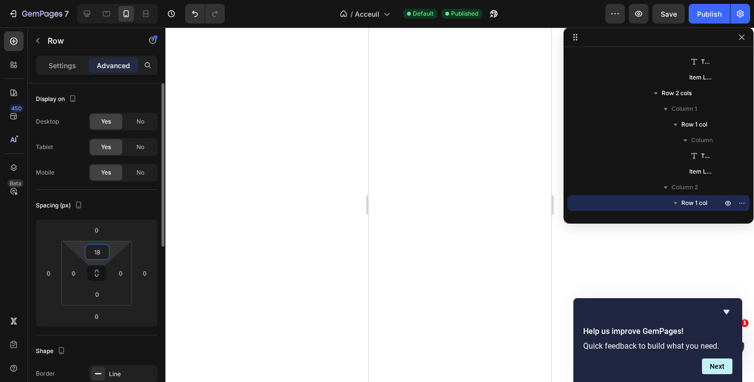
click at [96, 254] on input "18" at bounding box center [97, 252] width 20 height 15
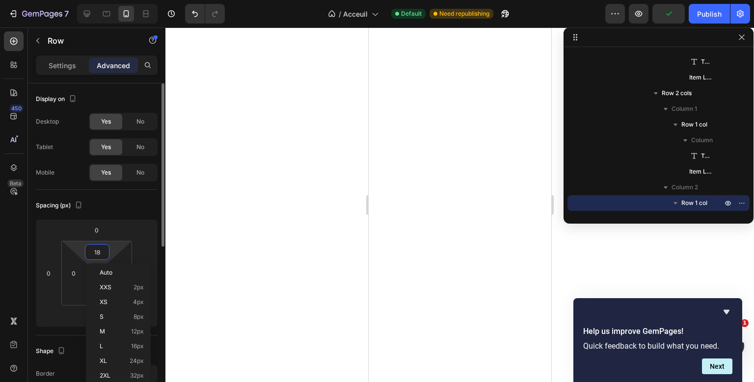
type input "0"
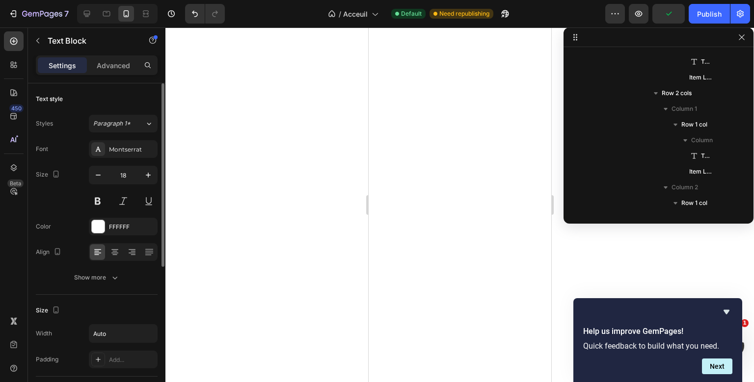
scroll to position [924, 0]
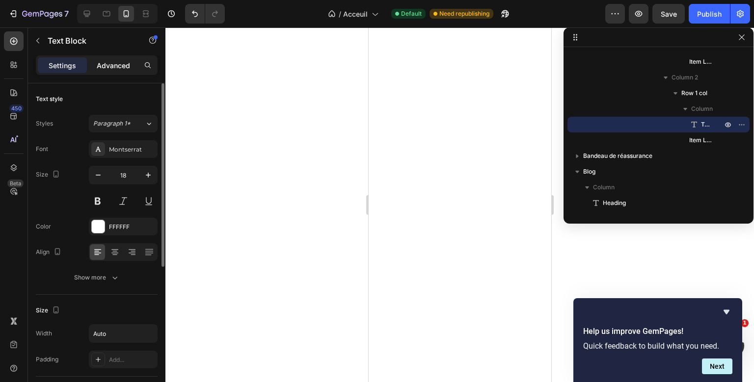
click at [123, 70] on p "Advanced" at bounding box center [113, 65] width 33 height 10
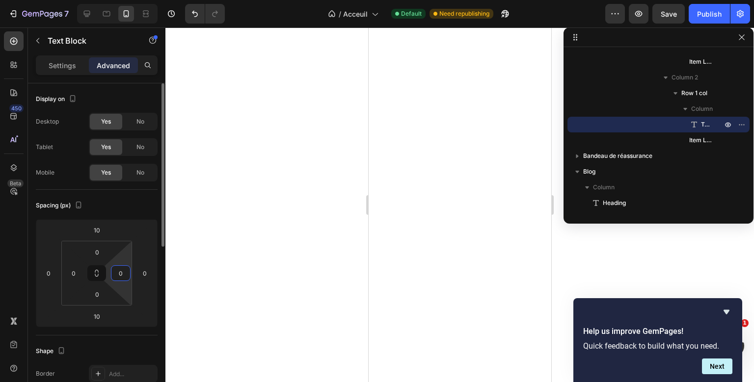
click at [124, 276] on input "0" at bounding box center [120, 273] width 15 height 15
type input "5"
click at [80, 274] on input "0" at bounding box center [73, 273] width 15 height 15
type input "5"
click at [119, 274] on input "5" at bounding box center [120, 273] width 15 height 15
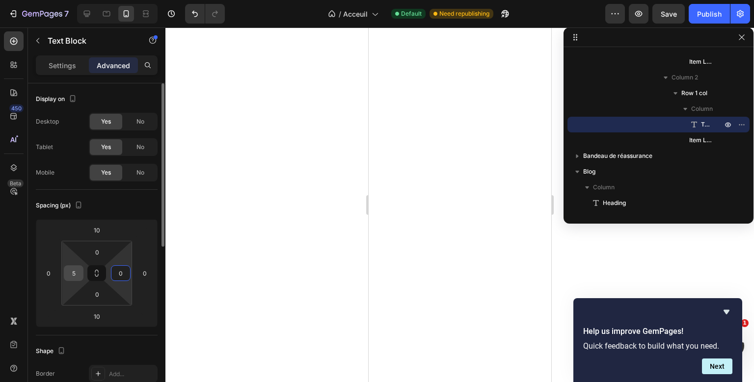
type input "0"
click at [79, 271] on input "5" at bounding box center [73, 273] width 15 height 15
type input "0"
click at [120, 205] on div "Spacing (px)" at bounding box center [97, 206] width 122 height 16
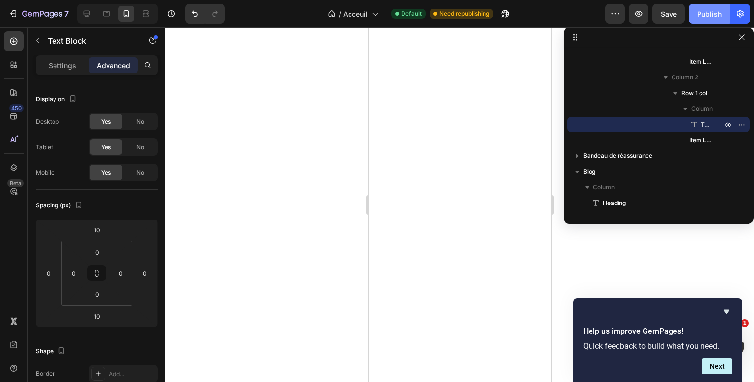
click at [709, 17] on div "Publish" at bounding box center [709, 14] width 25 height 10
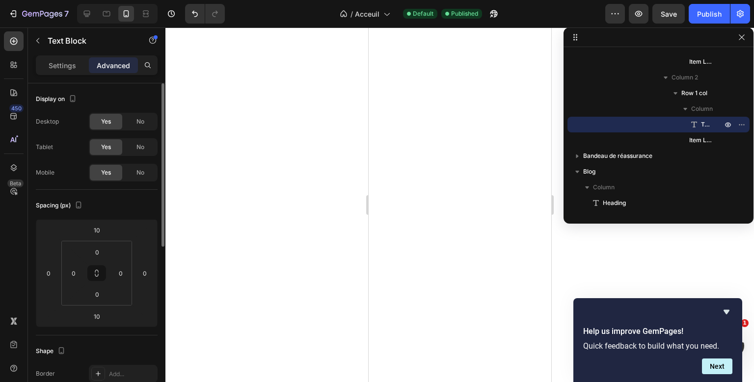
click at [40, 210] on div "Spacing (px)" at bounding box center [60, 205] width 49 height 13
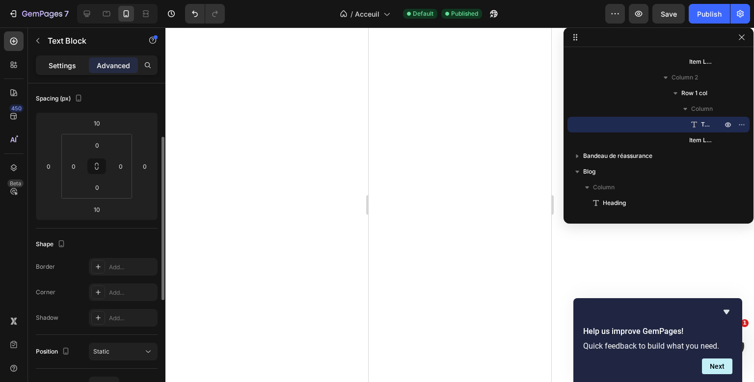
click at [47, 63] on div "Settings" at bounding box center [62, 65] width 49 height 16
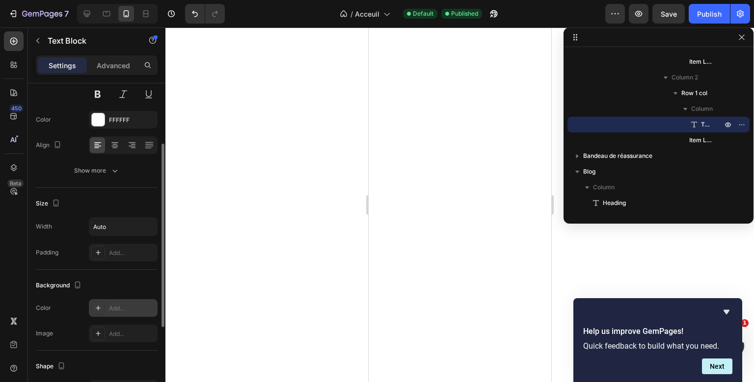
scroll to position [253, 0]
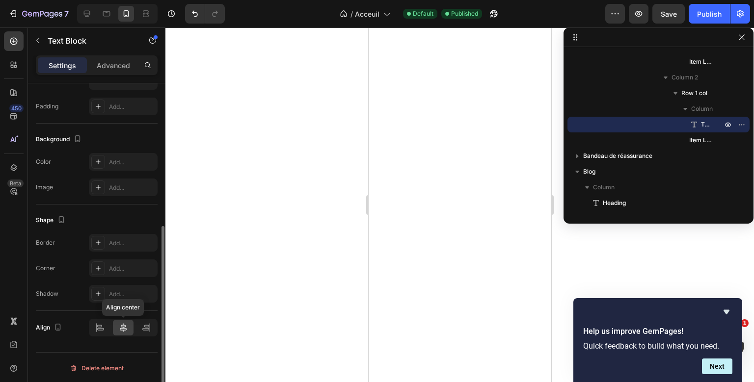
click at [121, 329] on icon at bounding box center [123, 328] width 7 height 9
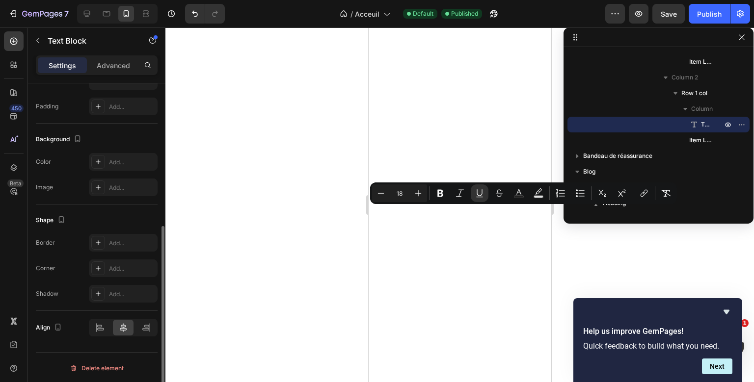
click at [75, 211] on div "Shape Border Add... Corner Add... Shadow Add..." at bounding box center [97, 258] width 122 height 107
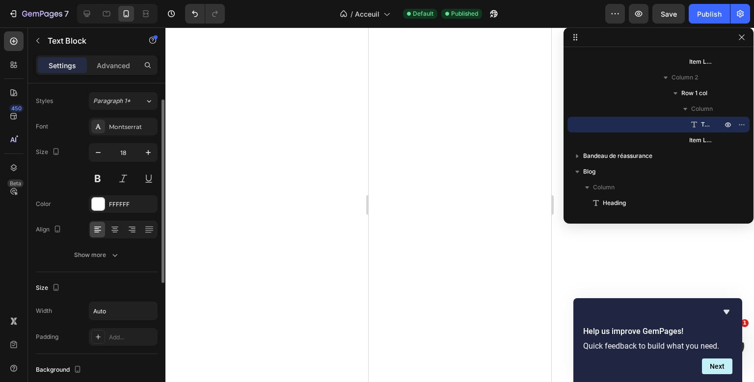
scroll to position [22, 0]
click at [117, 234] on icon at bounding box center [115, 231] width 10 height 10
click at [699, 17] on div "Publish" at bounding box center [709, 14] width 25 height 10
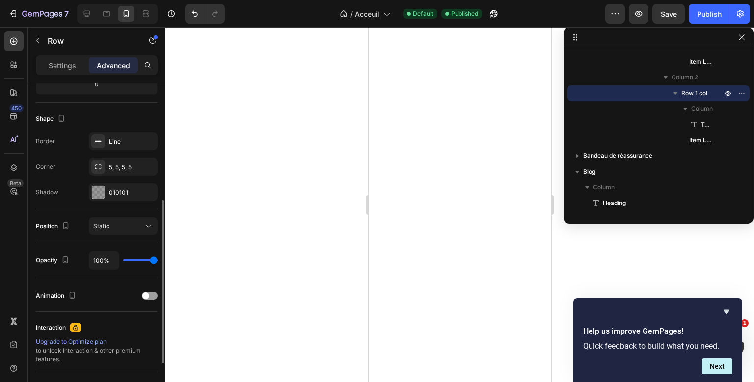
scroll to position [233, 0]
click at [146, 193] on icon "button" at bounding box center [147, 192] width 4 height 4
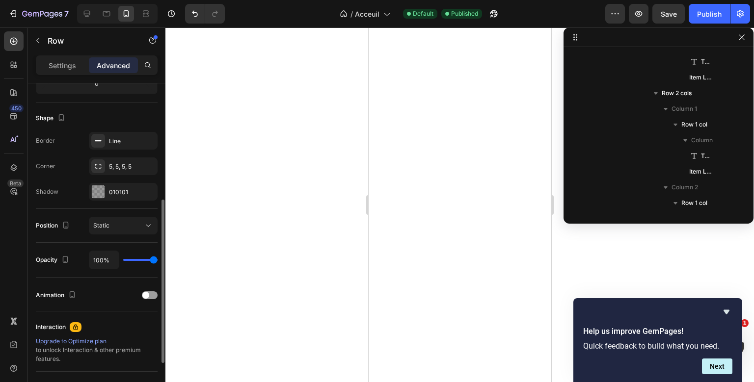
scroll to position [720, 0]
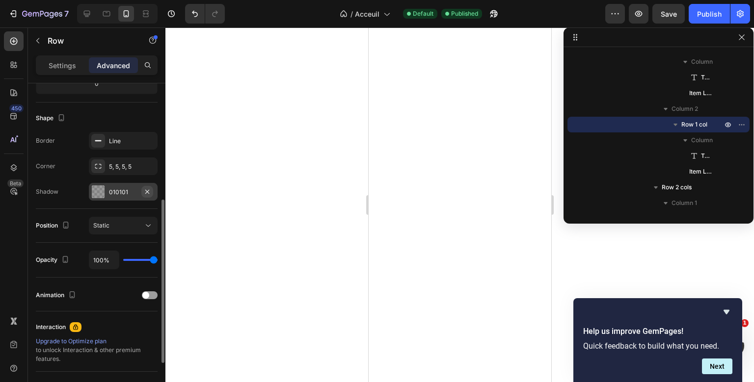
click at [144, 190] on icon "button" at bounding box center [147, 192] width 8 height 8
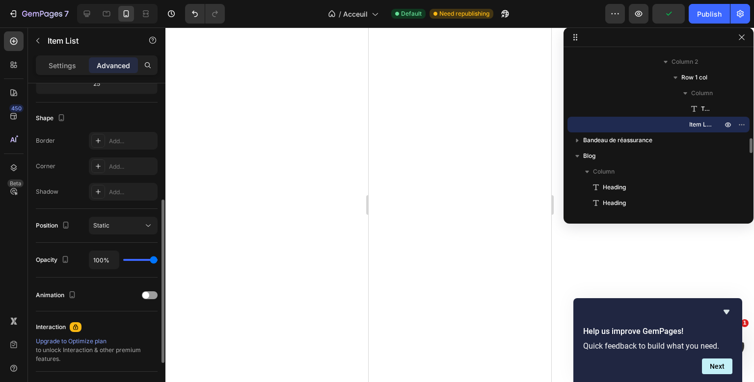
scroll to position [0, 0]
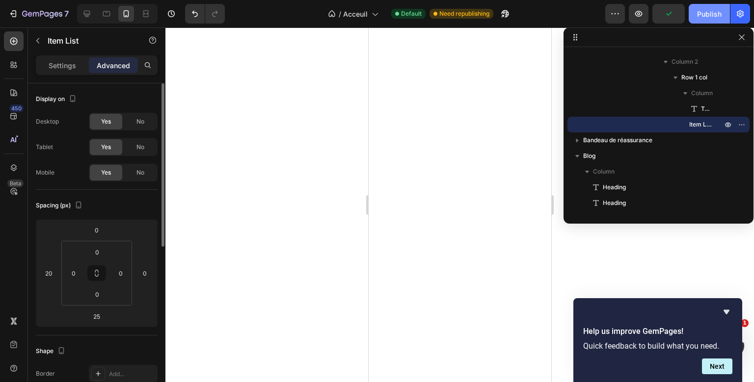
click at [718, 13] on div "Publish" at bounding box center [709, 14] width 25 height 10
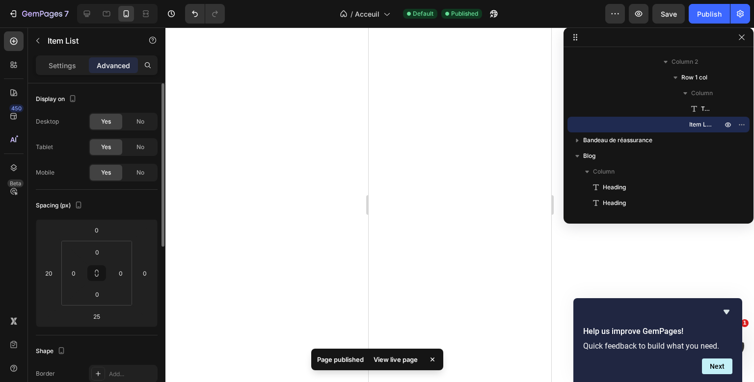
click at [128, 59] on div "Advanced" at bounding box center [113, 65] width 49 height 16
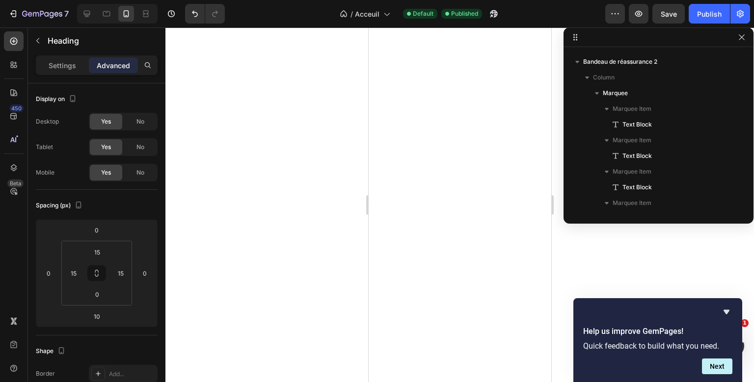
scroll to position [783, 0]
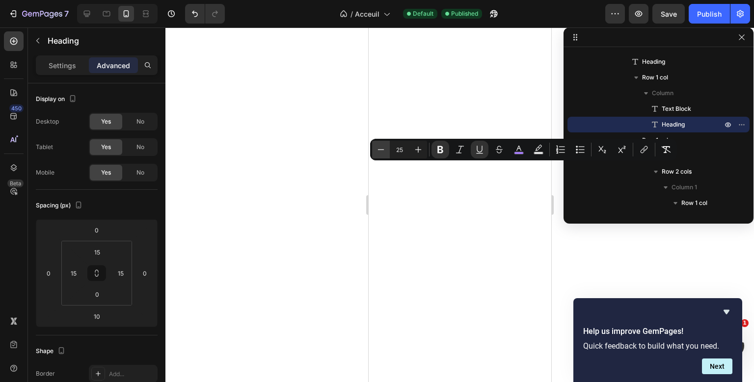
click at [384, 152] on icon "Editor contextual toolbar" at bounding box center [381, 150] width 10 height 10
type input "21"
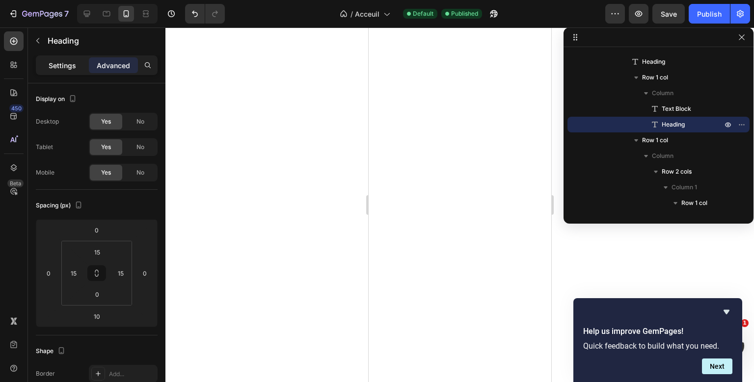
click at [59, 66] on p "Settings" at bounding box center [62, 65] width 27 height 10
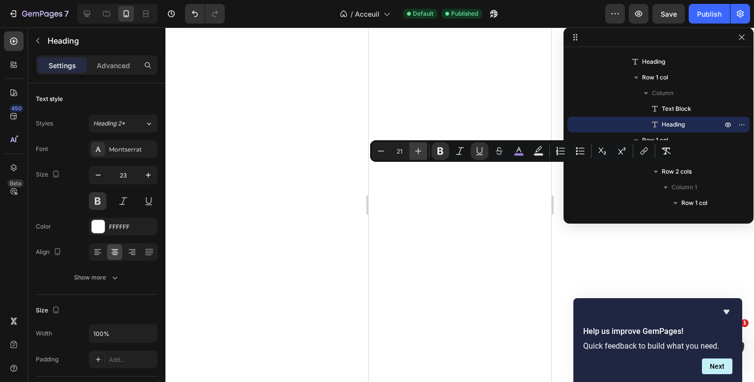
click at [411, 150] on button "Plus" at bounding box center [418, 151] width 18 height 18
click at [378, 151] on icon "Editor contextual toolbar" at bounding box center [381, 151] width 10 height 10
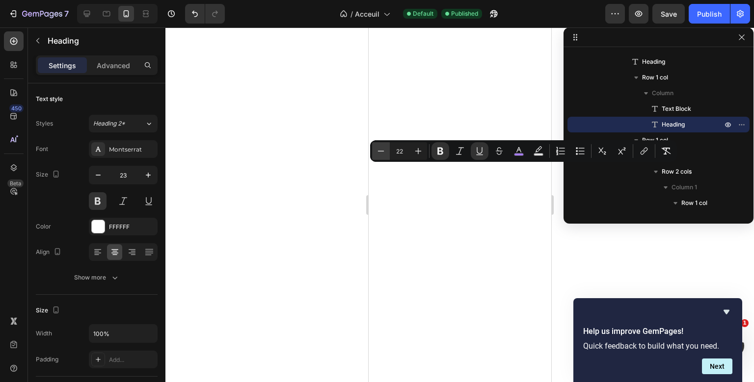
click at [378, 151] on icon "Editor contextual toolbar" at bounding box center [381, 151] width 10 height 10
type input "20"
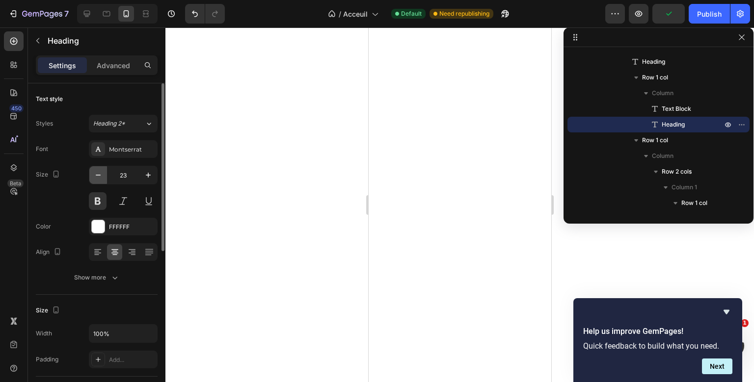
click at [101, 178] on icon "button" at bounding box center [98, 175] width 10 height 10
type input "20"
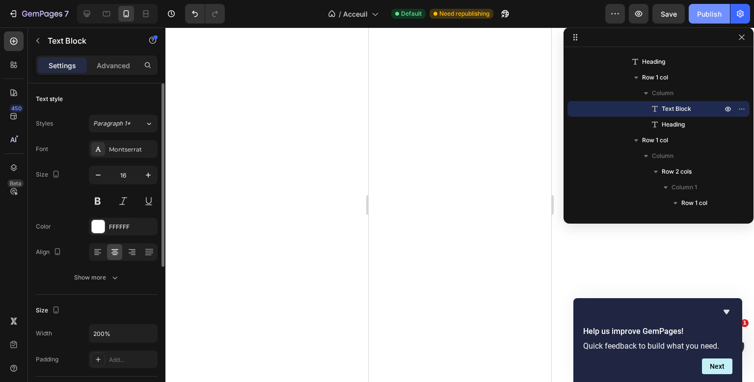
click at [707, 11] on div "Publish" at bounding box center [709, 14] width 25 height 10
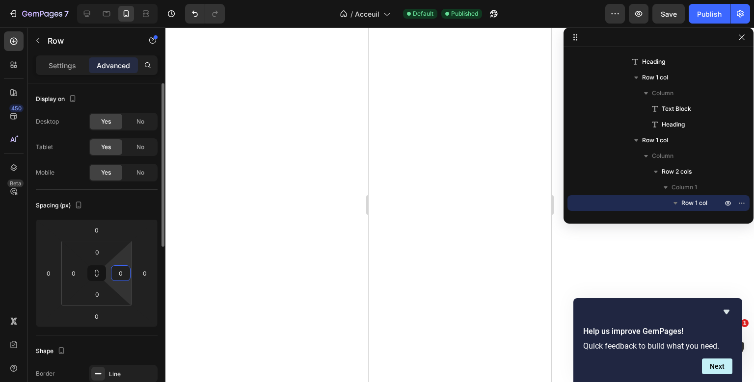
click at [124, 273] on input "0" at bounding box center [120, 273] width 15 height 15
type input "5"
click at [79, 272] on input "0" at bounding box center [73, 273] width 15 height 15
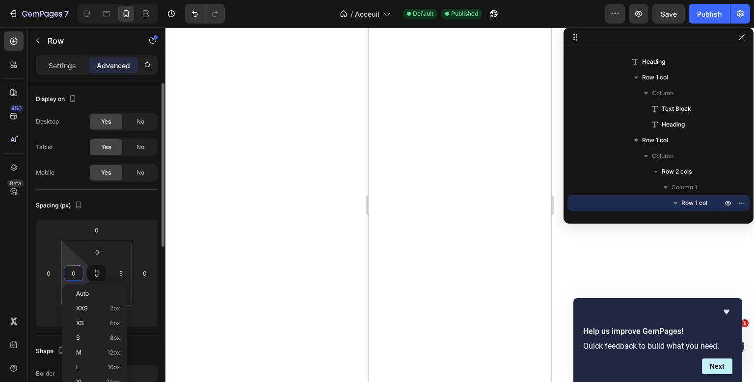
type input "5"
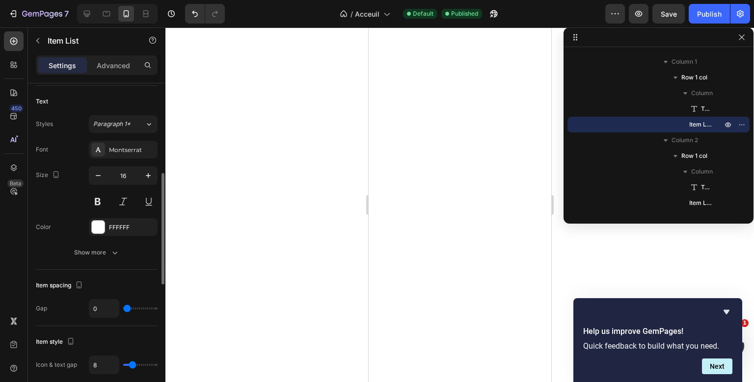
scroll to position [255, 0]
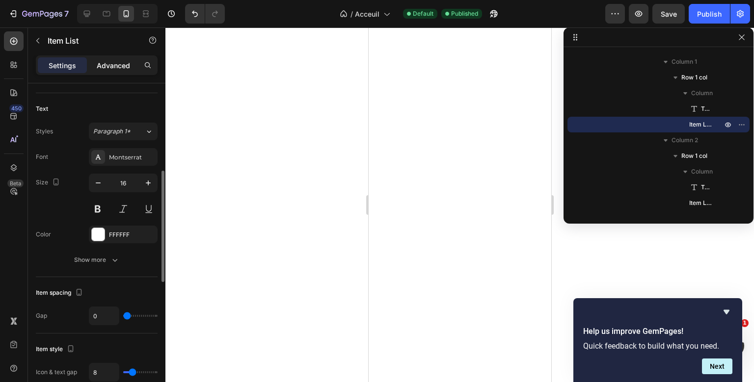
click at [112, 64] on p "Advanced" at bounding box center [113, 65] width 33 height 10
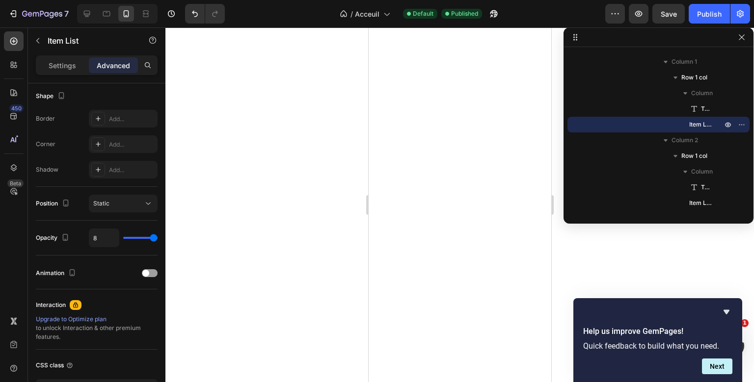
type input "100%"
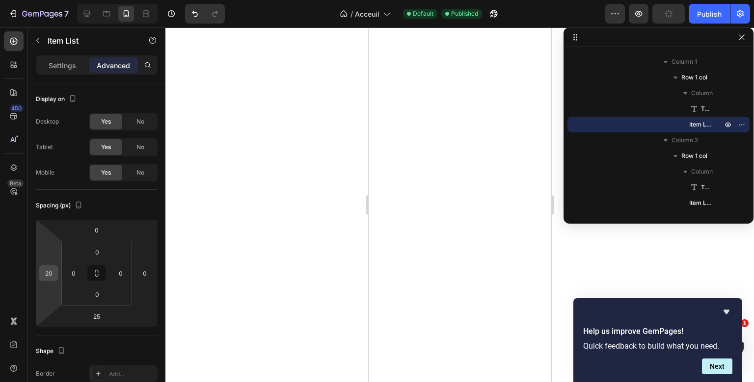
click at [51, 271] on input "20" at bounding box center [48, 273] width 15 height 15
click at [121, 196] on div "Spacing (px) 0 0 25 0 0 0 0 0" at bounding box center [97, 263] width 122 height 146
click at [53, 274] on input "0" at bounding box center [48, 273] width 15 height 15
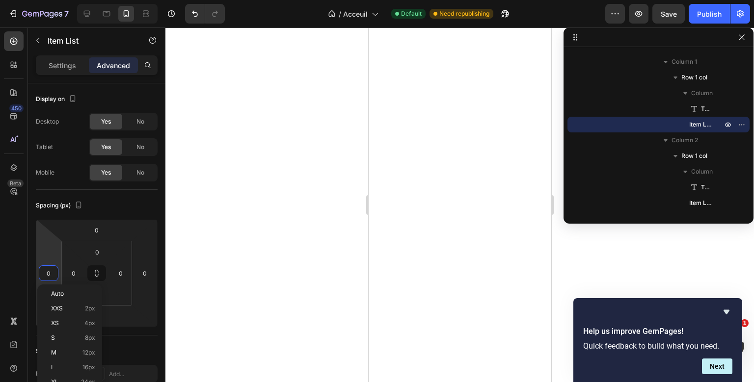
type input "5"
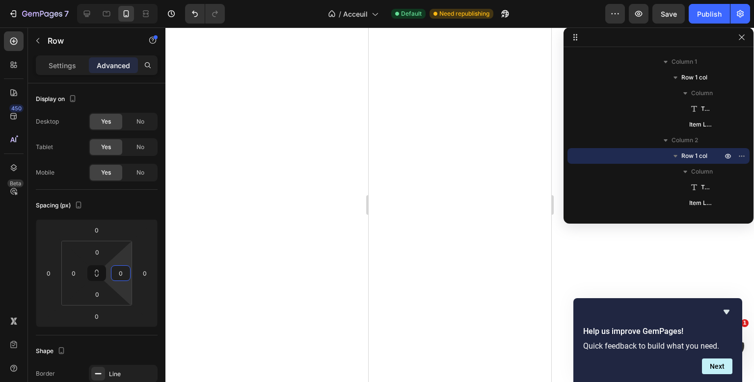
click at [119, 271] on input "0" at bounding box center [120, 273] width 15 height 15
type input "5"
click at [73, 272] on input "0" at bounding box center [73, 273] width 15 height 15
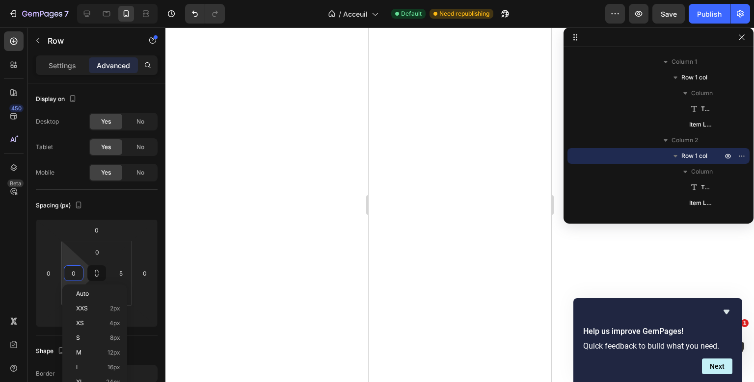
type input "5"
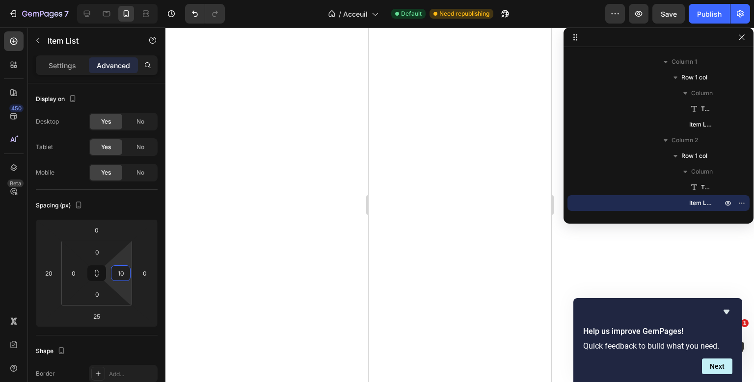
click at [122, 273] on input "10" at bounding box center [120, 273] width 15 height 15
type input "0"
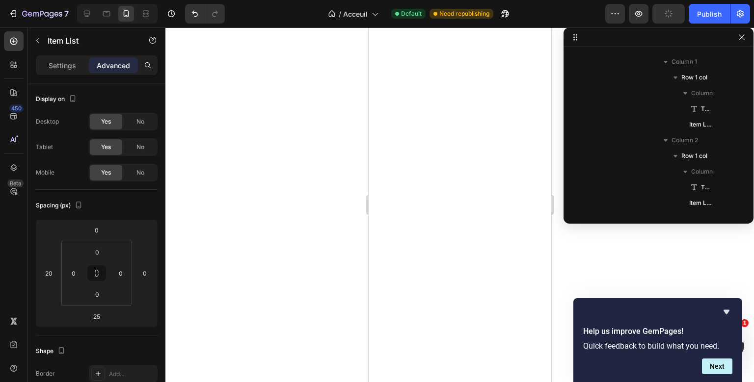
scroll to position [1081, 0]
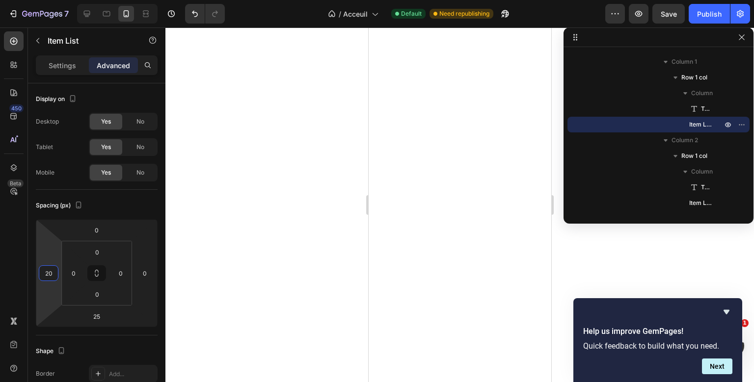
click at [45, 268] on input "20" at bounding box center [48, 273] width 15 height 15
type input "5"
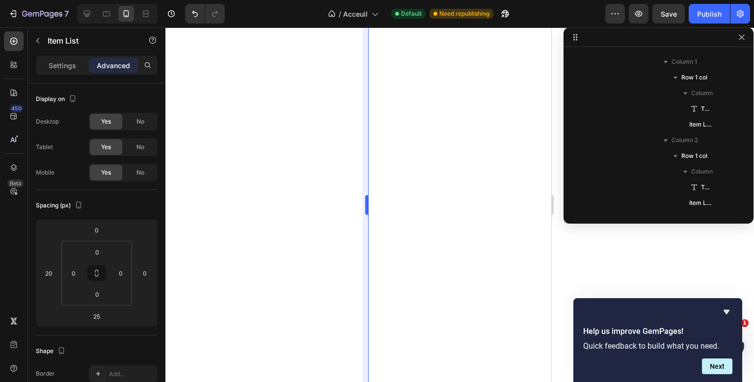
scroll to position [987, 0]
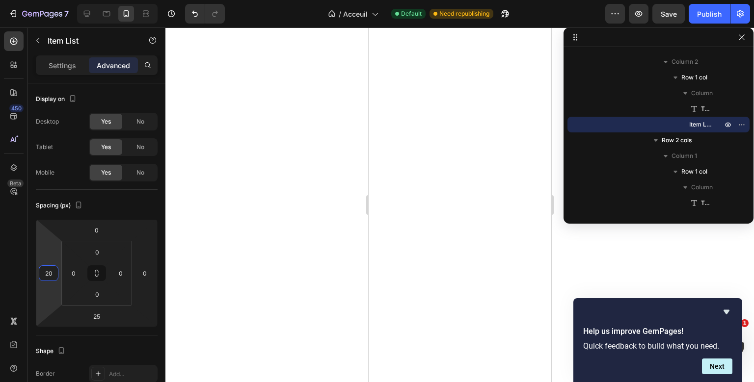
click at [50, 268] on input "20" at bounding box center [48, 273] width 15 height 15
type input "5"
type input "10"
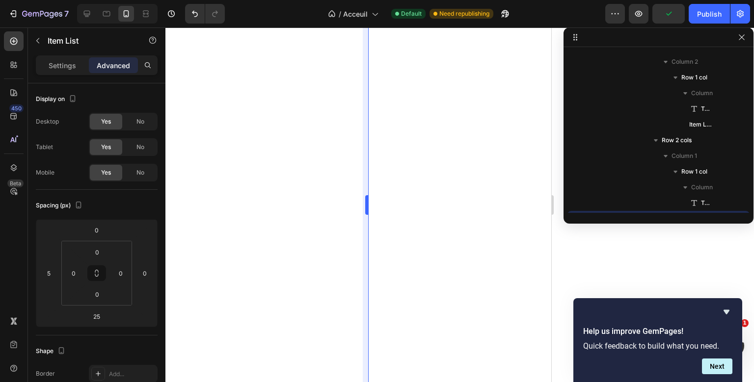
scroll to position [1081, 0]
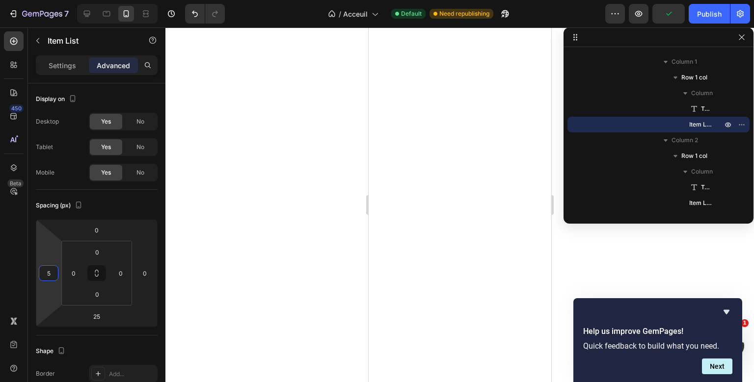
click at [47, 273] on input "5" at bounding box center [48, 273] width 15 height 15
type input "10"
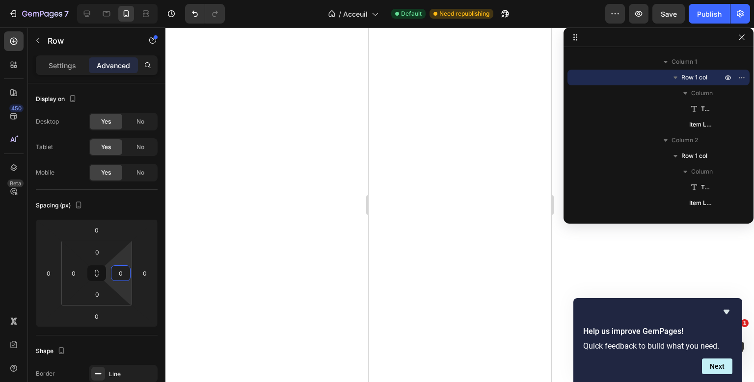
click at [121, 276] on input "0" at bounding box center [120, 273] width 15 height 15
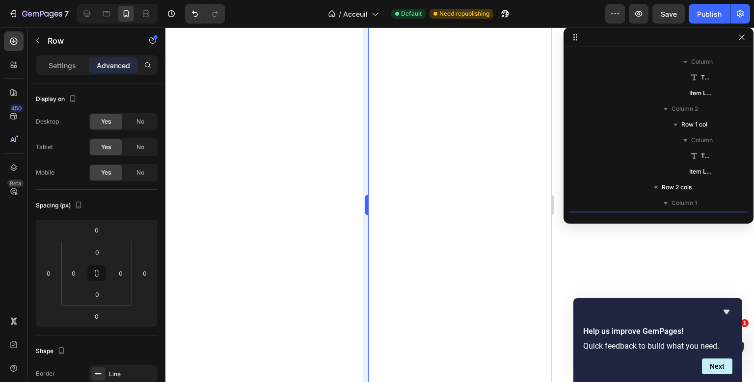
scroll to position [1034, 0]
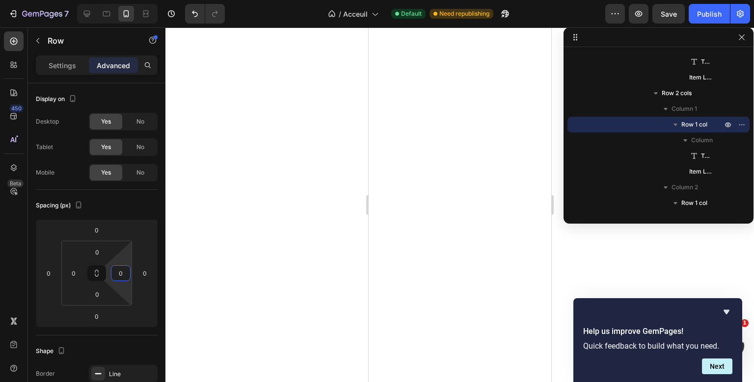
click at [122, 276] on input "0" at bounding box center [120, 273] width 15 height 15
type input "5"
click at [75, 280] on input "0" at bounding box center [73, 273] width 15 height 15
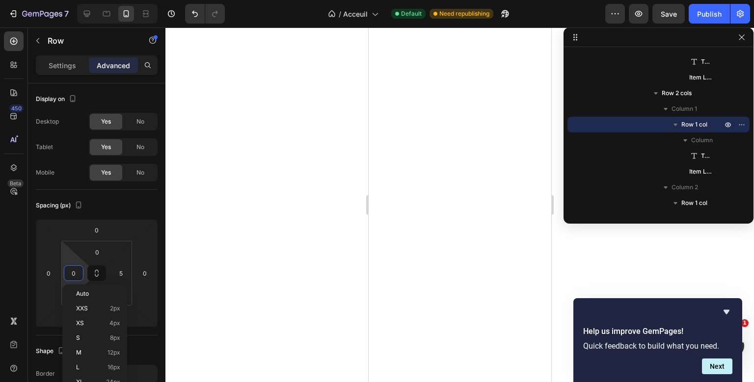
type input "5"
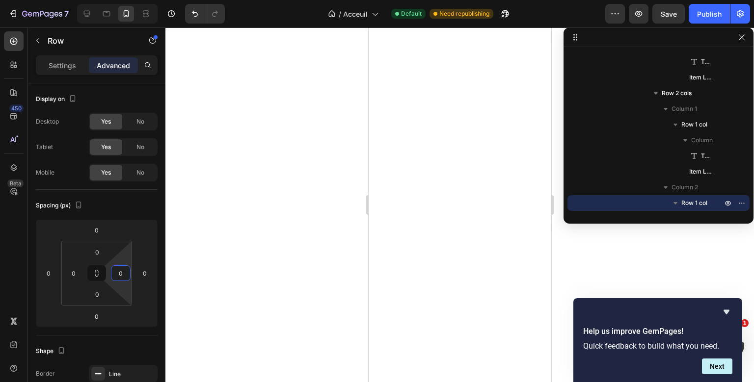
click at [122, 272] on input "0" at bounding box center [120, 273] width 15 height 15
type input "5"
click at [70, 273] on input "0" at bounding box center [73, 273] width 15 height 15
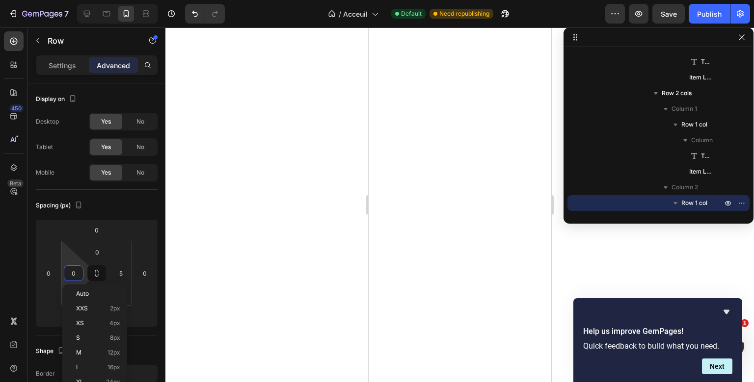
type input "5"
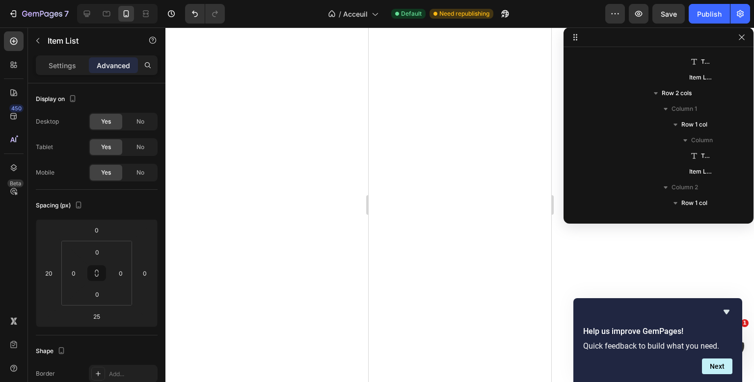
scroll to position [1160, 0]
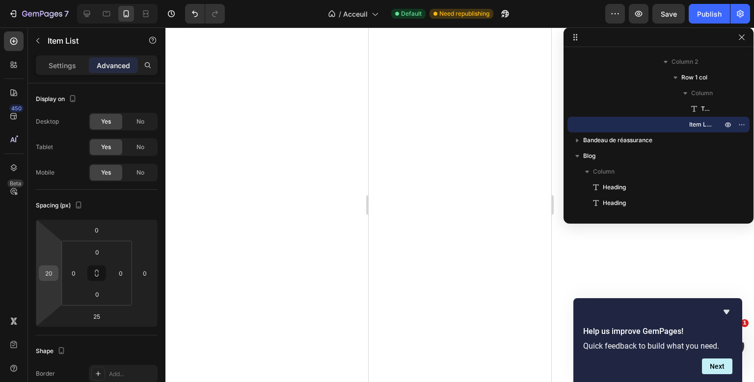
click at [56, 280] on div "20" at bounding box center [49, 274] width 20 height 16
click at [53, 275] on input "20" at bounding box center [48, 273] width 15 height 15
type input "0"
click at [71, 275] on input "0" at bounding box center [73, 273] width 15 height 15
type input "5"
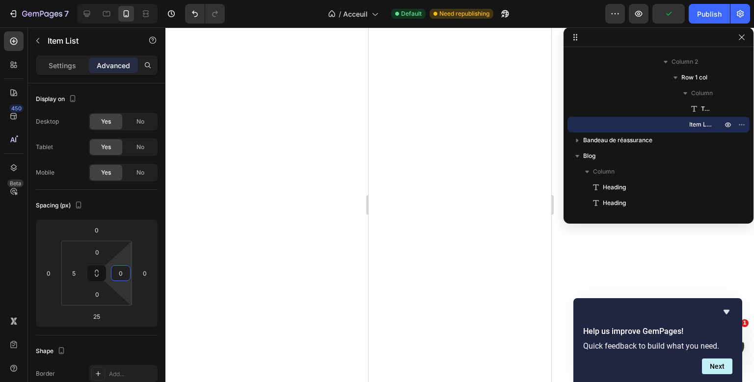
click at [120, 275] on input "0" at bounding box center [120, 273] width 15 height 15
type input "5"
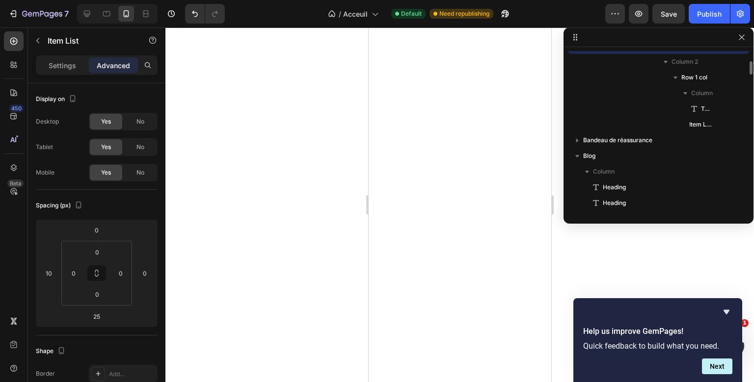
scroll to position [1081, 0]
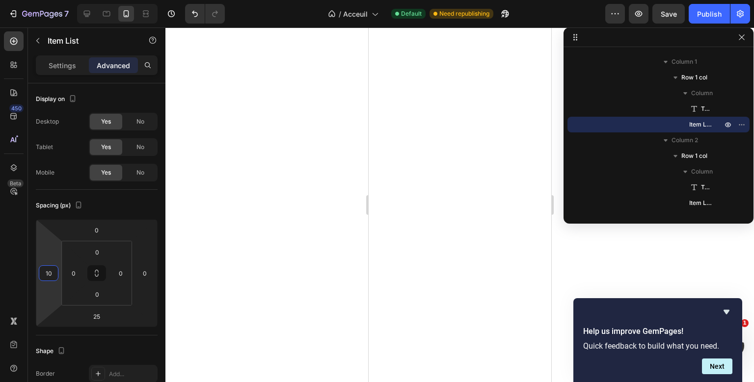
click at [48, 270] on input "10" at bounding box center [48, 273] width 15 height 15
type input "0"
click at [77, 270] on input "0" at bounding box center [73, 273] width 15 height 15
type input "5"
click at [127, 272] on input "0" at bounding box center [120, 273] width 15 height 15
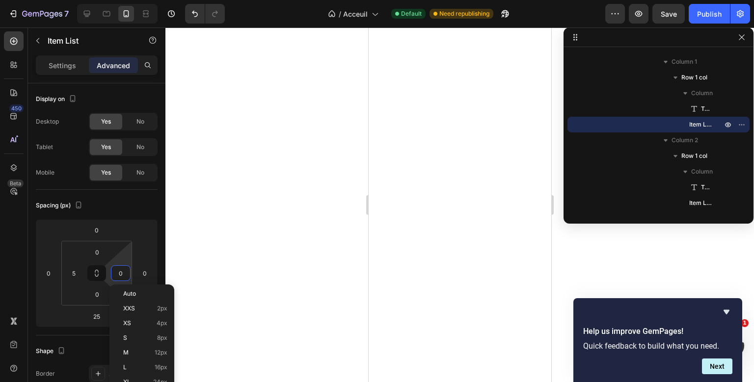
type input "5"
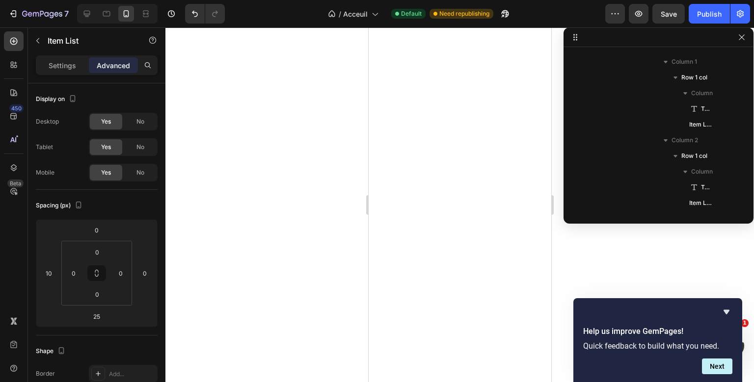
scroll to position [987, 0]
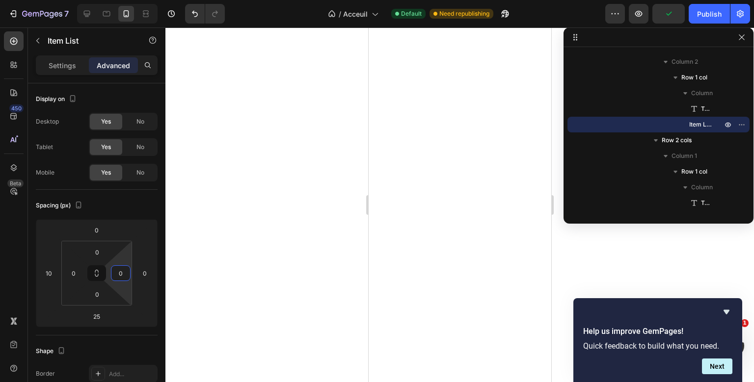
click at [126, 273] on input "0" at bounding box center [120, 273] width 15 height 15
type input "4"
type input "5"
click at [70, 278] on input "0" at bounding box center [73, 273] width 15 height 15
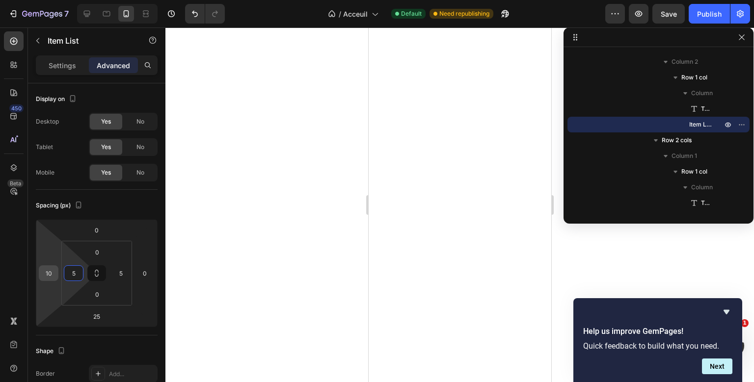
type input "5"
click at [52, 277] on input "10" at bounding box center [48, 273] width 15 height 15
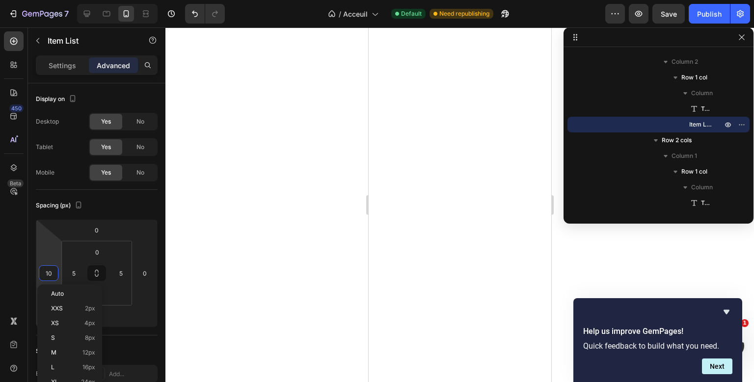
type input "0"
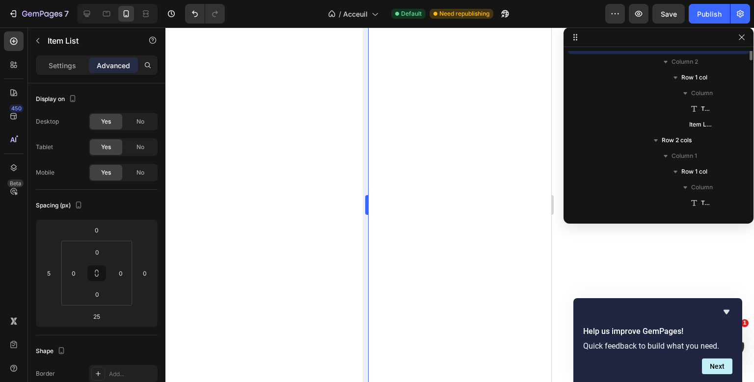
scroll to position [908, 0]
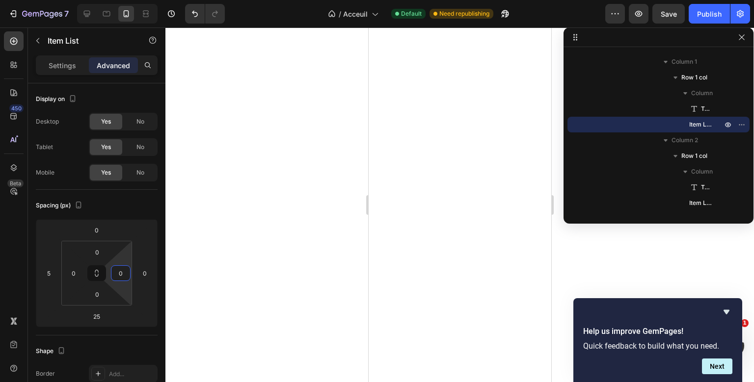
click at [119, 273] on input "0" at bounding box center [120, 273] width 15 height 15
type input "5"
click at [78, 272] on input "0" at bounding box center [73, 273] width 15 height 15
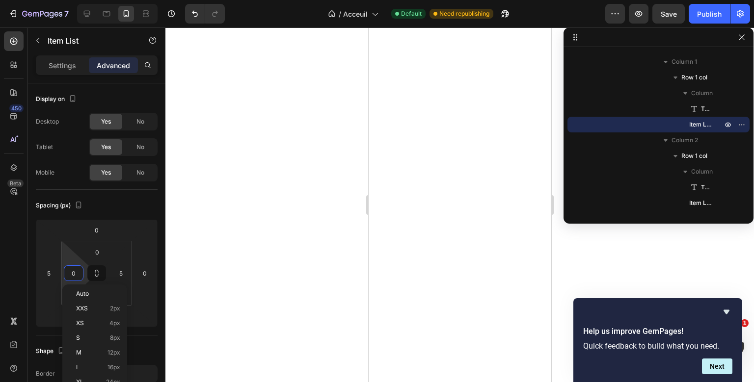
type input "5"
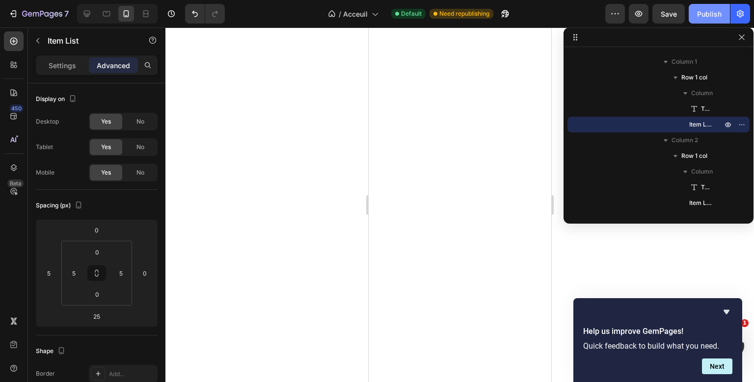
click at [699, 11] on div "Publish" at bounding box center [709, 14] width 25 height 10
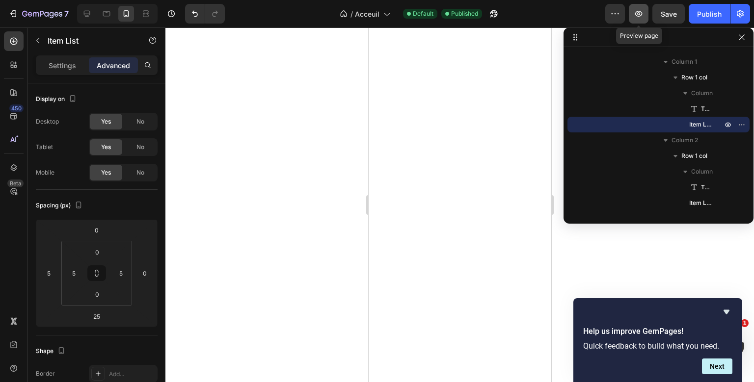
click at [629, 14] on button "button" at bounding box center [639, 14] width 20 height 20
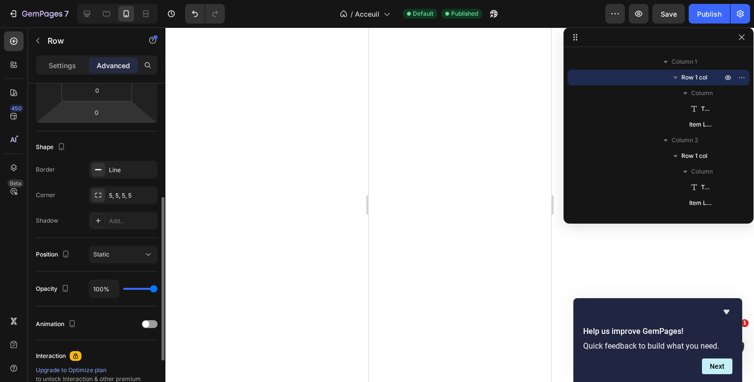
scroll to position [213, 0]
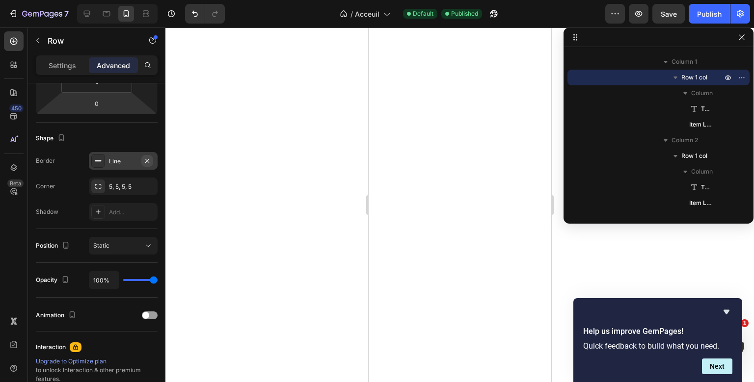
click at [149, 164] on icon "button" at bounding box center [147, 161] width 8 height 8
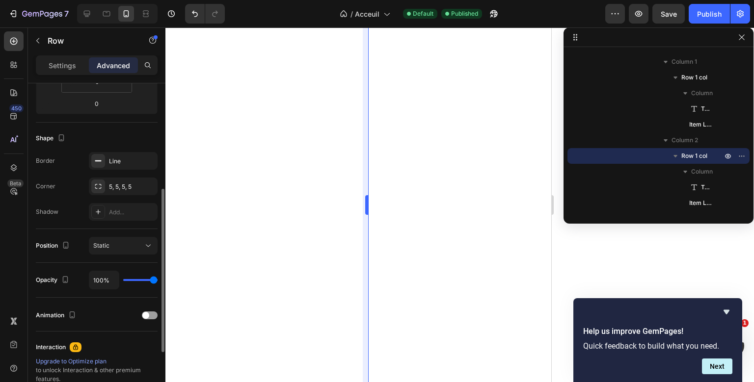
scroll to position [213, 0]
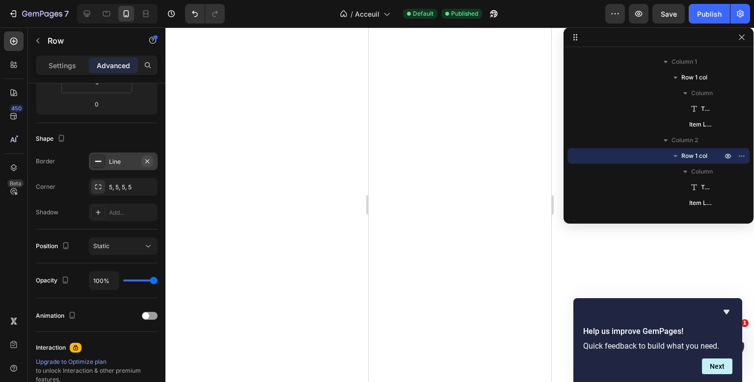
click at [149, 160] on icon "button" at bounding box center [147, 162] width 8 height 8
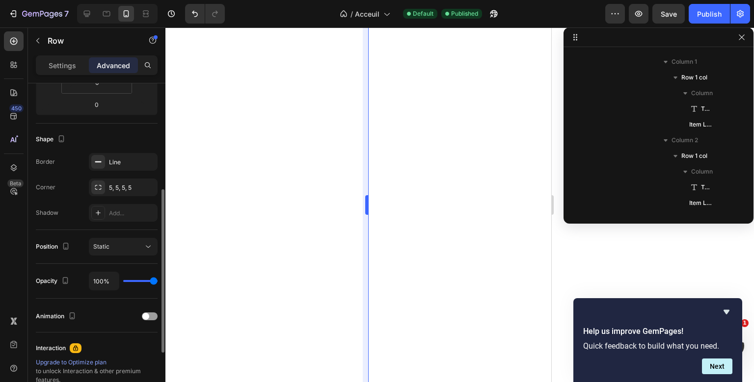
scroll to position [1034, 0]
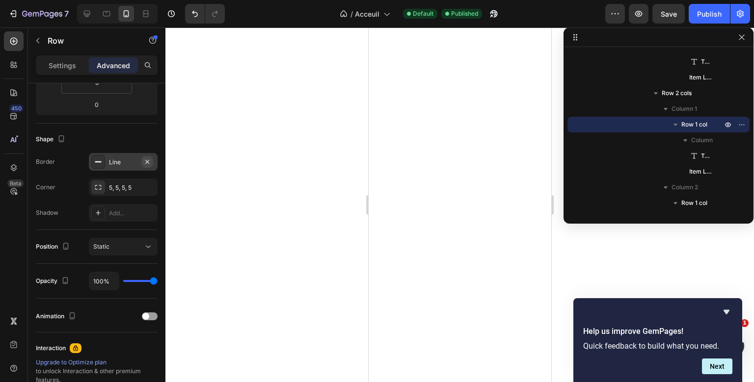
click at [148, 160] on icon "button" at bounding box center [147, 162] width 4 height 4
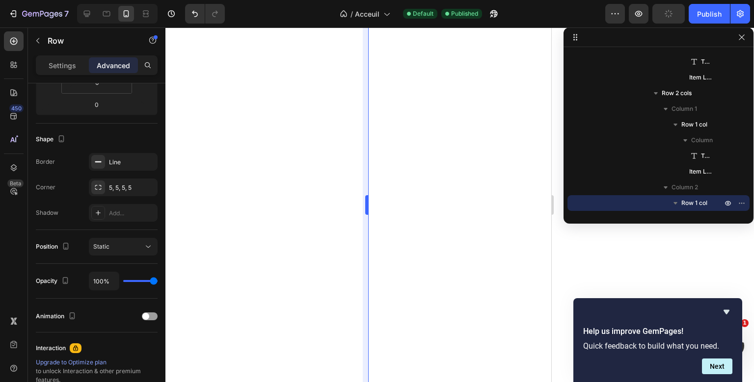
scroll to position [212, 0]
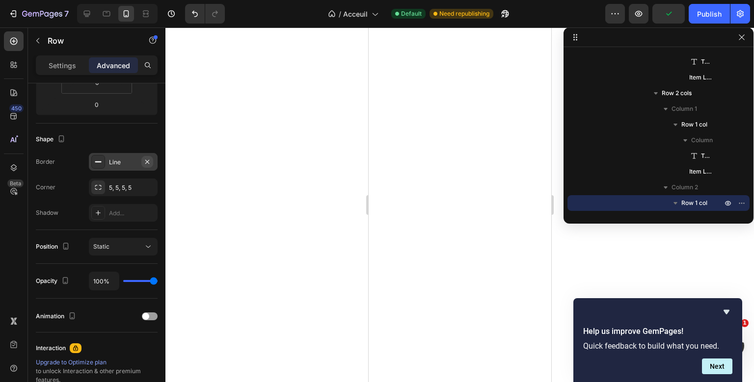
click at [150, 161] on icon "button" at bounding box center [147, 162] width 8 height 8
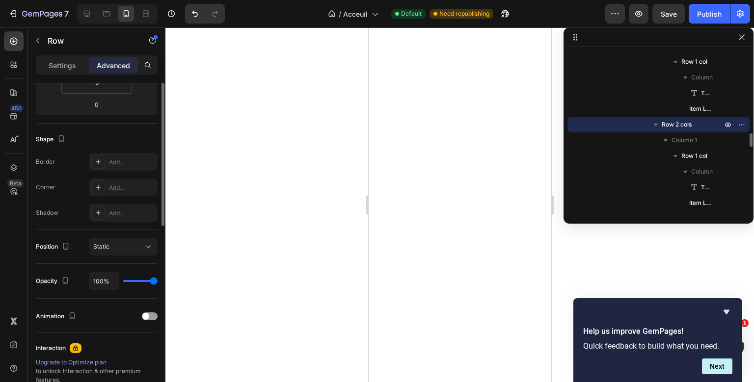
scroll to position [100, 0]
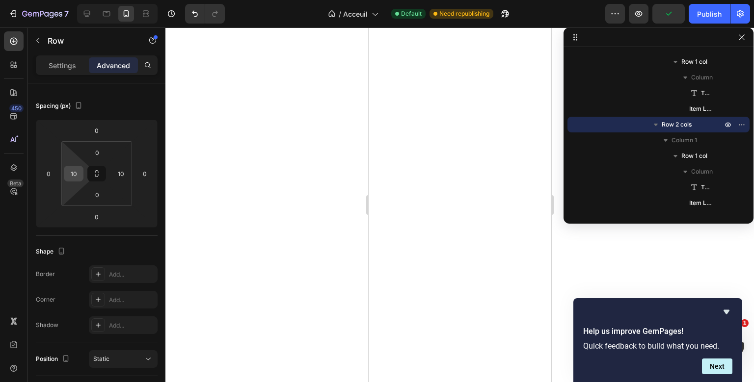
click at [78, 172] on input "10" at bounding box center [73, 173] width 15 height 15
type input "5"
click at [116, 173] on input "10" at bounding box center [120, 173] width 15 height 15
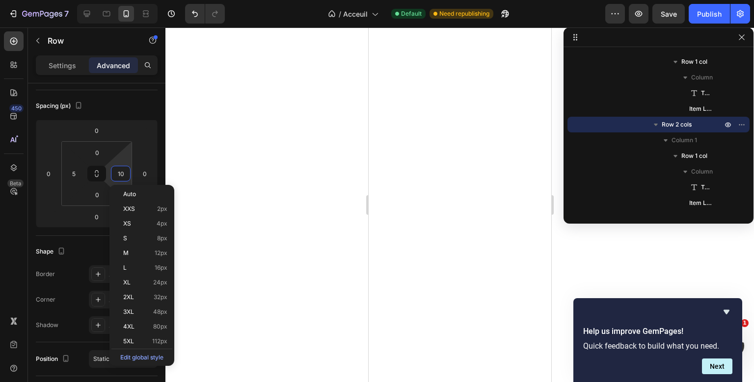
type input "5"
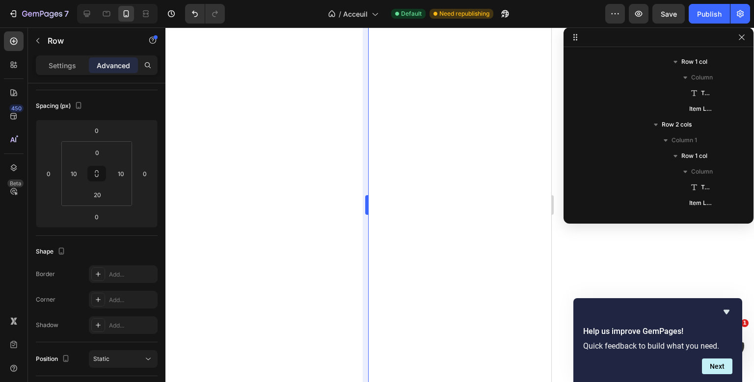
scroll to position [830, 0]
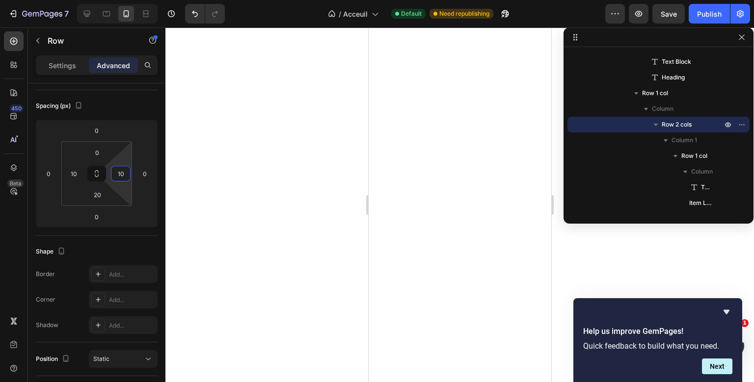
click at [120, 175] on input "10" at bounding box center [120, 173] width 15 height 15
type input "5"
click at [75, 172] on input "10" at bounding box center [73, 173] width 15 height 15
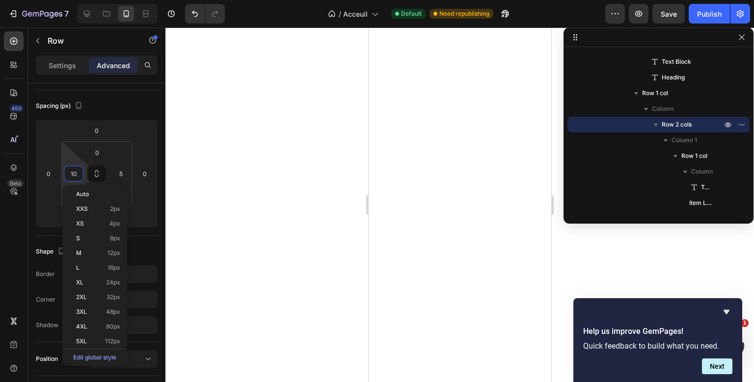
type input "5"
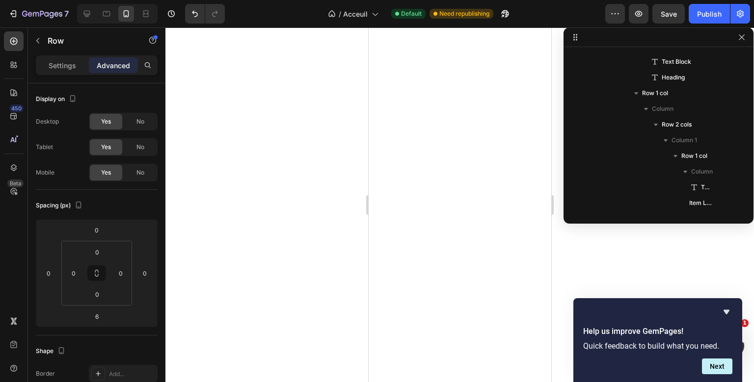
scroll to position [688, 0]
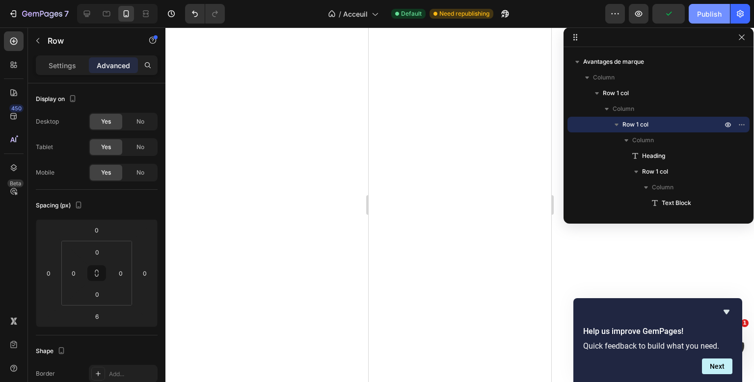
click at [716, 20] on button "Publish" at bounding box center [709, 14] width 41 height 20
click at [63, 64] on p "Settings" at bounding box center [62, 65] width 27 height 10
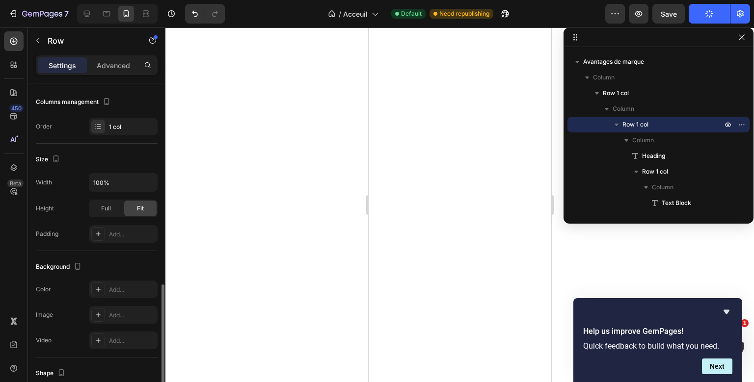
scroll to position [245, 0]
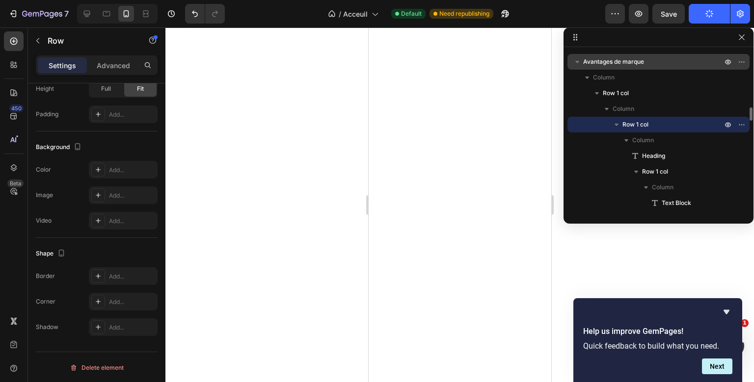
click at [640, 59] on span "Avantages de marque" at bounding box center [613, 62] width 61 height 10
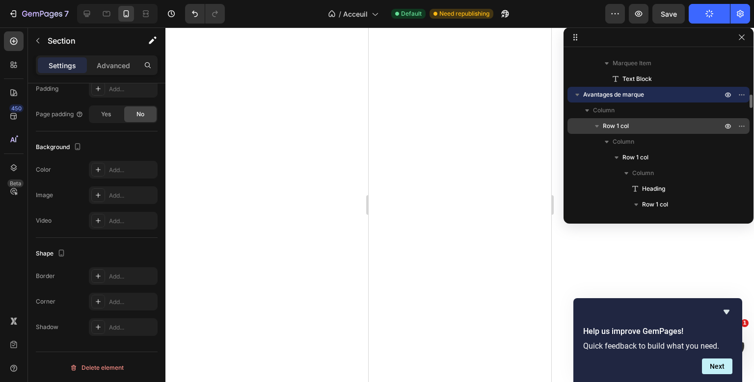
scroll to position [656, 0]
click at [631, 127] on p "Row 1 col" at bounding box center [663, 126] width 121 height 10
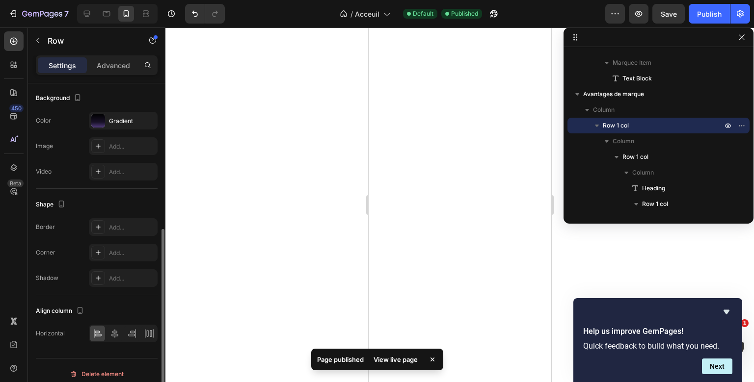
scroll to position [269, 0]
click at [148, 119] on icon "button" at bounding box center [147, 121] width 8 height 8
click at [127, 121] on div "Add..." at bounding box center [132, 121] width 46 height 9
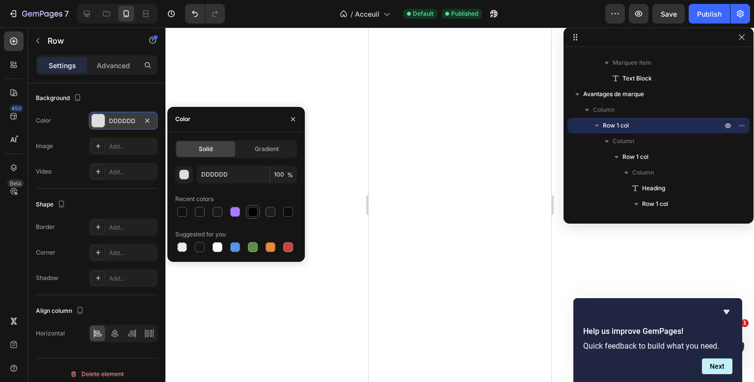
click at [252, 212] on div at bounding box center [253, 212] width 10 height 10
click at [187, 216] on div at bounding box center [182, 212] width 12 height 12
click at [196, 214] on div at bounding box center [200, 212] width 10 height 10
type input "141414"
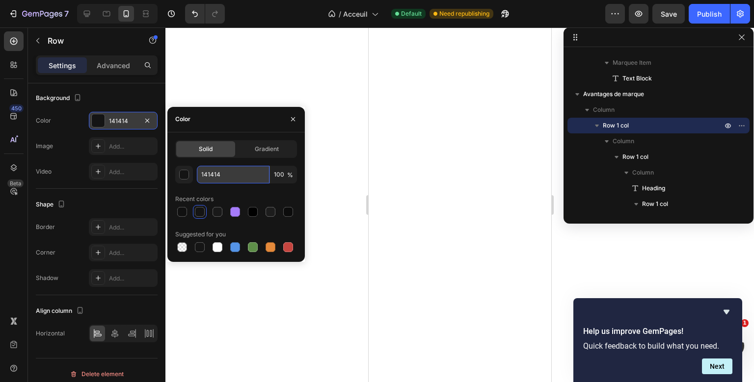
click at [221, 176] on input "141414" at bounding box center [233, 175] width 73 height 18
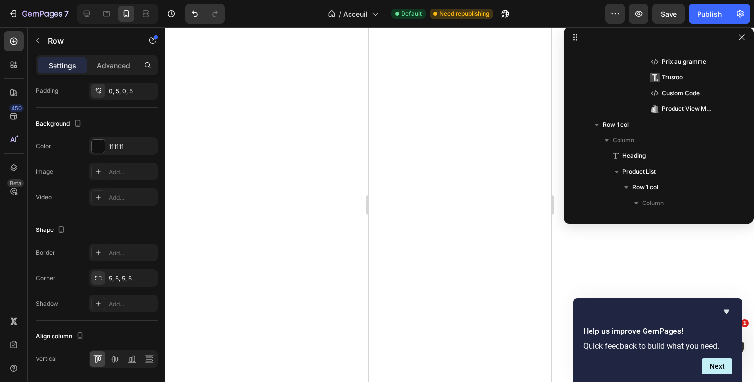
scroll to position [1317, 0]
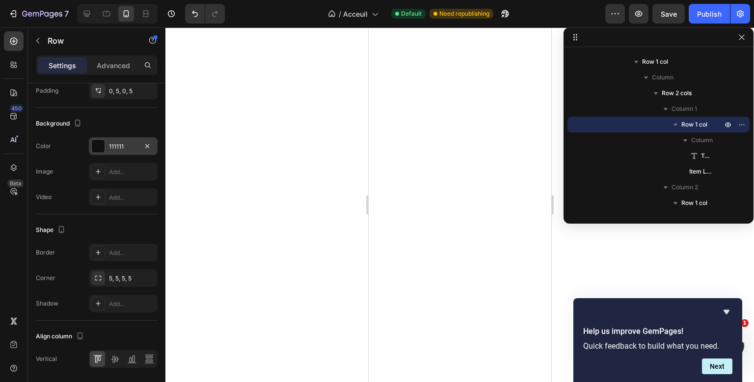
click at [130, 137] on div "111111" at bounding box center [123, 146] width 69 height 18
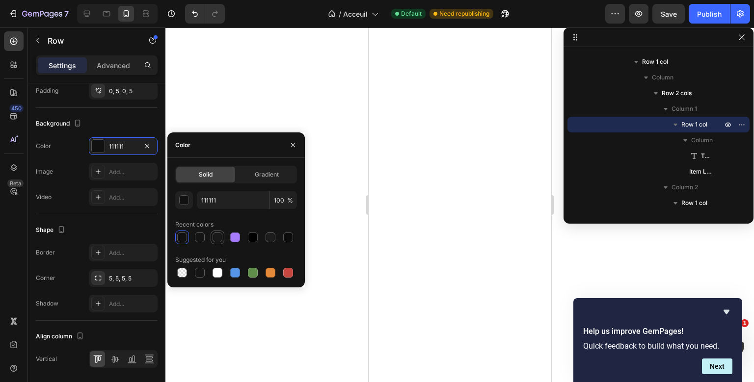
click at [214, 234] on div at bounding box center [218, 238] width 10 height 10
click at [214, 200] on input "191919" at bounding box center [233, 200] width 73 height 18
type input "1d1d1d"
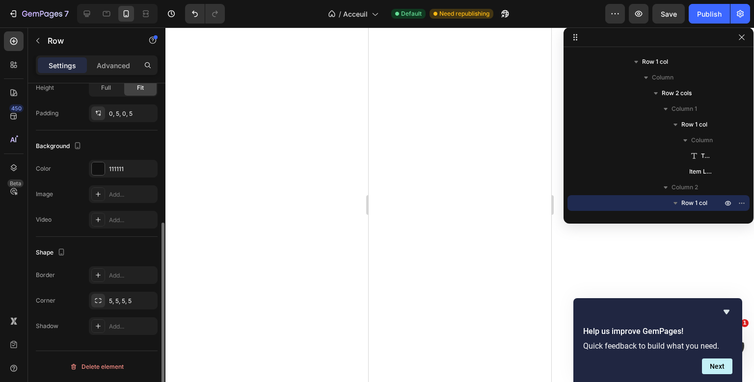
scroll to position [245, 0]
click at [130, 175] on div "111111" at bounding box center [123, 170] width 69 height 18
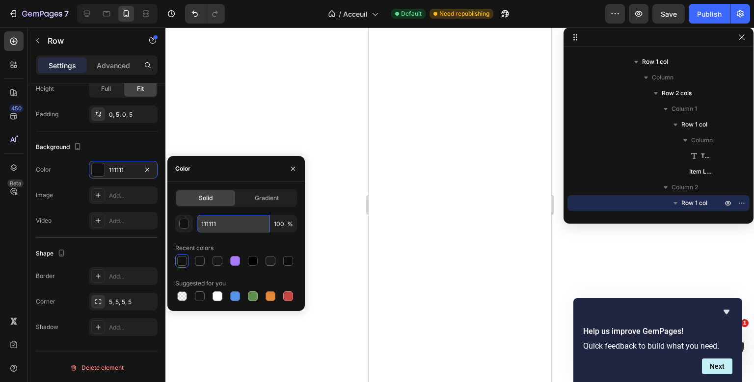
click at [211, 223] on input "111111" at bounding box center [233, 224] width 73 height 18
type input "1d1d1d"
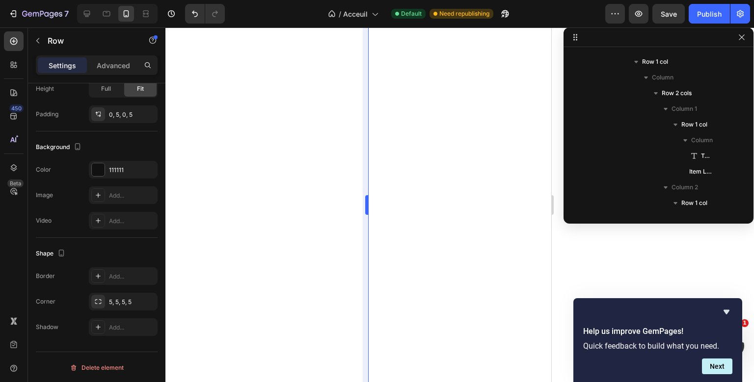
scroll to position [1490, 0]
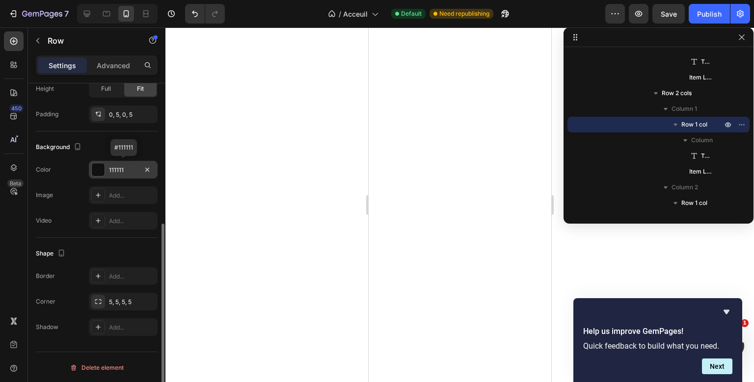
click at [121, 166] on div "111111" at bounding box center [123, 170] width 28 height 9
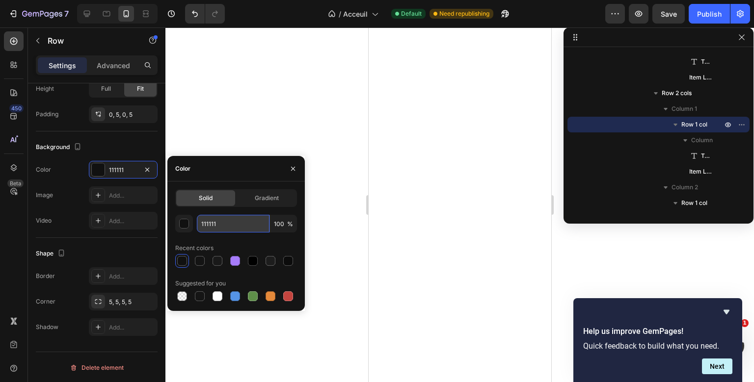
click at [207, 222] on input "111111" at bounding box center [233, 224] width 73 height 18
type input "1d1d1d"
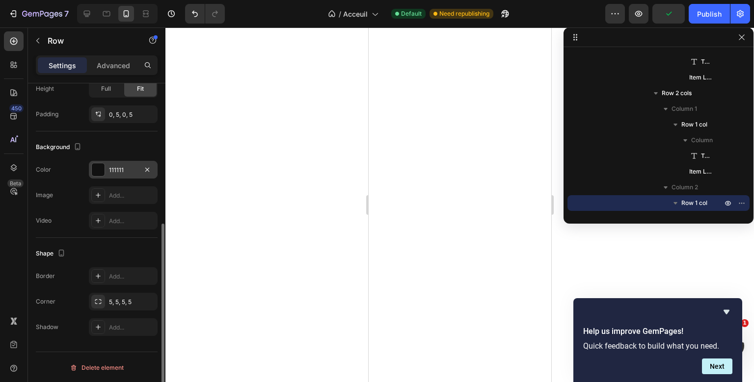
click at [115, 171] on div "111111" at bounding box center [123, 170] width 28 height 9
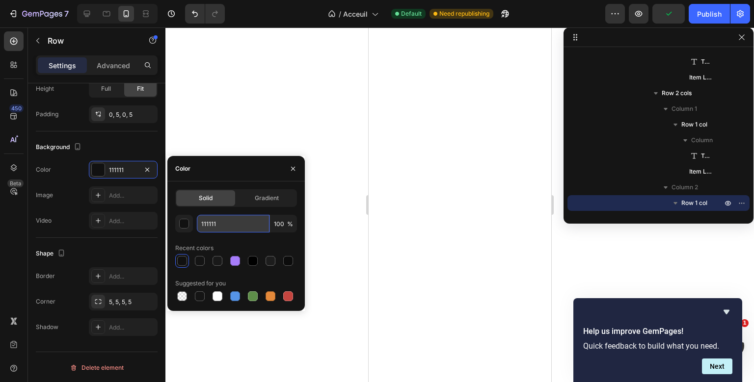
click at [207, 223] on input "111111" at bounding box center [233, 224] width 73 height 18
type input "1d1d1d"
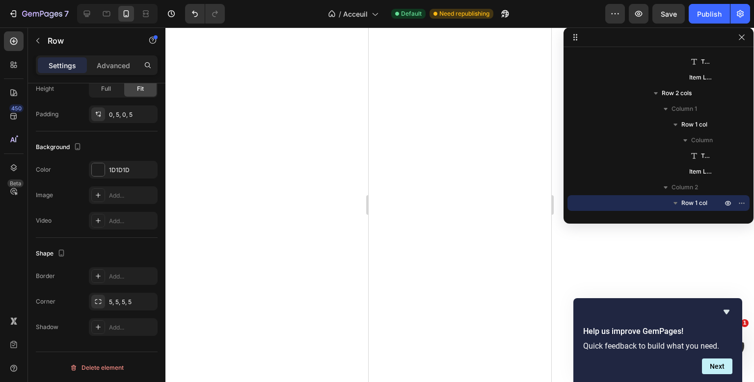
click at [713, 25] on div "7 Version history / Acceuil Default Need republishing Preview Save Publish" at bounding box center [377, 14] width 754 height 28
click at [716, 18] on div "Publish" at bounding box center [709, 14] width 25 height 10
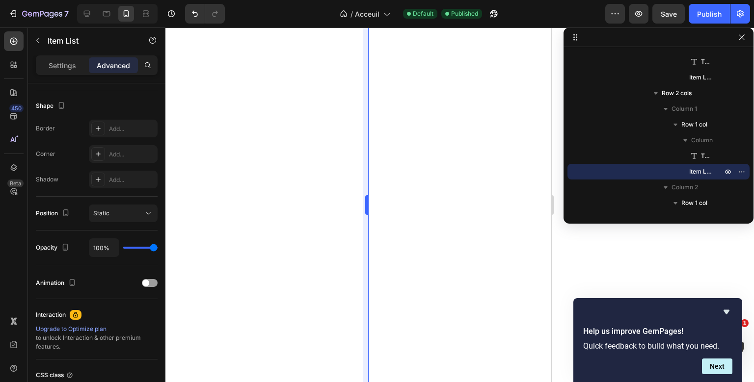
scroll to position [0, 0]
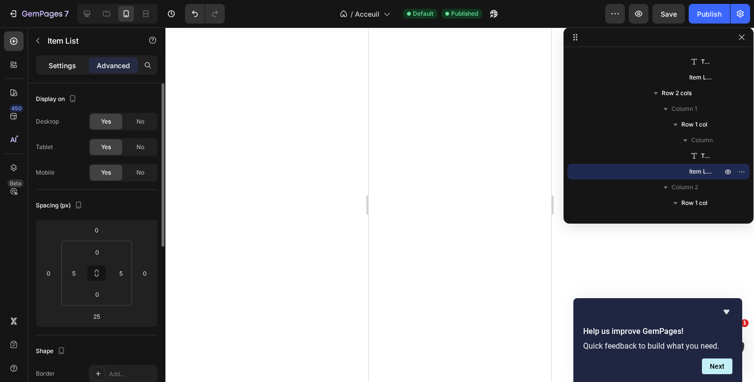
click at [70, 68] on p "Settings" at bounding box center [62, 65] width 27 height 10
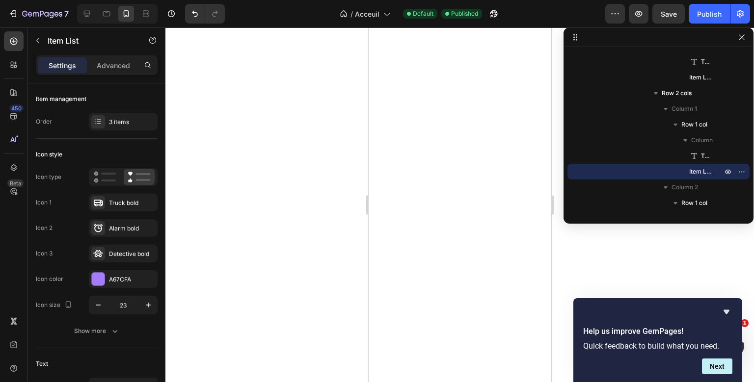
type input "8"
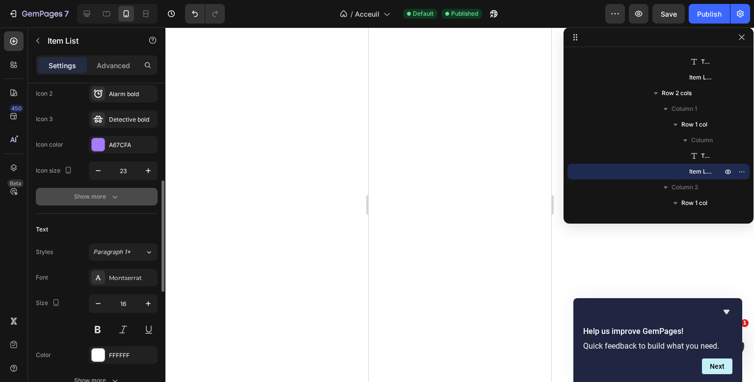
scroll to position [129, 0]
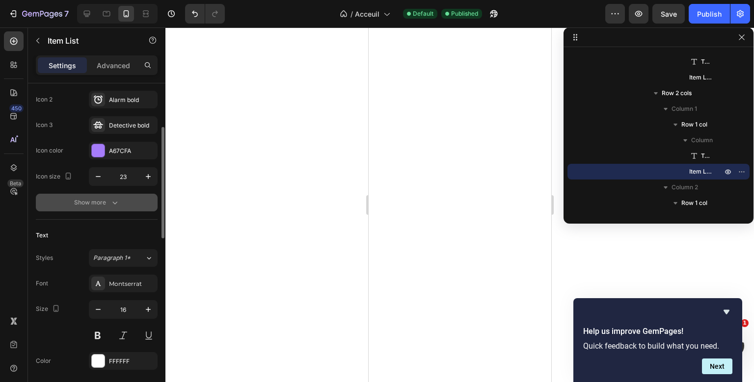
click at [122, 204] on button "Show more" at bounding box center [97, 203] width 122 height 18
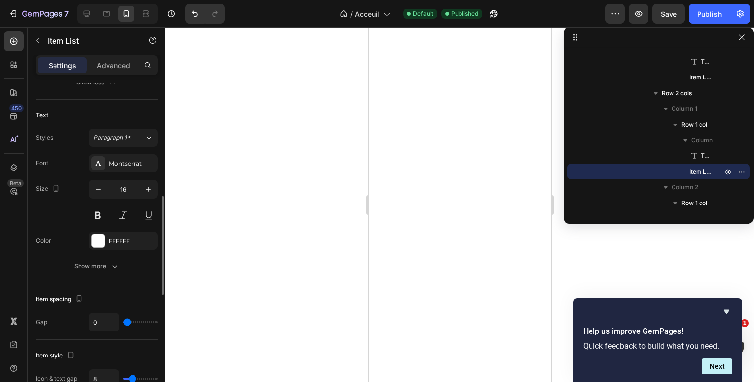
scroll to position [376, 0]
click at [111, 263] on icon "button" at bounding box center [115, 266] width 10 height 10
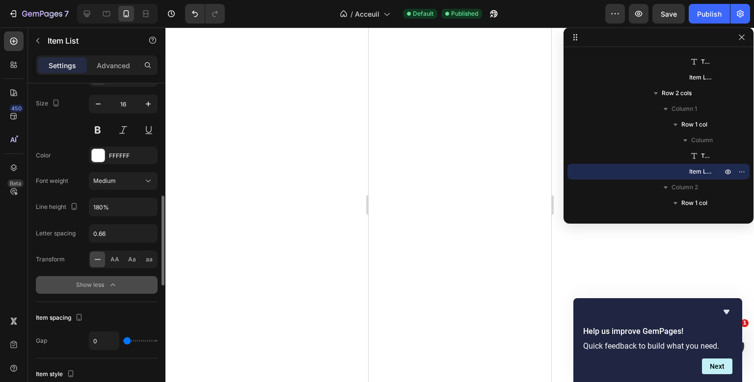
scroll to position [461, 0]
click at [100, 208] on input "180%" at bounding box center [123, 207] width 68 height 18
type input "180%"
click at [115, 284] on icon "button" at bounding box center [112, 284] width 4 height 2
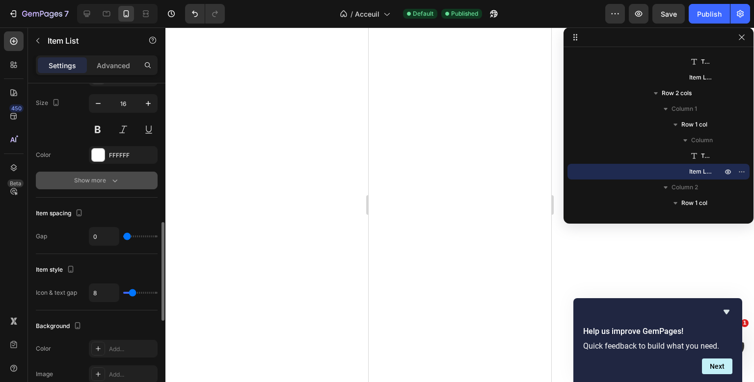
click at [113, 189] on div "Text Styles Paragraph 1* Font Montserrat Size 16 Color FFFFFF Show more" at bounding box center [97, 106] width 122 height 184
click at [116, 183] on icon "button" at bounding box center [115, 181] width 10 height 10
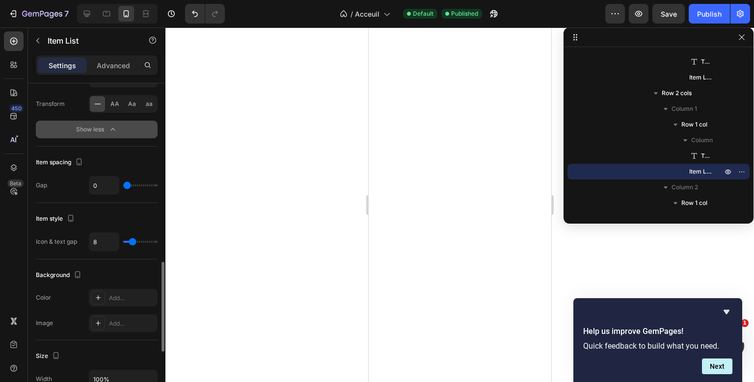
scroll to position [616, 0]
type input "1"
type input "3"
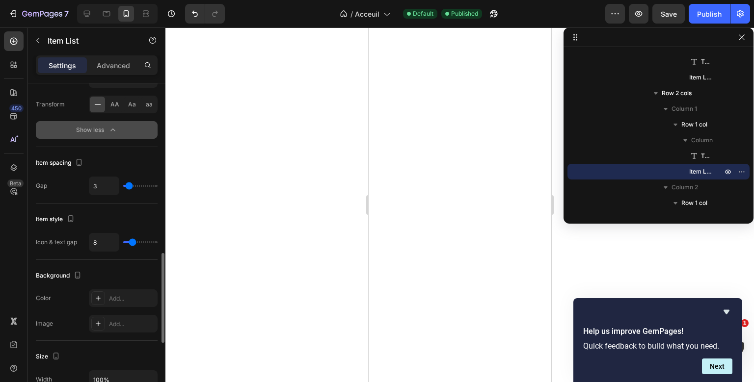
type input "4"
type input "5"
type input "7"
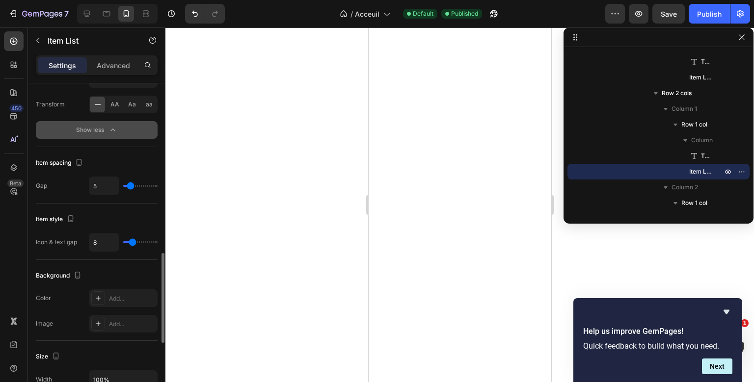
type input "7"
type input "8"
type input "9"
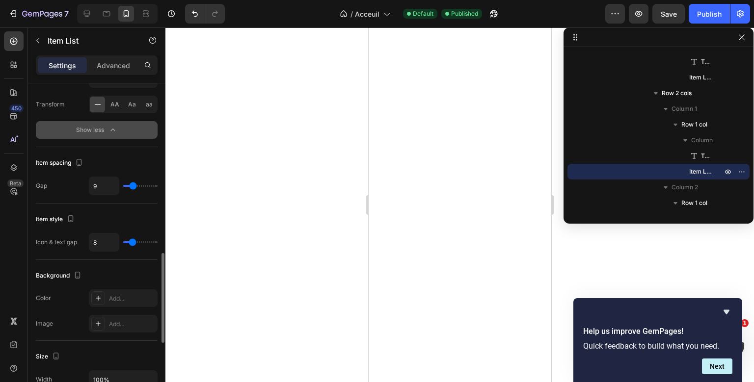
type input "10"
type input "11"
type input "12"
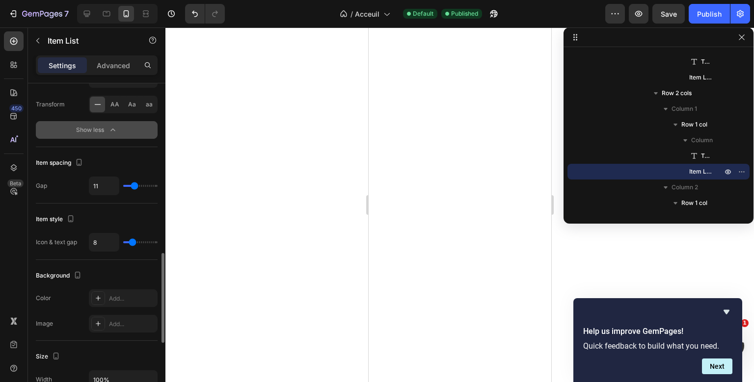
type input "12"
type input "15"
type input "17"
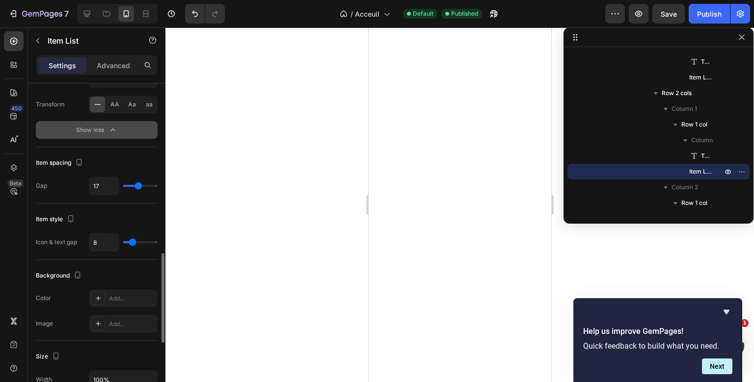
type input "18"
type input "21"
type input "24"
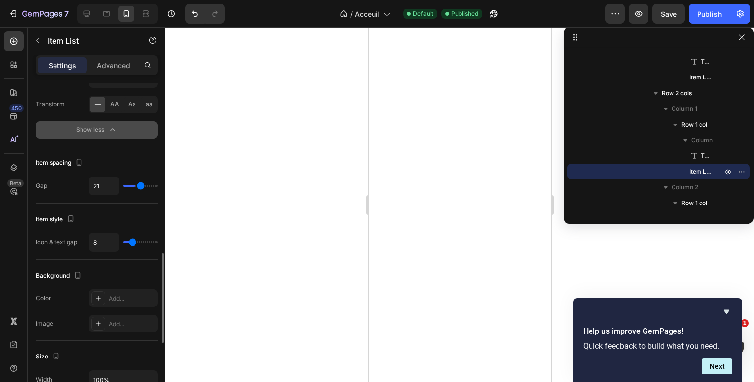
type input "24"
type input "26"
type input "28"
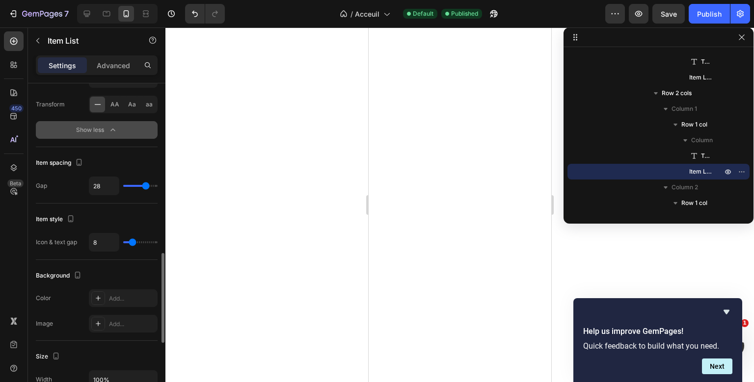
type input "29"
type input "28"
type input "25"
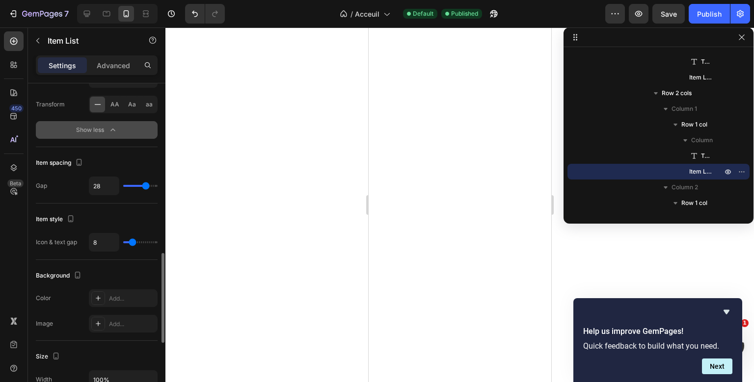
type input "25"
type input "22"
type input "8"
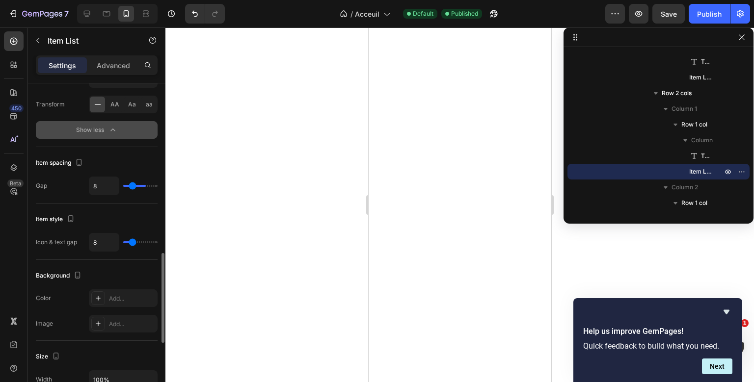
type input "4"
type input "3"
type input "4"
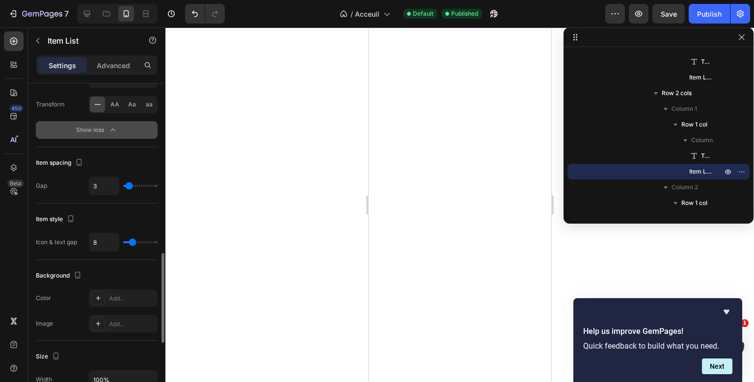
type input "4"
type input "5"
type input "6"
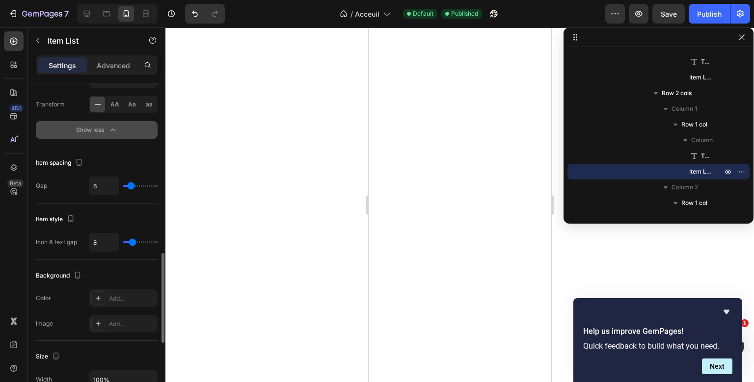
type input "7"
type input "6"
type input "5"
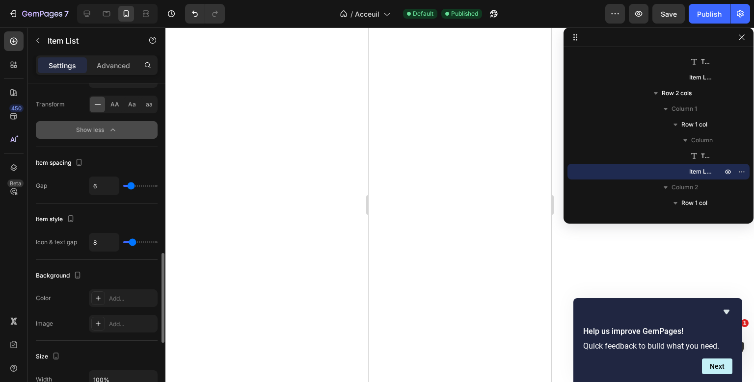
type input "5"
click at [131, 187] on input "range" at bounding box center [140, 186] width 34 height 2
type input "0"
click at [105, 191] on input "0" at bounding box center [103, 186] width 29 height 18
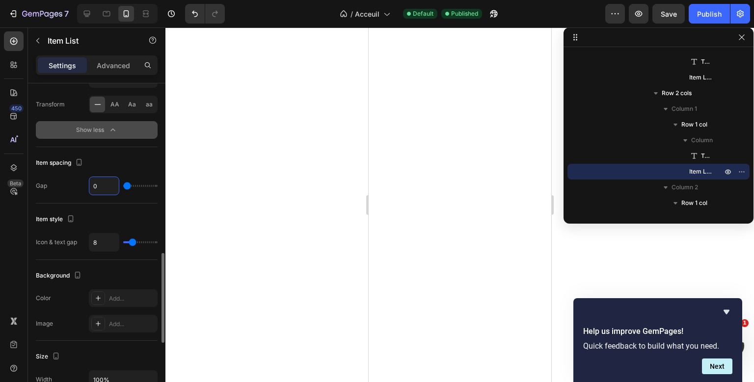
type input "5"
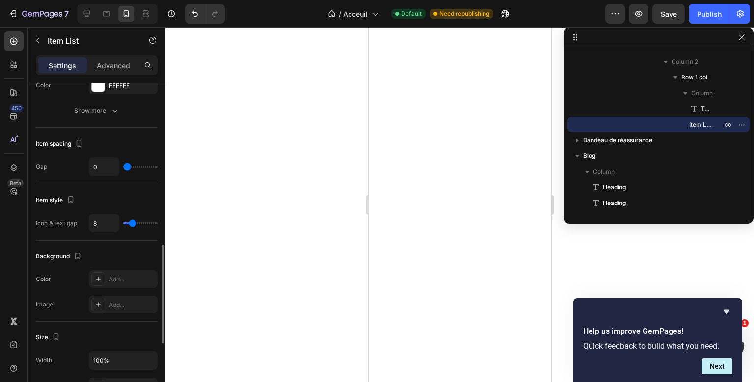
scroll to position [524, 0]
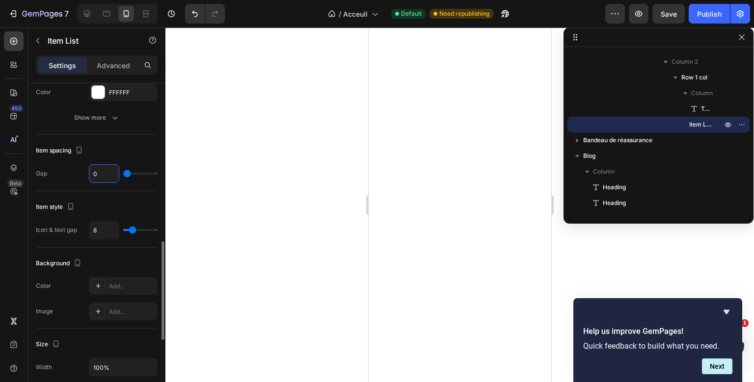
click at [97, 175] on input "0" at bounding box center [103, 174] width 29 height 18
type input "5"
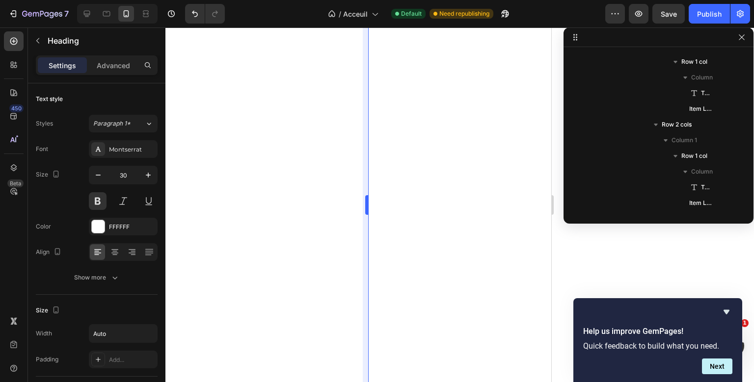
scroll to position [1678, 0]
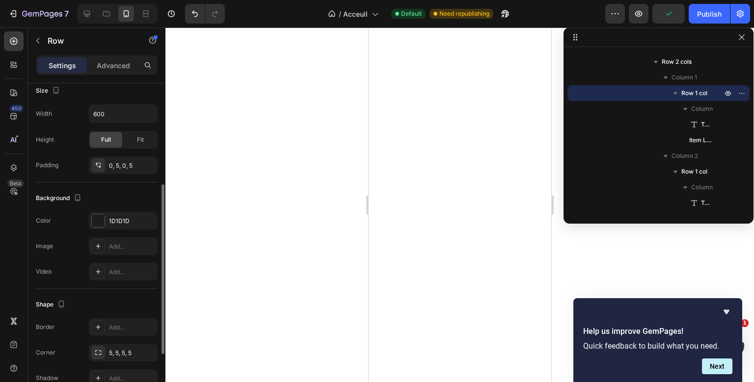
scroll to position [226, 0]
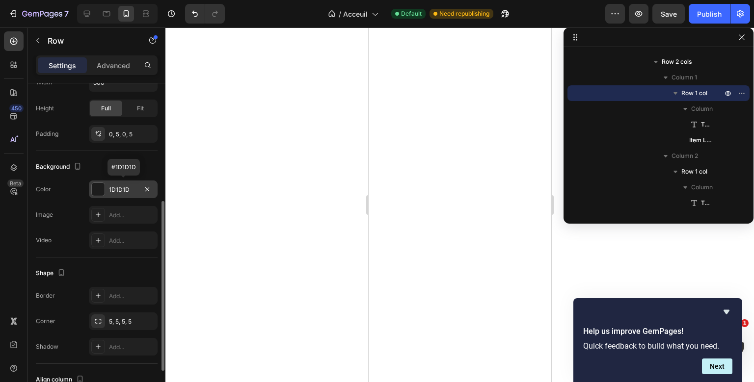
click at [119, 183] on div "1D1D1D" at bounding box center [123, 190] width 69 height 18
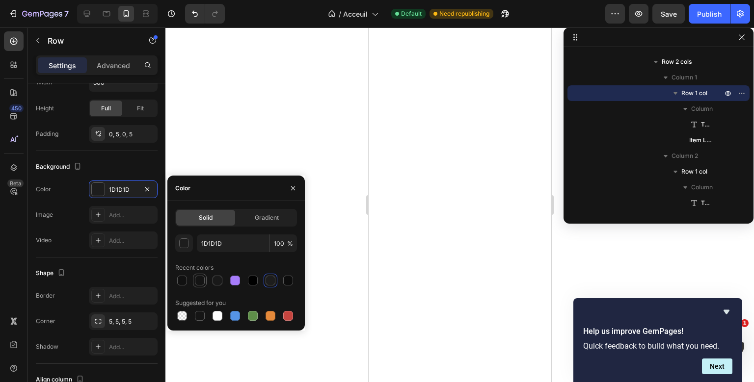
click at [201, 282] on div at bounding box center [200, 281] width 10 height 10
type input "141414"
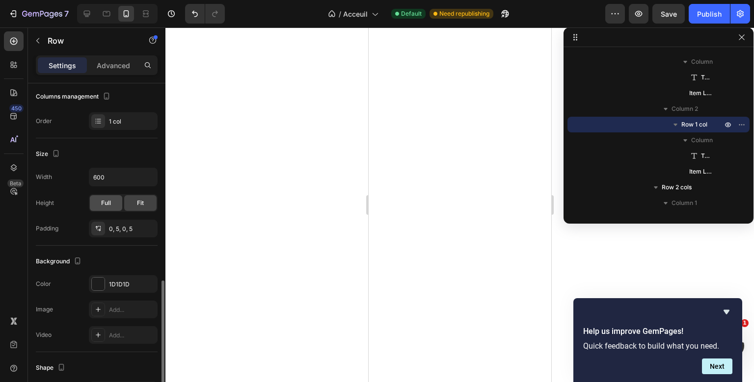
scroll to position [245, 0]
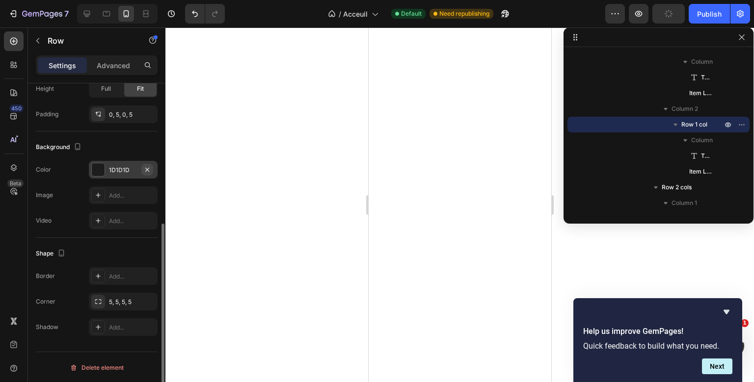
click at [144, 166] on icon "button" at bounding box center [147, 170] width 8 height 8
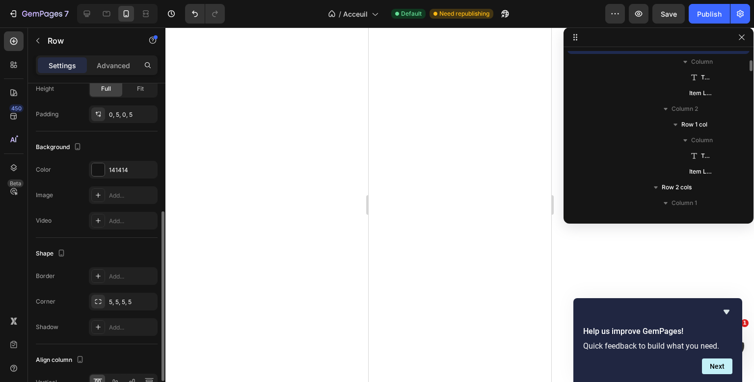
scroll to position [1317, 0]
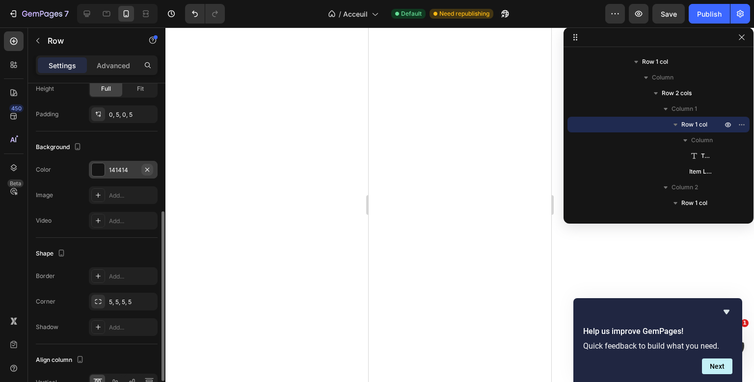
click at [150, 167] on icon "button" at bounding box center [147, 170] width 8 height 8
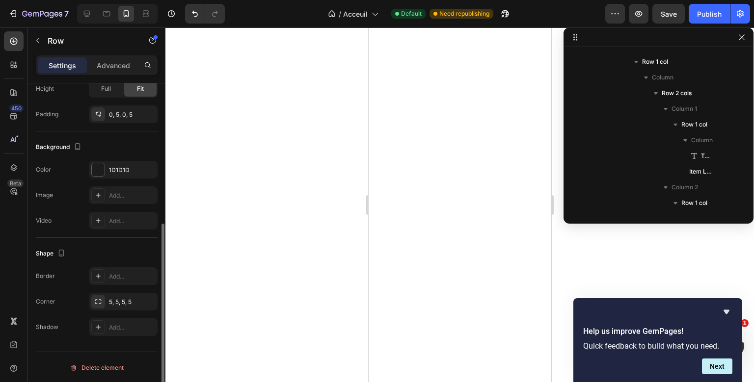
scroll to position [1490, 0]
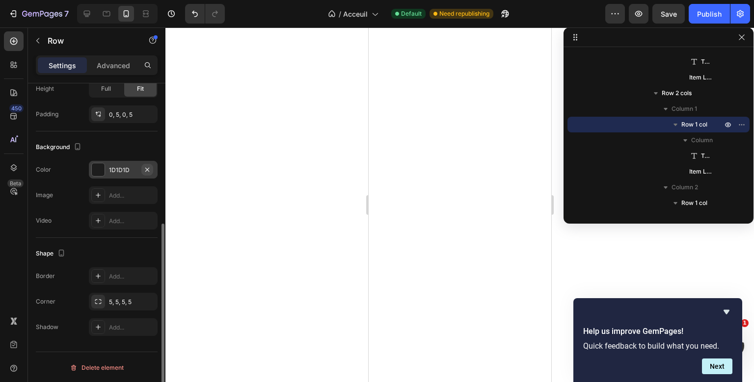
click at [148, 171] on icon "button" at bounding box center [147, 170] width 8 height 8
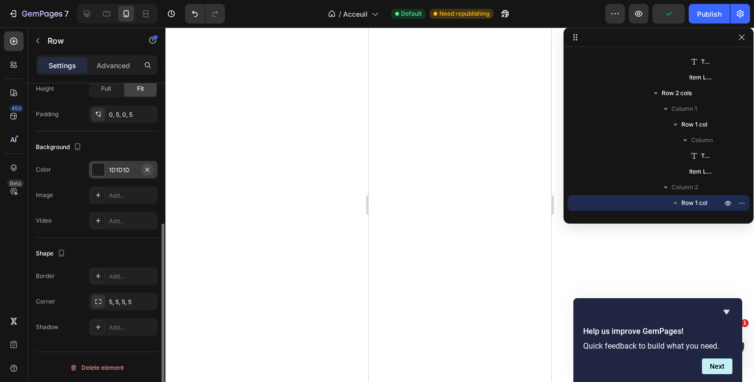
click at [149, 170] on icon "button" at bounding box center [147, 169] width 4 height 4
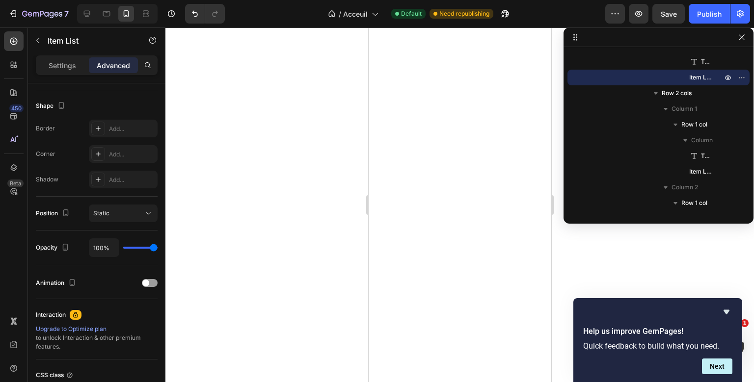
scroll to position [0, 0]
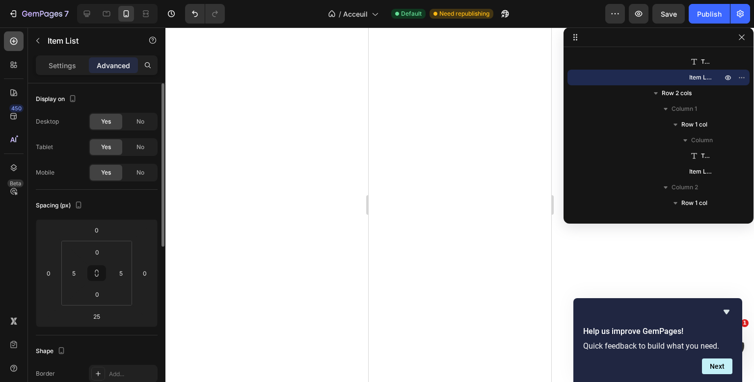
click at [12, 43] on icon at bounding box center [14, 41] width 10 height 10
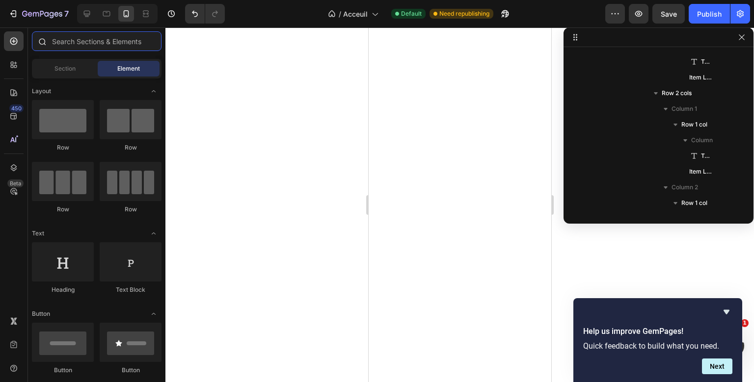
click at [88, 44] on input "text" at bounding box center [97, 41] width 130 height 20
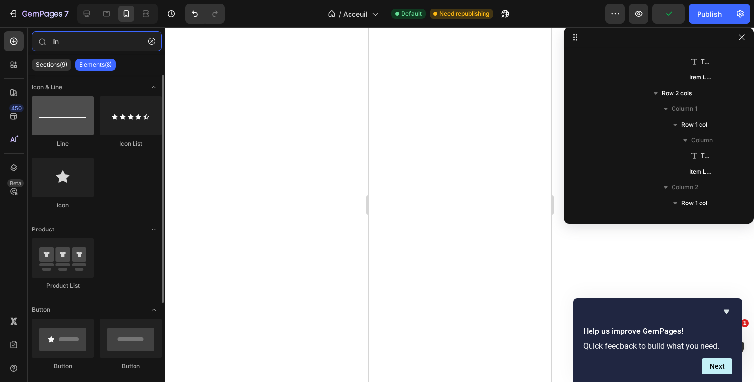
type input "lin"
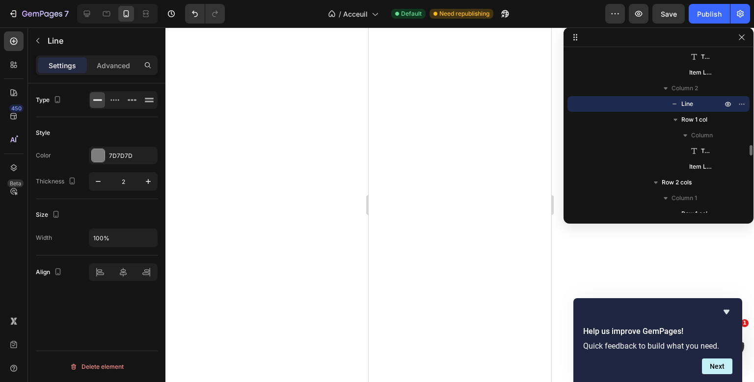
scroll to position [1428, 0]
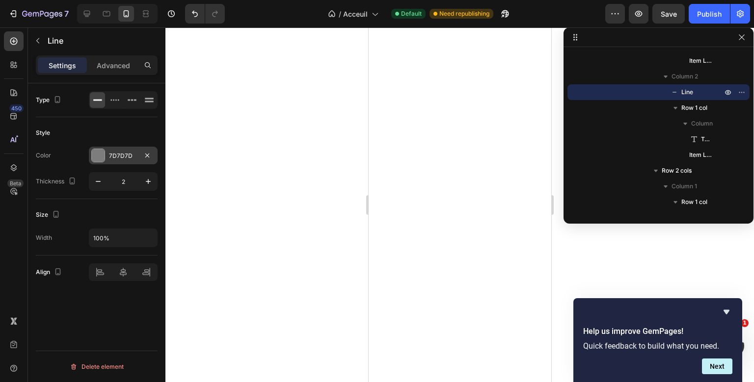
click at [119, 158] on div "7D7D7D" at bounding box center [123, 156] width 28 height 9
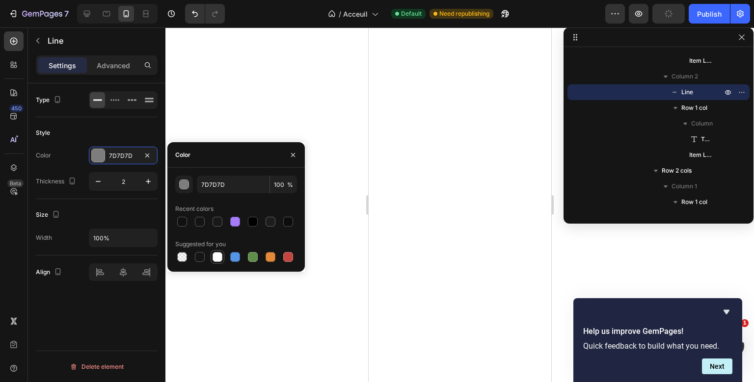
click at [223, 262] on div at bounding box center [218, 257] width 14 height 14
type input "FFFFFF"
click at [284, 185] on input "100" at bounding box center [283, 185] width 27 height 18
type input "15"
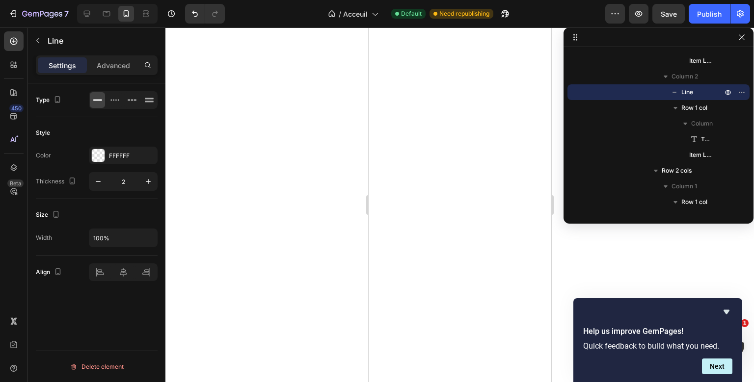
click at [142, 205] on div "Size Width 100%" at bounding box center [97, 227] width 122 height 56
click at [130, 64] on p "Advanced" at bounding box center [113, 65] width 33 height 10
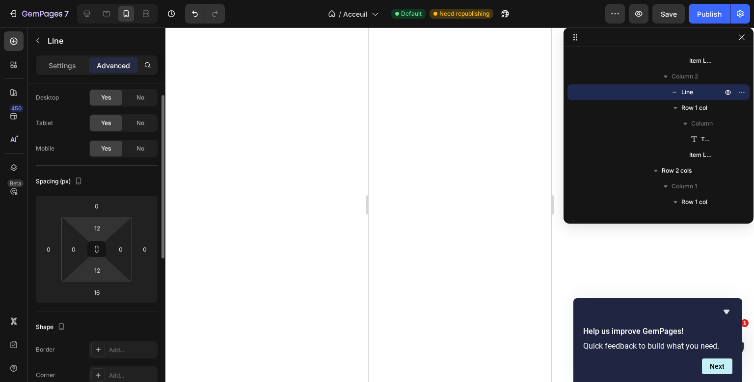
scroll to position [22, 0]
click at [101, 232] on input "12" at bounding box center [97, 230] width 20 height 15
type input "0"
click at [99, 272] on input "12" at bounding box center [97, 272] width 20 height 15
type input "0"
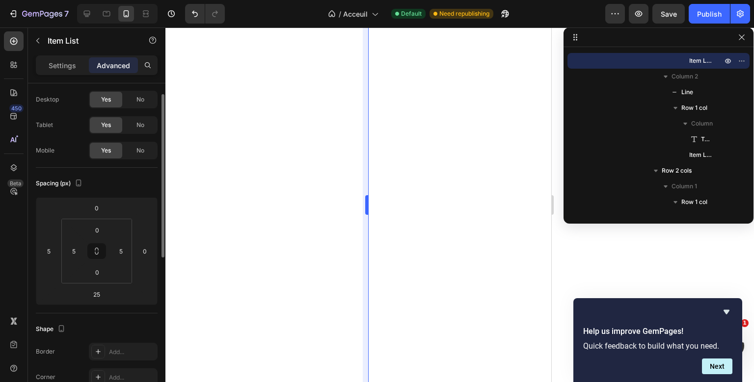
scroll to position [0, 0]
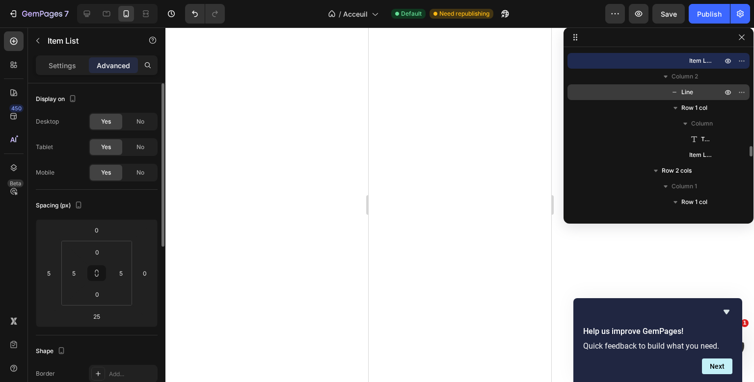
click at [690, 85] on div "Line" at bounding box center [658, 92] width 174 height 16
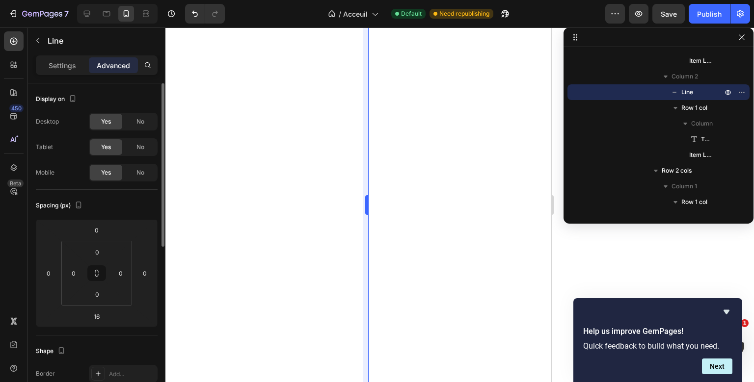
type input "0"
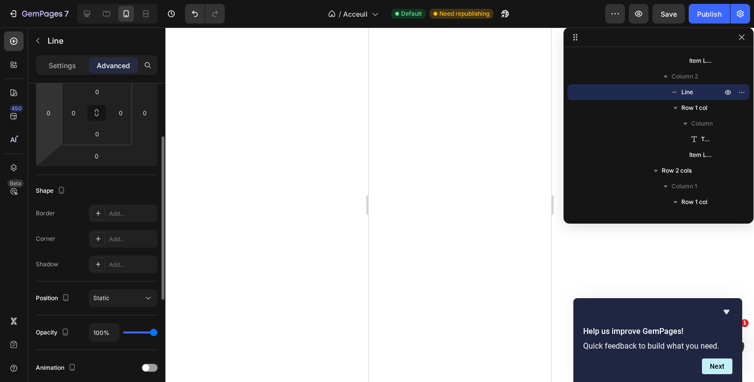
scroll to position [109, 0]
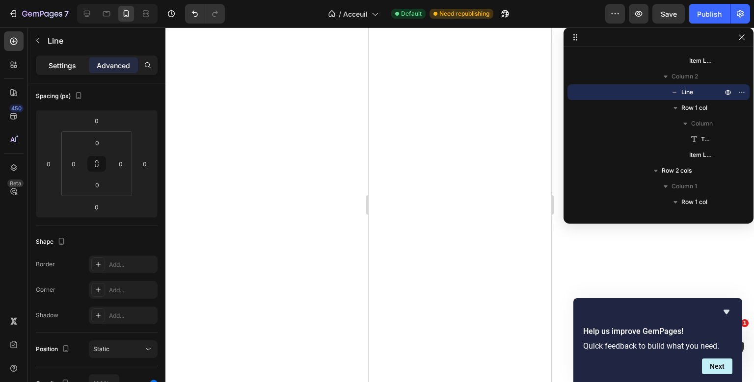
click at [50, 66] on p "Settings" at bounding box center [62, 65] width 27 height 10
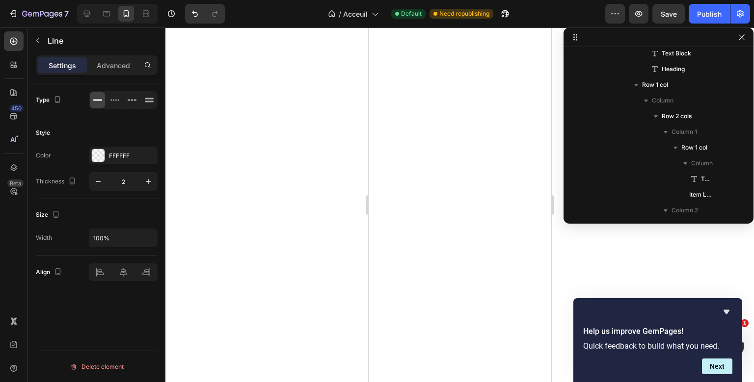
scroll to position [1395, 0]
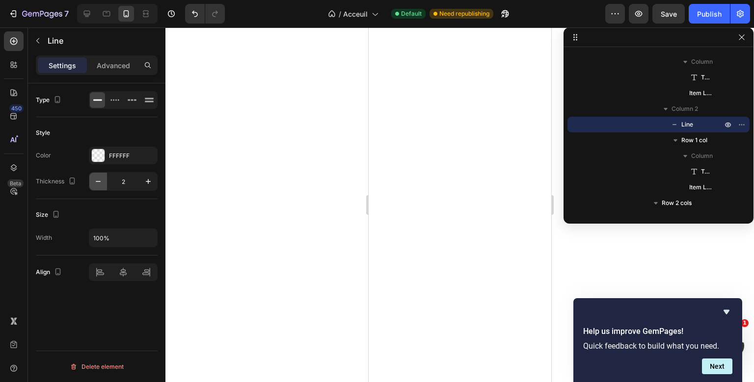
click at [95, 177] on icon "button" at bounding box center [98, 182] width 10 height 10
type input "1"
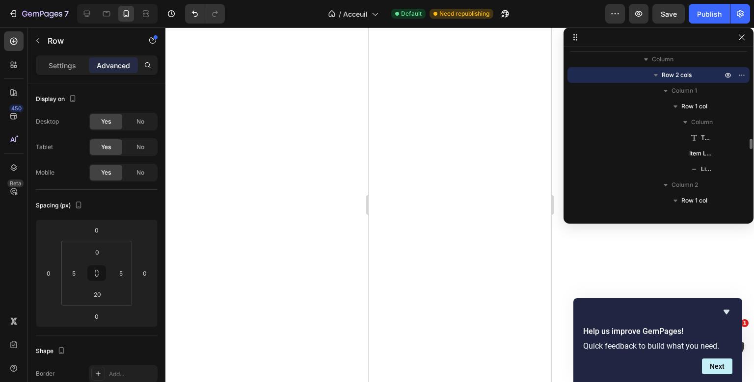
scroll to position [1332, 0]
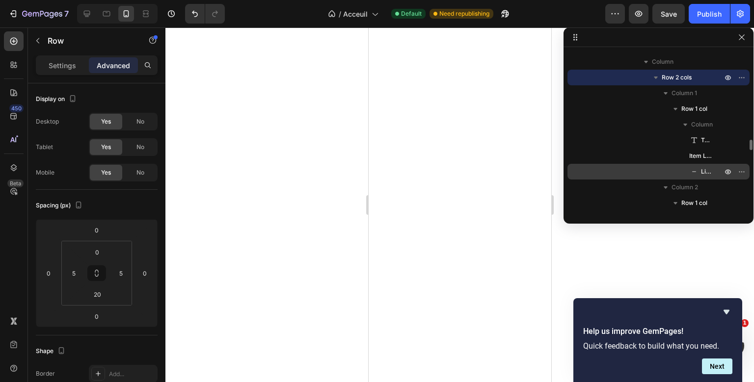
click at [696, 170] on icon at bounding box center [694, 172] width 10 height 10
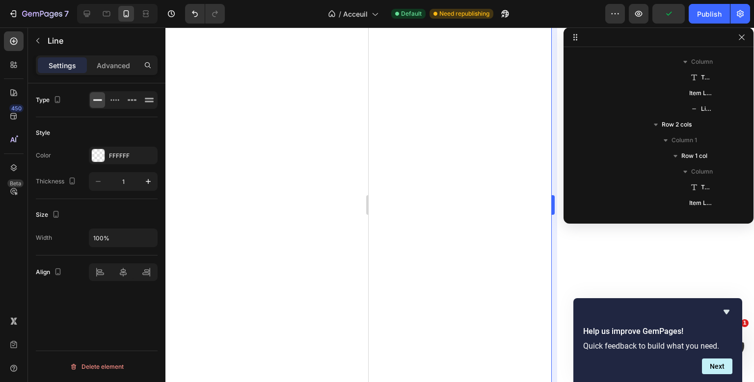
scroll to position [1599, 0]
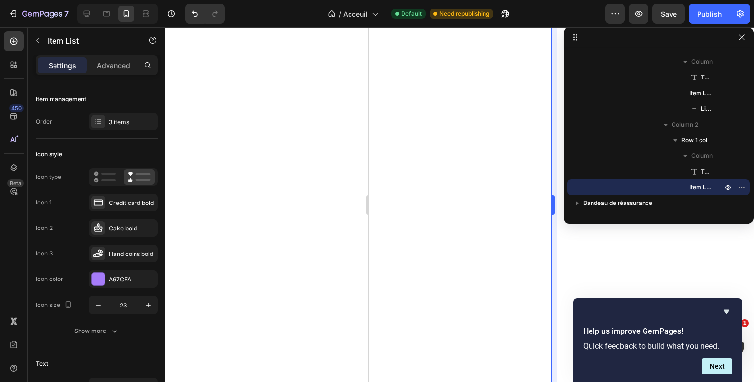
type input "100%"
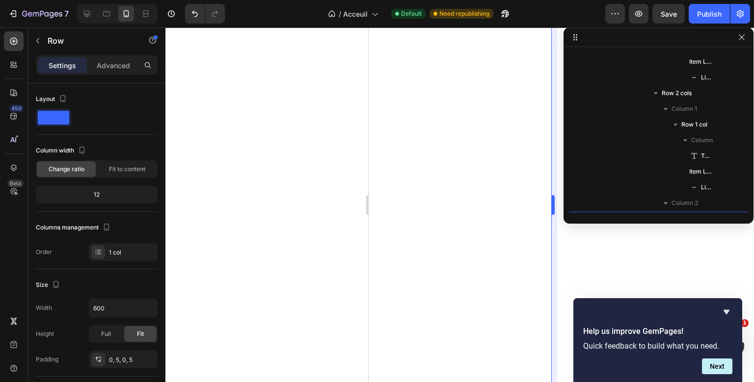
scroll to position [1615, 0]
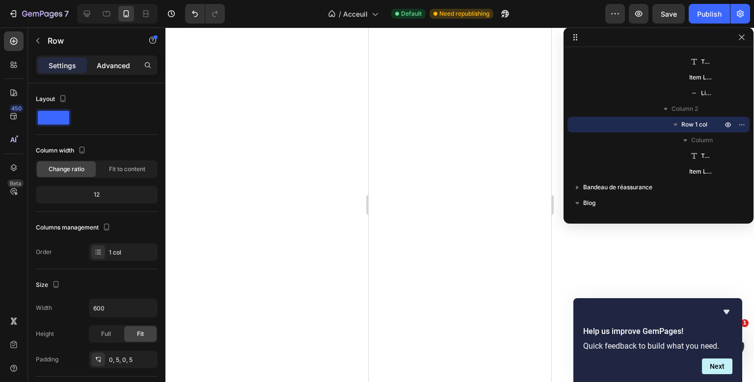
click at [124, 69] on p "Advanced" at bounding box center [113, 65] width 33 height 10
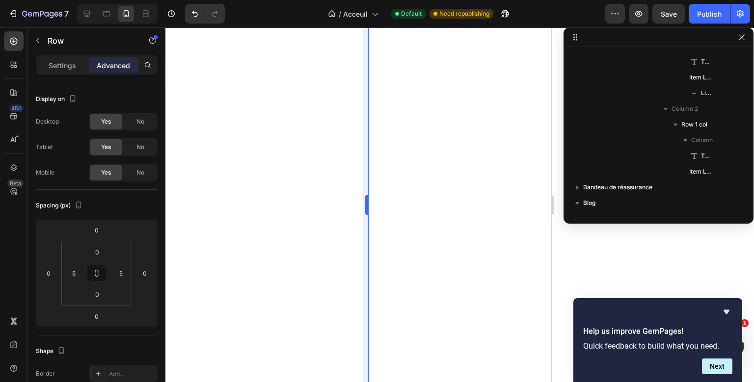
scroll to position [1490, 0]
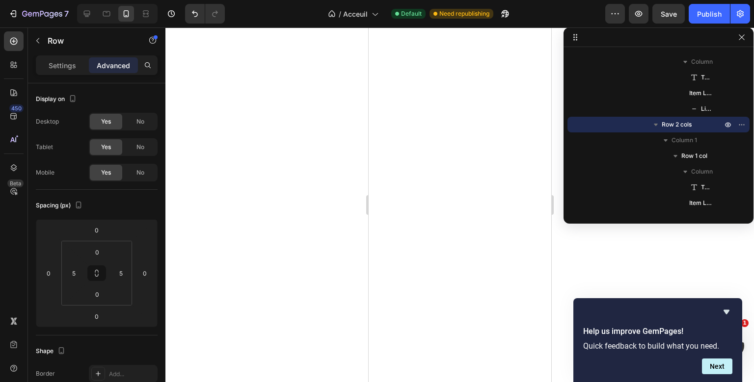
click at [73, 76] on div "Settings Advanced" at bounding box center [96, 69] width 137 height 28
click at [75, 69] on p "Settings" at bounding box center [62, 65] width 27 height 10
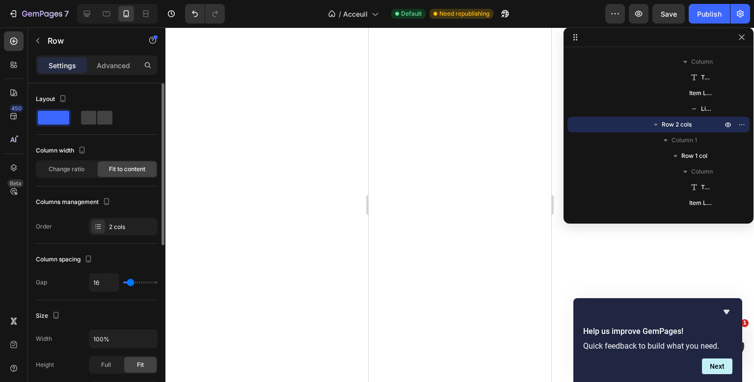
type input "22"
type input "15"
type input "2"
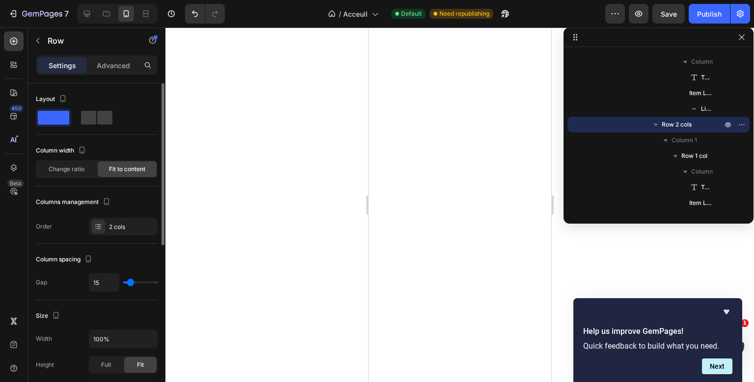
type input "2"
type input "0"
type input "2"
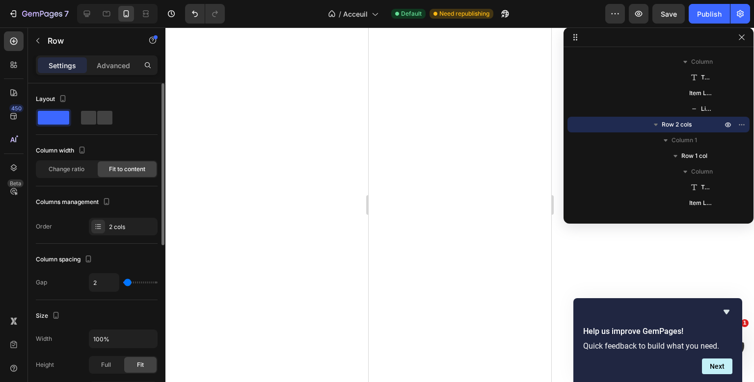
type input "4"
type input "6"
type input "8"
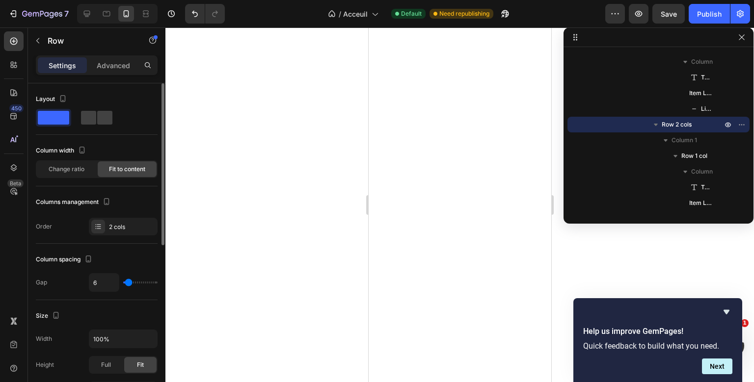
type input "8"
type input "13"
type input "17"
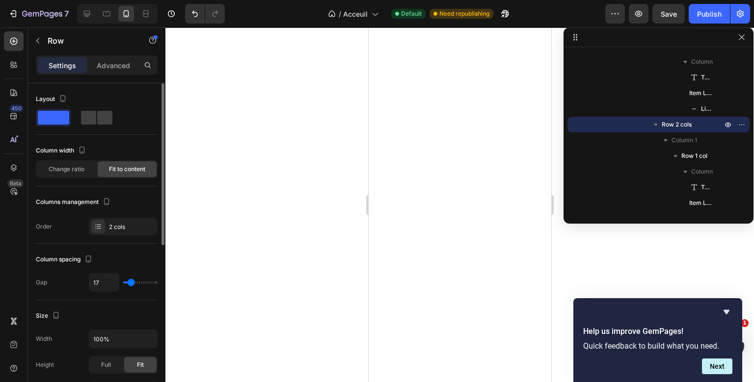
type input "15"
type input "13"
type input "11"
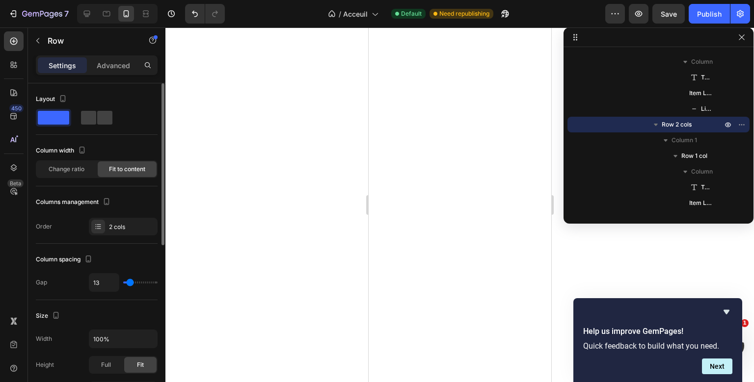
type input "11"
type input "10"
type input "8"
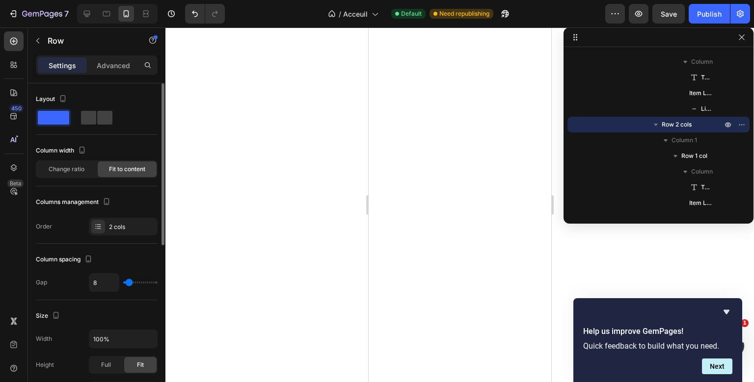
type input "6"
type input "4"
type input "2"
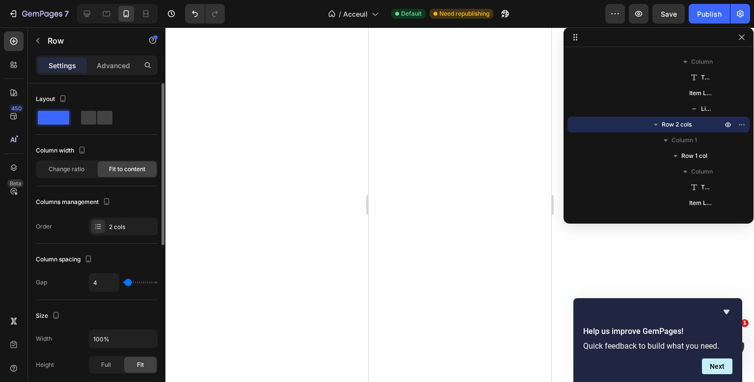
type input "2"
drag, startPoint x: 133, startPoint y: 282, endPoint x: 129, endPoint y: 286, distance: 5.6
click at [129, 284] on input "range" at bounding box center [140, 283] width 34 height 2
type input "4"
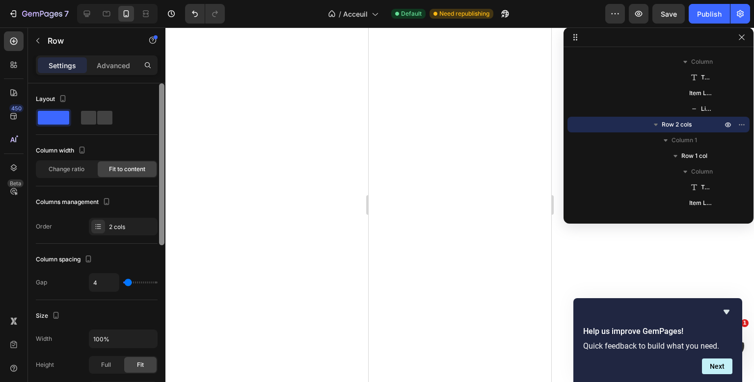
type input "16"
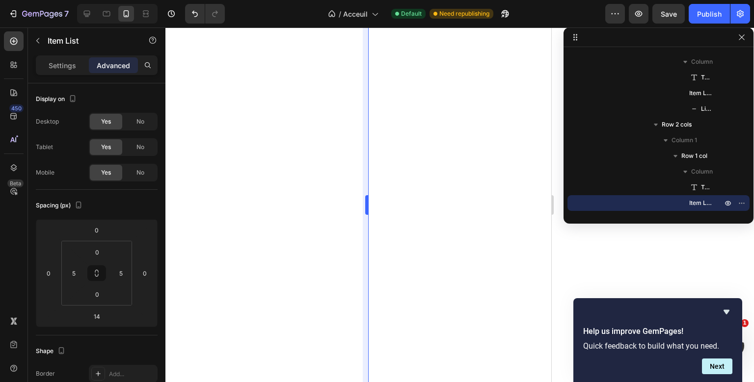
type input "100%"
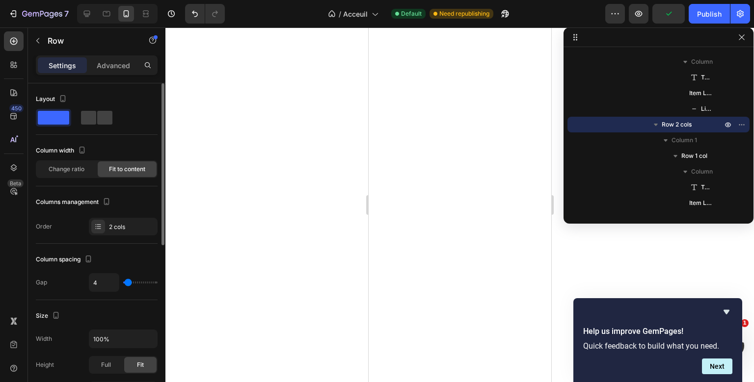
type input "15"
type input "11"
type input "0"
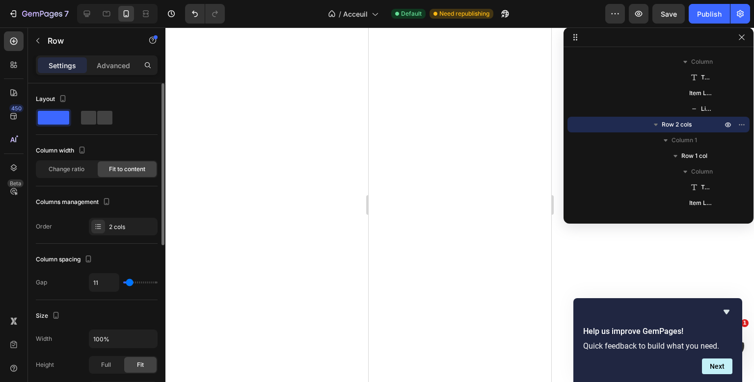
type input "0"
drag, startPoint x: 131, startPoint y: 285, endPoint x: 113, endPoint y: 288, distance: 17.4
click at [123, 284] on input "range" at bounding box center [140, 283] width 34 height 2
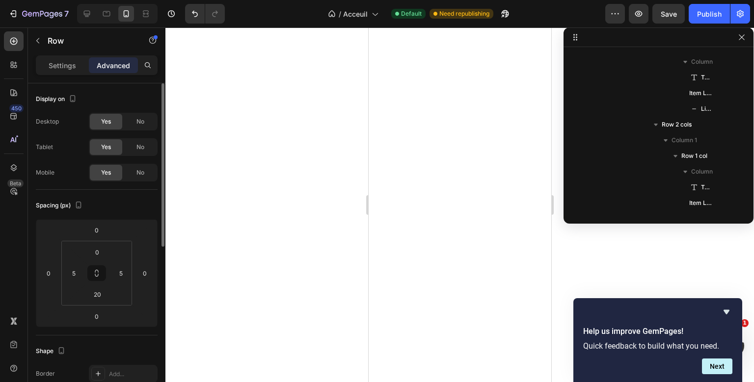
scroll to position [1285, 0]
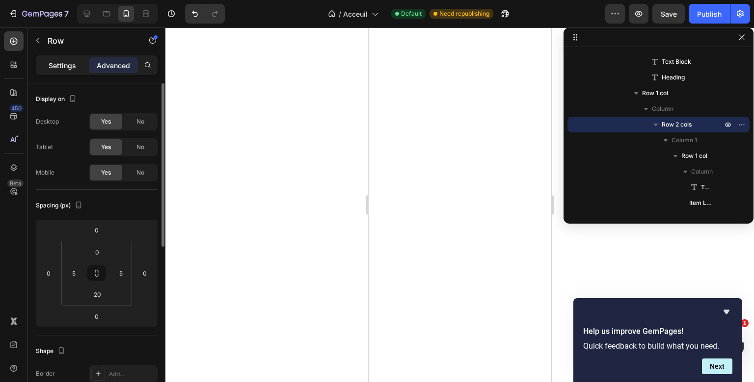
click at [67, 70] on p "Settings" at bounding box center [62, 65] width 27 height 10
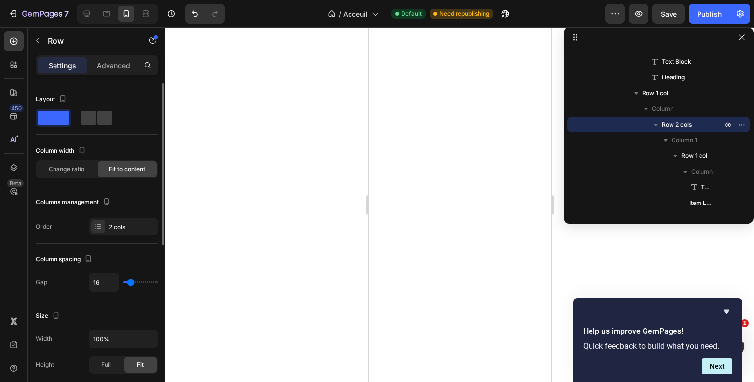
click at [67, 70] on p "Settings" at bounding box center [62, 65] width 27 height 10
click at [70, 67] on p "Settings" at bounding box center [62, 65] width 27 height 10
type input "6"
drag, startPoint x: 129, startPoint y: 281, endPoint x: 122, endPoint y: 282, distance: 6.4
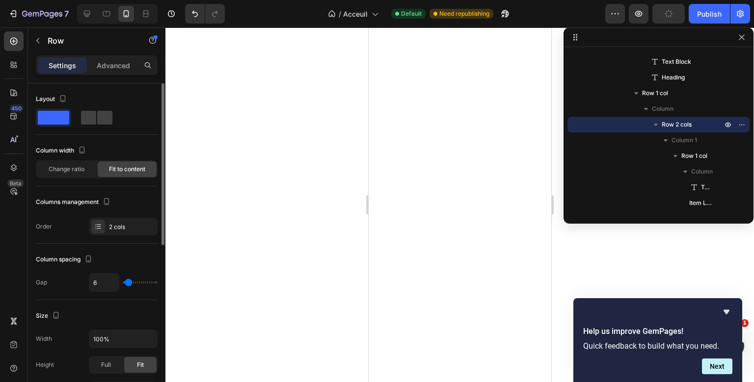
click at [123, 282] on input "range" at bounding box center [140, 283] width 34 height 2
type input "0"
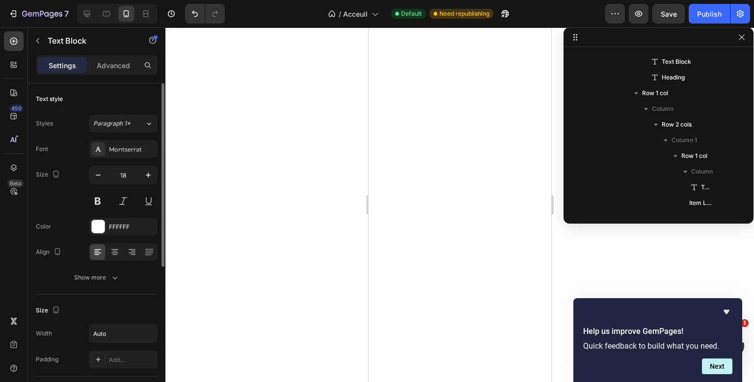
scroll to position [1442, 0]
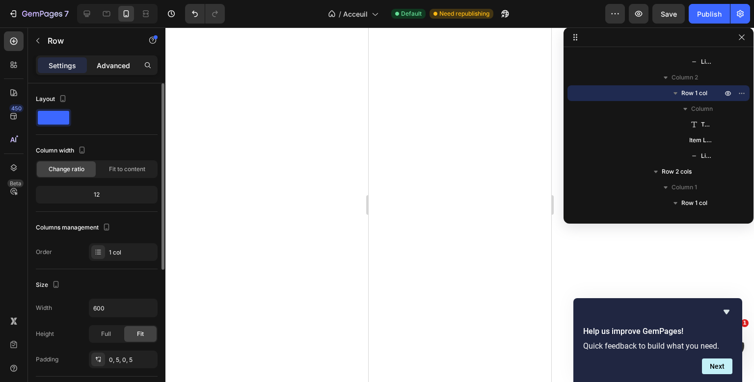
click at [115, 70] on p "Advanced" at bounding box center [113, 65] width 33 height 10
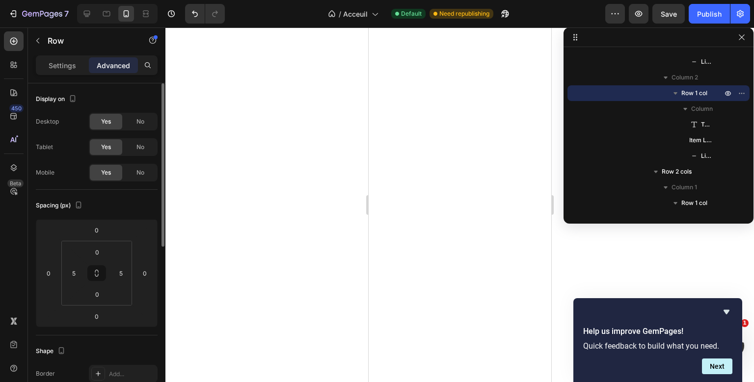
click at [115, 70] on p "Advanced" at bounding box center [113, 65] width 33 height 10
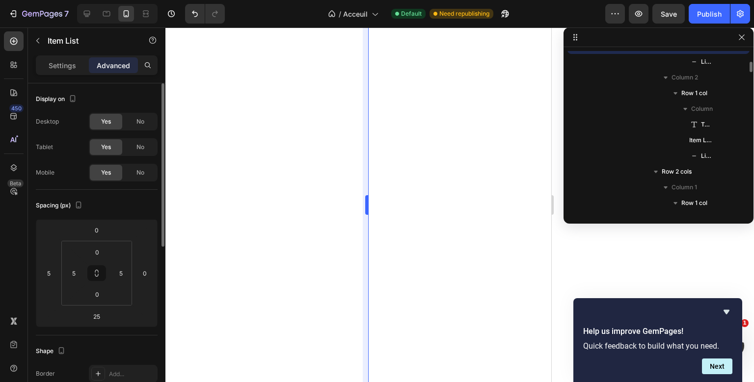
scroll to position [1364, 0]
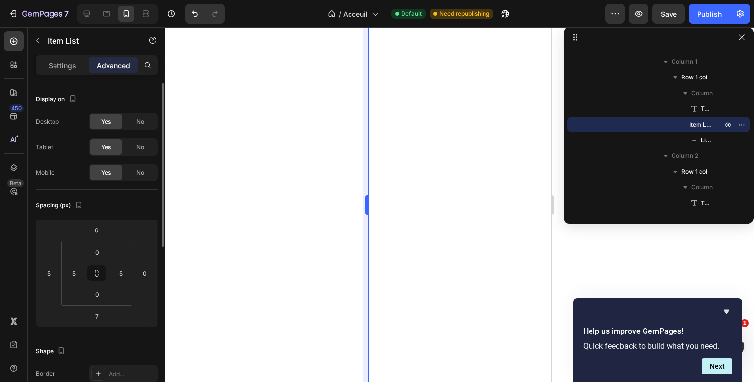
type input "24"
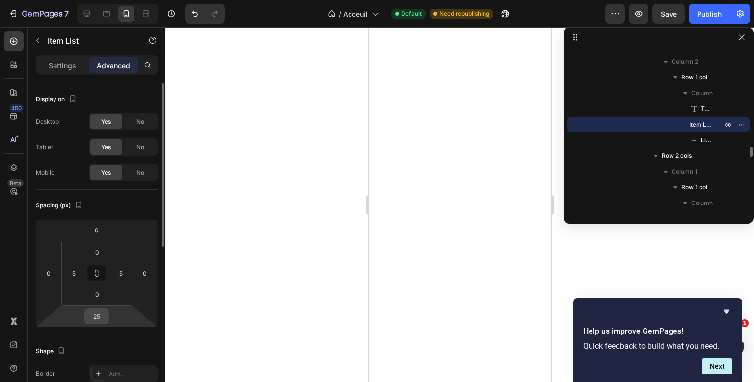
click at [101, 313] on input "25" at bounding box center [97, 316] width 20 height 15
type input "14"
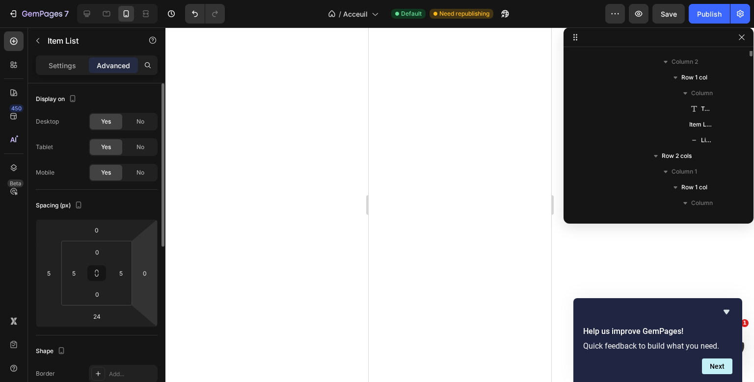
scroll to position [1364, 0]
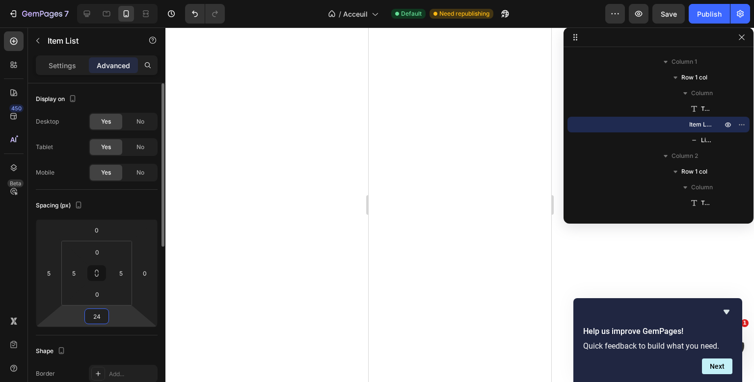
click at [105, 317] on input "24" at bounding box center [97, 316] width 20 height 15
type input "14"
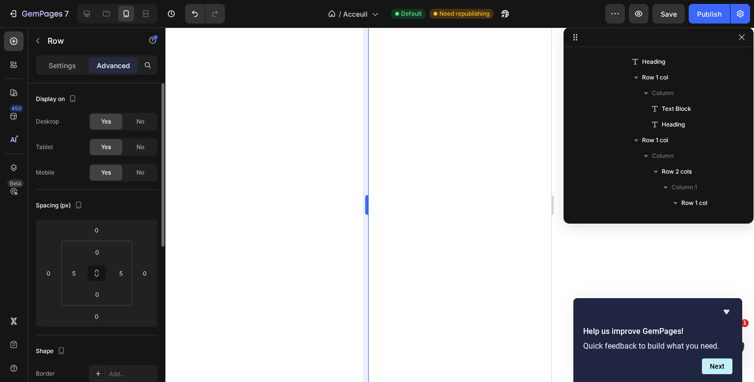
scroll to position [1411, 0]
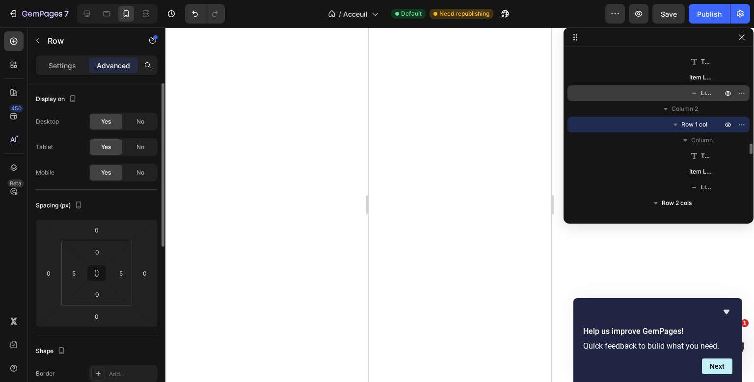
click at [699, 91] on p "Line" at bounding box center [700, 93] width 23 height 10
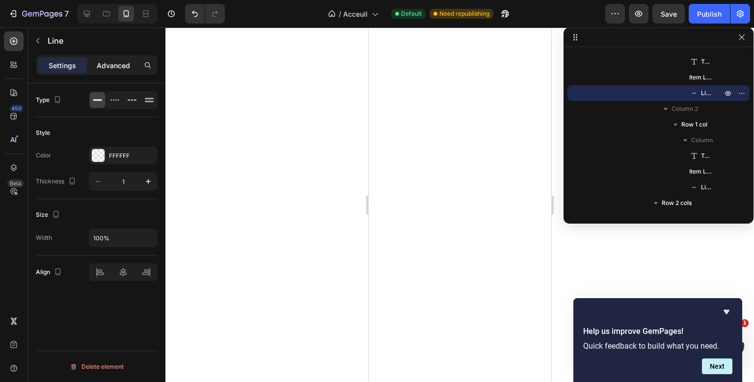
click at [113, 62] on p "Advanced" at bounding box center [113, 65] width 33 height 10
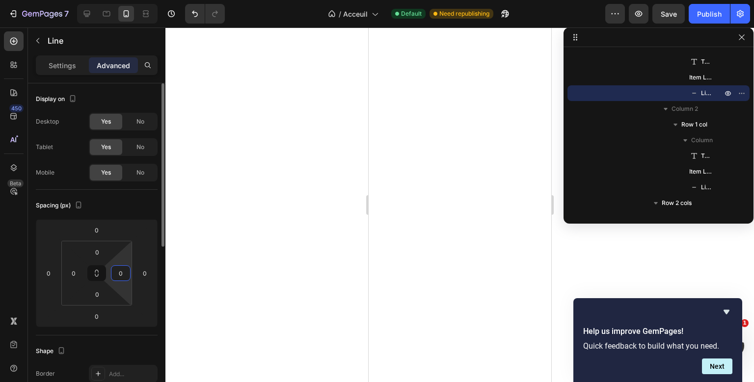
click at [124, 271] on input "0" at bounding box center [120, 273] width 15 height 15
type input "2"
type input "30"
click at [78, 274] on input "0" at bounding box center [73, 273] width 15 height 15
type input "30"
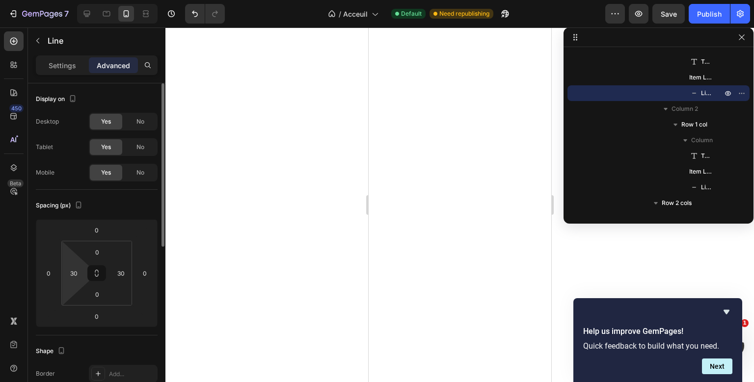
click at [127, 216] on div "Spacing (px) 0 0 0 0 0 30 0 30" at bounding box center [97, 263] width 122 height 146
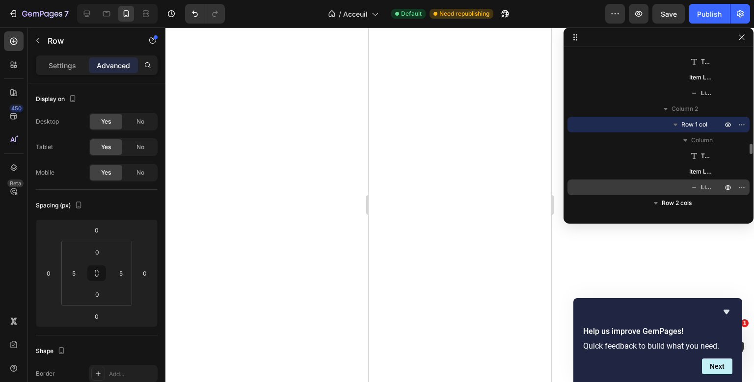
click at [705, 185] on span "Line" at bounding box center [706, 188] width 11 height 10
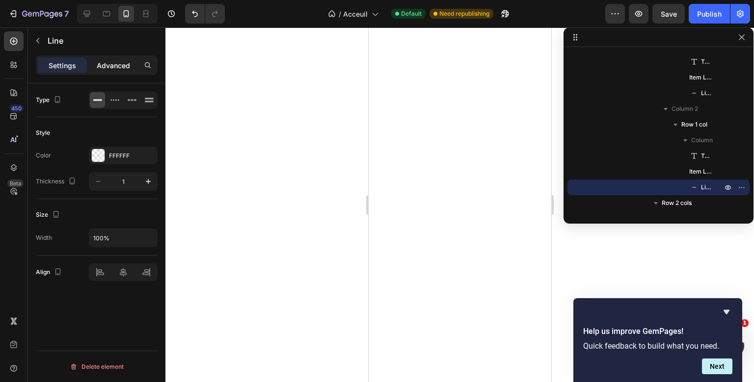
click at [115, 60] on p "Advanced" at bounding box center [113, 65] width 33 height 10
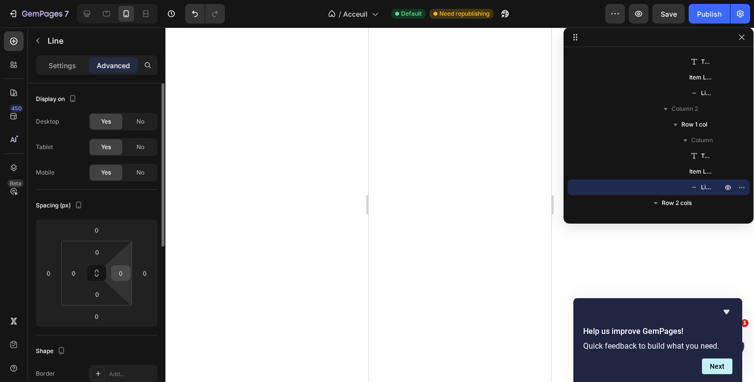
click at [125, 271] on input "0" at bounding box center [120, 273] width 15 height 15
type input "30"
click at [80, 274] on input "0" at bounding box center [73, 273] width 15 height 15
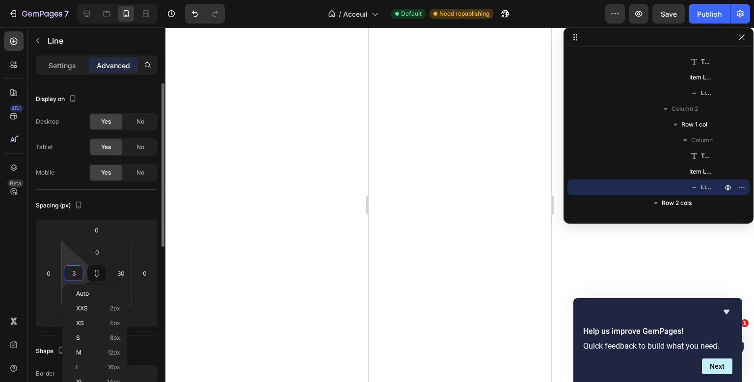
type input "30"
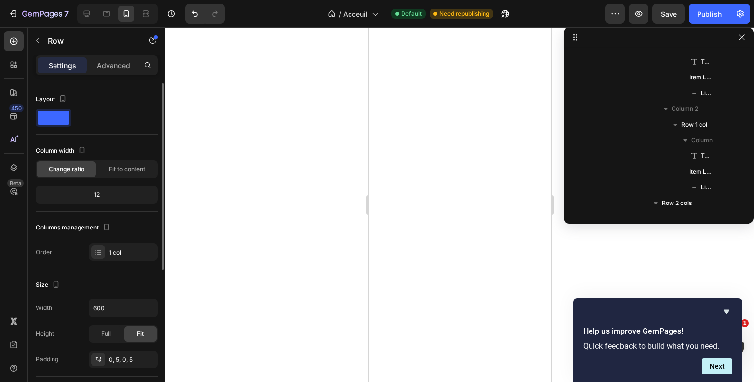
scroll to position [1521, 0]
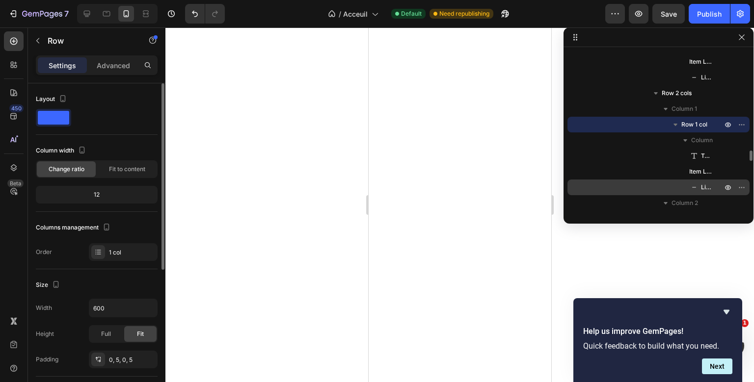
click at [700, 184] on p "Line" at bounding box center [700, 188] width 23 height 10
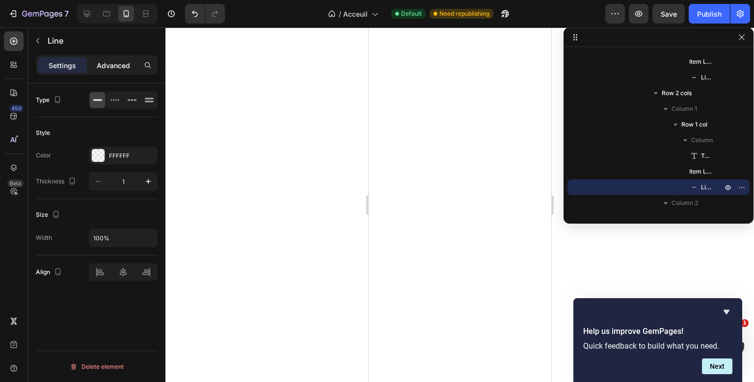
click at [133, 67] on div "Advanced" at bounding box center [113, 65] width 49 height 16
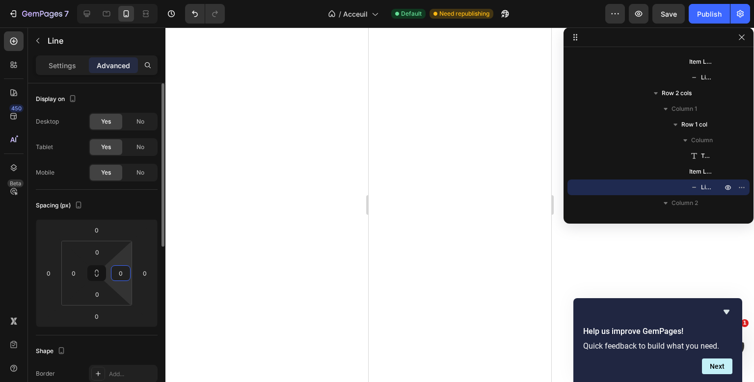
click at [123, 272] on input "0" at bounding box center [120, 273] width 15 height 15
type input "30"
click at [69, 277] on input "0" at bounding box center [73, 273] width 15 height 15
type input "30"
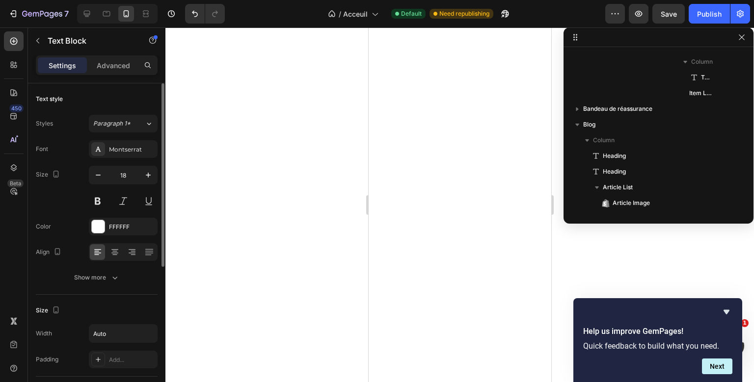
scroll to position [1348, 0]
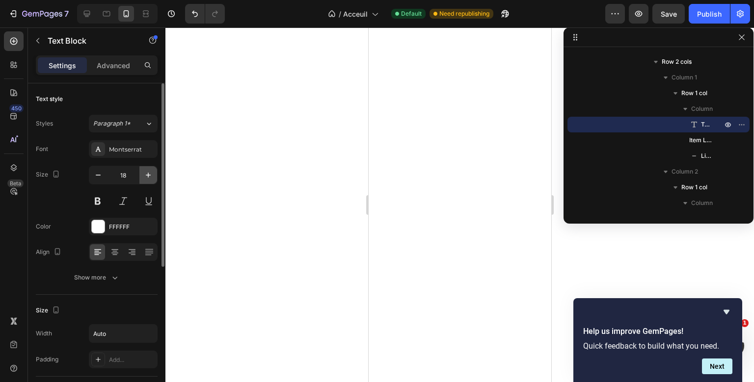
click at [145, 175] on icon "button" at bounding box center [148, 175] width 10 height 10
type input "20"
click at [149, 179] on icon "button" at bounding box center [148, 175] width 10 height 10
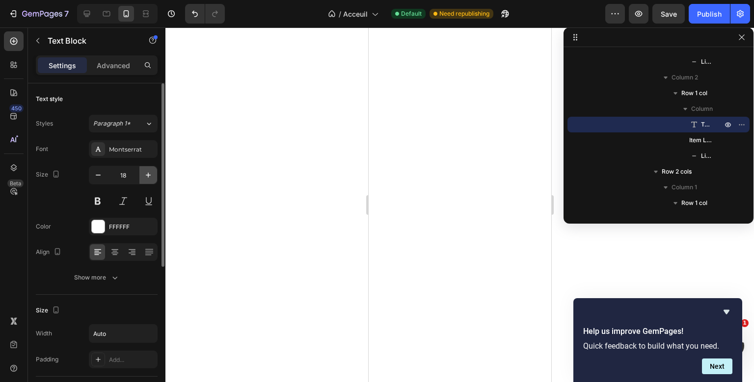
click at [149, 179] on icon "button" at bounding box center [148, 175] width 10 height 10
type input "20"
click at [141, 173] on button "button" at bounding box center [148, 175] width 18 height 18
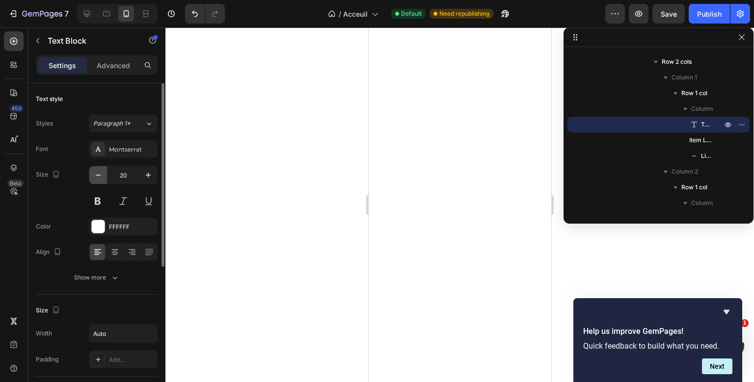
click at [99, 179] on icon "button" at bounding box center [98, 175] width 10 height 10
type input "19"
click at [103, 176] on button "button" at bounding box center [98, 175] width 18 height 18
type input "19"
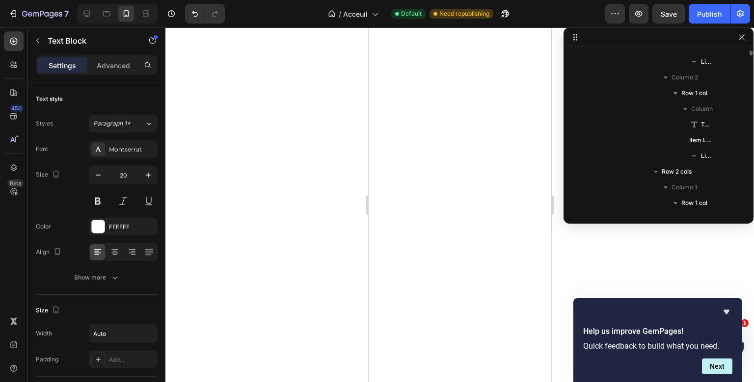
scroll to position [1348, 0]
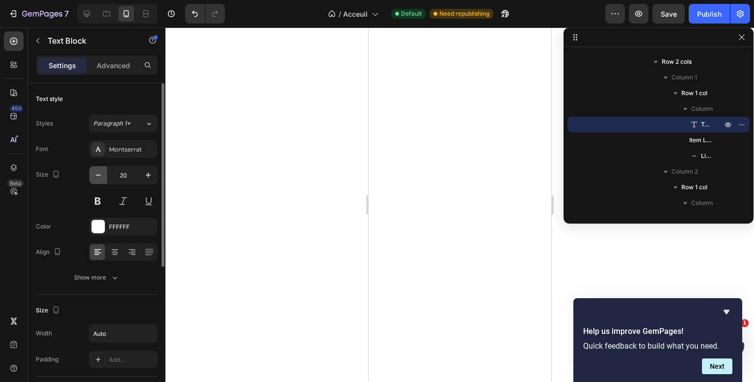
click at [101, 174] on icon "button" at bounding box center [98, 175] width 10 height 10
type input "19"
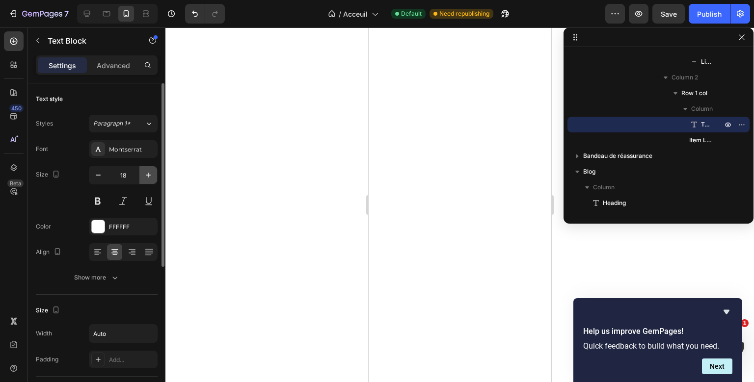
click at [152, 171] on icon "button" at bounding box center [148, 175] width 10 height 10
type input "19"
click at [98, 256] on icon at bounding box center [98, 252] width 10 height 10
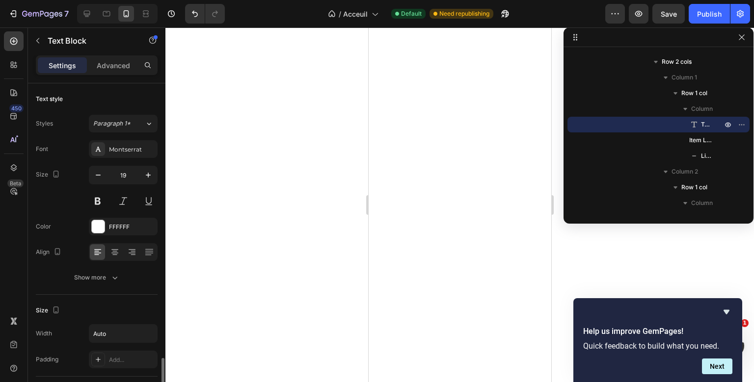
scroll to position [253, 0]
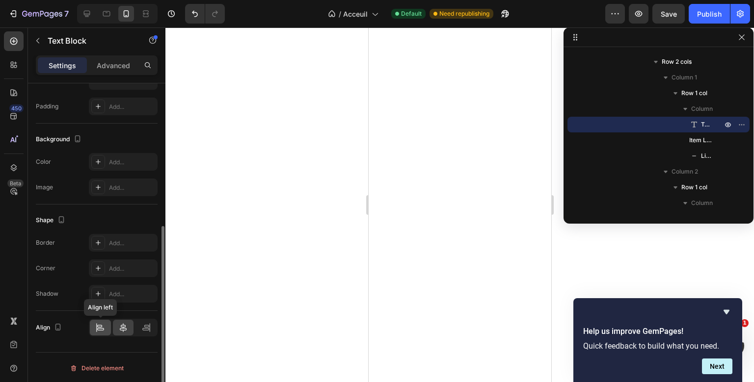
click at [99, 332] on div at bounding box center [100, 328] width 21 height 16
click at [99, 325] on icon at bounding box center [99, 326] width 5 height 2
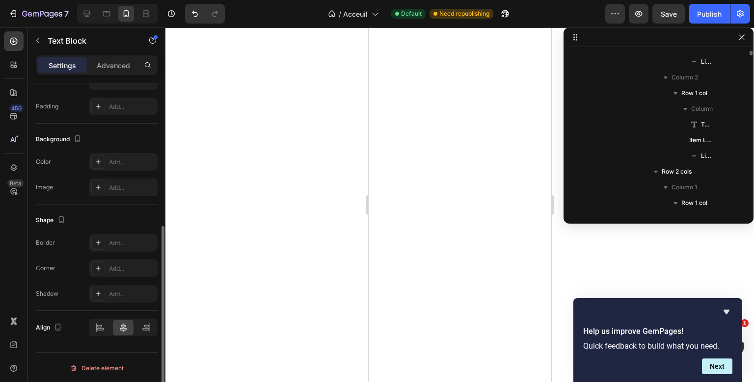
scroll to position [1348, 0]
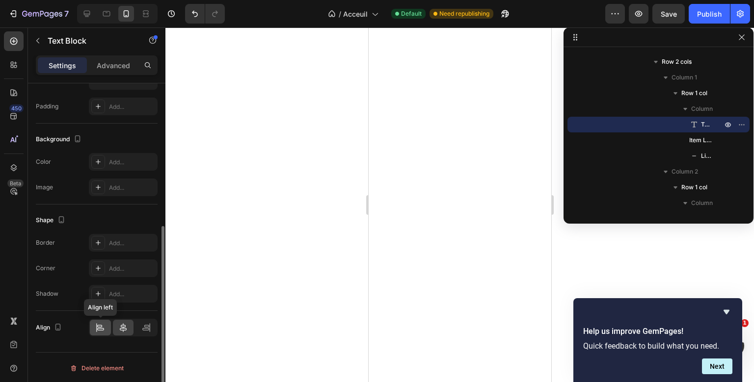
click at [107, 321] on div at bounding box center [100, 328] width 21 height 16
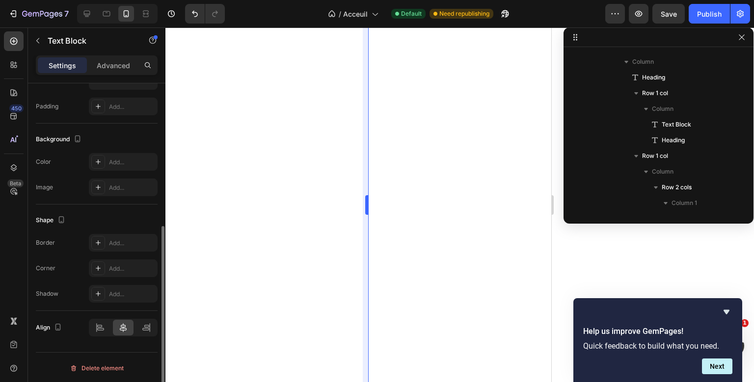
scroll to position [1647, 0]
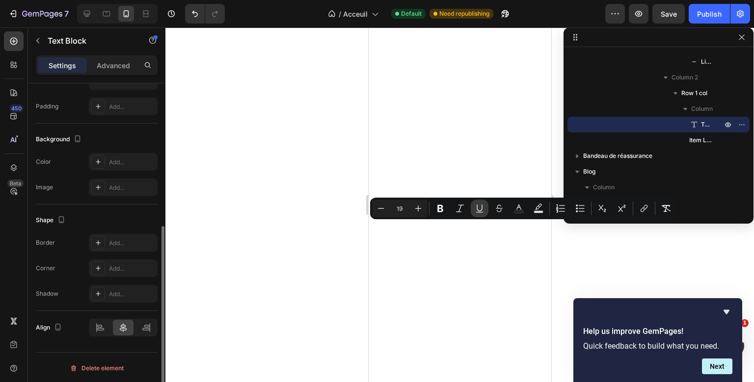
click at [482, 215] on button "Underline" at bounding box center [480, 209] width 18 height 18
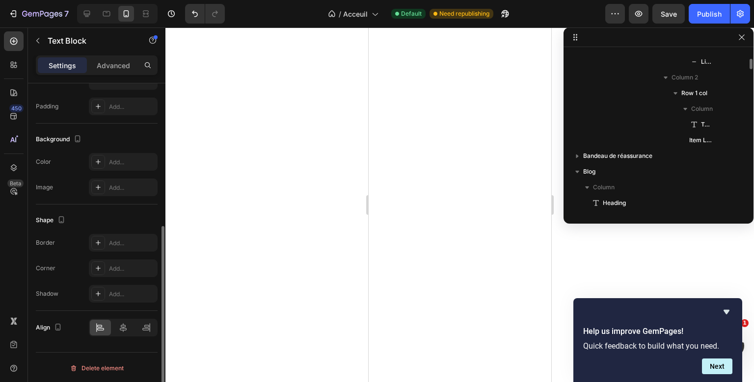
scroll to position [1552, 0]
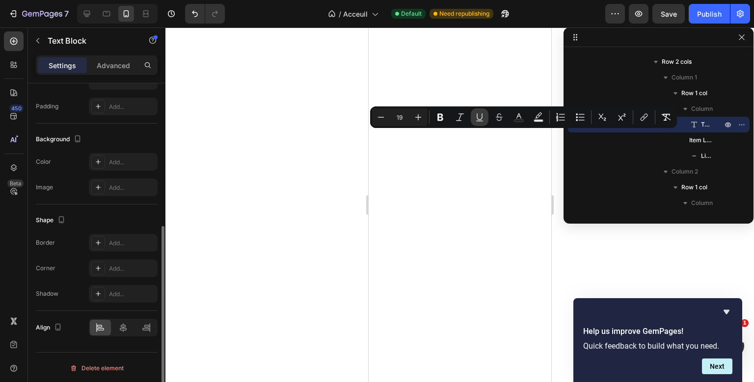
click at [480, 115] on icon "Editor contextual toolbar" at bounding box center [480, 117] width 10 height 10
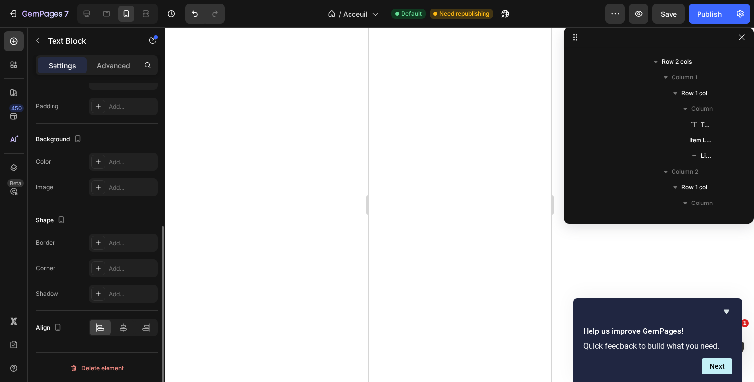
scroll to position [1442, 0]
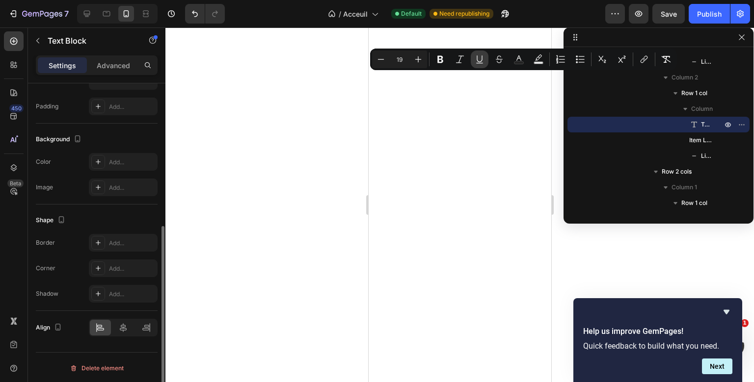
click at [480, 55] on icon "Editor contextual toolbar" at bounding box center [480, 59] width 10 height 10
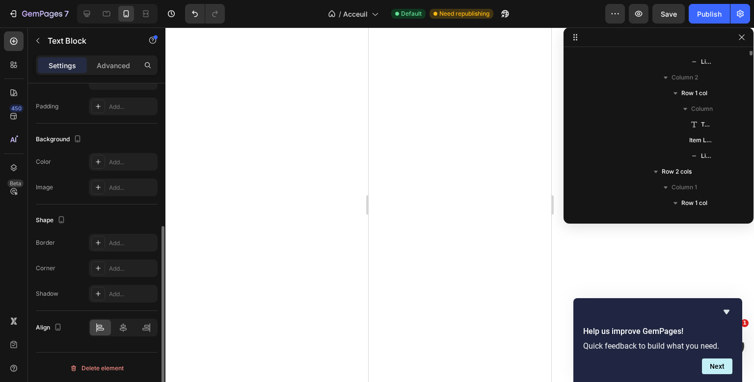
scroll to position [1348, 0]
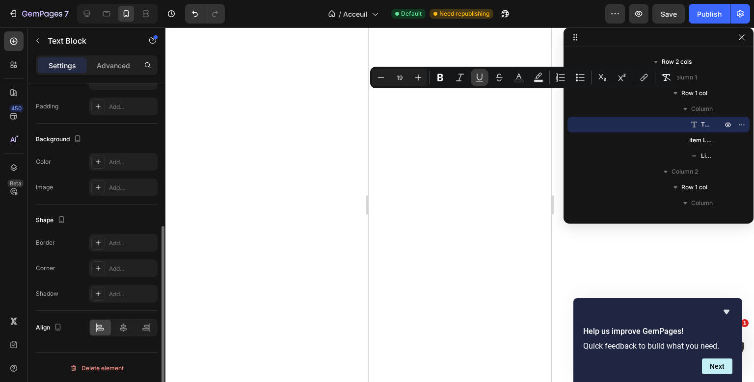
click at [477, 79] on icon "Editor contextual toolbar" at bounding box center [479, 77] width 5 height 7
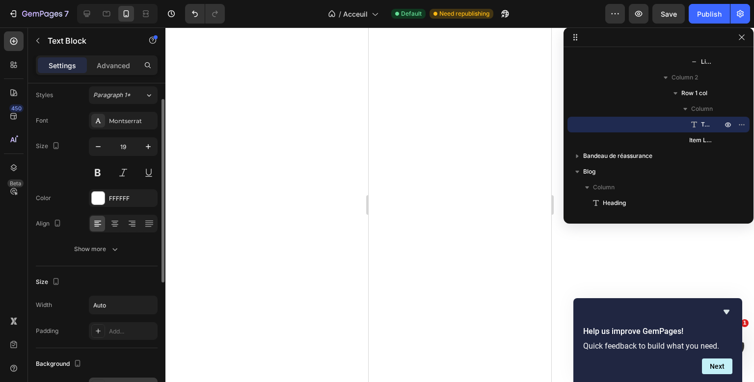
scroll to position [27, 0]
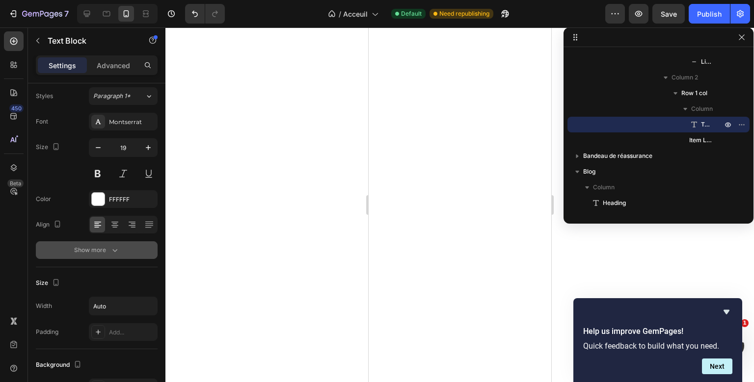
click at [108, 246] on div "Show more" at bounding box center [97, 250] width 46 height 10
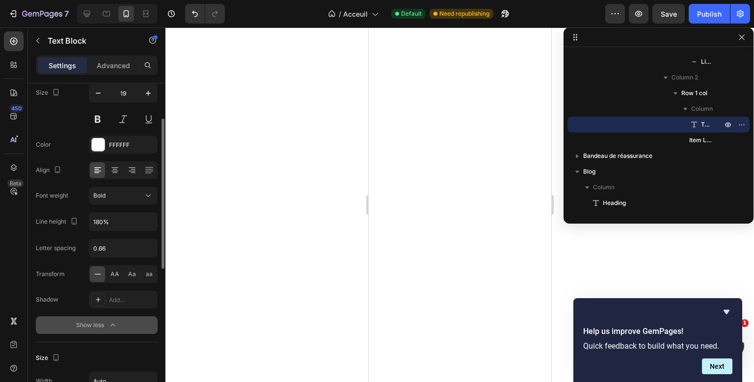
scroll to position [78, 0]
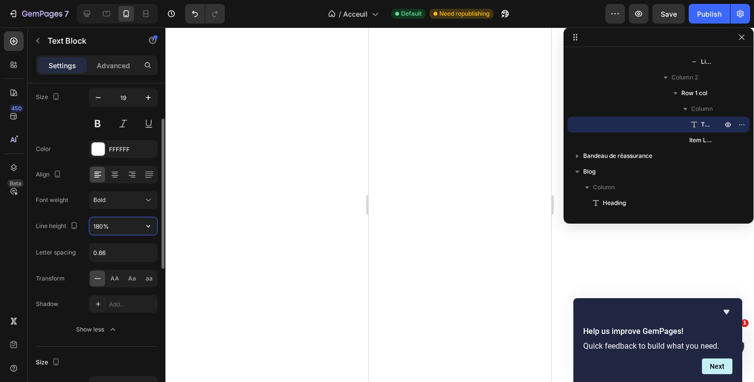
click at [103, 223] on input "180%" at bounding box center [123, 226] width 68 height 18
click at [144, 221] on icon "button" at bounding box center [148, 226] width 10 height 10
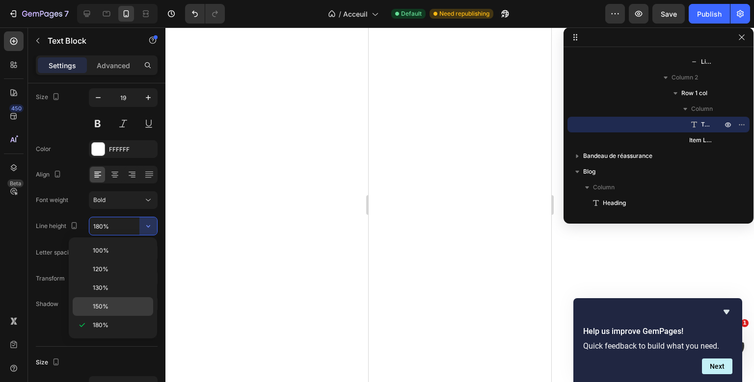
click at [112, 303] on p "150%" at bounding box center [121, 306] width 56 height 9
type input "150%"
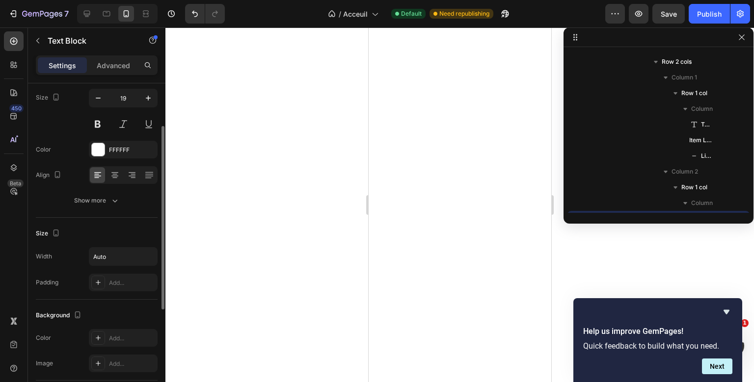
scroll to position [1647, 0]
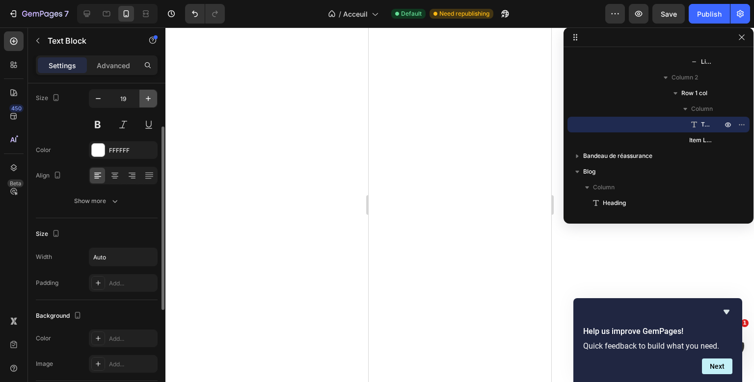
click at [148, 104] on button "button" at bounding box center [148, 99] width 18 height 18
type input "20"
click at [148, 102] on icon "button" at bounding box center [148, 99] width 10 height 10
type input "20"
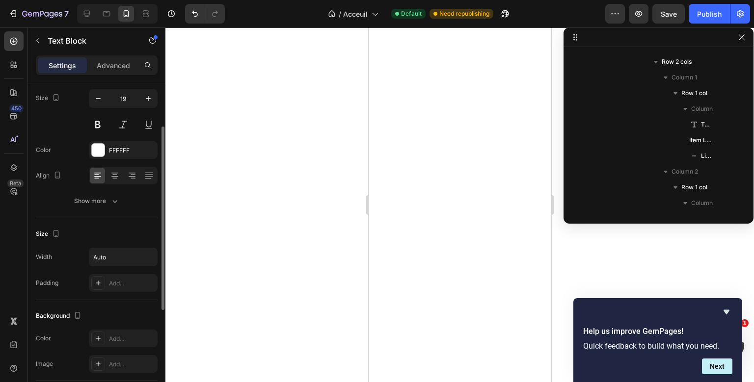
scroll to position [1442, 0]
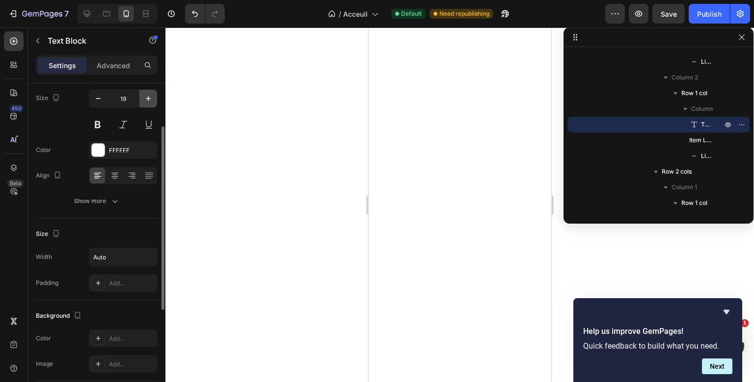
click at [145, 102] on icon "button" at bounding box center [148, 99] width 10 height 10
type input "20"
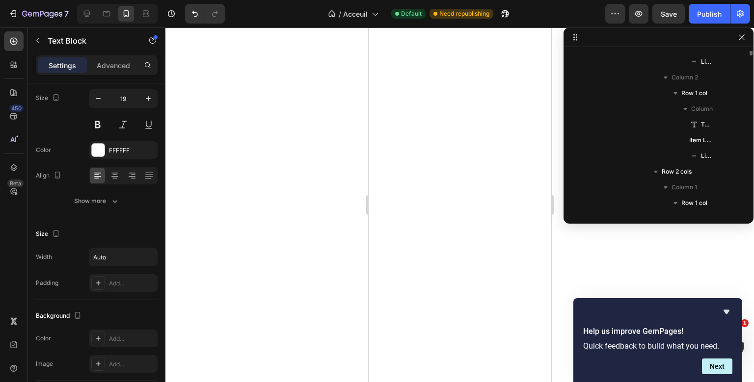
scroll to position [1348, 0]
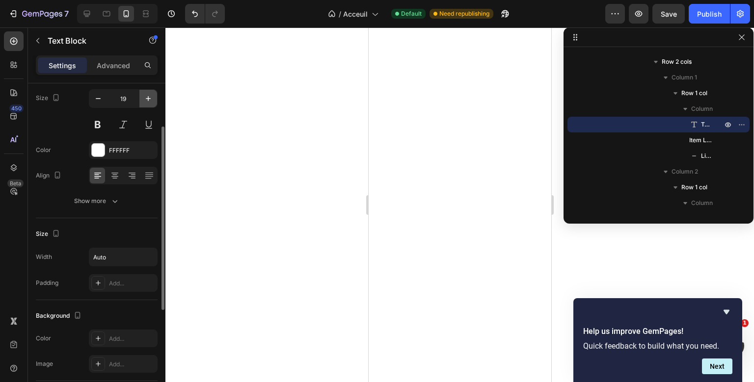
click at [148, 99] on icon "button" at bounding box center [148, 98] width 5 height 5
type input "20"
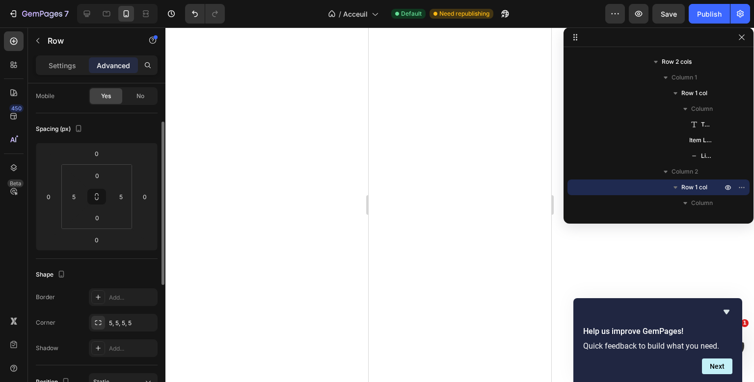
scroll to position [0, 0]
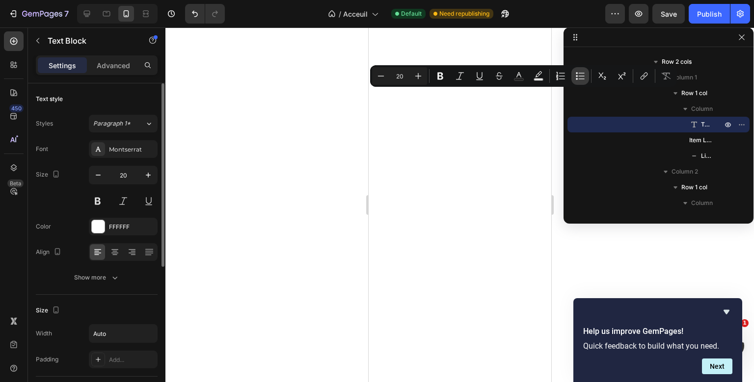
click at [587, 81] on button "Bulleted List" at bounding box center [580, 76] width 18 height 18
type input "20"
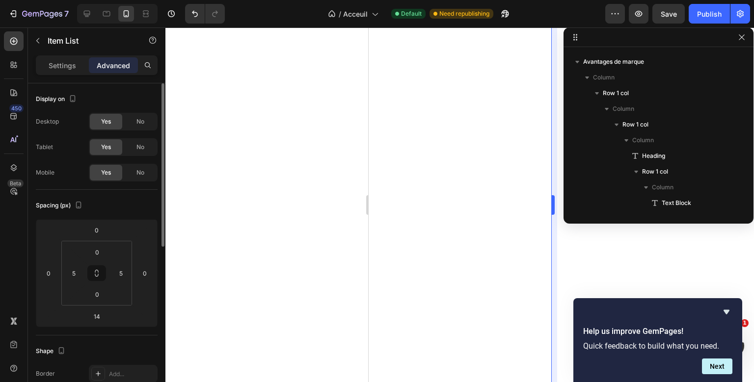
scroll to position [1568, 0]
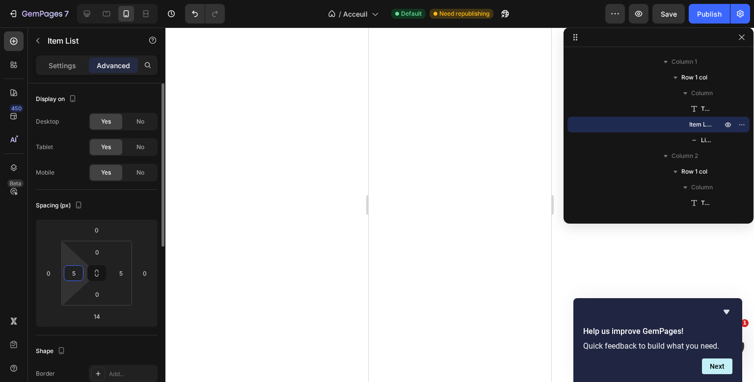
click at [74, 275] on input "5" at bounding box center [73, 273] width 15 height 15
type input "10"
click at [122, 272] on input "5" at bounding box center [120, 273] width 15 height 15
type input "10"
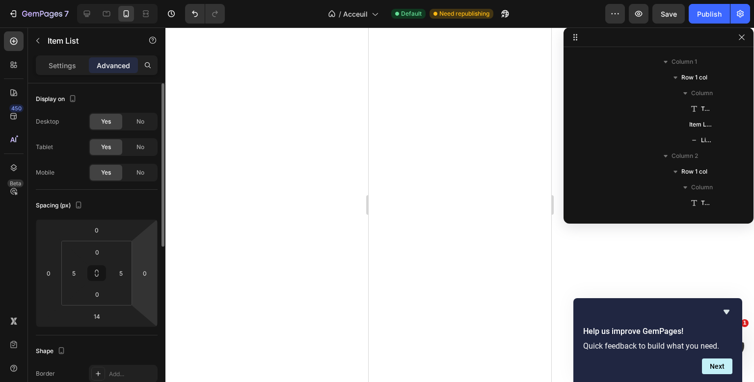
scroll to position [1458, 0]
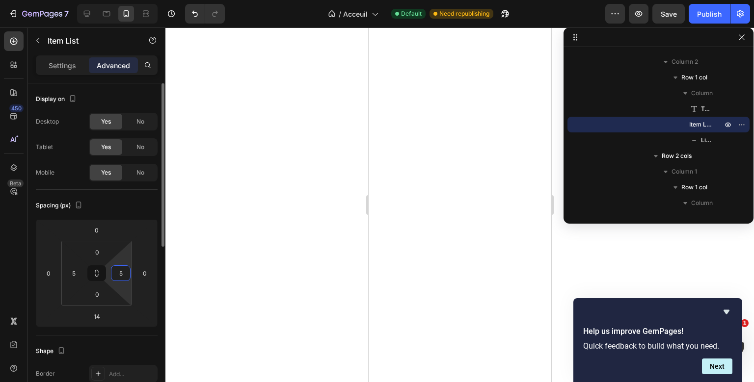
click at [124, 276] on input "5" at bounding box center [120, 273] width 15 height 15
type input "10"
click at [81, 276] on div "5" at bounding box center [74, 274] width 20 height 16
click at [72, 274] on input "5" at bounding box center [73, 273] width 15 height 15
type input "10"
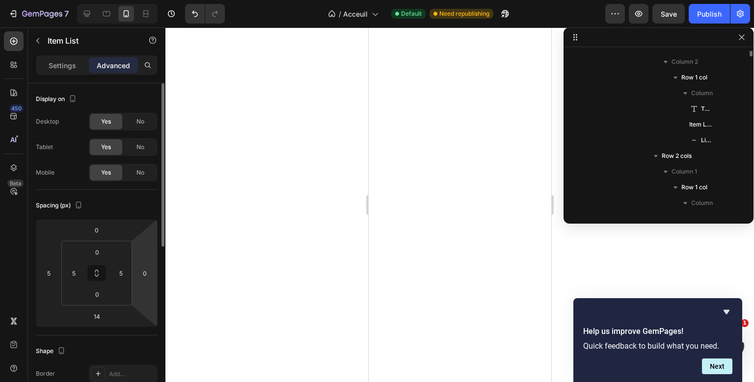
scroll to position [1364, 0]
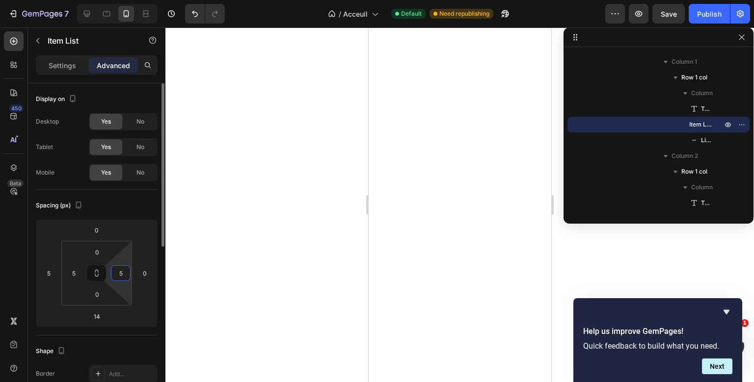
click at [126, 276] on input "5" at bounding box center [120, 273] width 15 height 15
type input "10"
click at [72, 272] on input "5" at bounding box center [73, 273] width 15 height 15
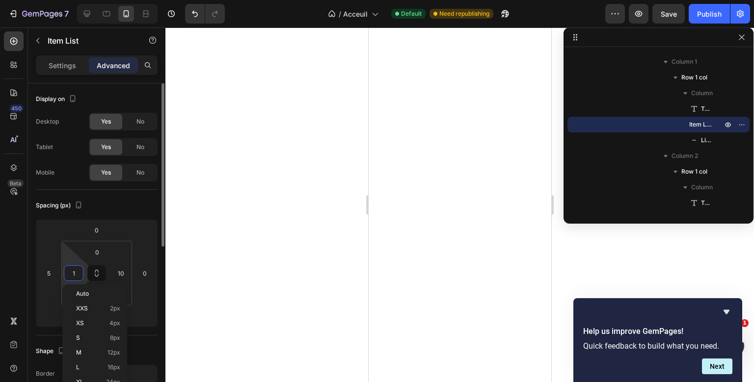
type input "10"
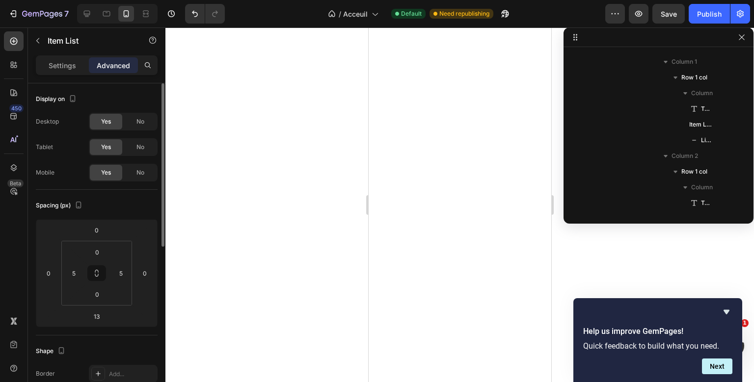
scroll to position [1662, 0]
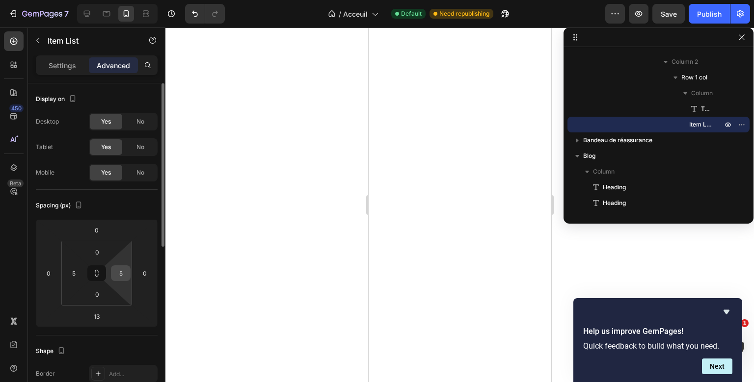
click at [120, 271] on input "5" at bounding box center [120, 273] width 15 height 15
type input "10"
click at [74, 274] on input "5" at bounding box center [73, 273] width 15 height 15
type input "10"
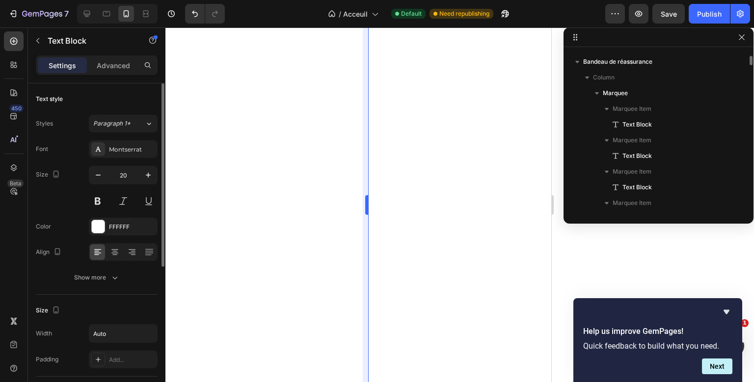
scroll to position [1647, 0]
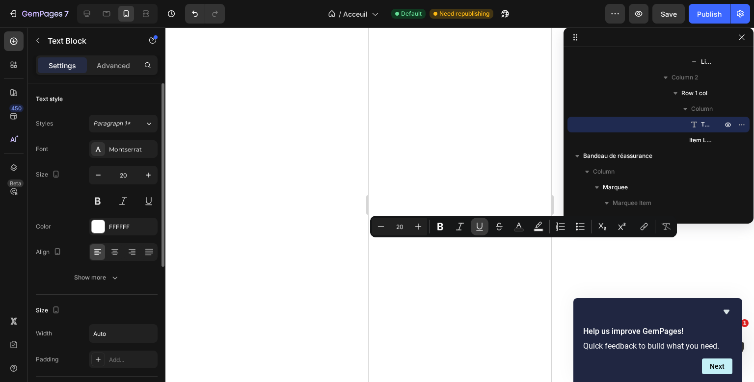
click at [473, 224] on button "Underline" at bounding box center [480, 227] width 18 height 18
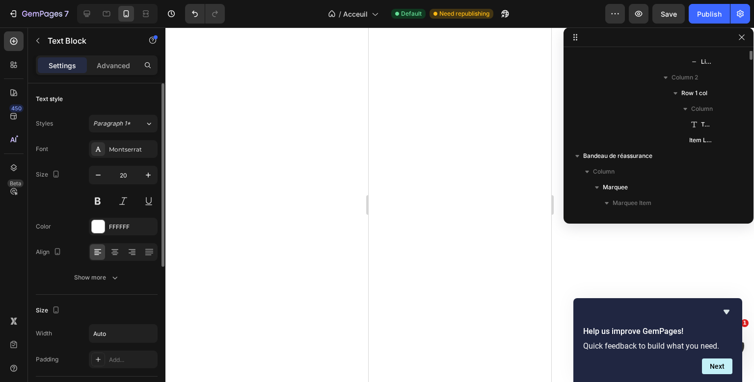
scroll to position [1552, 0]
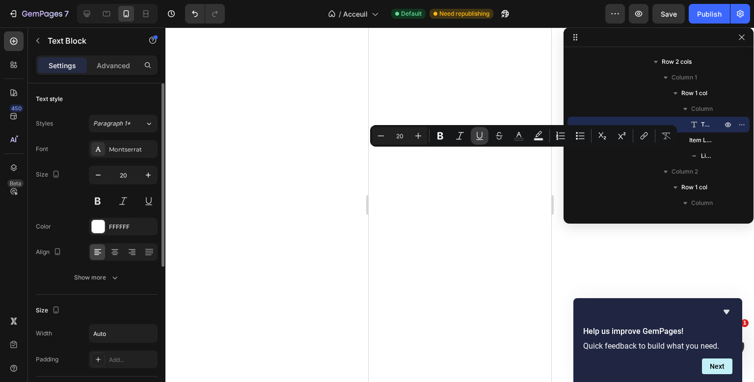
click at [478, 144] on button "Underline" at bounding box center [480, 136] width 18 height 18
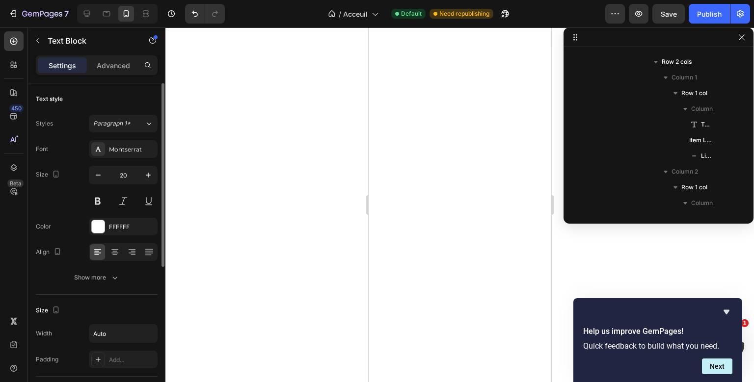
scroll to position [1442, 0]
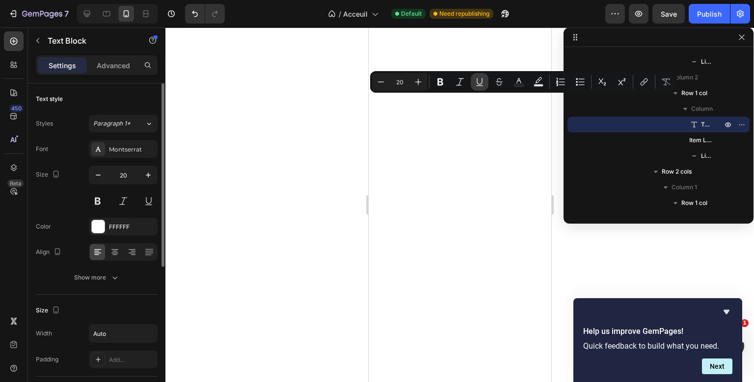
click at [477, 81] on icon "Editor contextual toolbar" at bounding box center [480, 82] width 10 height 10
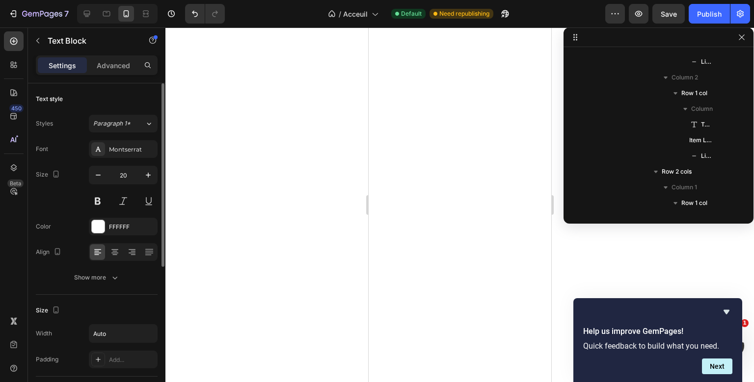
scroll to position [1348, 0]
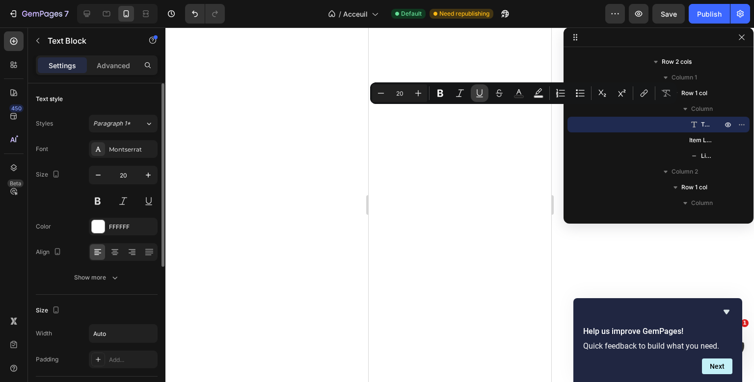
click at [479, 98] on button "Underline" at bounding box center [480, 93] width 18 height 18
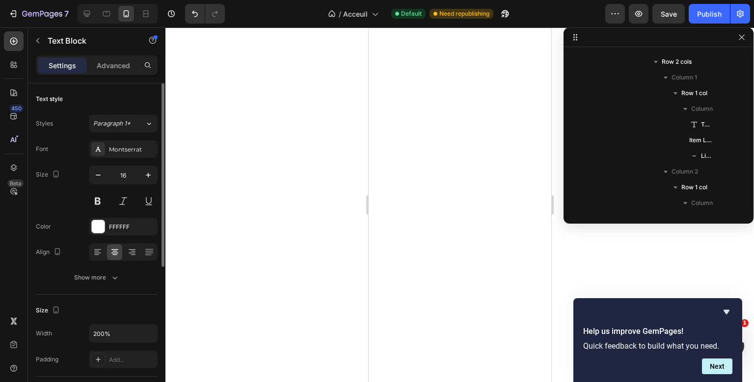
scroll to position [1222, 0]
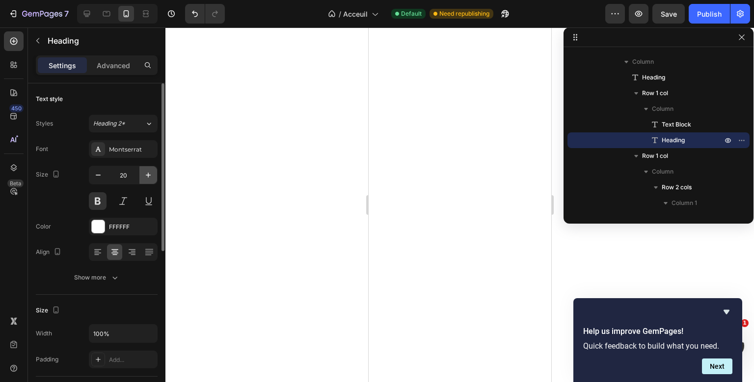
click at [145, 172] on icon "button" at bounding box center [148, 175] width 10 height 10
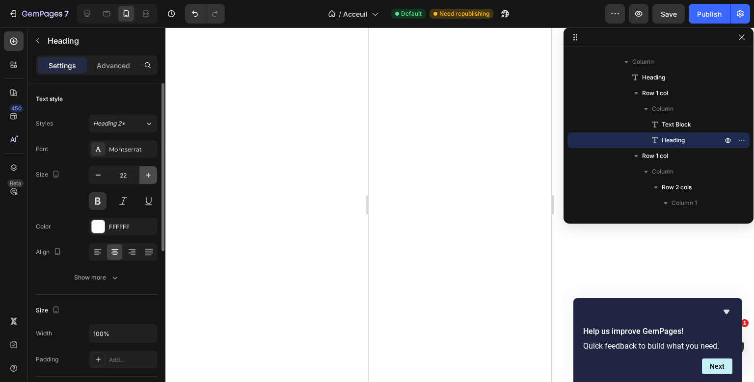
click at [145, 172] on icon "button" at bounding box center [148, 175] width 10 height 10
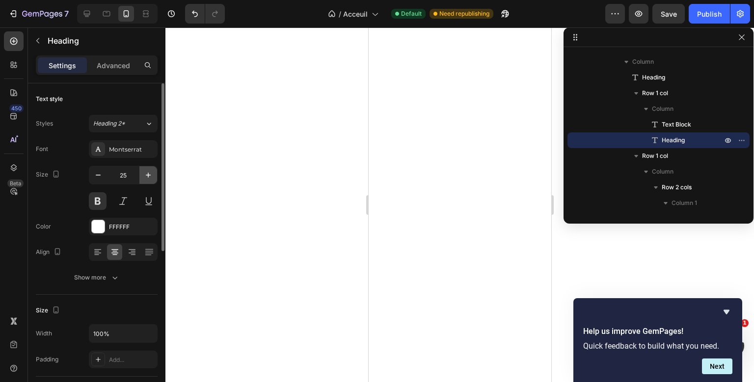
click at [145, 172] on icon "button" at bounding box center [148, 175] width 10 height 10
type input "30"
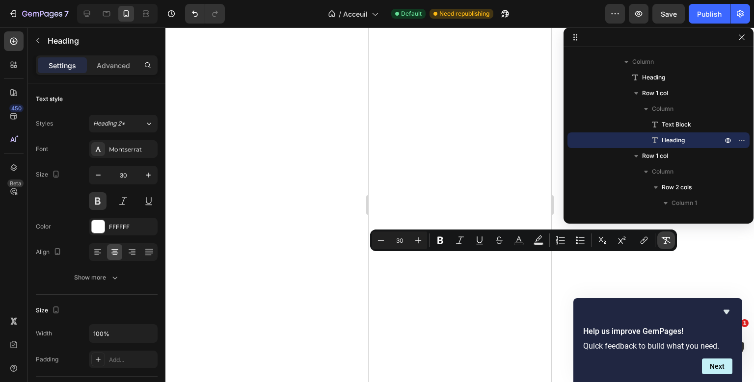
click at [667, 243] on icon "Editor contextual toolbar" at bounding box center [666, 241] width 10 height 10
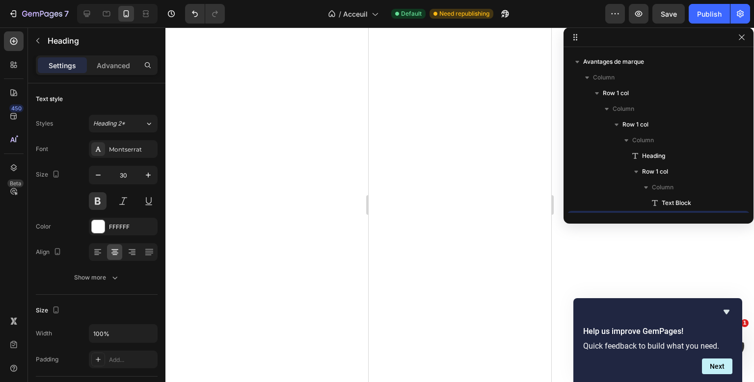
scroll to position [1238, 0]
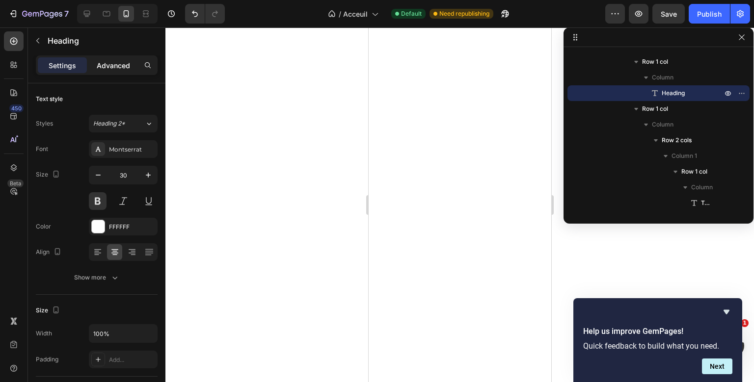
click at [123, 63] on p "Advanced" at bounding box center [113, 65] width 33 height 10
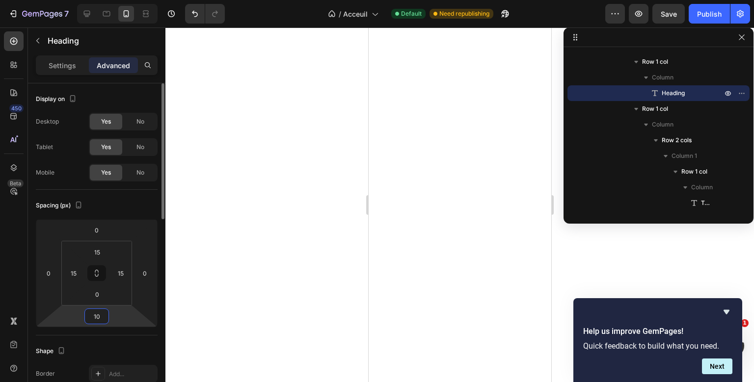
click at [102, 319] on input "10" at bounding box center [97, 316] width 20 height 15
type input "0"
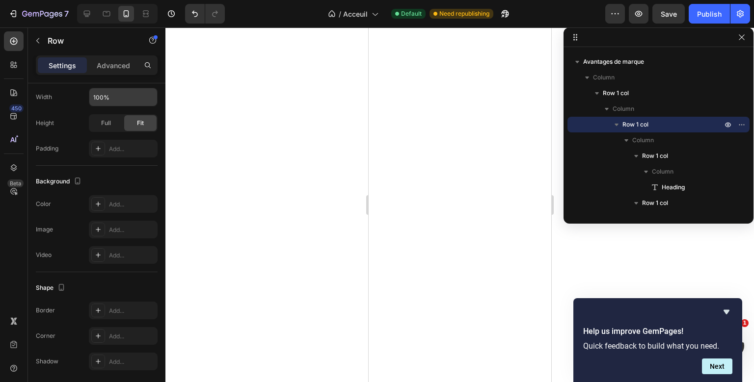
scroll to position [0, 0]
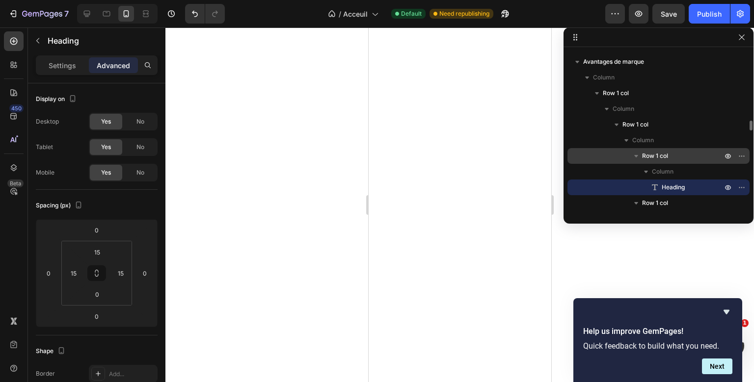
click at [691, 159] on p "Row 1 col" at bounding box center [683, 156] width 82 height 10
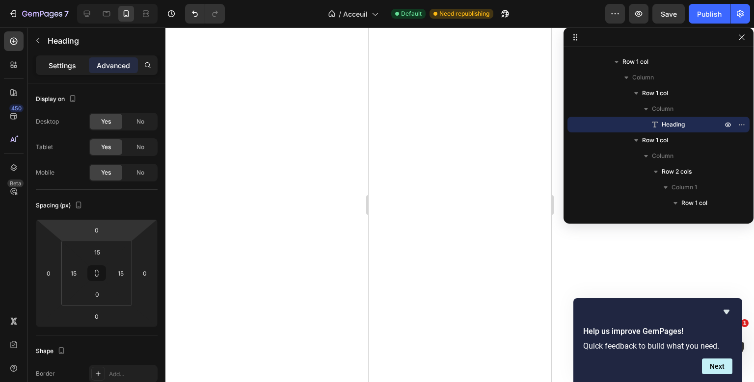
click at [48, 64] on div "Settings" at bounding box center [62, 65] width 49 height 16
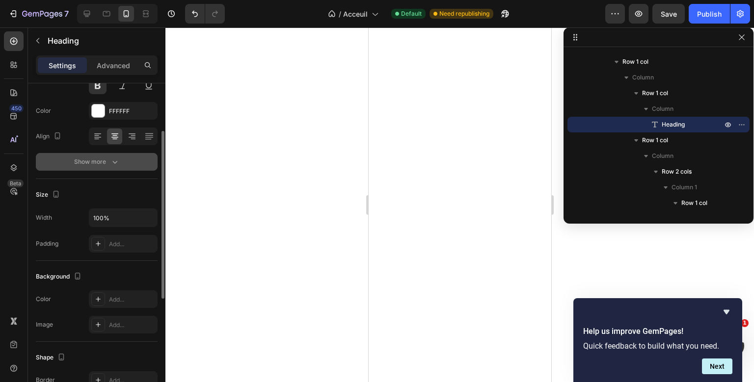
scroll to position [121, 0]
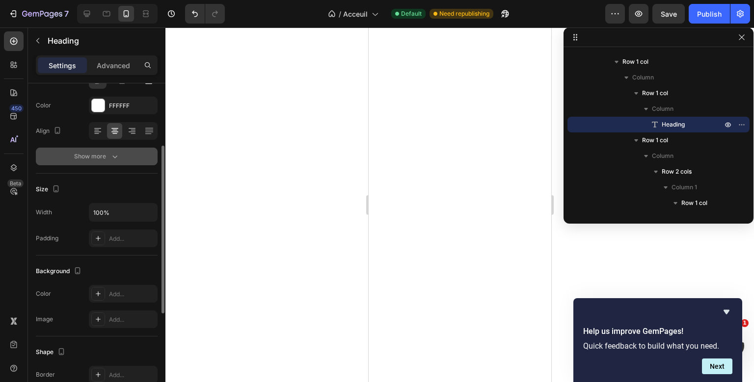
click at [113, 162] on button "Show more" at bounding box center [97, 157] width 122 height 18
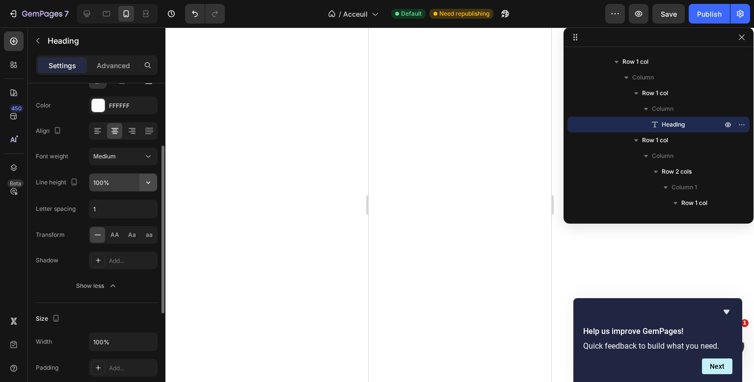
click at [150, 182] on icon "button" at bounding box center [148, 183] width 10 height 10
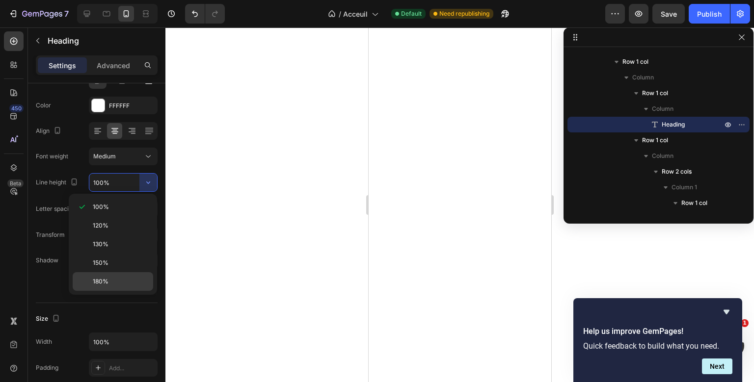
click at [111, 283] on p "180%" at bounding box center [121, 281] width 56 height 9
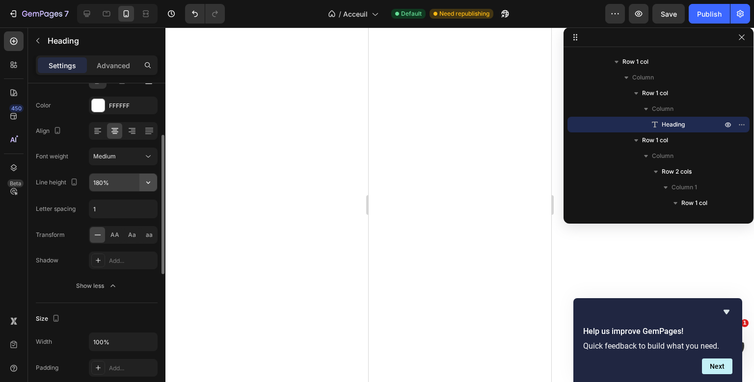
click at [146, 180] on icon "button" at bounding box center [148, 183] width 10 height 10
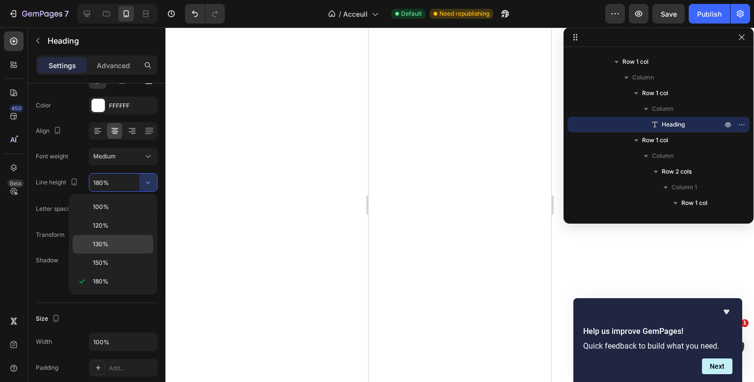
click at [113, 243] on p "130%" at bounding box center [121, 244] width 56 height 9
type input "130%"
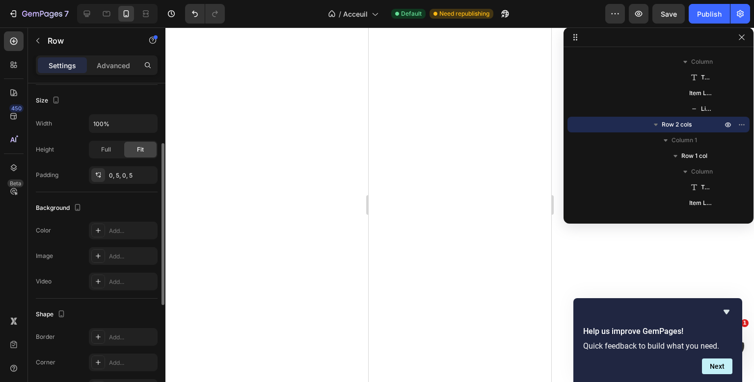
scroll to position [216, 0]
click at [122, 226] on div "Add..." at bounding box center [132, 230] width 46 height 9
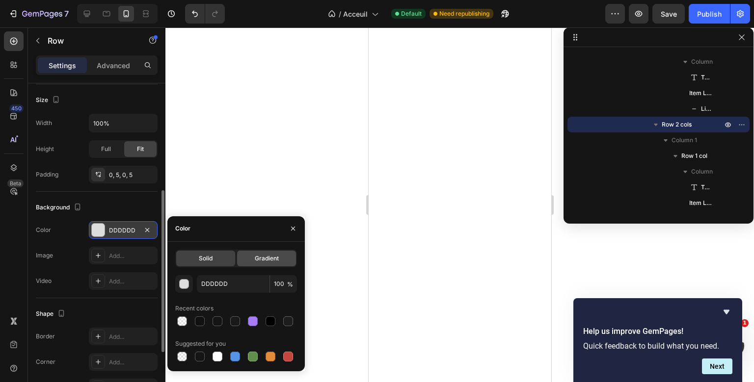
click at [262, 258] on span "Gradient" at bounding box center [267, 258] width 24 height 9
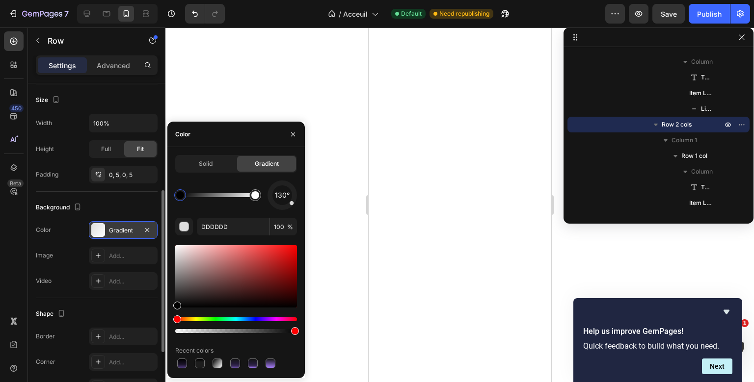
drag, startPoint x: 189, startPoint y: 296, endPoint x: 168, endPoint y: 334, distance: 43.5
click at [168, 334] on div "Solid Gradient 130° DDDDDD 100 % Recent colors" at bounding box center [235, 263] width 137 height 216
click at [283, 208] on div at bounding box center [283, 196] width 42 height 42
click at [282, 208] on div at bounding box center [282, 208] width 4 height 4
click at [258, 195] on div at bounding box center [255, 195] width 8 height 8
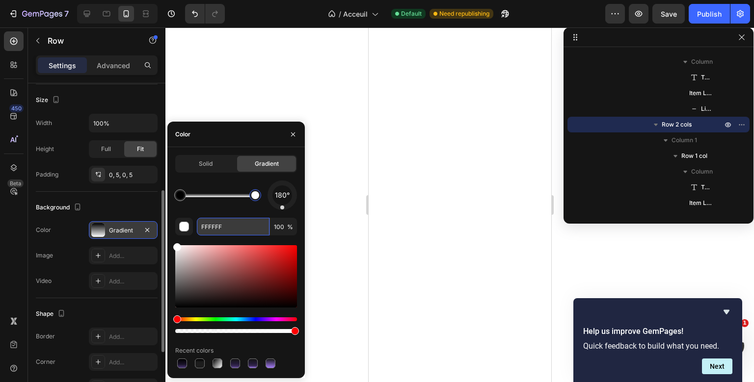
click at [219, 232] on input "FFFFFF" at bounding box center [233, 227] width 73 height 18
type input "a67cfa"
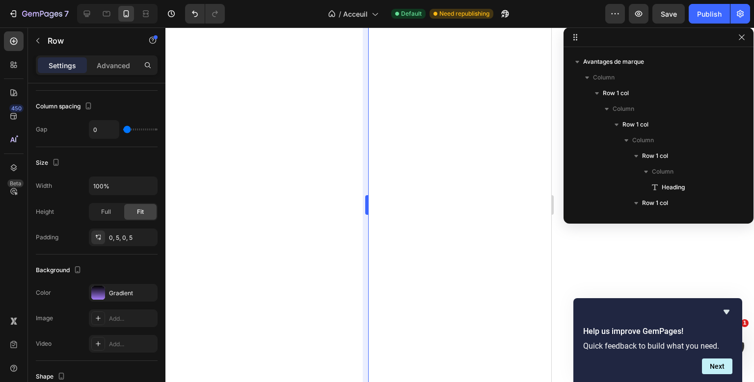
scroll to position [1741, 0]
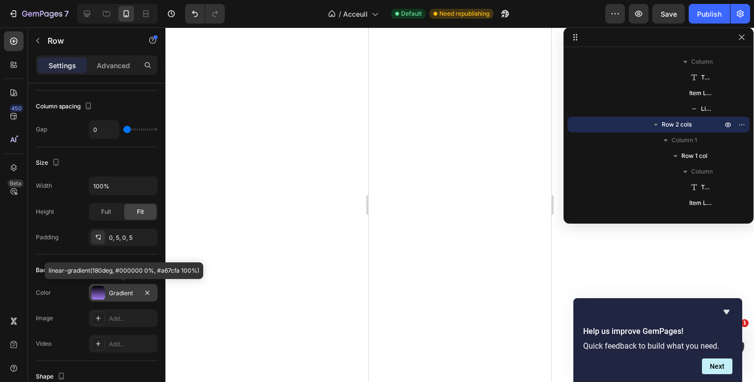
click at [123, 299] on div "Gradient" at bounding box center [123, 293] width 69 height 18
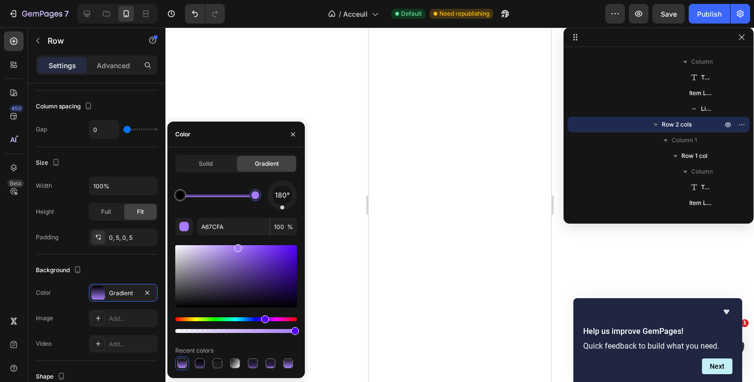
click at [258, 195] on div at bounding box center [255, 195] width 8 height 8
click at [239, 277] on div at bounding box center [236, 276] width 122 height 62
type input "513B7C"
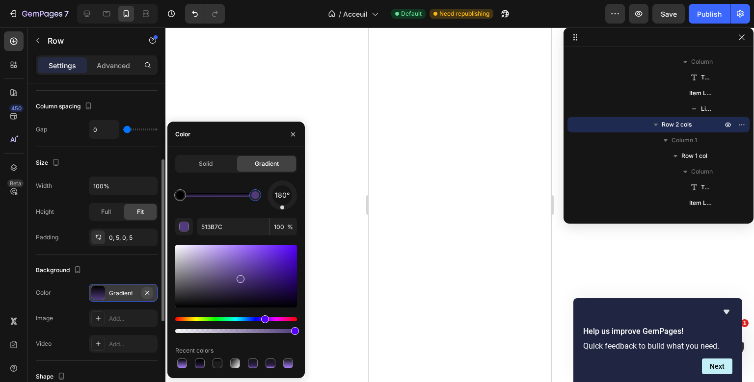
click at [148, 294] on icon "button" at bounding box center [147, 293] width 8 height 8
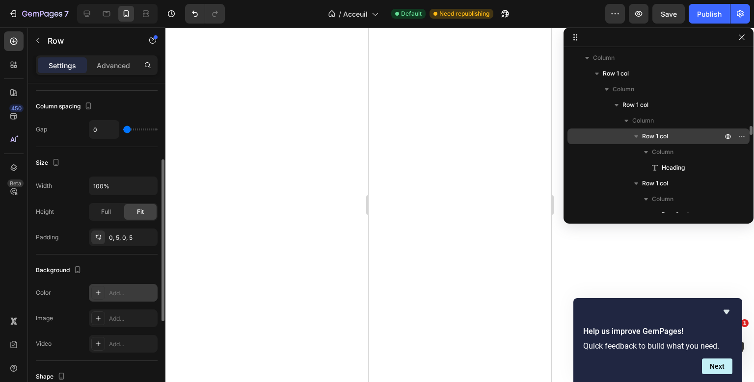
scroll to position [1440, 0]
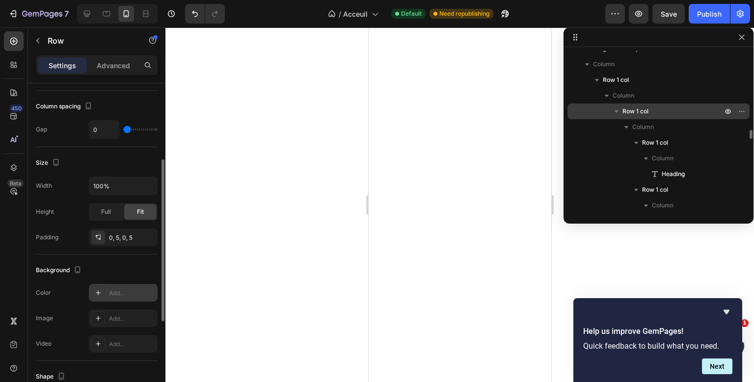
click at [663, 110] on p "Row 1 col" at bounding box center [674, 112] width 102 height 10
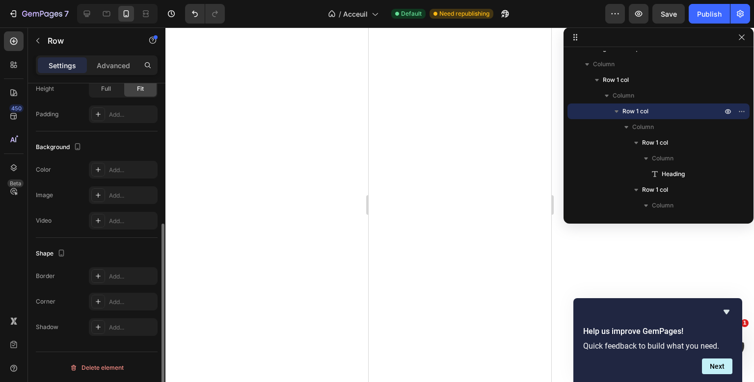
scroll to position [244, 0]
click at [127, 169] on div "Add..." at bounding box center [132, 171] width 46 height 9
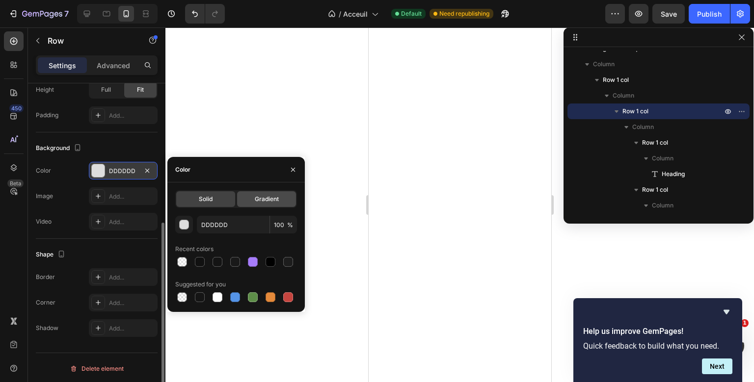
click at [249, 197] on div "Gradient" at bounding box center [266, 199] width 59 height 16
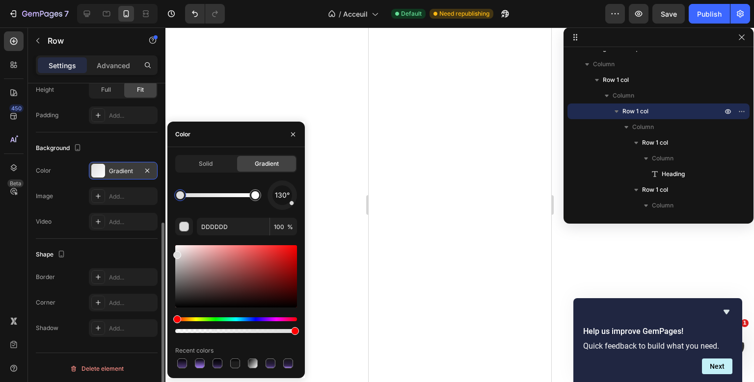
click at [180, 196] on div at bounding box center [180, 195] width 8 height 8
drag, startPoint x: 185, startPoint y: 292, endPoint x: 168, endPoint y: 323, distance: 35.8
click at [168, 323] on div "Solid Gradient 130° DDDDDD 100 % Recent colors" at bounding box center [235, 263] width 137 height 216
click at [254, 197] on div at bounding box center [255, 195] width 8 height 8
click at [283, 207] on div at bounding box center [282, 195] width 31 height 31
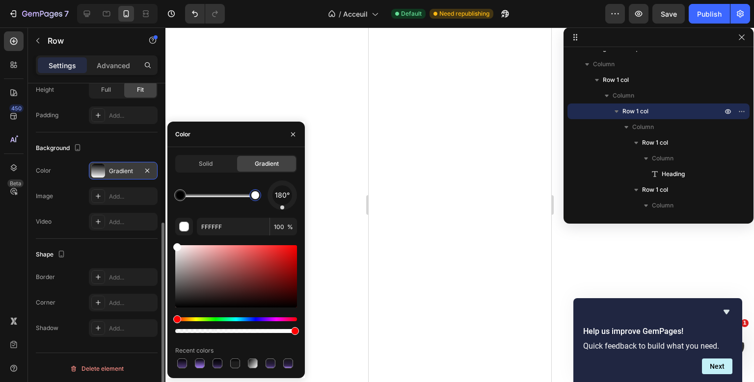
click at [282, 207] on div at bounding box center [282, 208] width 4 height 4
click at [219, 226] on input "FFFFFF" at bounding box center [233, 227] width 73 height 18
type input "a67cf"
type input "AA6677"
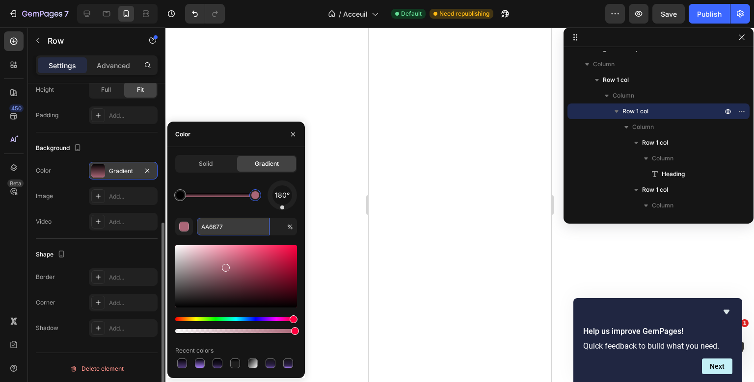
type input "100"
click at [203, 221] on input "AA6677" at bounding box center [233, 227] width 73 height 18
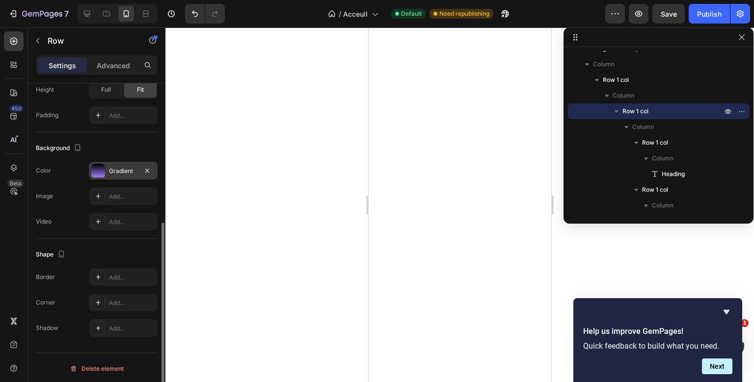
click at [67, 178] on div "Color Gradient" at bounding box center [97, 171] width 122 height 18
click at [107, 175] on div "Gradient" at bounding box center [123, 171] width 69 height 18
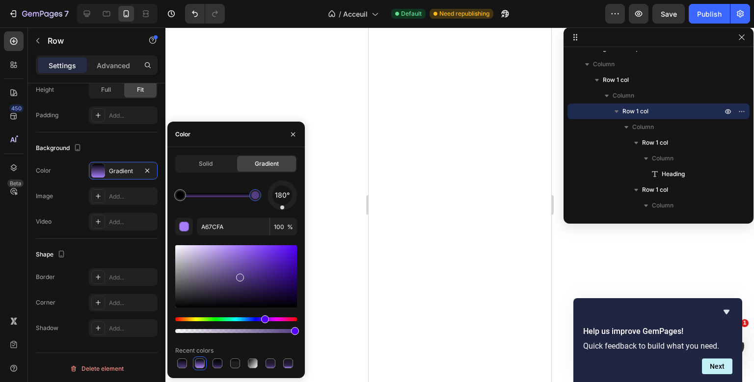
click at [240, 276] on div at bounding box center [236, 276] width 122 height 62
click at [241, 290] on div at bounding box center [236, 276] width 122 height 62
type input "2F2249"
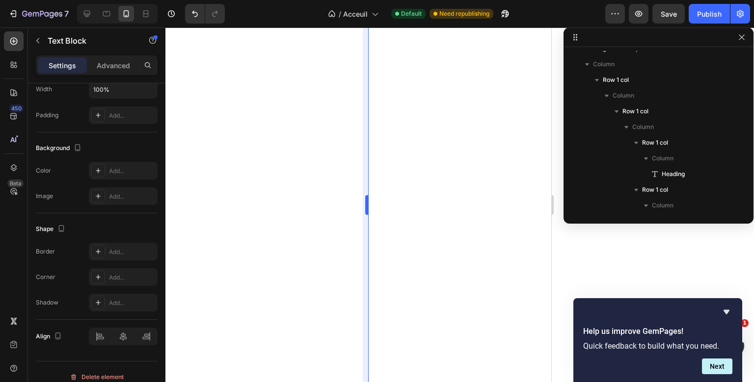
scroll to position [0, 0]
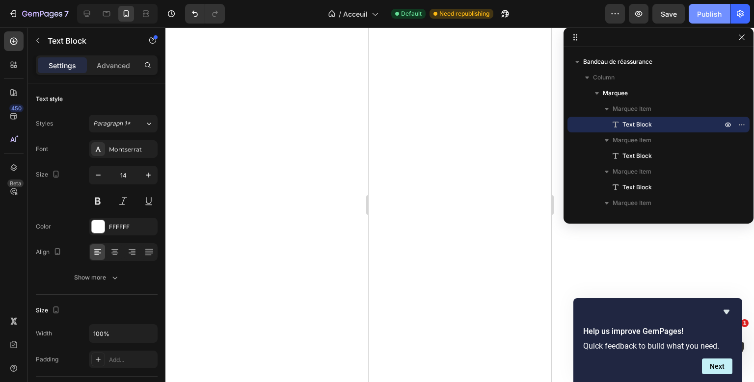
click at [719, 9] on div "Publish" at bounding box center [709, 14] width 25 height 10
click at [702, 21] on button "Publish" at bounding box center [709, 14] width 41 height 20
